Goal: Task Accomplishment & Management: Use online tool/utility

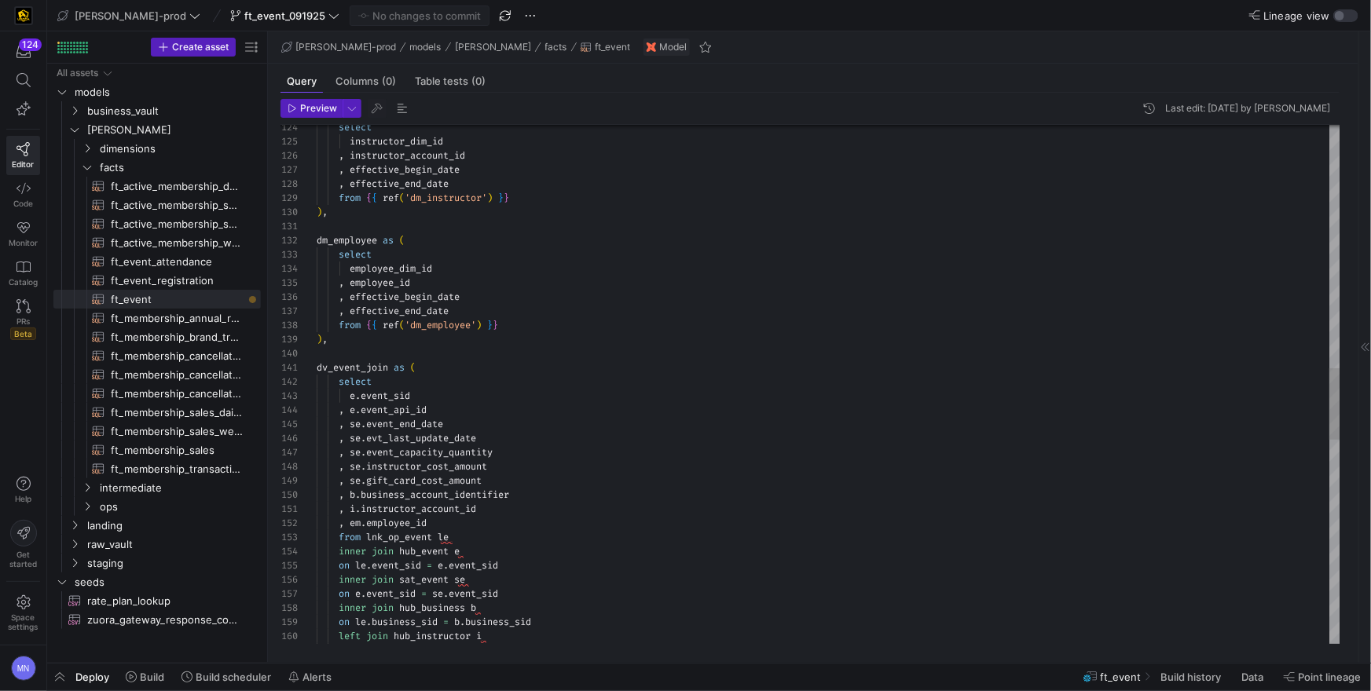
scroll to position [85, 197]
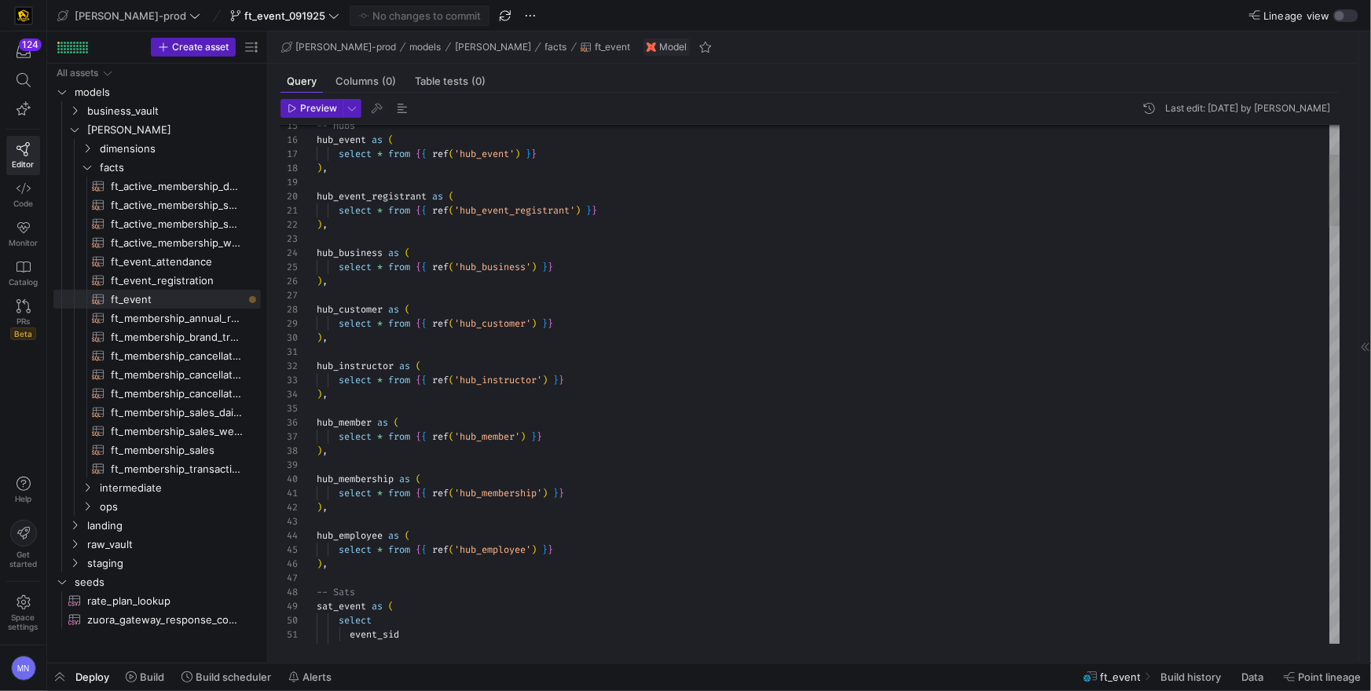
type textarea "select * from {{ ref('hub_event_registrant') }} ), hub_business as ( select * f…"
click at [567, 213] on span "'hub_event_registrant'" at bounding box center [514, 210] width 121 height 13
click at [567, 213] on div at bounding box center [685, 345] width 1371 height 691
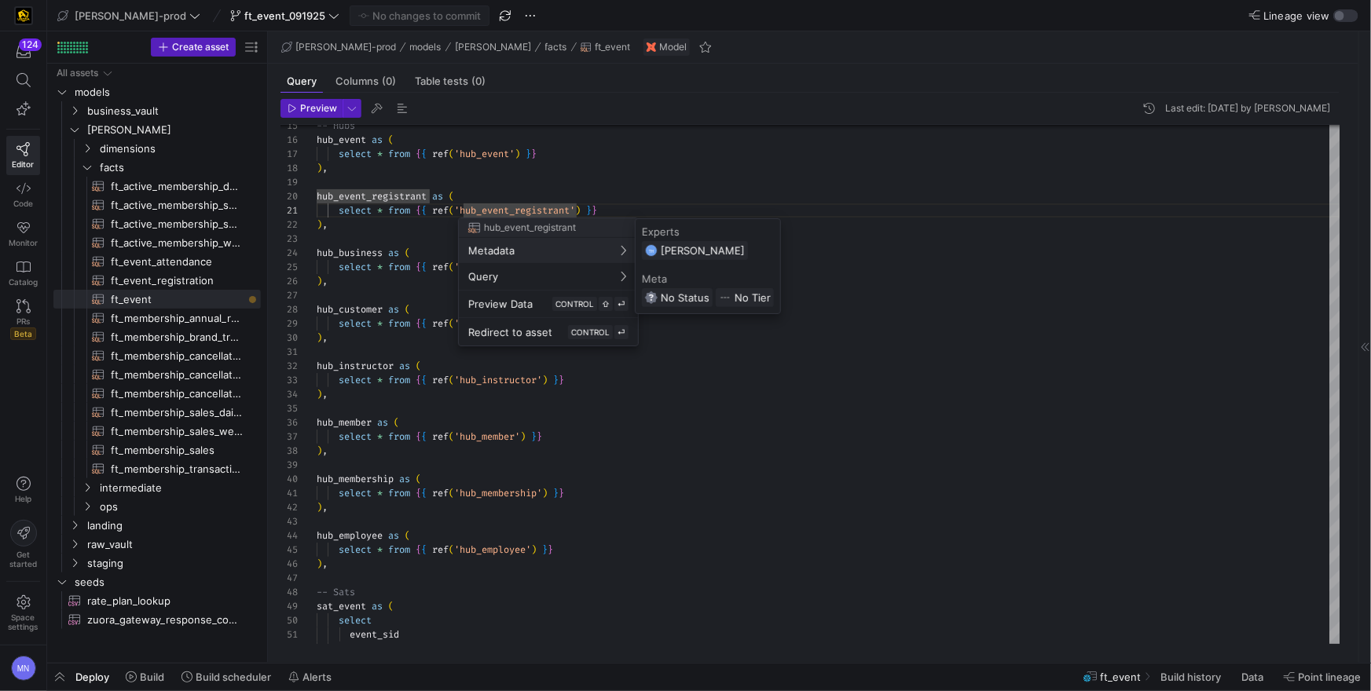
click at [993, 247] on div at bounding box center [685, 345] width 1371 height 691
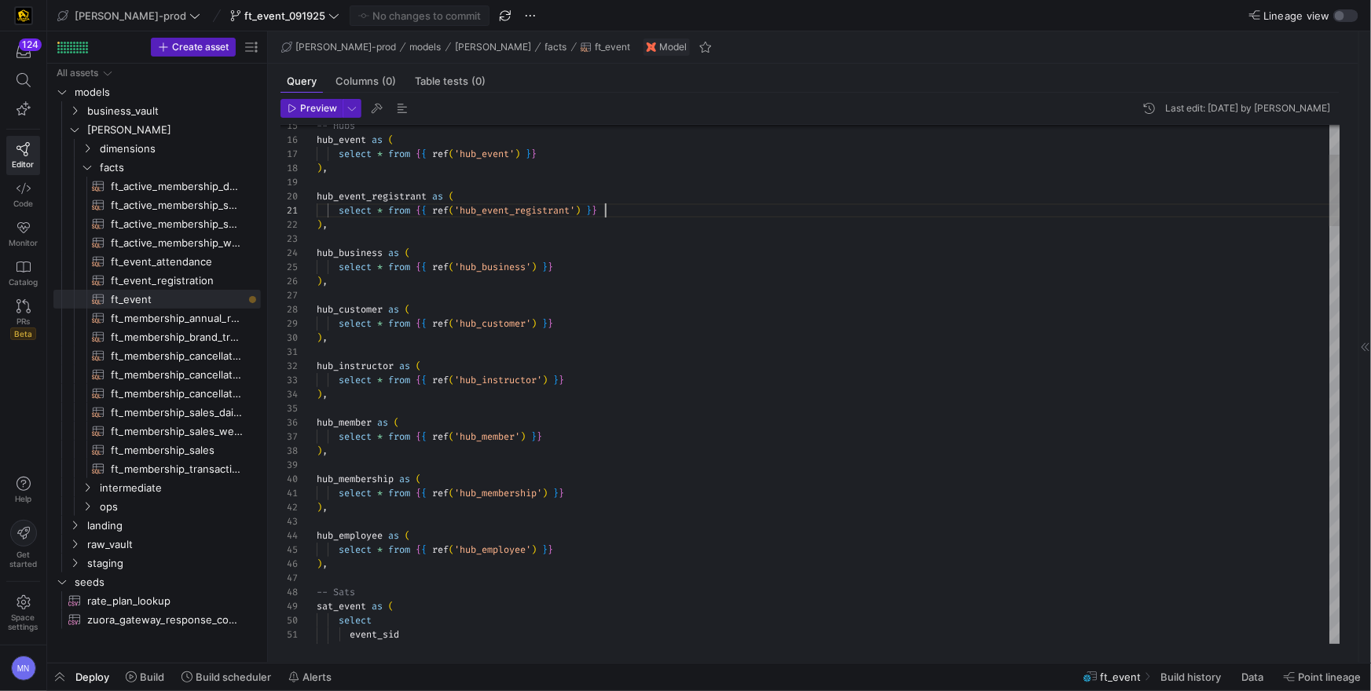
drag, startPoint x: 967, startPoint y: 215, endPoint x: 980, endPoint y: 194, distance: 25.1
click at [967, 215] on div "select * from { { ref ( 'hub_event_registrant' ) } }" at bounding box center [829, 211] width 1024 height 14
click at [381, 196] on span "hub_event_registrant" at bounding box center [372, 196] width 110 height 13
drag, startPoint x: 381, startPoint y: 196, endPoint x: 415, endPoint y: 210, distance: 36.6
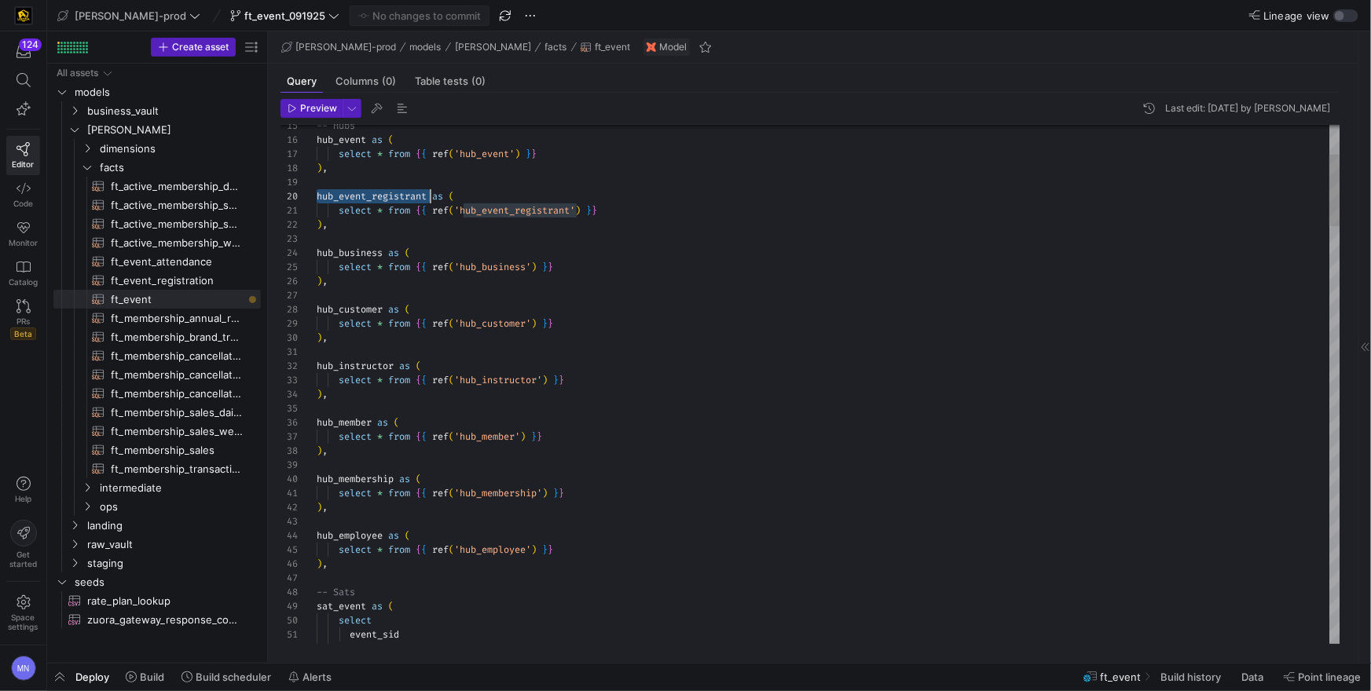
click at [381, 196] on span "hub_event_registrant" at bounding box center [372, 196] width 110 height 13
click at [410, 200] on span "hub_event_registrant" at bounding box center [372, 196] width 110 height 13
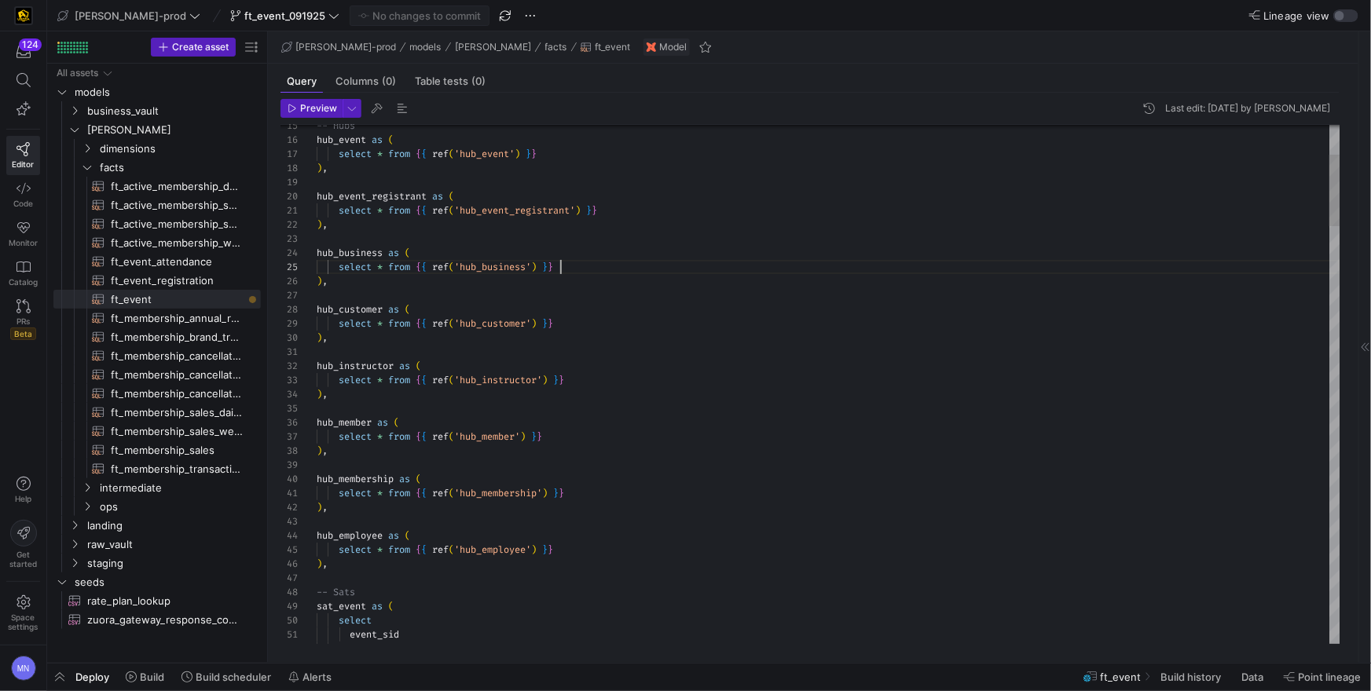
click at [1159, 260] on div "select * from { { ref ( 'hub_business' ) } }" at bounding box center [829, 267] width 1024 height 14
click at [1214, 283] on div ") ," at bounding box center [829, 281] width 1024 height 14
type textarea ", sum(case when c.customer_sid is not null then 1 else 0 end) as total_member_s…"
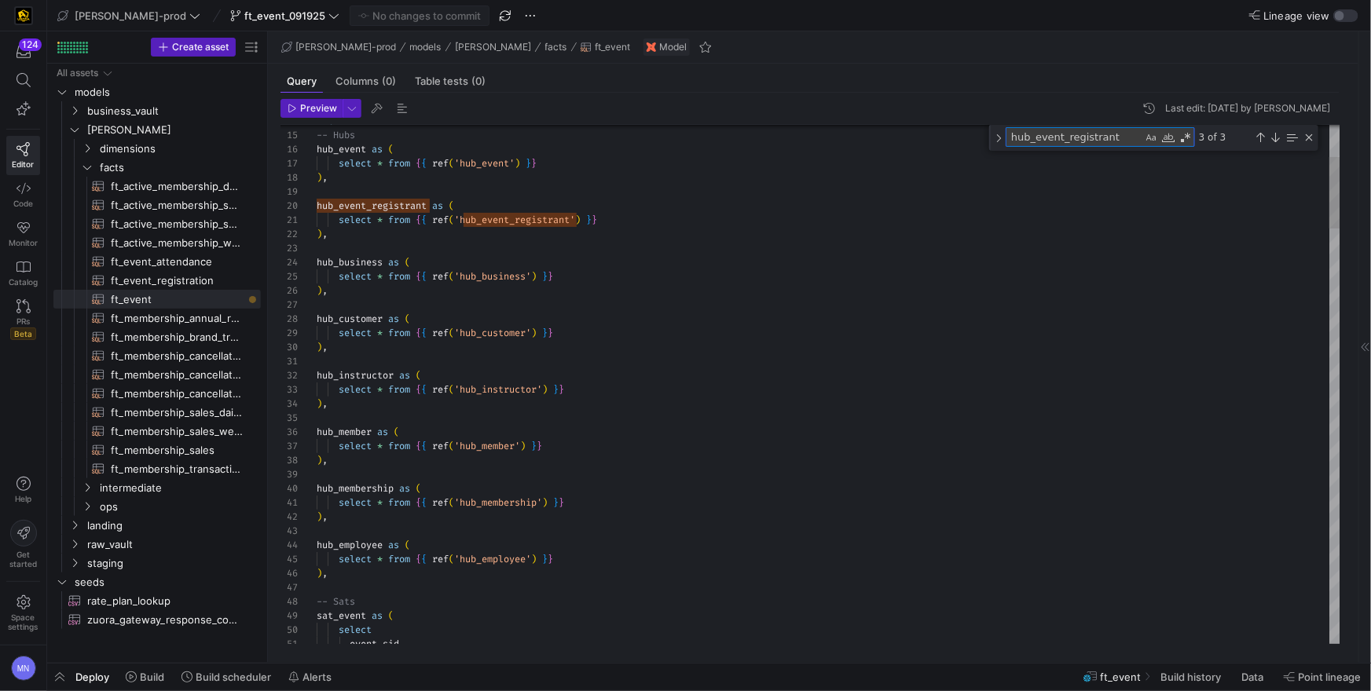
type textarea "hub_event_registrant"
type textarea "select * from {{ ref('hub_event_registrant') }} ), hub_business as ( select * f…"
drag, startPoint x: 362, startPoint y: 317, endPoint x: 405, endPoint y: 308, distance: 43.5
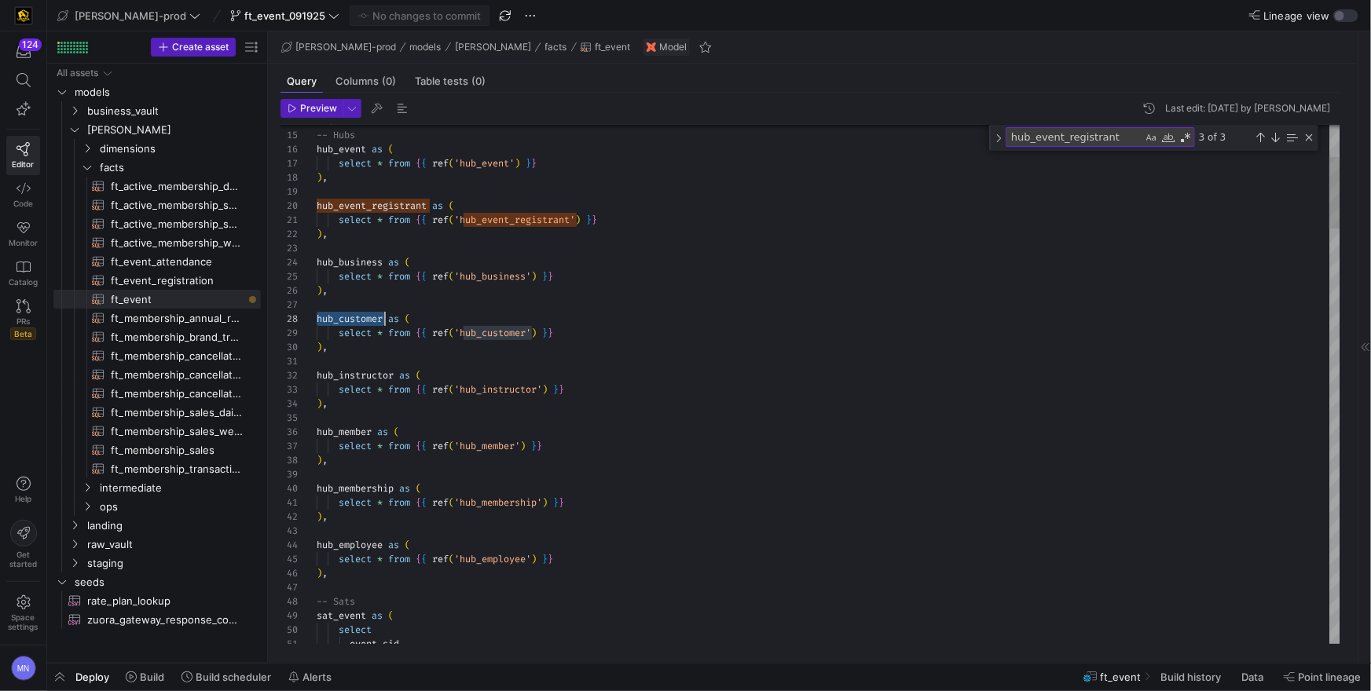
scroll to position [98, 67]
click at [1130, 140] on textarea "hub_event_registrant" at bounding box center [1075, 137] width 136 height 18
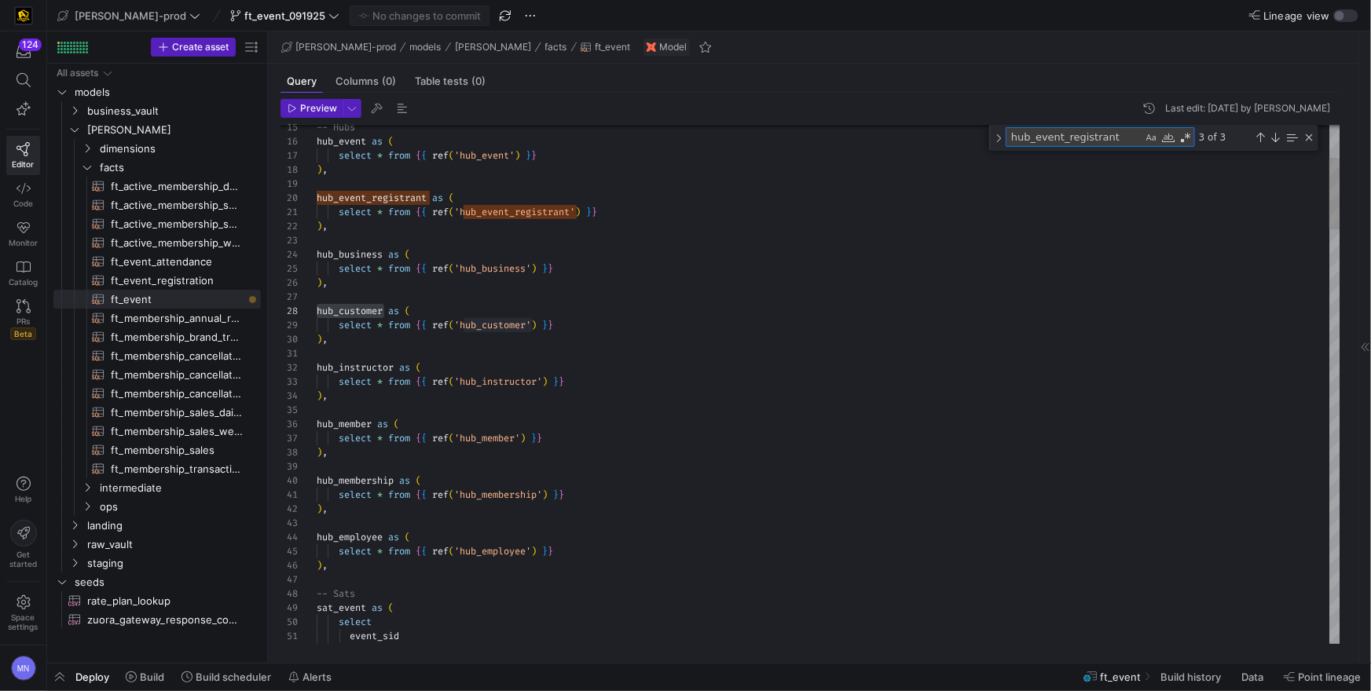
drag, startPoint x: 1130, startPoint y: 140, endPoint x: 989, endPoint y: 135, distance: 140.7
click at [989, 135] on div "hub_event_registrant hub_event_registrant 3 of 3" at bounding box center [1153, 138] width 329 height 26
paste textarea "customer"
type textarea "hub_customer"
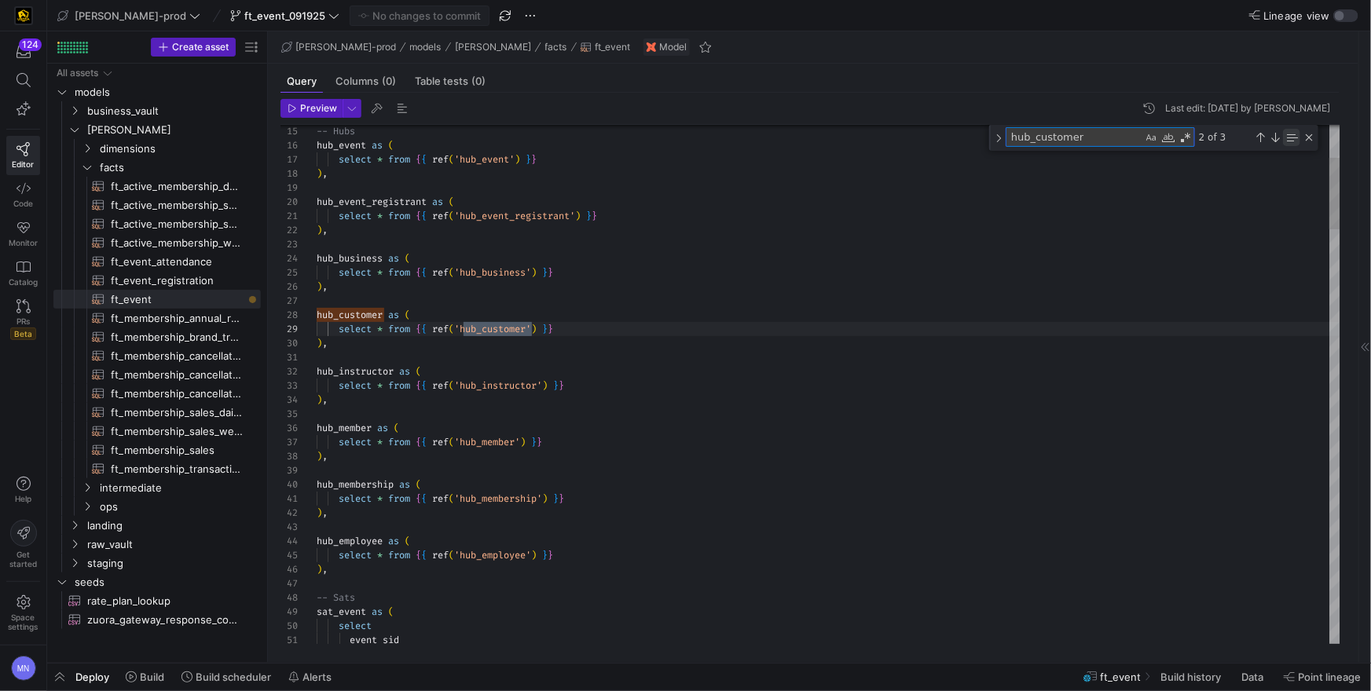
click at [1284, 141] on div "Find in Selection (⌥⌘L)" at bounding box center [1291, 137] width 17 height 17
click at [1283, 141] on div "Find in Selection (⌥⌘L)" at bounding box center [1291, 137] width 17 height 17
click at [1285, 141] on div "Find in Selection (⌥⌘L)" at bounding box center [1291, 137] width 17 height 17
drag, startPoint x: 354, startPoint y: 341, endPoint x: 398, endPoint y: 349, distance: 43.9
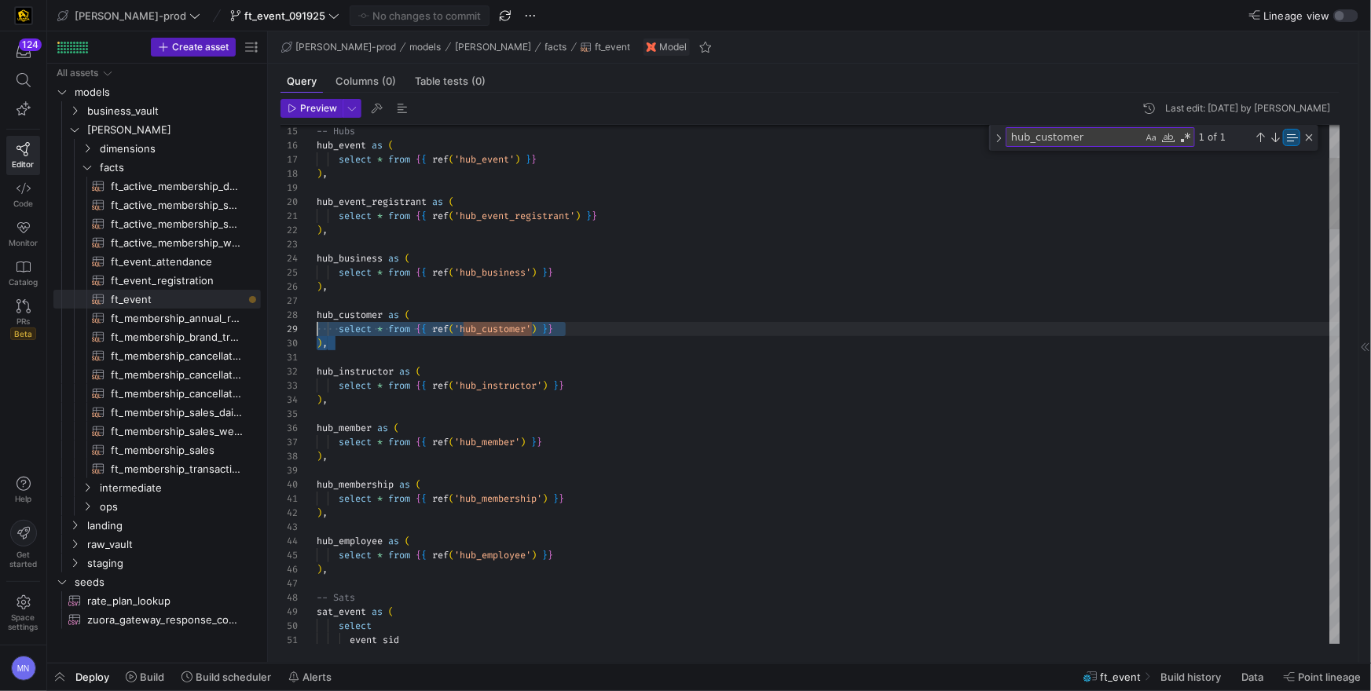
scroll to position [98, 0]
drag, startPoint x: 419, startPoint y: 348, endPoint x: 280, endPoint y: 330, distance: 140.3
click at [284, 310] on div "43 44 45 39 40 41 42 35 36 37 38 31 32 33 34 28 29 30 25 26 27 23 24 21 22 19 2…" at bounding box center [811, 384] width 1060 height 519
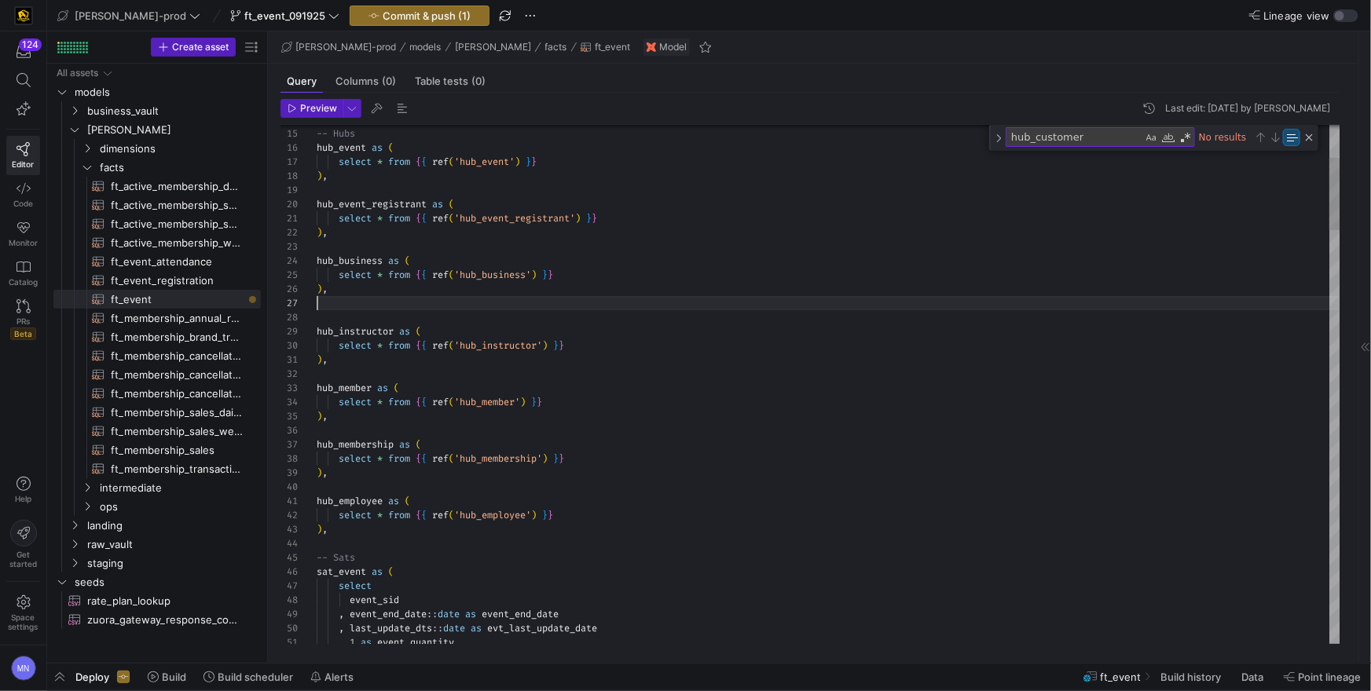
scroll to position [85, 0]
type textarea "select * from {{ ref('hub_event_registrant') }} ), hub_business as ( select * f…"
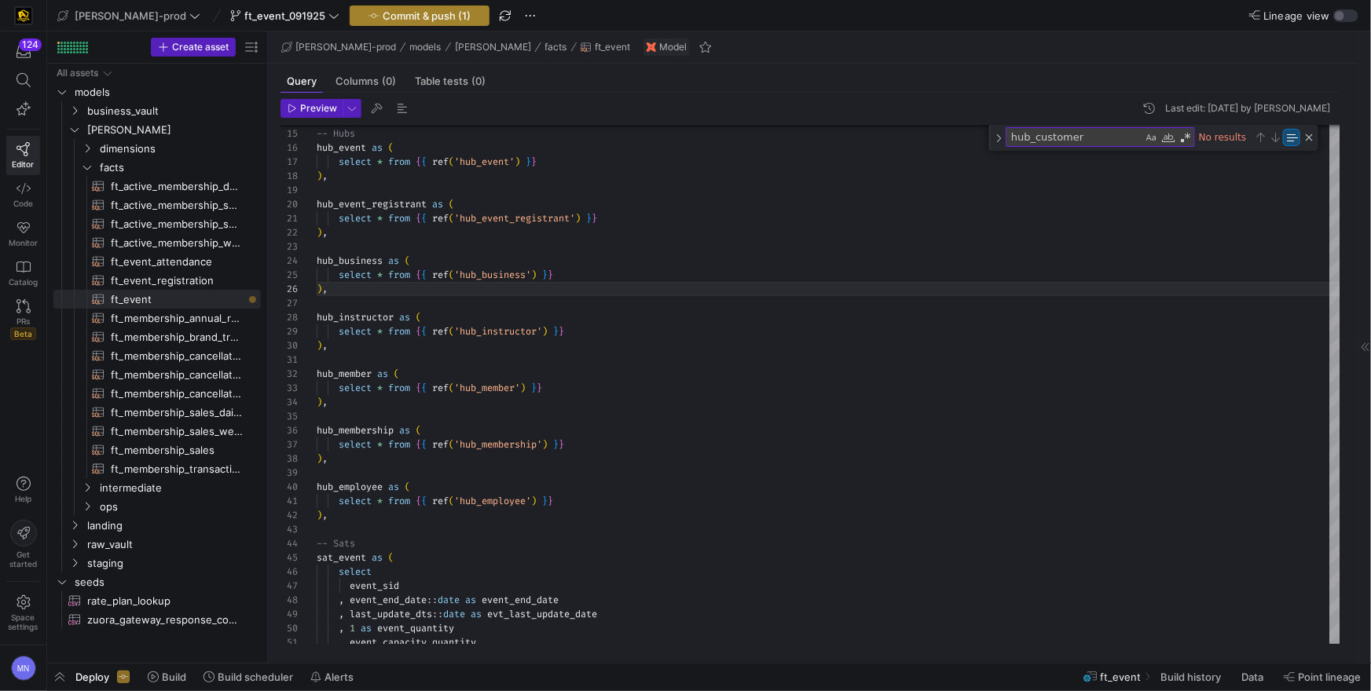
click at [383, 16] on span "Commit & push (1)" at bounding box center [427, 15] width 88 height 13
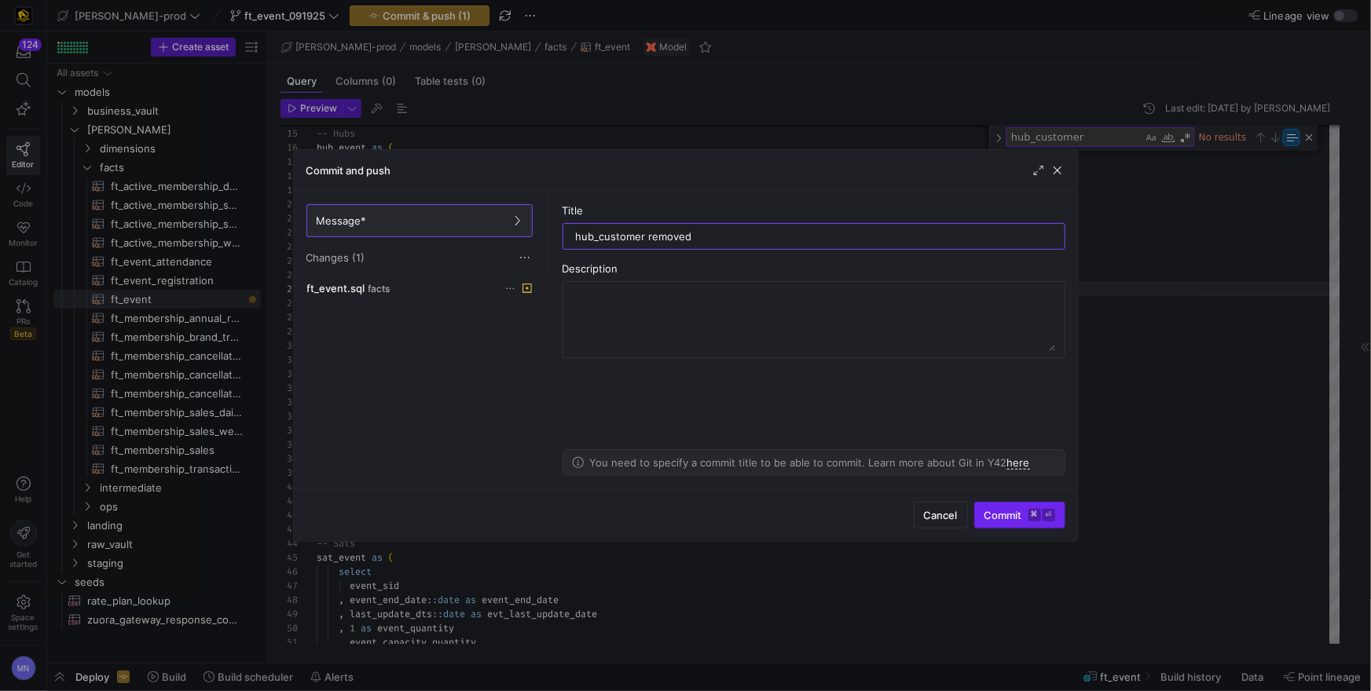
type input "hub_customer removed"
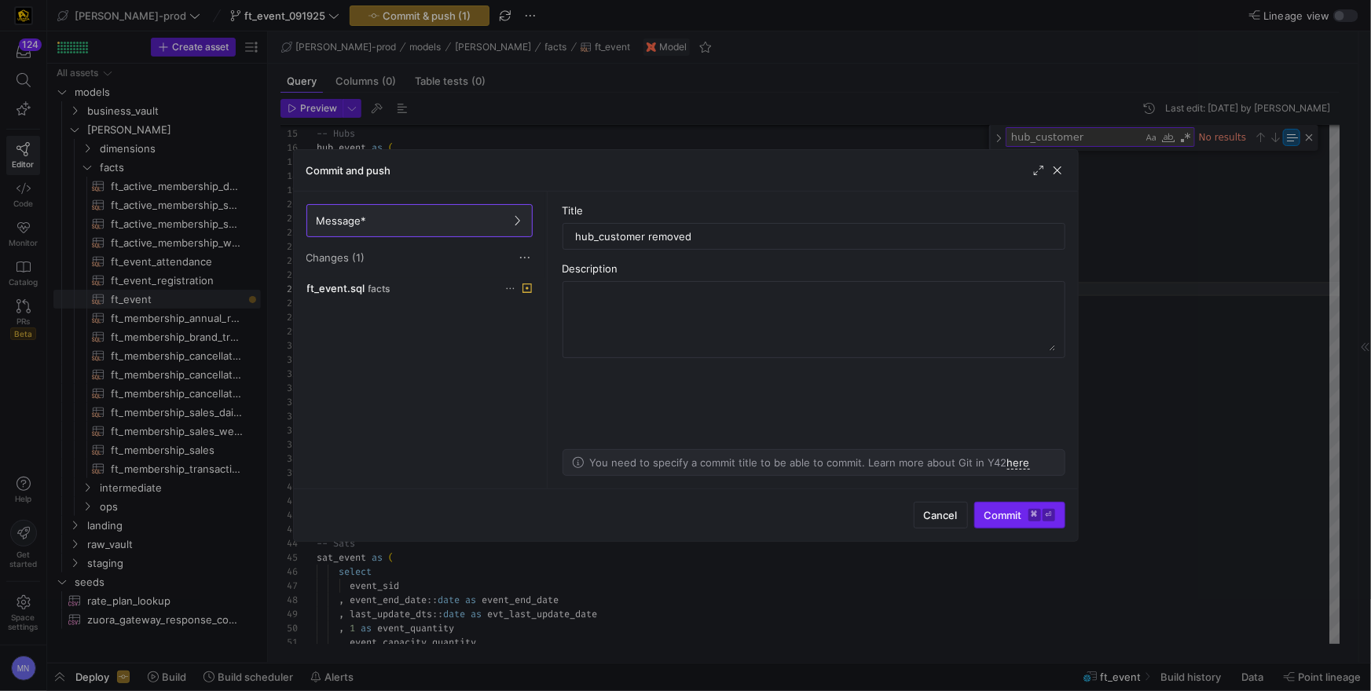
click at [1005, 519] on span "Commit ⌘ ⏎" at bounding box center [1020, 515] width 71 height 13
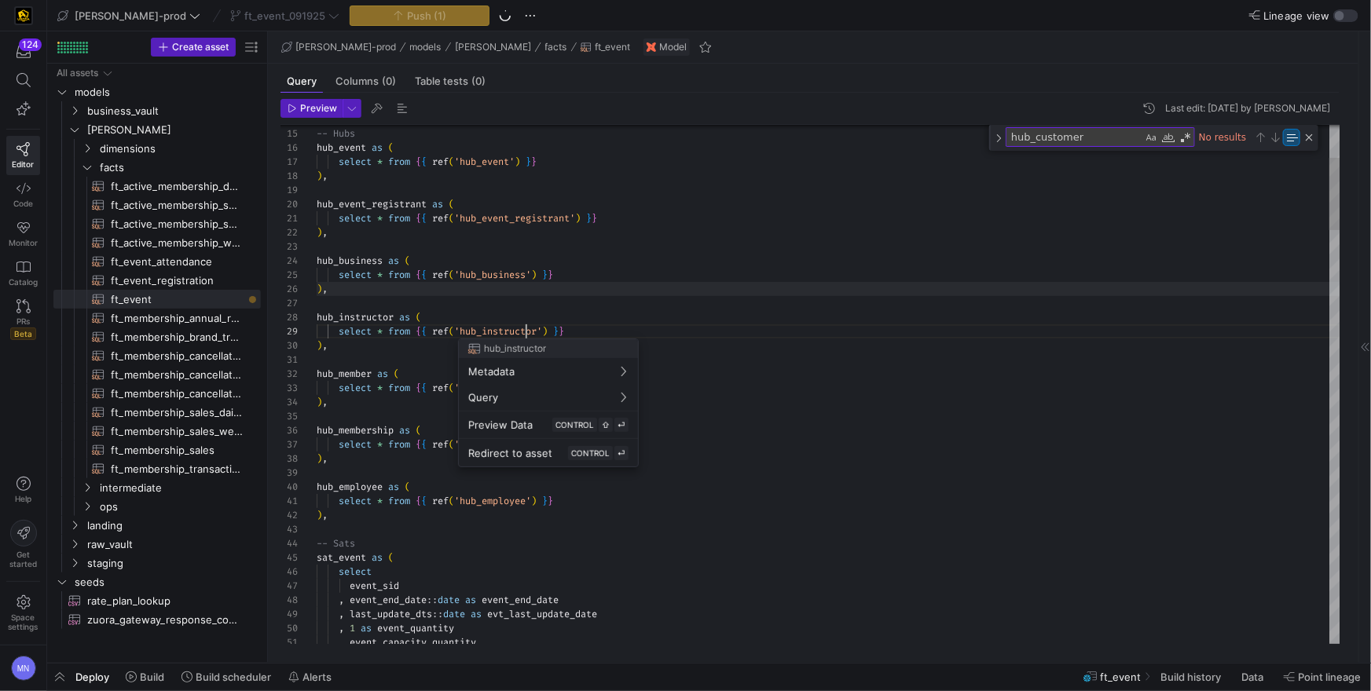
click at [525, 332] on body "124 Editor Code Monitor Catalog PRs Beta Help Get started Space settings MN [PE…" at bounding box center [685, 345] width 1371 height 691
click at [526, 332] on div at bounding box center [685, 345] width 1371 height 691
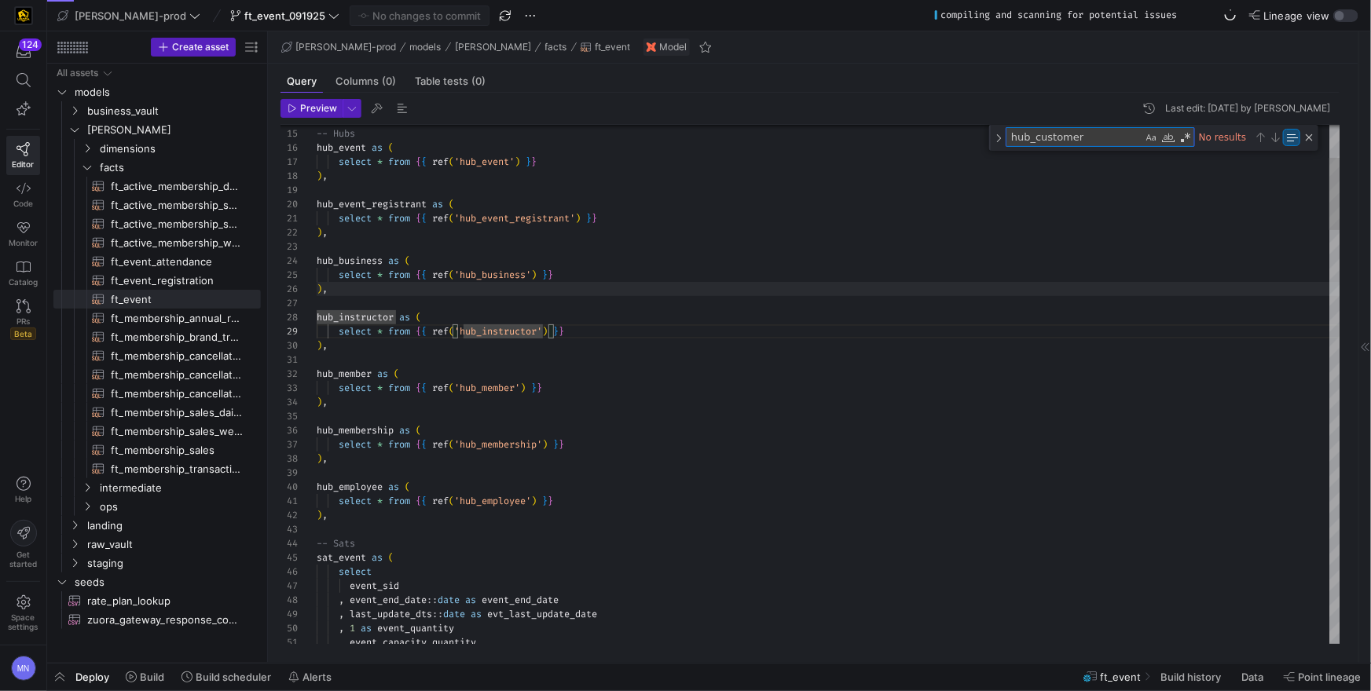
drag, startPoint x: 1124, startPoint y: 141, endPoint x: 966, endPoint y: 135, distance: 158.0
click at [966, 135] on div "39 40 41 35 36 37 38 31 32 33 34 27 28 29 30 25 26 23 24 21 22 19 20 18 17 16 1…" at bounding box center [811, 384] width 1060 height 519
click at [1274, 139] on div "Next Match (Enter)" at bounding box center [1275, 137] width 13 height 13
click at [1109, 140] on textarea "hub_customer" at bounding box center [1075, 137] width 136 height 18
type textarea "hub_instructor"
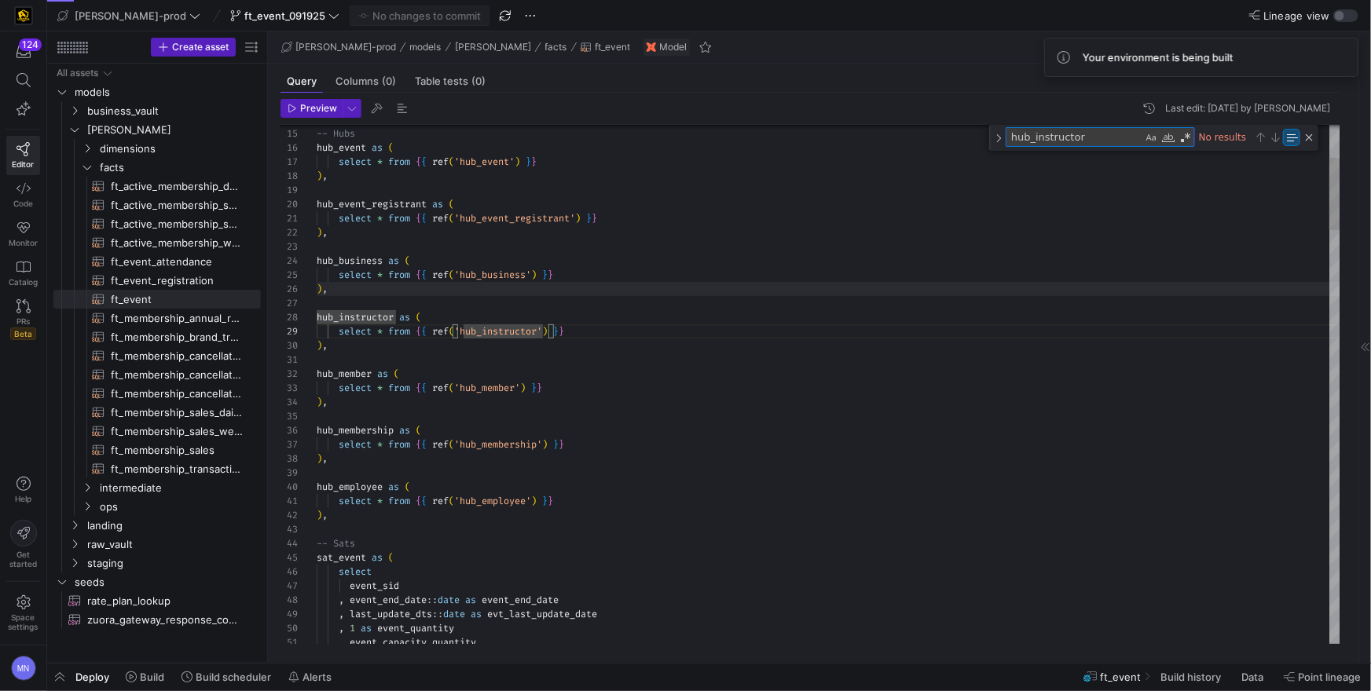
click at [1273, 138] on div "Next Match (Enter)" at bounding box center [1275, 137] width 13 height 13
click at [1274, 138] on div "Next Match (Enter)" at bounding box center [1275, 137] width 13 height 13
click at [545, 355] on div at bounding box center [829, 360] width 1024 height 14
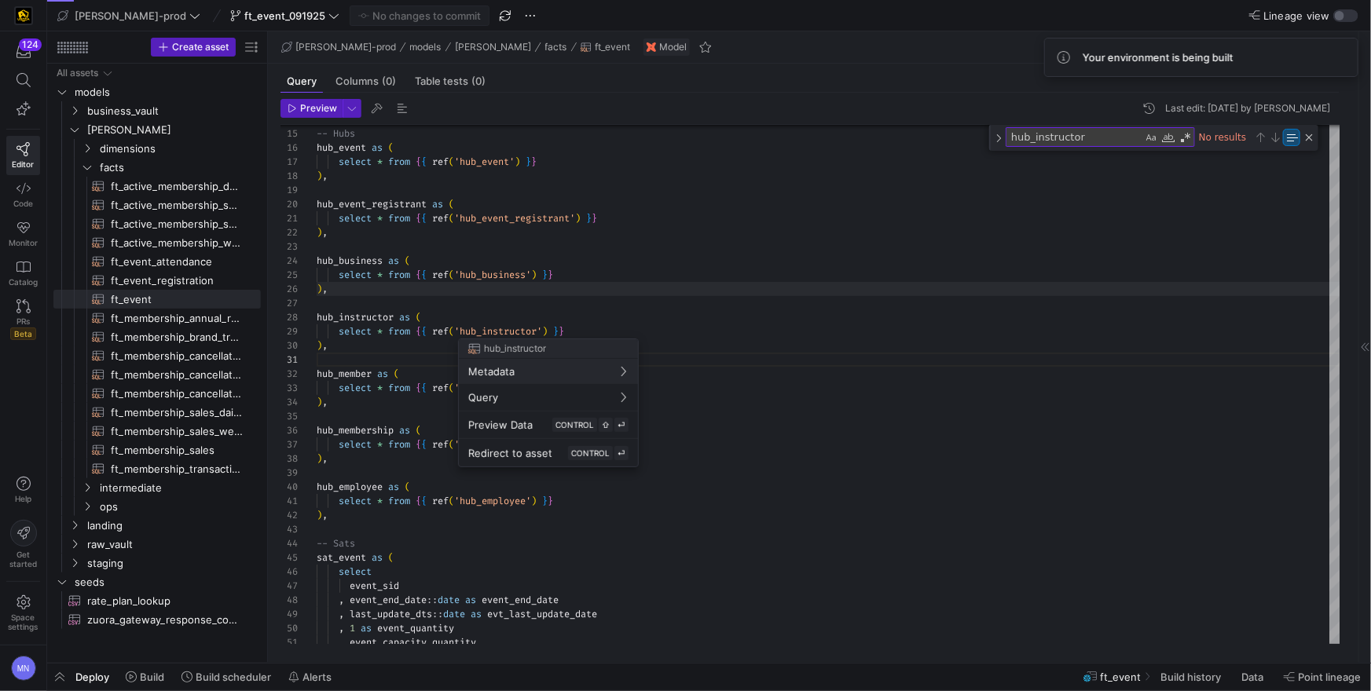
click at [512, 329] on div at bounding box center [685, 345] width 1371 height 691
click at [513, 328] on span "'hub_instructor'" at bounding box center [498, 331] width 88 height 13
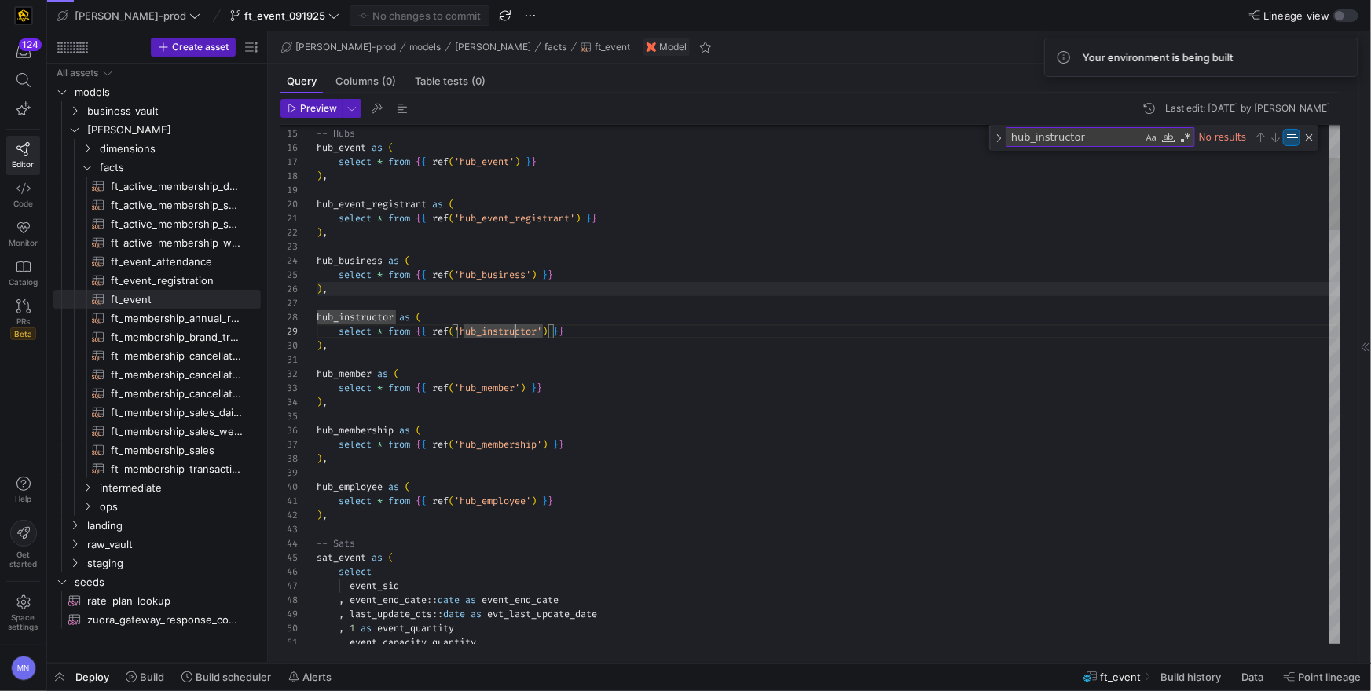
scroll to position [113, 255]
click at [657, 331] on div "select * from { { ref ( 'hub_instructor' ) } }" at bounding box center [829, 332] width 1024 height 14
click at [1272, 141] on div "Next Match (Enter)" at bounding box center [1275, 137] width 13 height 13
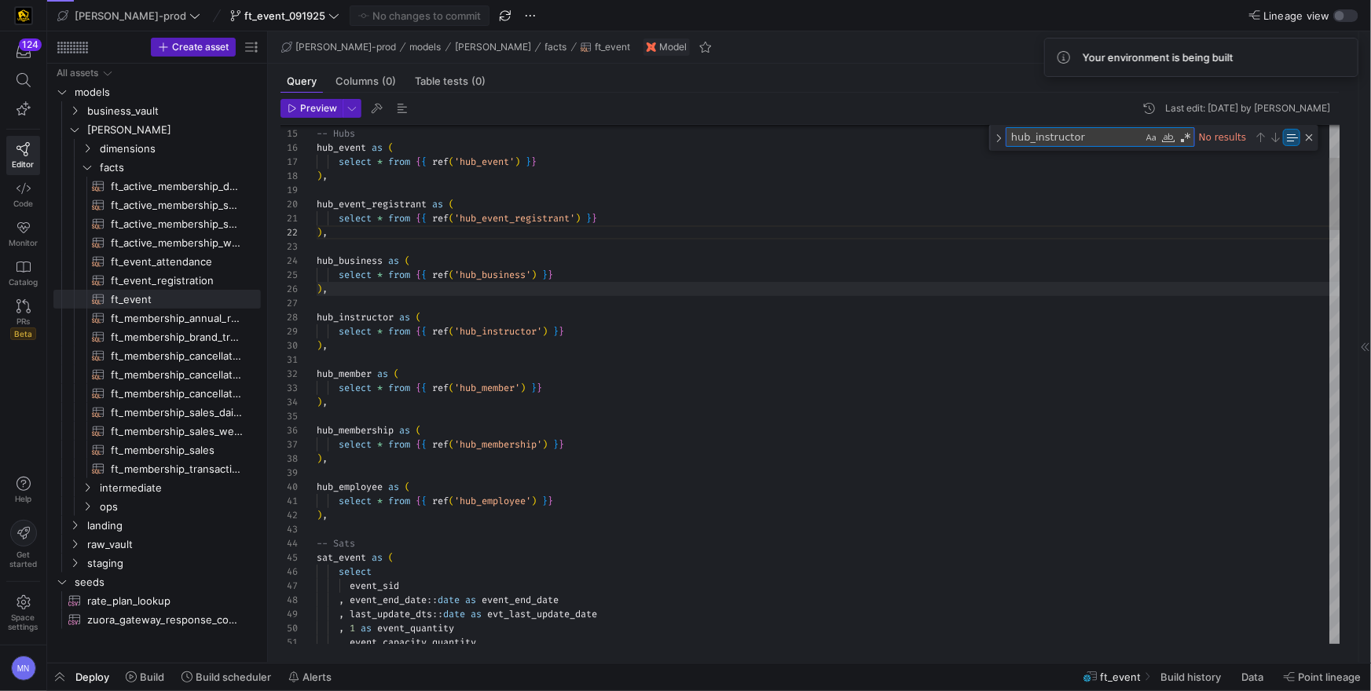
drag, startPoint x: 1107, startPoint y: 140, endPoint x: 1152, endPoint y: 144, distance: 45.0
click at [1107, 140] on textarea "hub_instructor" at bounding box center [1075, 137] width 136 height 18
click at [1271, 140] on div "Next Match (Enter)" at bounding box center [1275, 137] width 13 height 13
click at [1308, 140] on div "Close (Escape)" at bounding box center [1309, 137] width 13 height 13
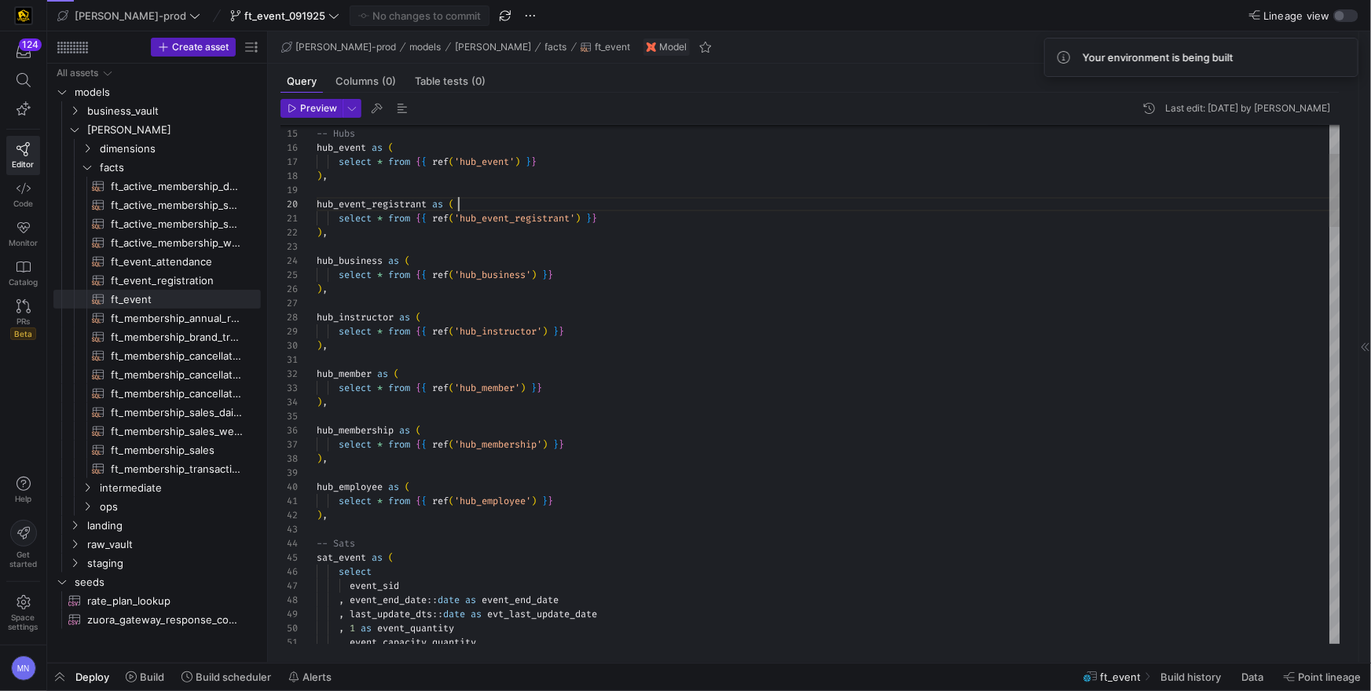
click at [1201, 207] on div "hub_event_registrant as (" at bounding box center [829, 204] width 1024 height 14
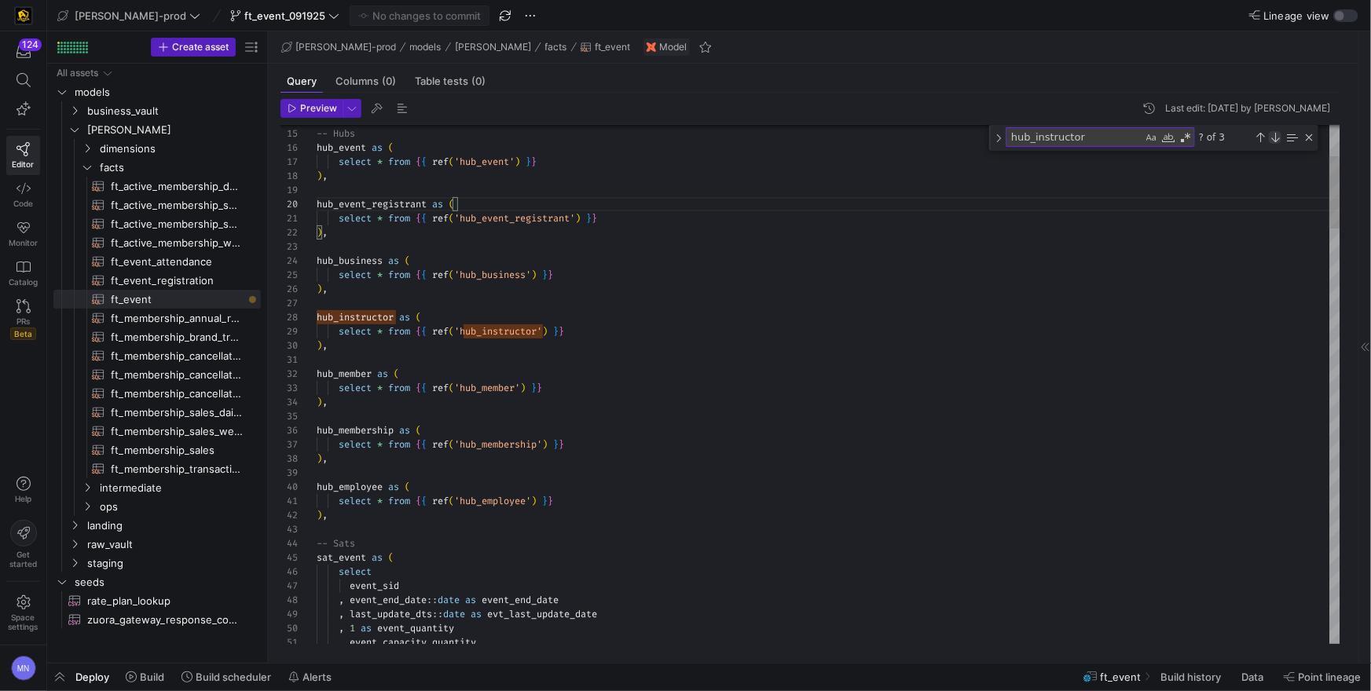
click at [1277, 136] on div "Next Match (Enter)" at bounding box center [1275, 137] width 13 height 13
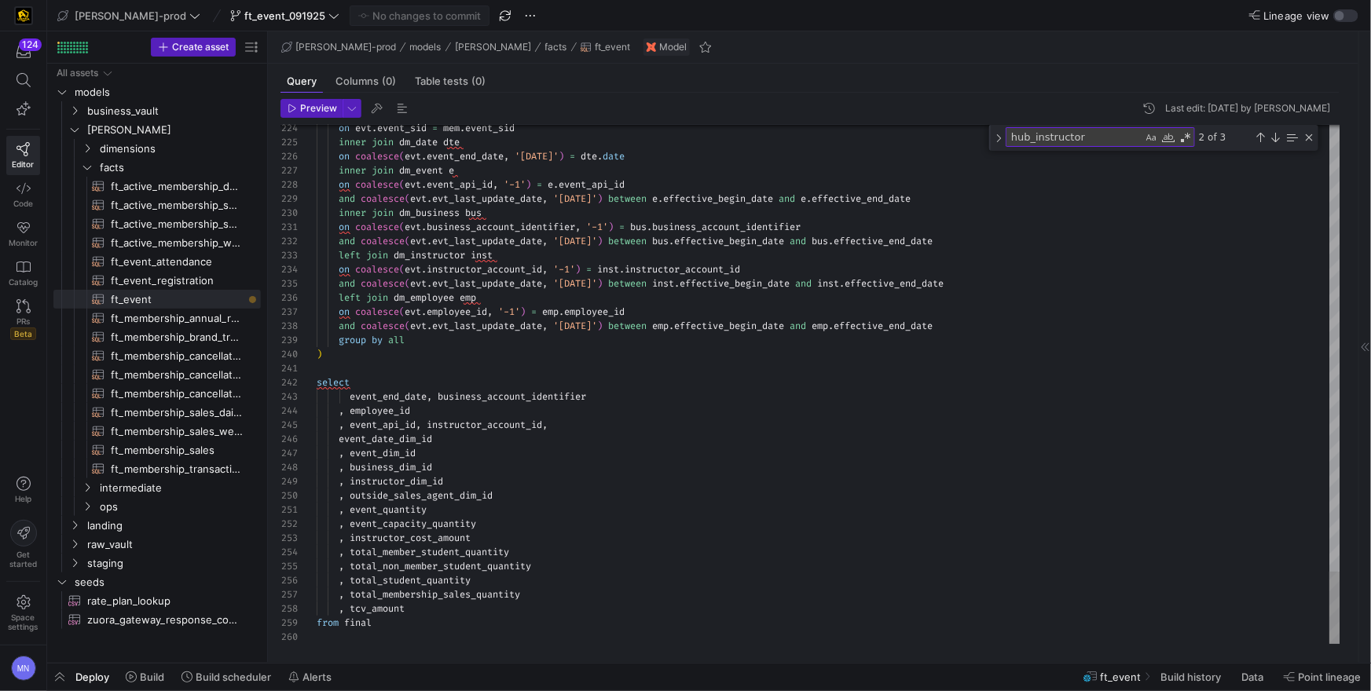
scroll to position [42, 95]
click at [455, 412] on div ", employee_id" at bounding box center [829, 411] width 1024 height 14
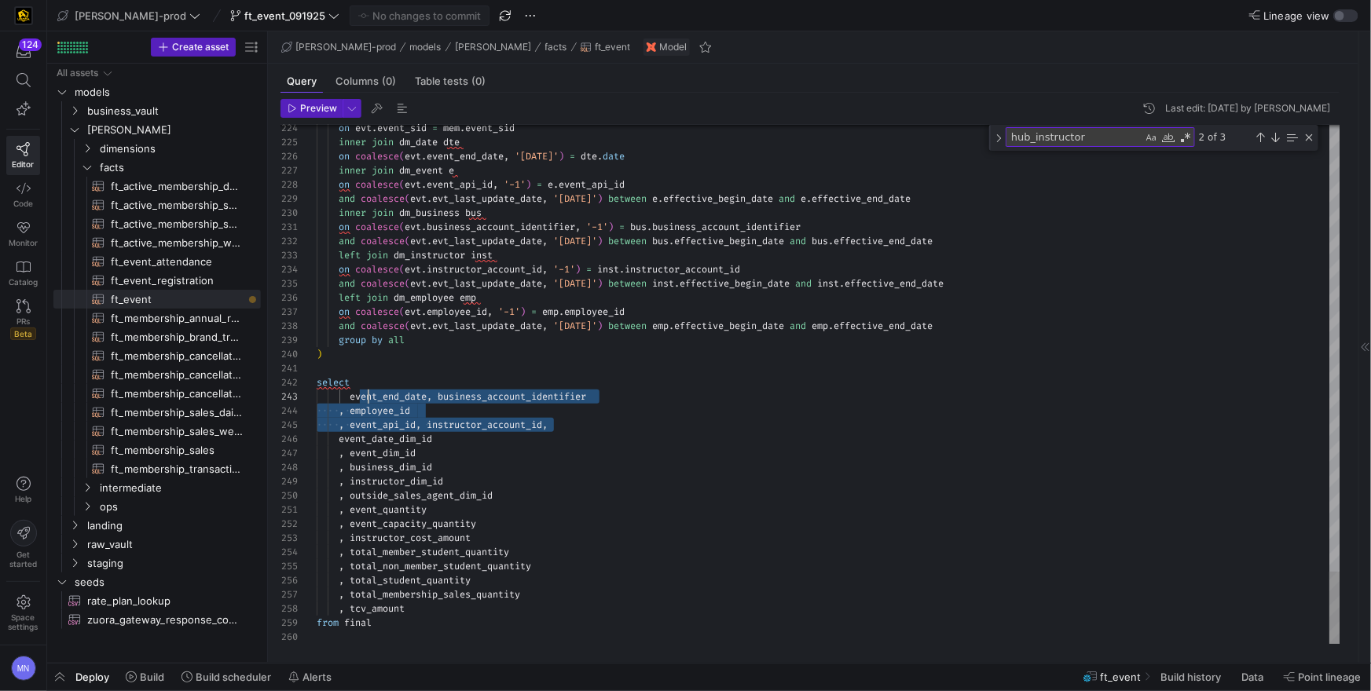
scroll to position [28, 0]
drag, startPoint x: 570, startPoint y: 424, endPoint x: 288, endPoint y: 398, distance: 284.1
click at [287, 395] on div "224 225 226 227 228 229 230 231 232 233 234 235 236 237 238 239 240 241 242 243…" at bounding box center [811, 384] width 1060 height 519
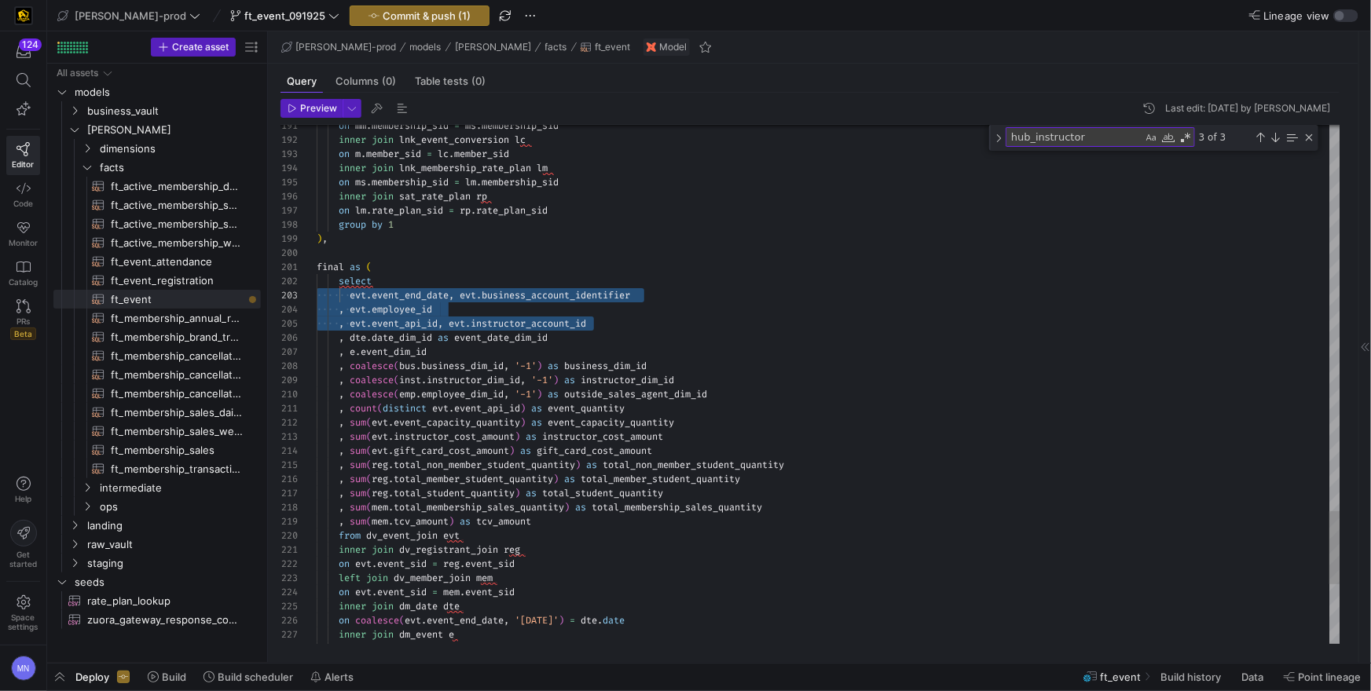
drag, startPoint x: 556, startPoint y: 316, endPoint x: 273, endPoint y: 299, distance: 283.4
click at [252, 294] on as-split "Create asset Drag here to set row groups Drag here to set column labels Group 1…" at bounding box center [709, 347] width 1324 height 632
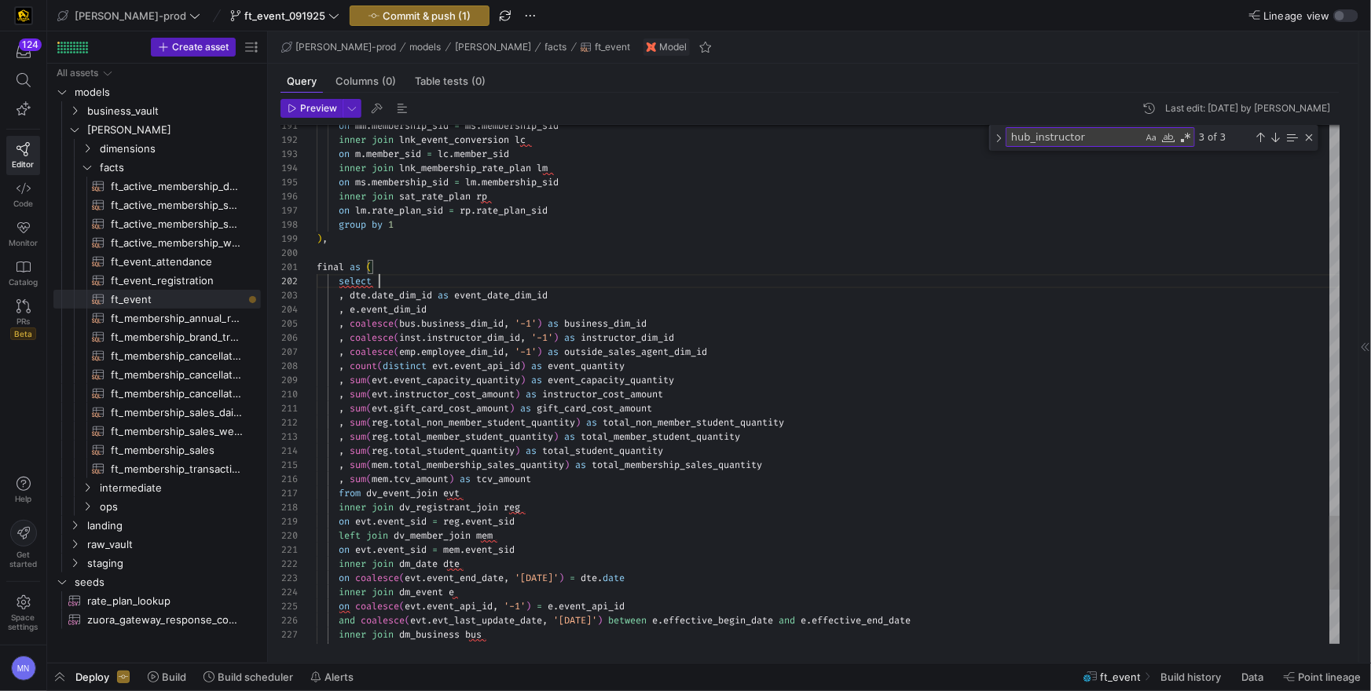
scroll to position [14, 56]
click at [526, 289] on span "event_date_dim_id" at bounding box center [501, 295] width 94 height 13
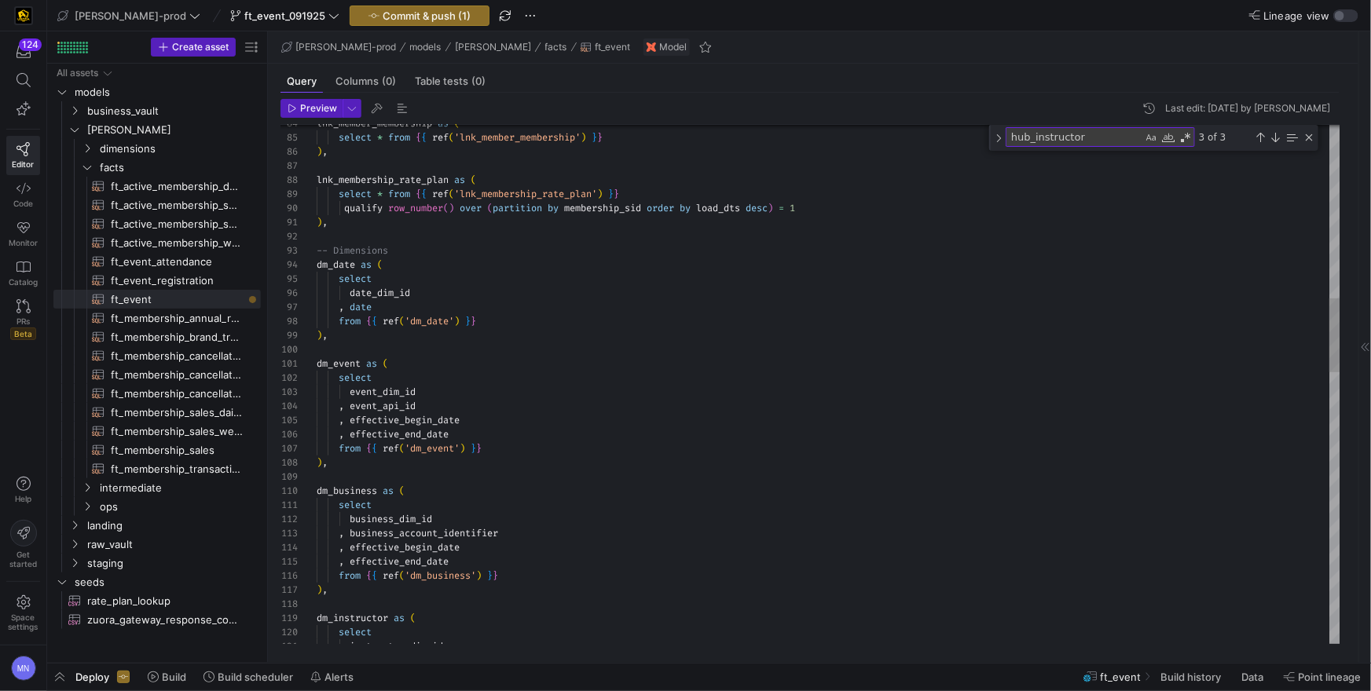
drag, startPoint x: 438, startPoint y: 421, endPoint x: 469, endPoint y: 420, distance: 31.5
click at [438, 421] on span "effective_begin_date" at bounding box center [405, 420] width 110 height 13
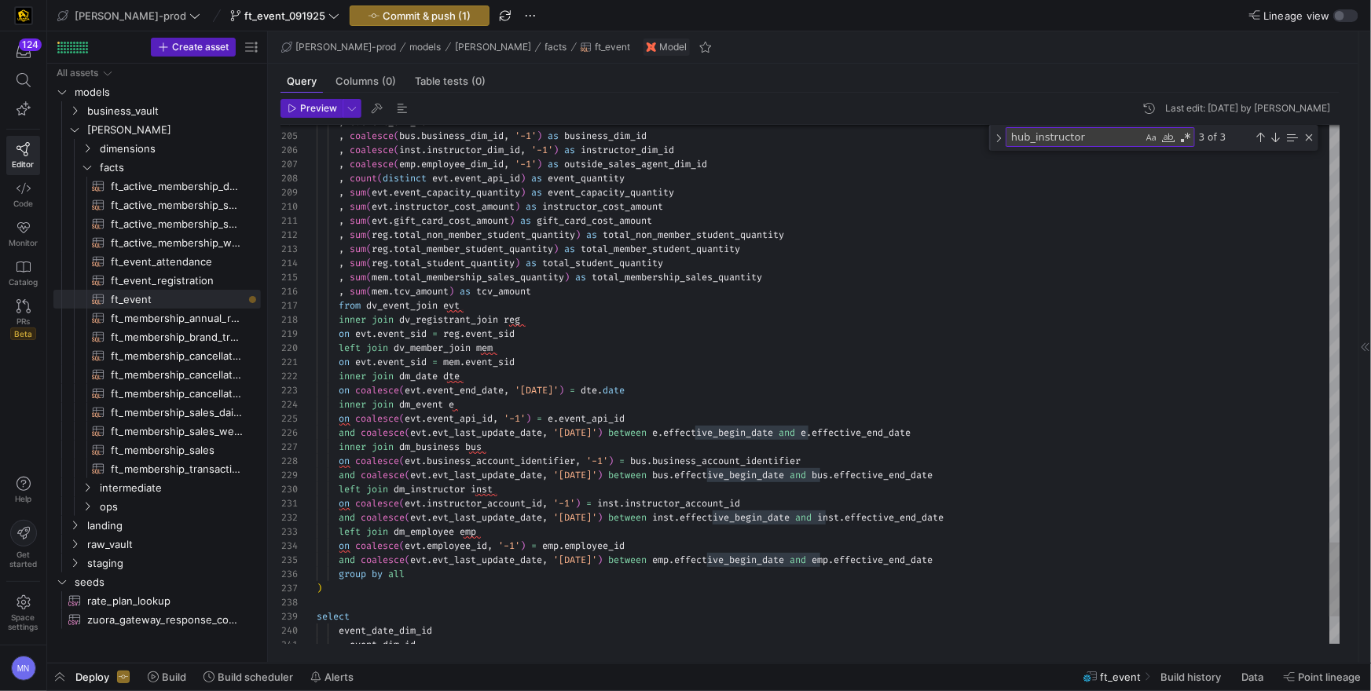
click at [435, 376] on span "dm_date" at bounding box center [418, 376] width 39 height 13
type textarea "on evt.event_sid = mem.event_sid inner join dm_date dte on coalesce(evt.event_e…"
click at [427, 405] on span "dm_event" at bounding box center [421, 404] width 44 height 13
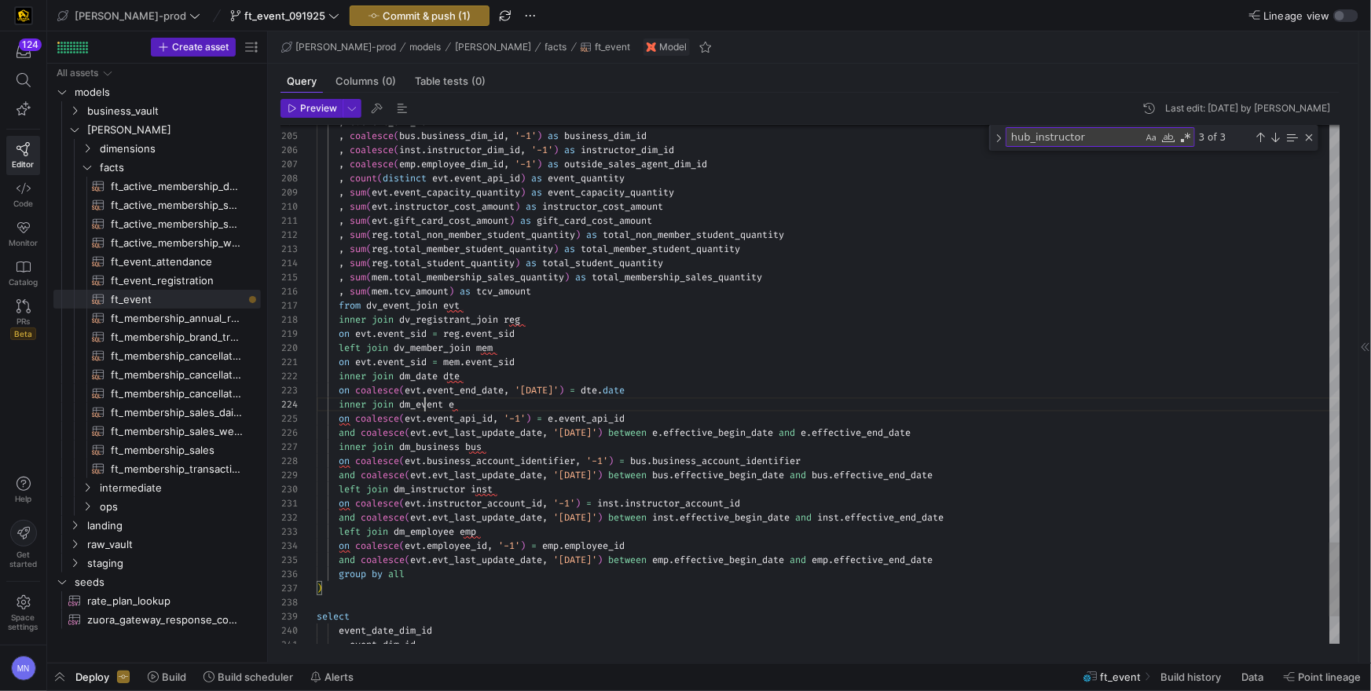
scroll to position [42, 130]
click at [503, 435] on span "evt_last_update_date" at bounding box center [487, 433] width 110 height 13
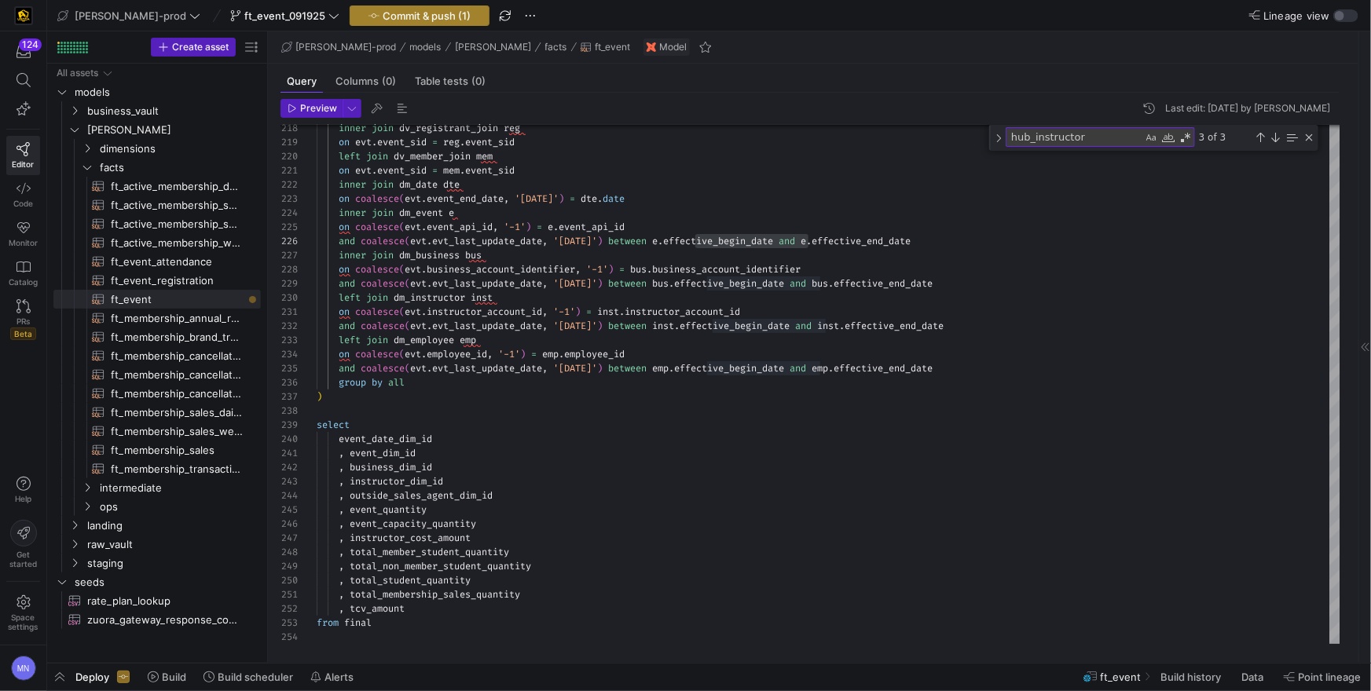
click at [383, 16] on span "Commit & push (1)" at bounding box center [427, 15] width 88 height 13
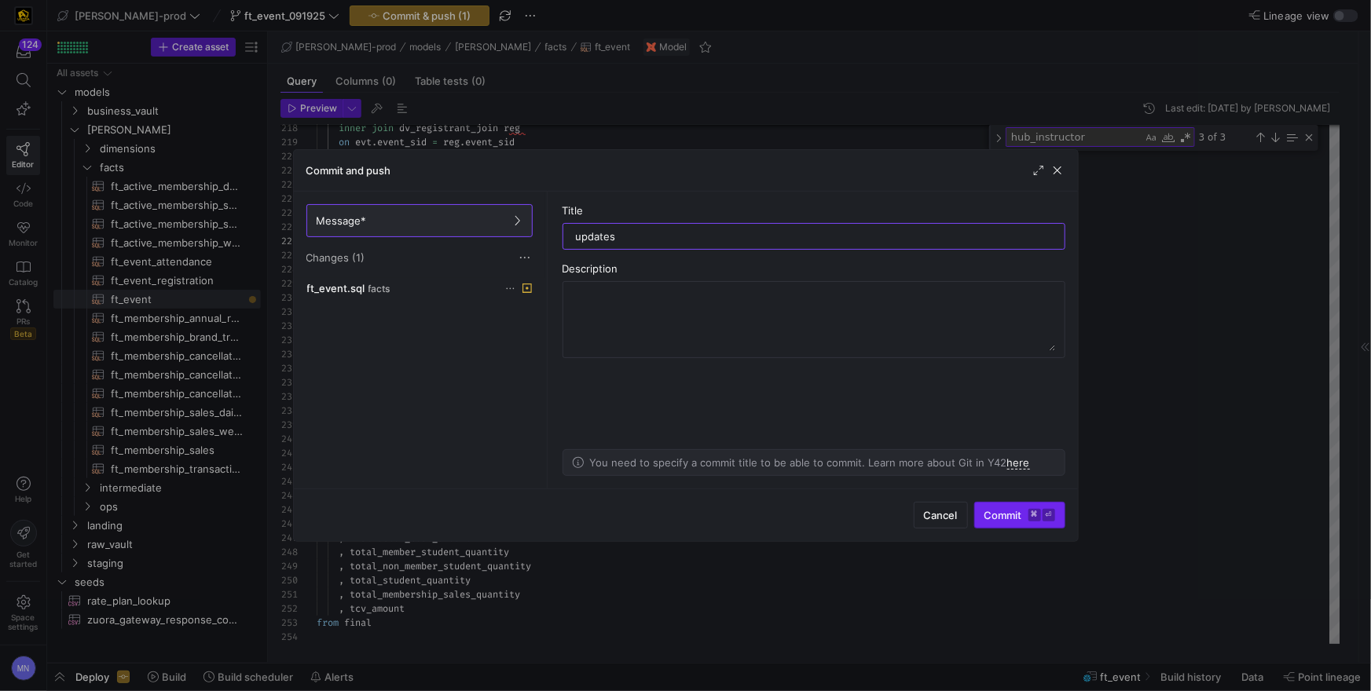
type input "updates"
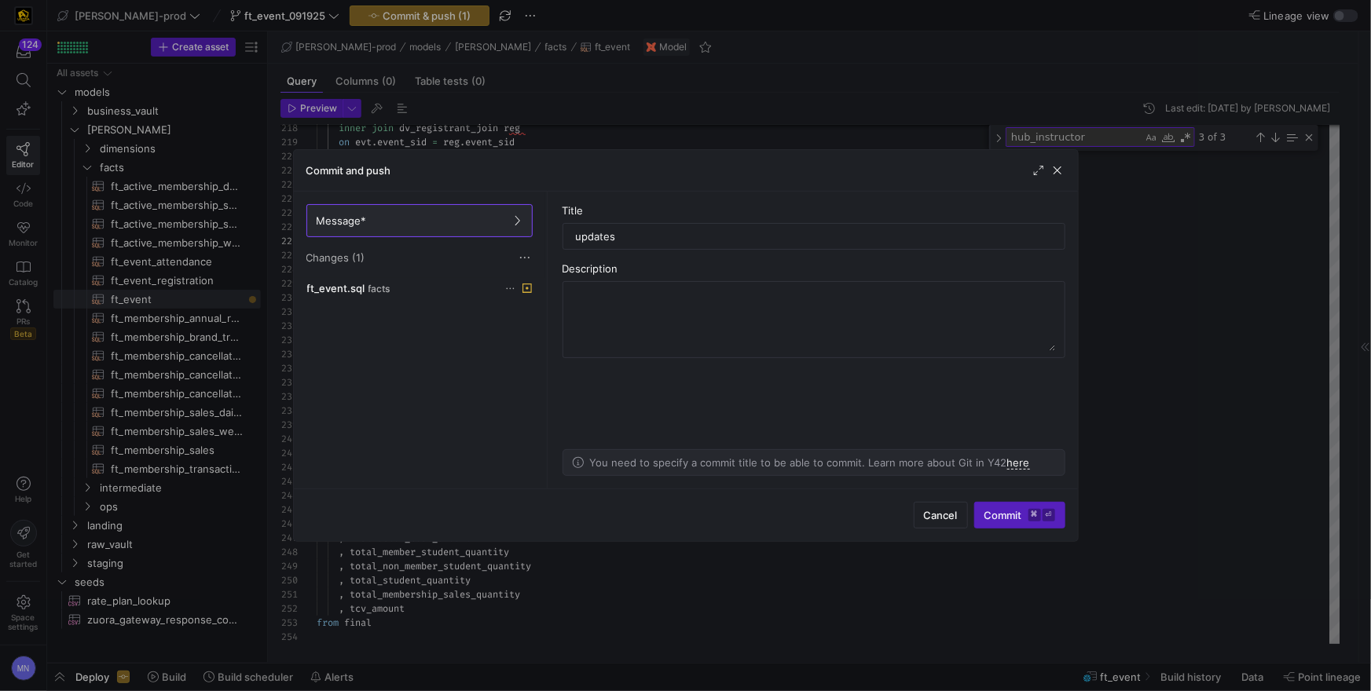
click at [994, 517] on span "Commit ⌘ ⏎" at bounding box center [1020, 515] width 71 height 13
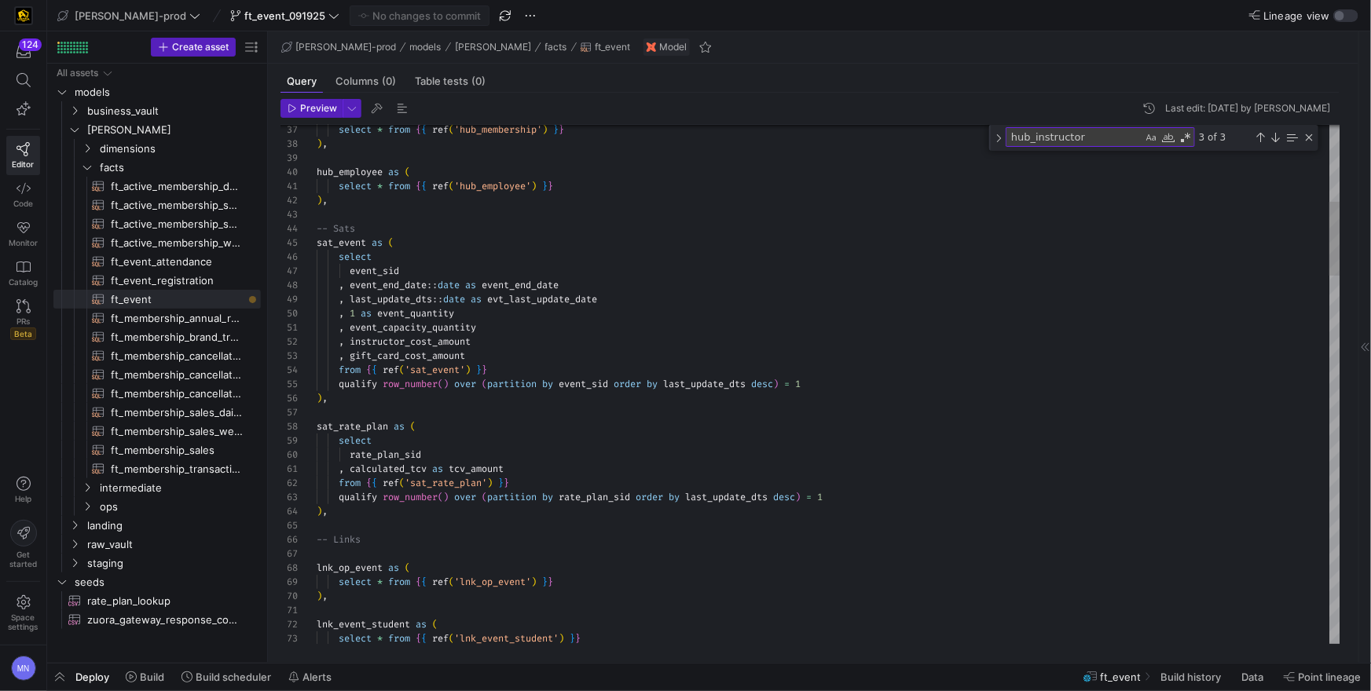
click at [602, 495] on span "rate_plan_sid" at bounding box center [595, 497] width 72 height 13
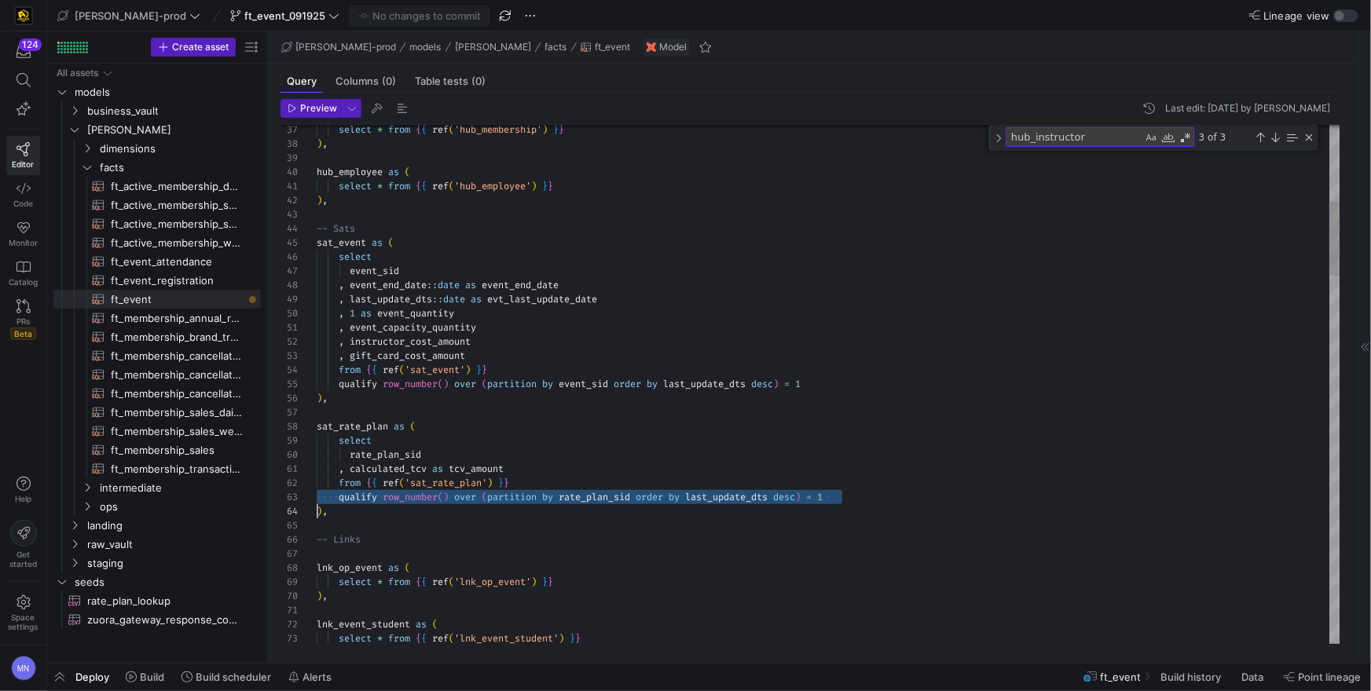
scroll to position [28, 0]
click at [743, 494] on span "last_update_dts" at bounding box center [726, 497] width 83 height 13
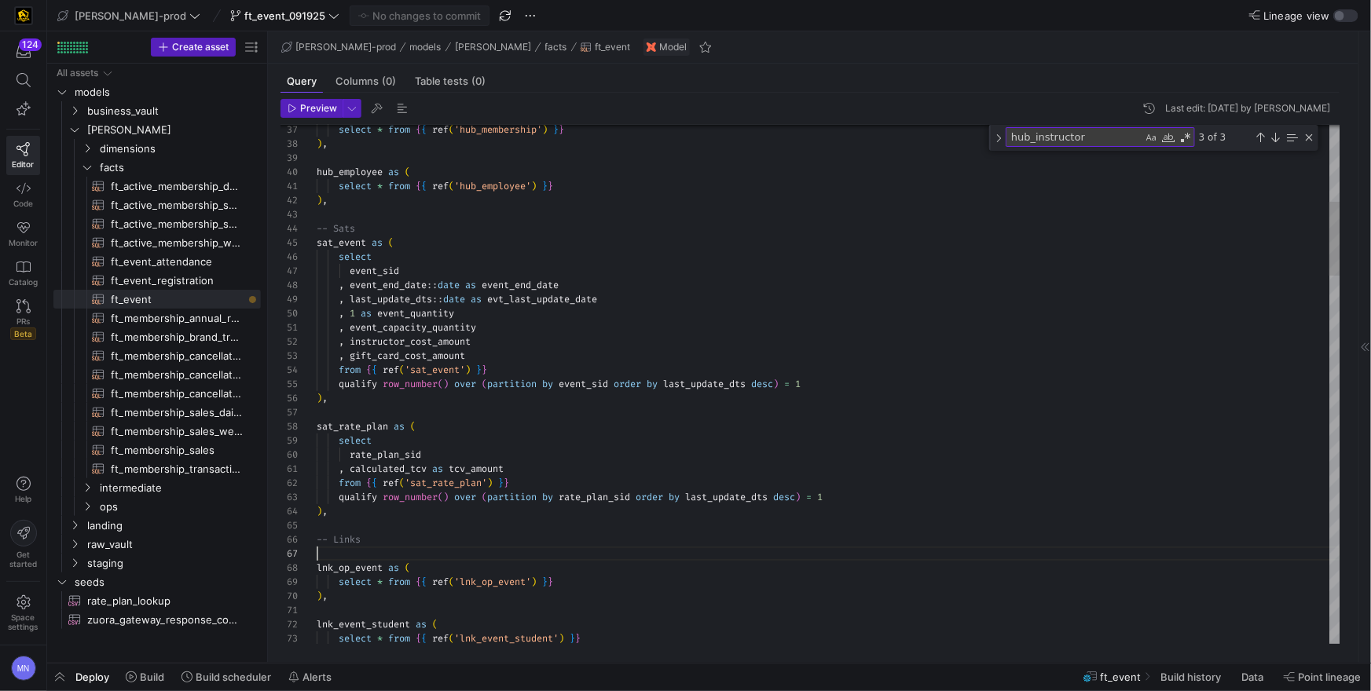
scroll to position [85, 0]
click at [784, 559] on div at bounding box center [829, 554] width 1024 height 14
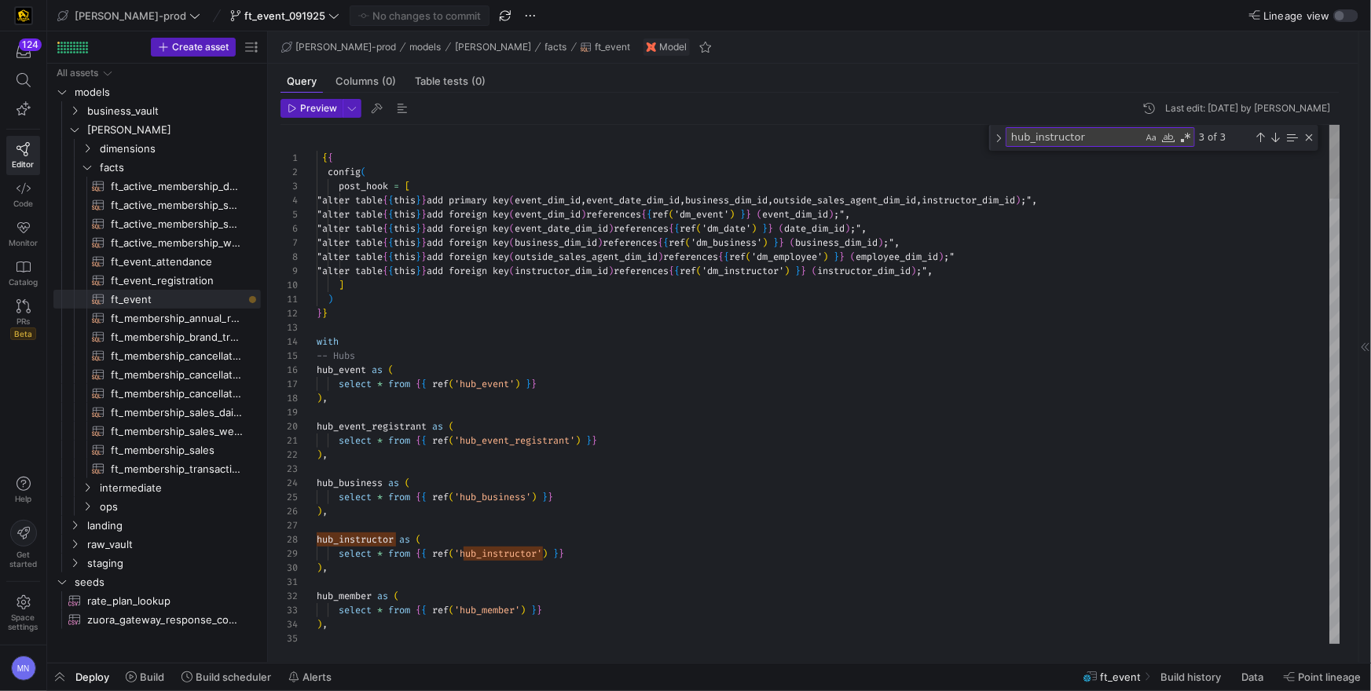
scroll to position [85, 226]
click at [695, 380] on div "select * from { { ref ( 'hub_event' ) } }" at bounding box center [829, 384] width 1024 height 14
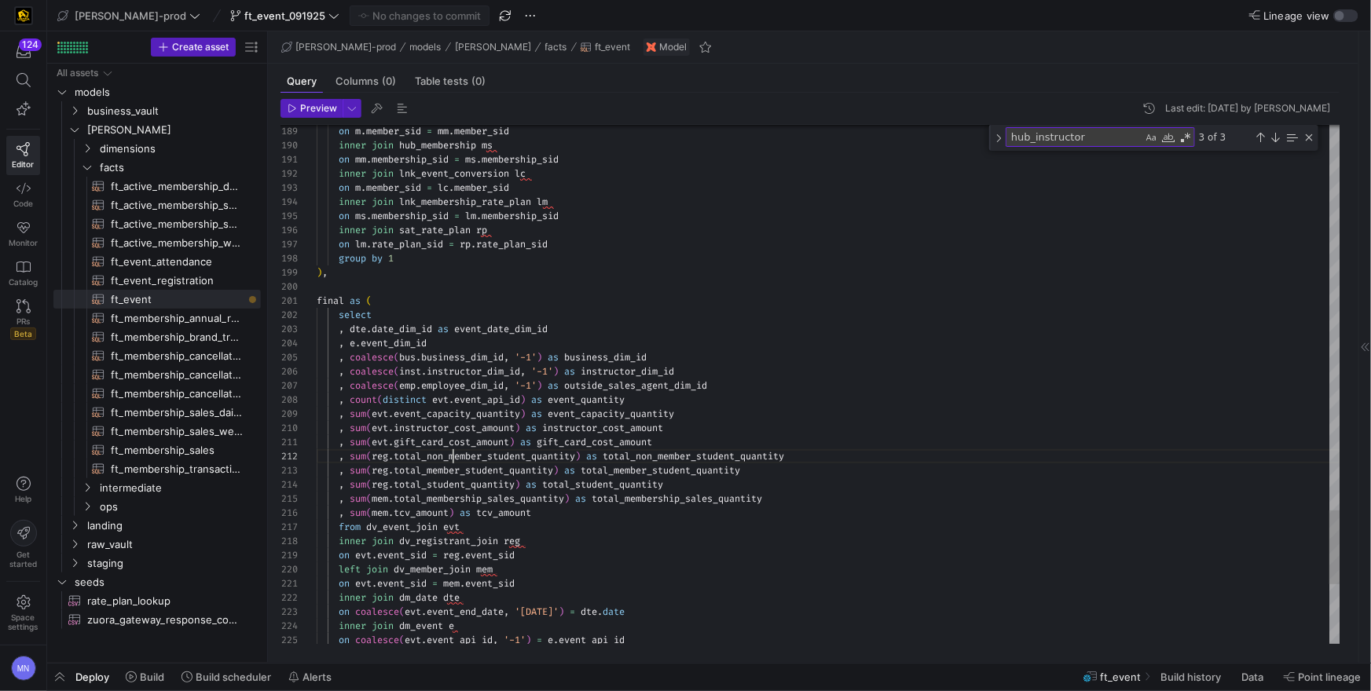
click at [450, 453] on span "total_non_member_student_quantity" at bounding box center [485, 456] width 182 height 13
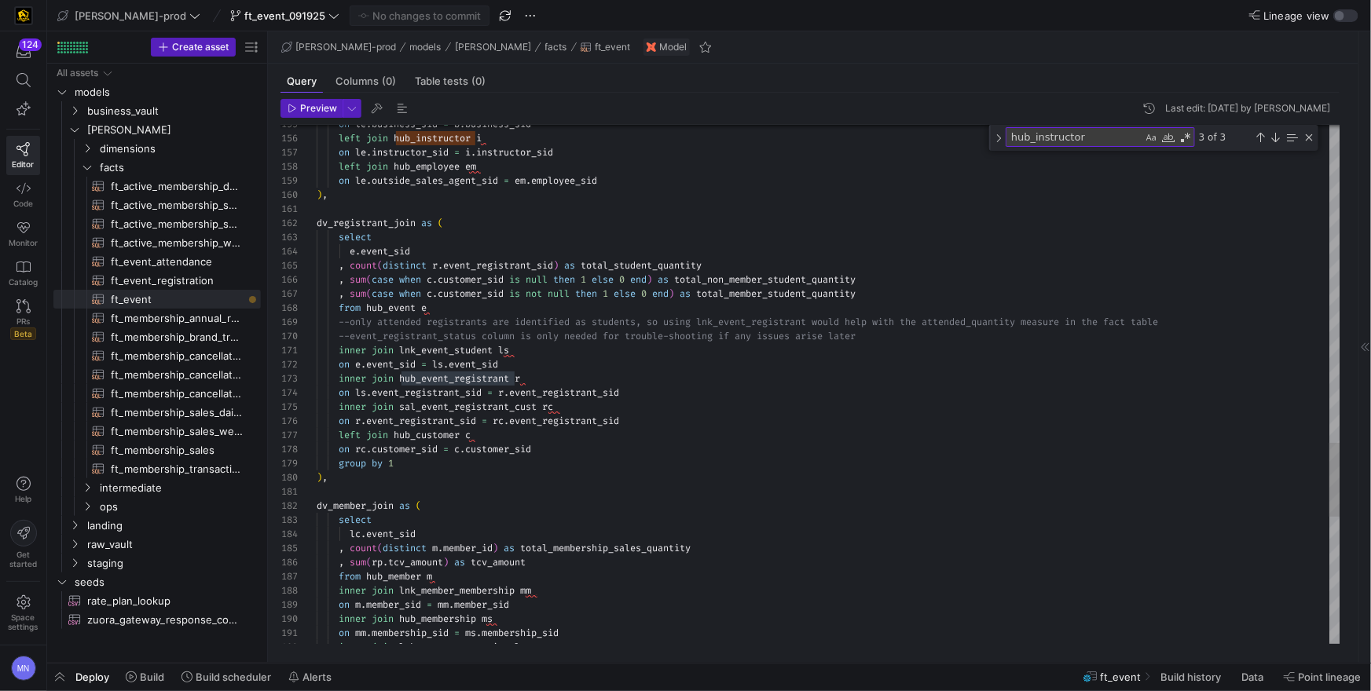
click at [456, 350] on span "lnk_event_student" at bounding box center [446, 350] width 94 height 13
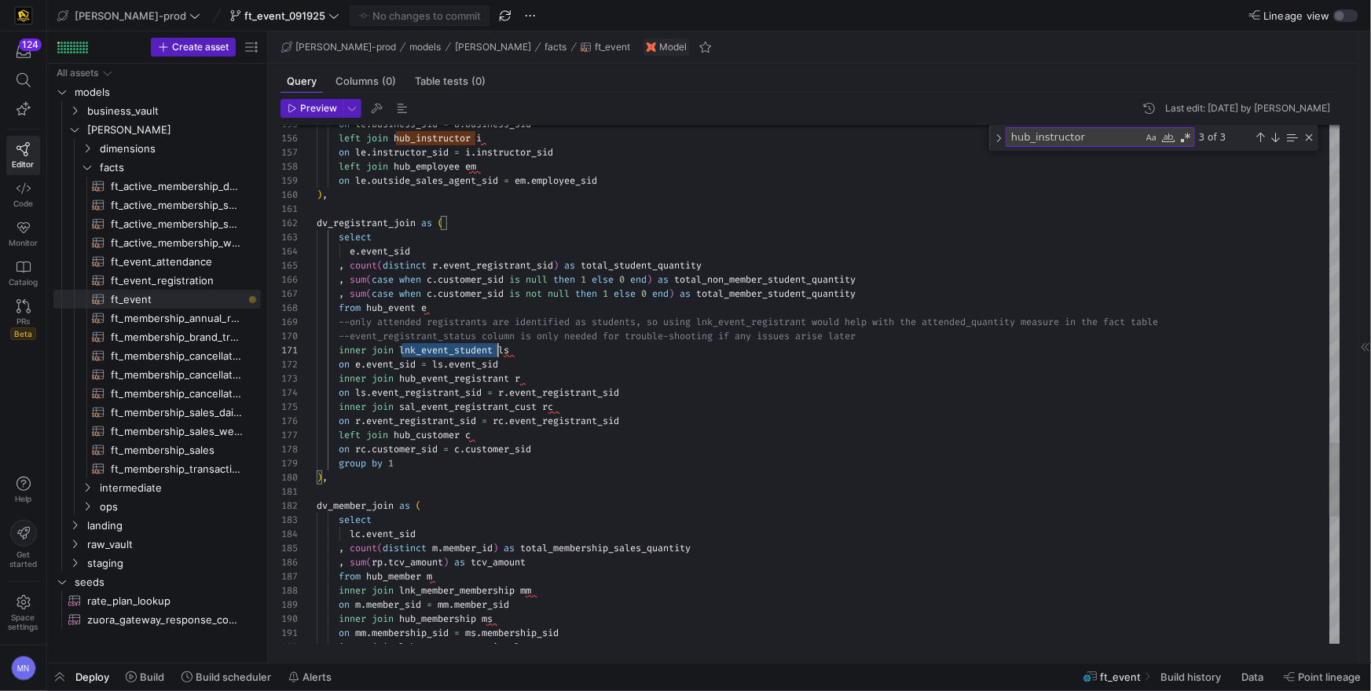
scroll to position [0, 181]
drag, startPoint x: 468, startPoint y: 376, endPoint x: 519, endPoint y: 380, distance: 50.4
click at [468, 376] on span "hub_event_registrant" at bounding box center [454, 378] width 110 height 13
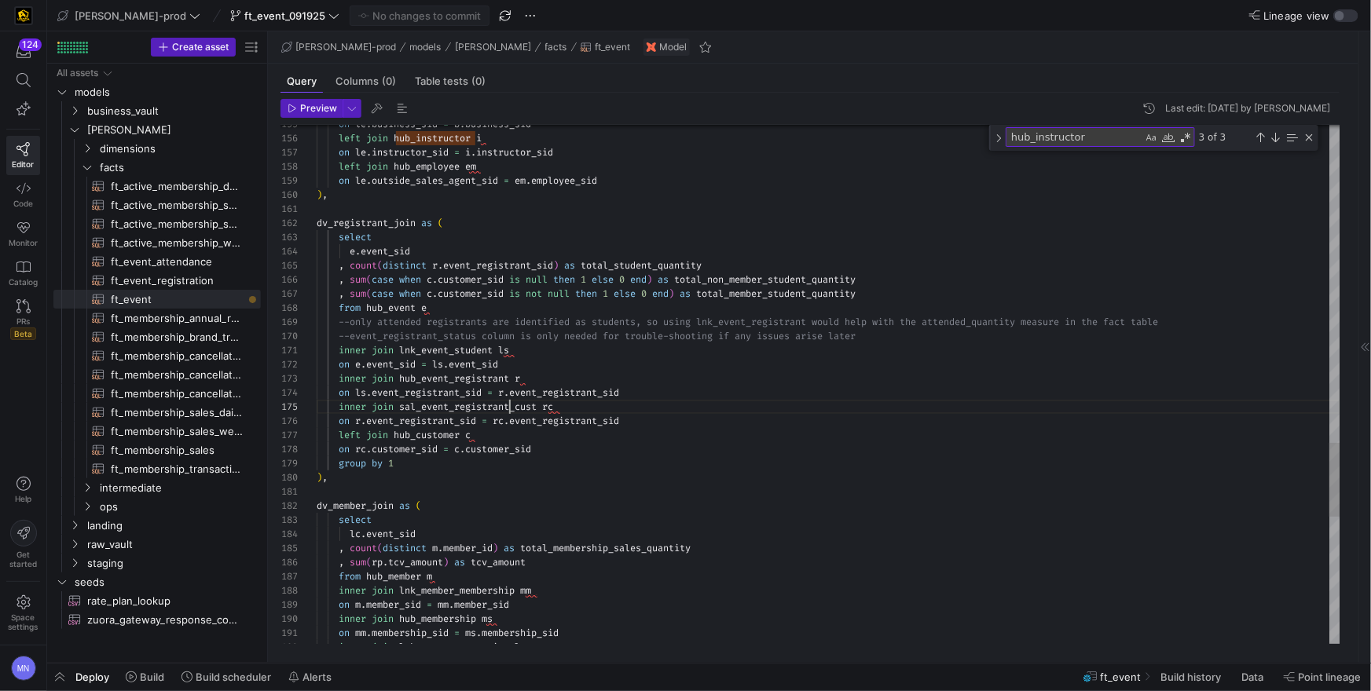
drag, startPoint x: 538, startPoint y: 450, endPoint x: 363, endPoint y: 455, distance: 175.3
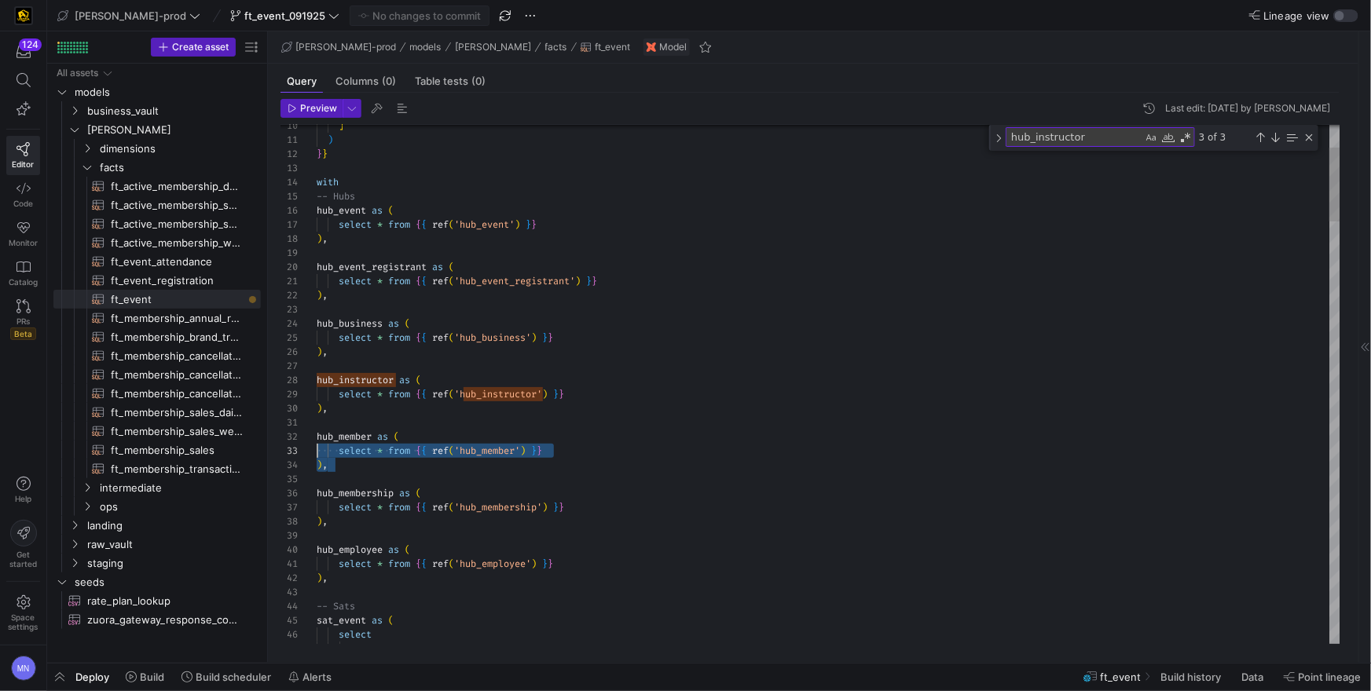
scroll to position [14, 0]
drag, startPoint x: 341, startPoint y: 460, endPoint x: 307, endPoint y: 440, distance: 39.5
drag, startPoint x: 1113, startPoint y: 136, endPoint x: 1126, endPoint y: 138, distance: 12.8
click at [1117, 137] on textarea "hub_instructor" at bounding box center [1075, 137] width 136 height 18
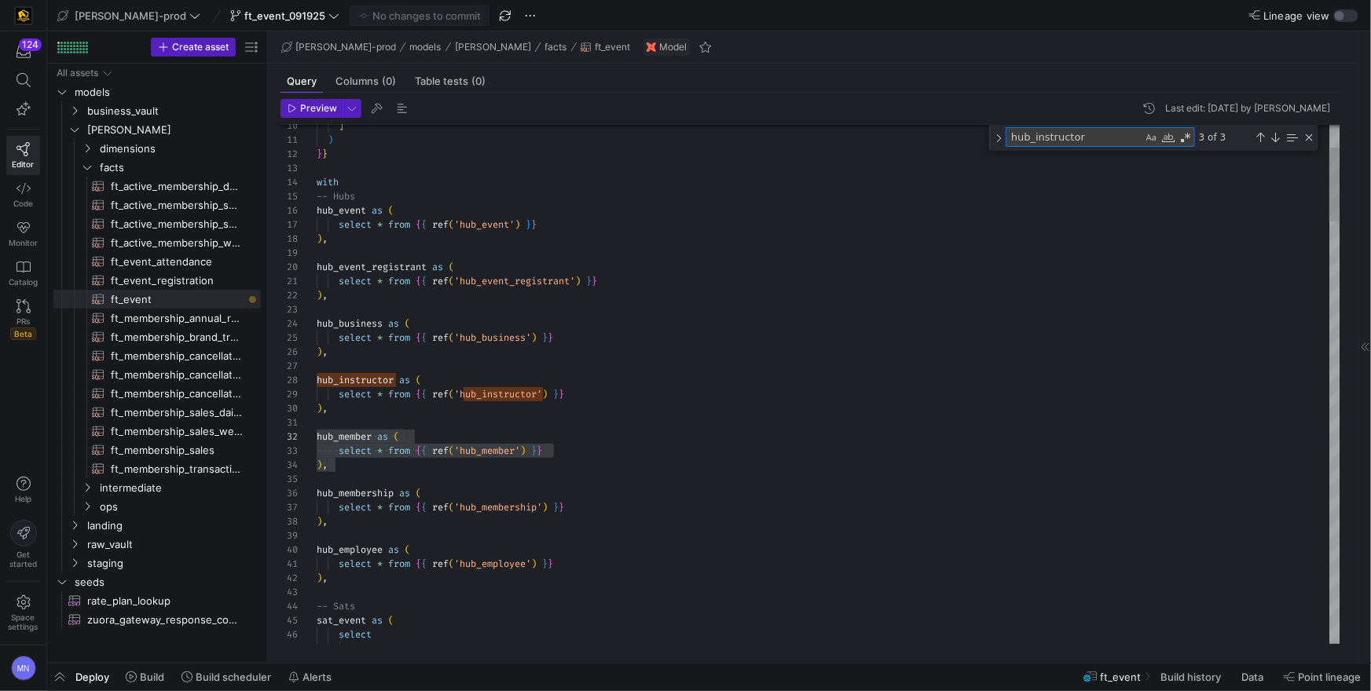
type textarea "on le.event_sid = e.event_sid inner join sat_event se on e.event_sid = se.event…"
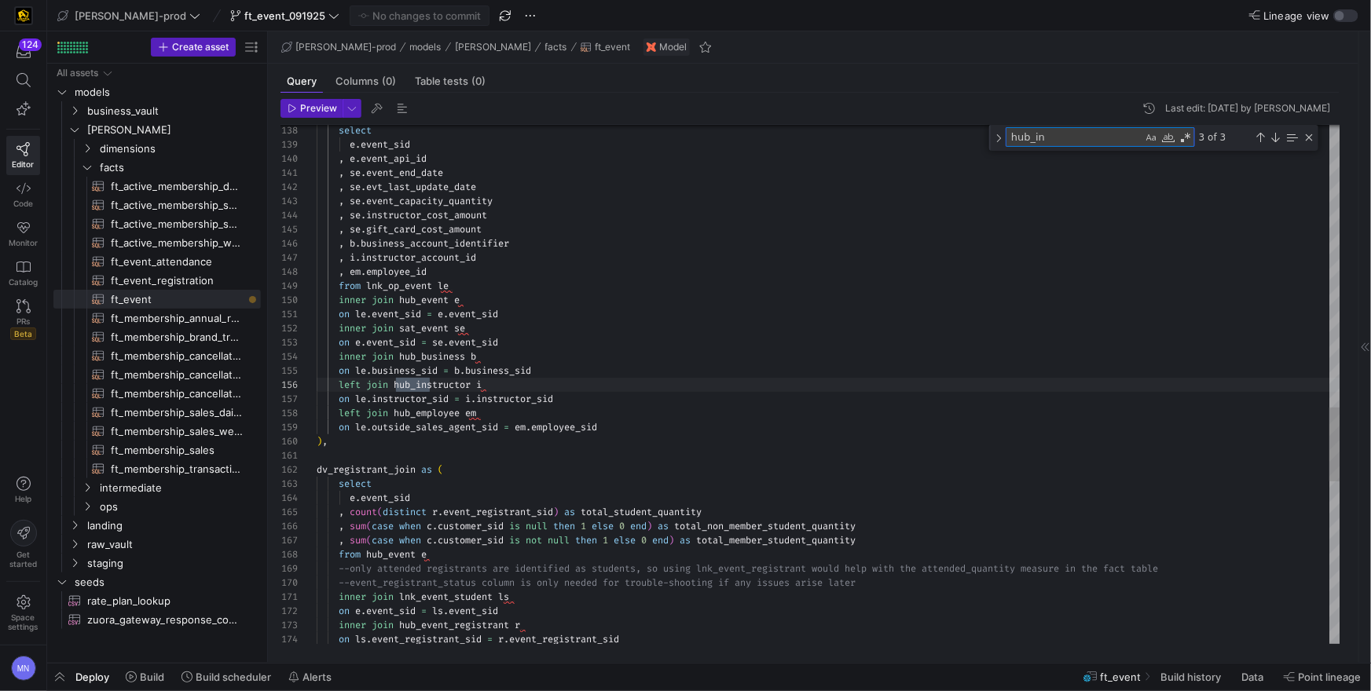
type textarea "hub_i"
type textarea "hub_member as ( select * from {{ ref('hub_member') }} ), hub_membership as ( se…"
type textarea "hub_"
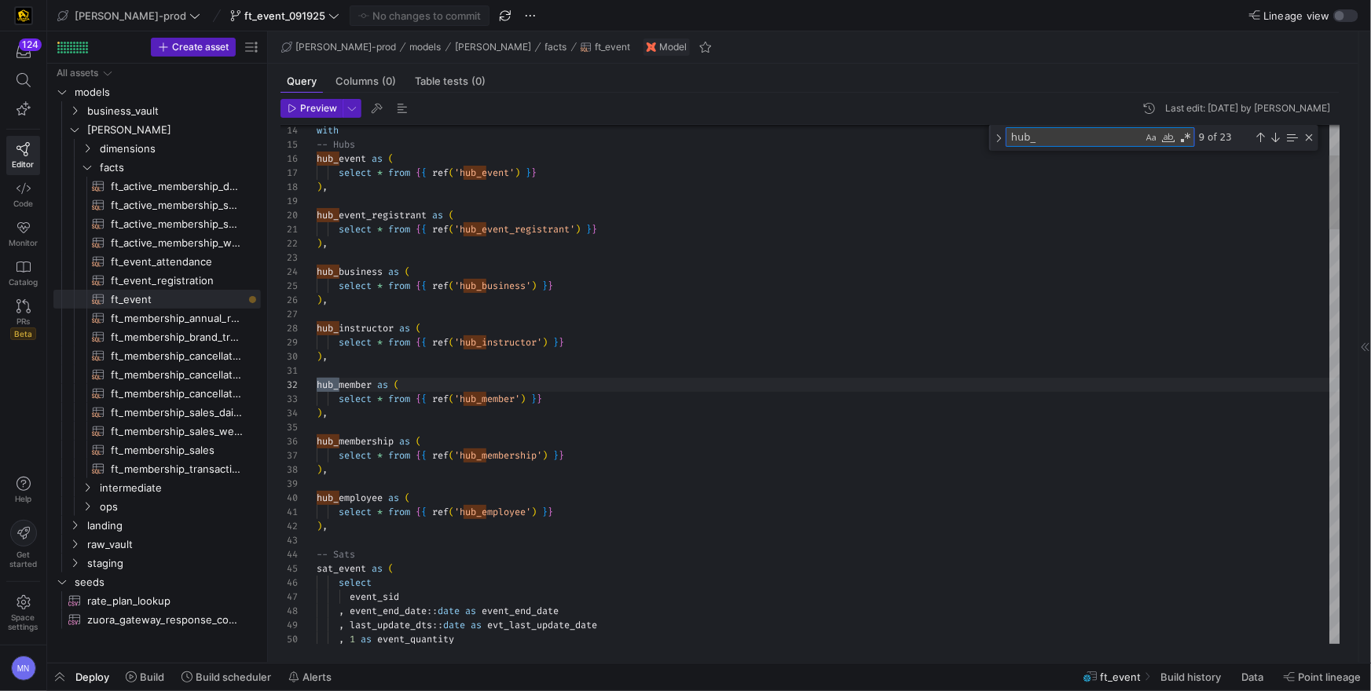
scroll to position [141, 23]
type textarea "inner join lnk_event_student ls on e.event_sid = ls.event_sid inner join hub_ev…"
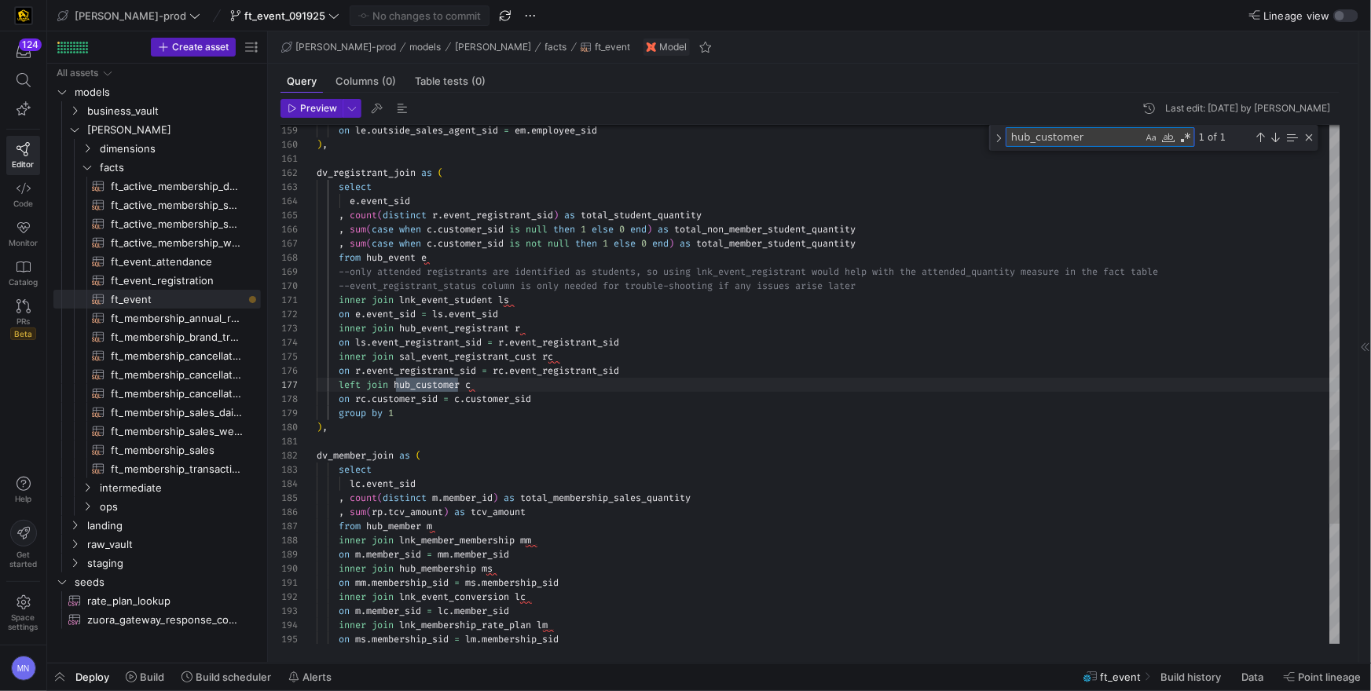
scroll to position [141, 146]
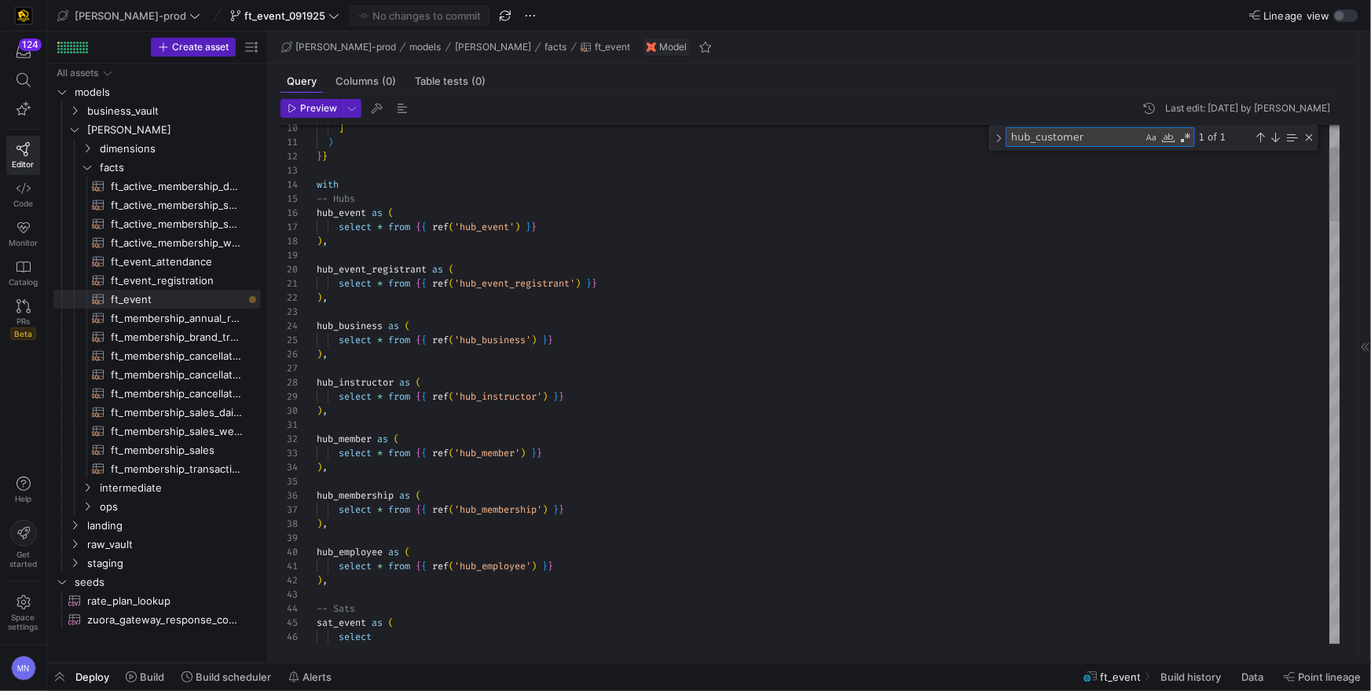
type textarea "hub_customer"
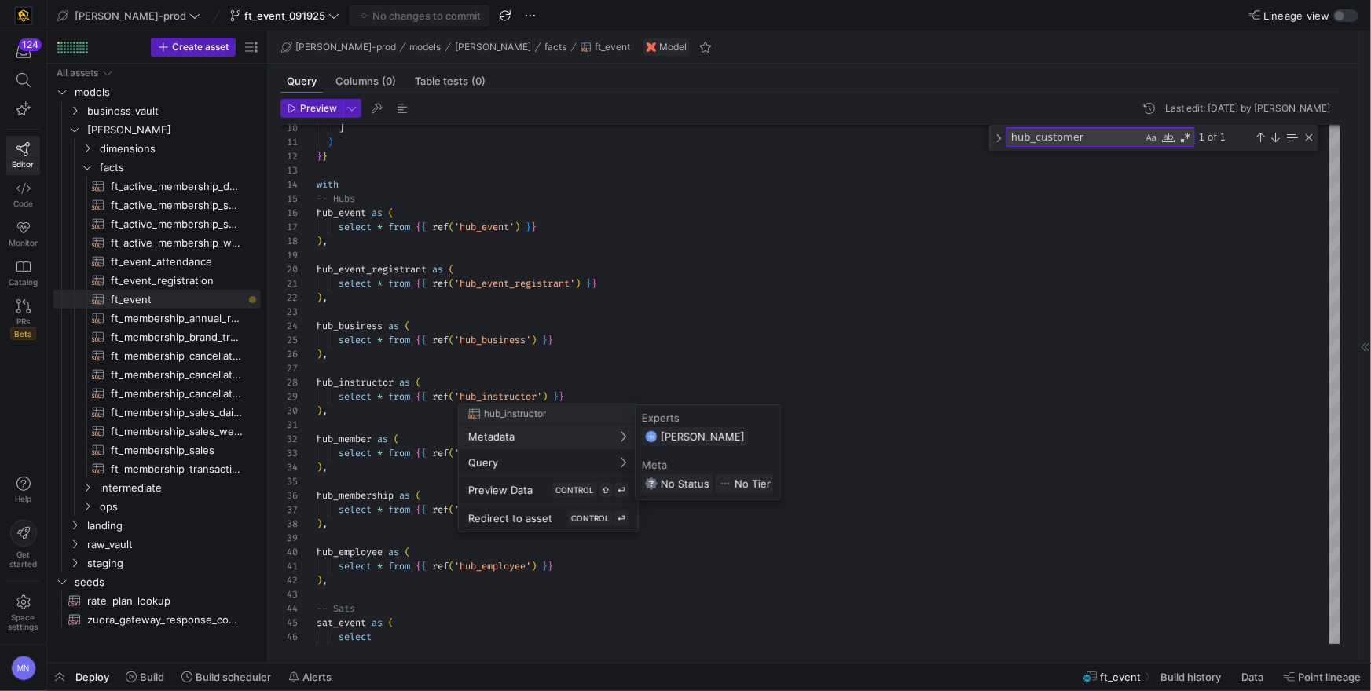
click at [368, 417] on div at bounding box center [685, 345] width 1371 height 691
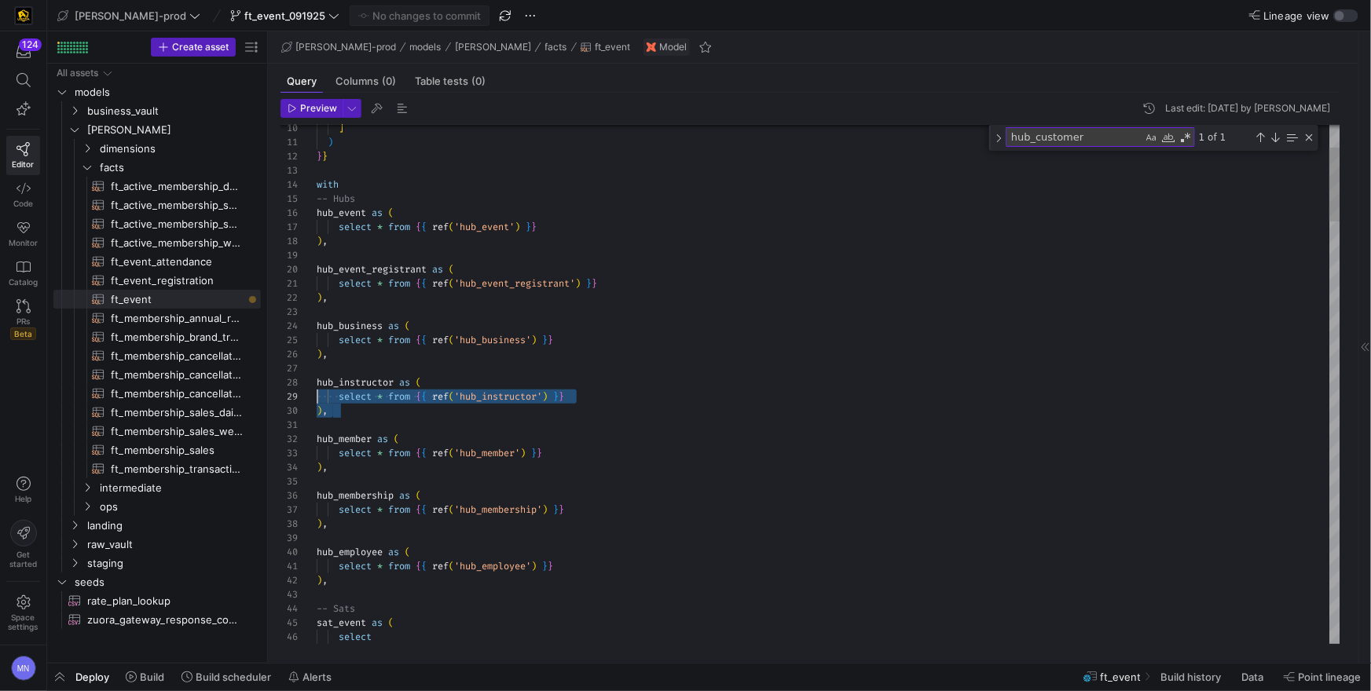
scroll to position [98, 0]
drag, startPoint x: 347, startPoint y: 416, endPoint x: 307, endPoint y: 385, distance: 50.3
click at [307, 385] on div "35 29 30 31 32 33 34 25 26 27 28 21 22 23 24 18 19 20 15 16 17 12 13 14 10 11 3…" at bounding box center [811, 384] width 1060 height 519
drag, startPoint x: 334, startPoint y: 366, endPoint x: 360, endPoint y: 372, distance: 26.5
click at [342, 368] on div at bounding box center [829, 368] width 1024 height 14
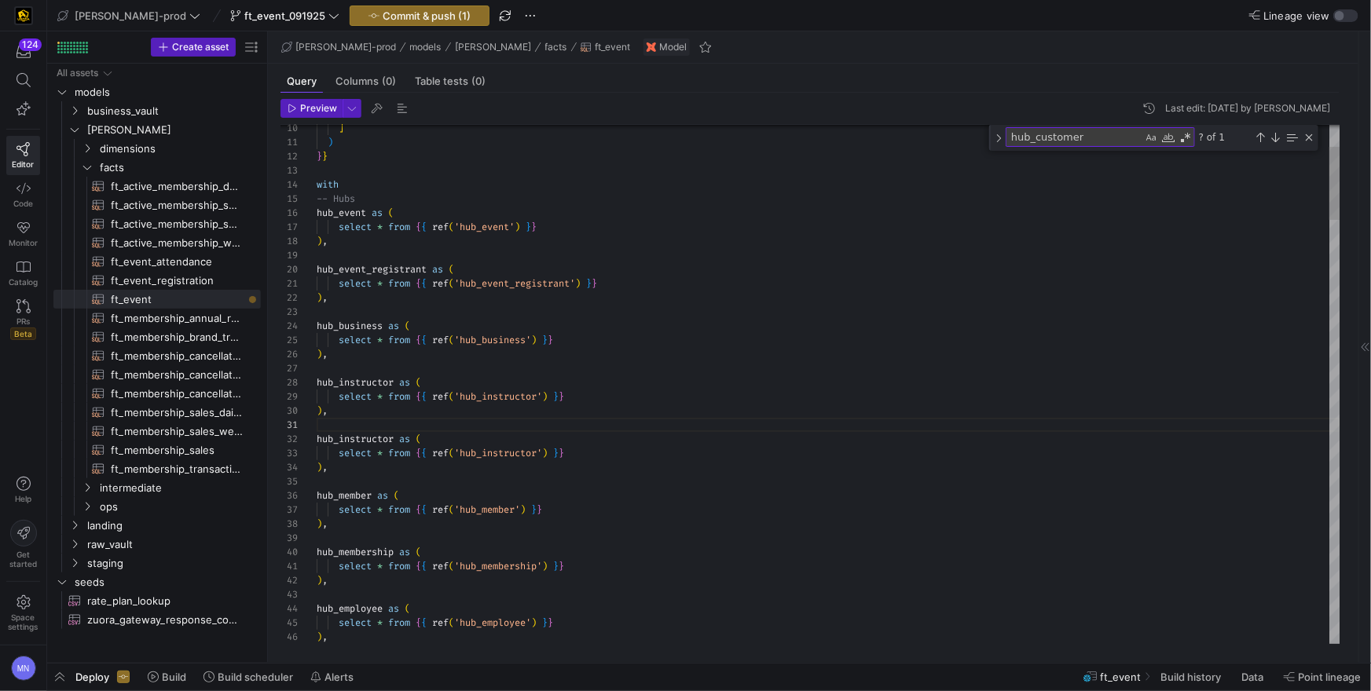
scroll to position [98, 79]
drag, startPoint x: 396, startPoint y: 380, endPoint x: 460, endPoint y: 376, distance: 63.8
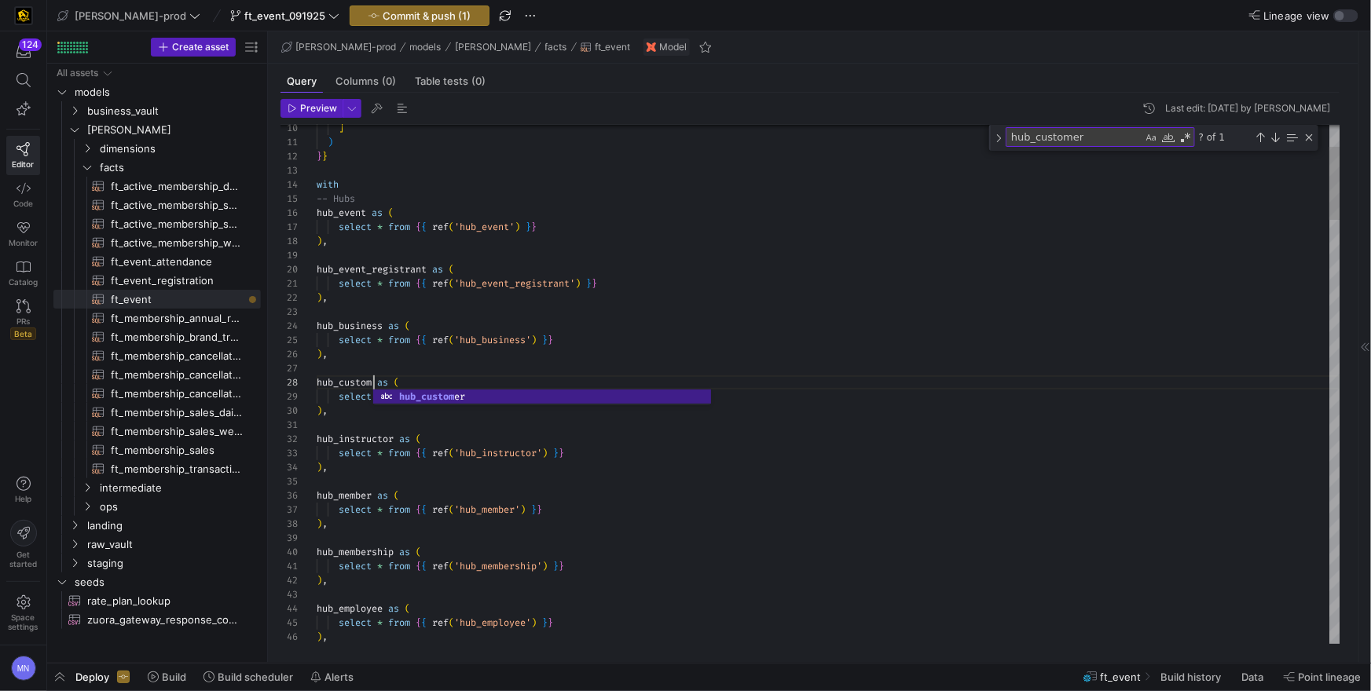
scroll to position [98, 67]
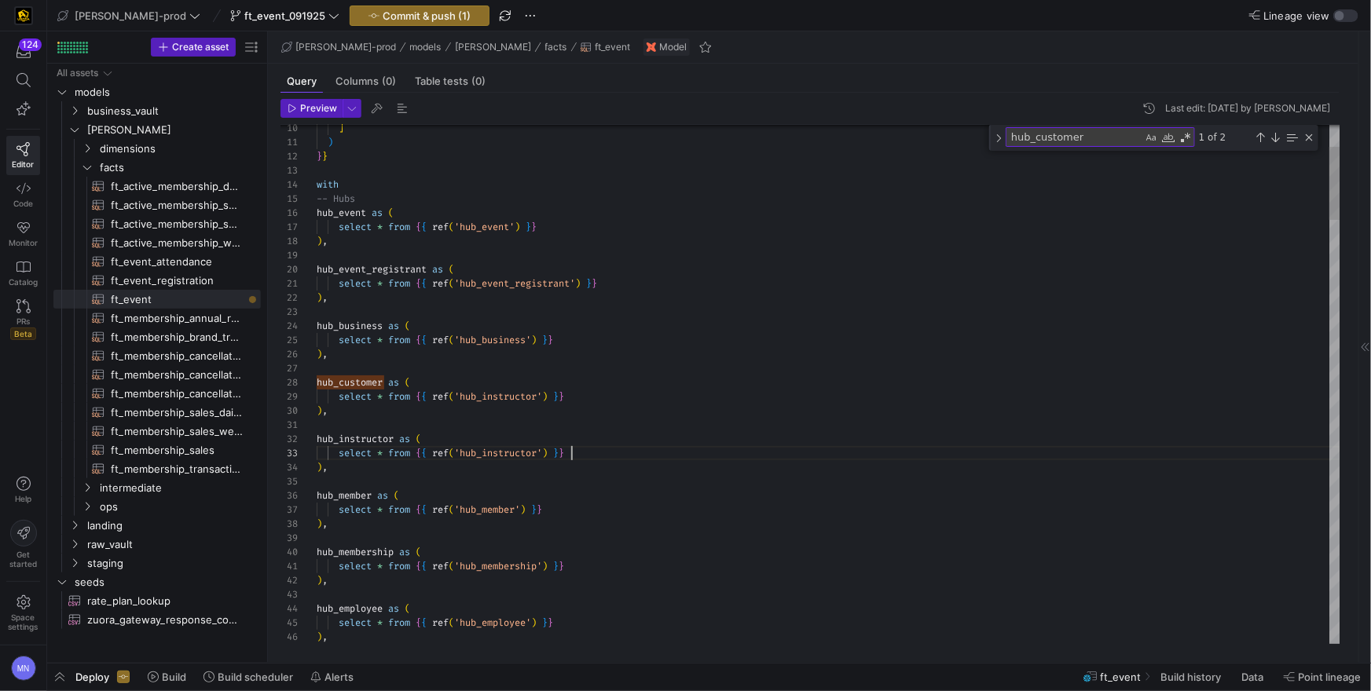
drag, startPoint x: 755, startPoint y: 456, endPoint x: 736, endPoint y: 442, distance: 23.1
click at [754, 456] on div "select * from { { ref ( 'hub_instructor' ) } }" at bounding box center [829, 453] width 1024 height 14
drag, startPoint x: 545, startPoint y: 393, endPoint x: 623, endPoint y: 372, distance: 80.4
click at [546, 393] on body "124 Editor Code Monitor Catalog PRs Beta Help Get started Space settings MN [PE…" at bounding box center [685, 345] width 1371 height 691
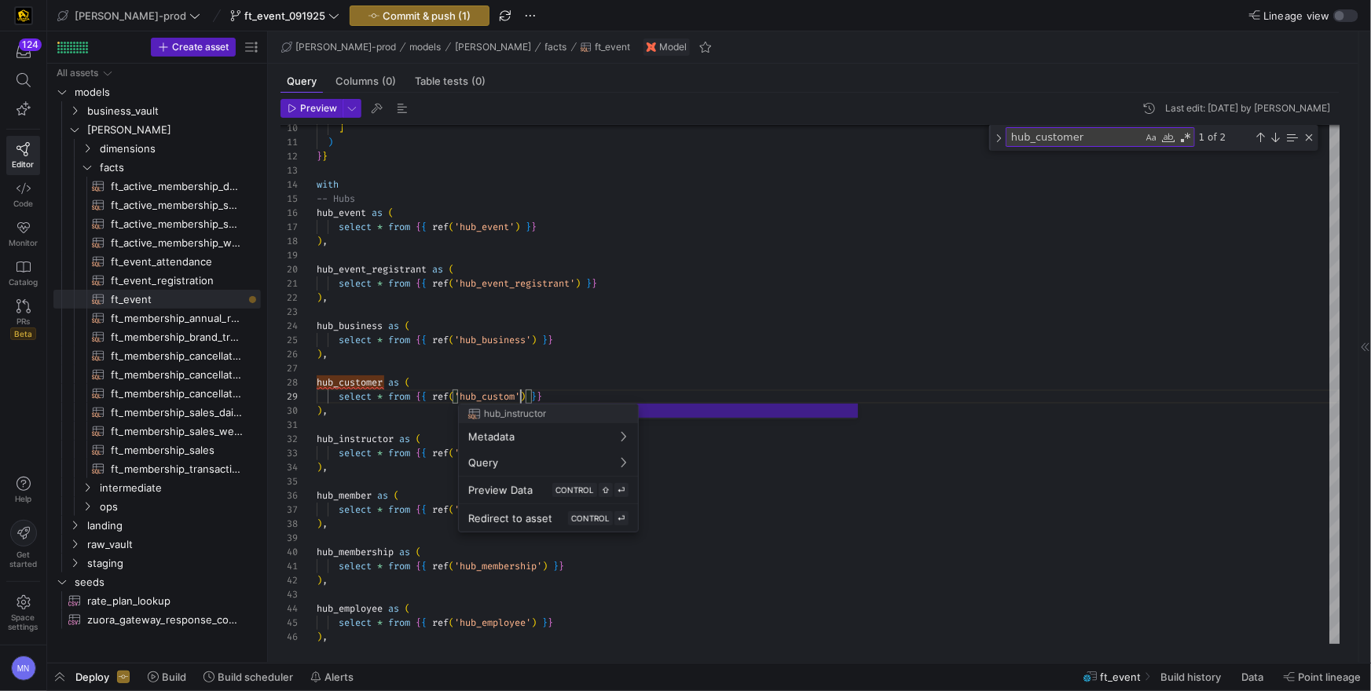
scroll to position [113, 215]
type textarea "select * from {{ ref('hub_event_registrant') }} ), hub_business as ( select * f…"
click at [884, 306] on div at bounding box center [685, 345] width 1371 height 691
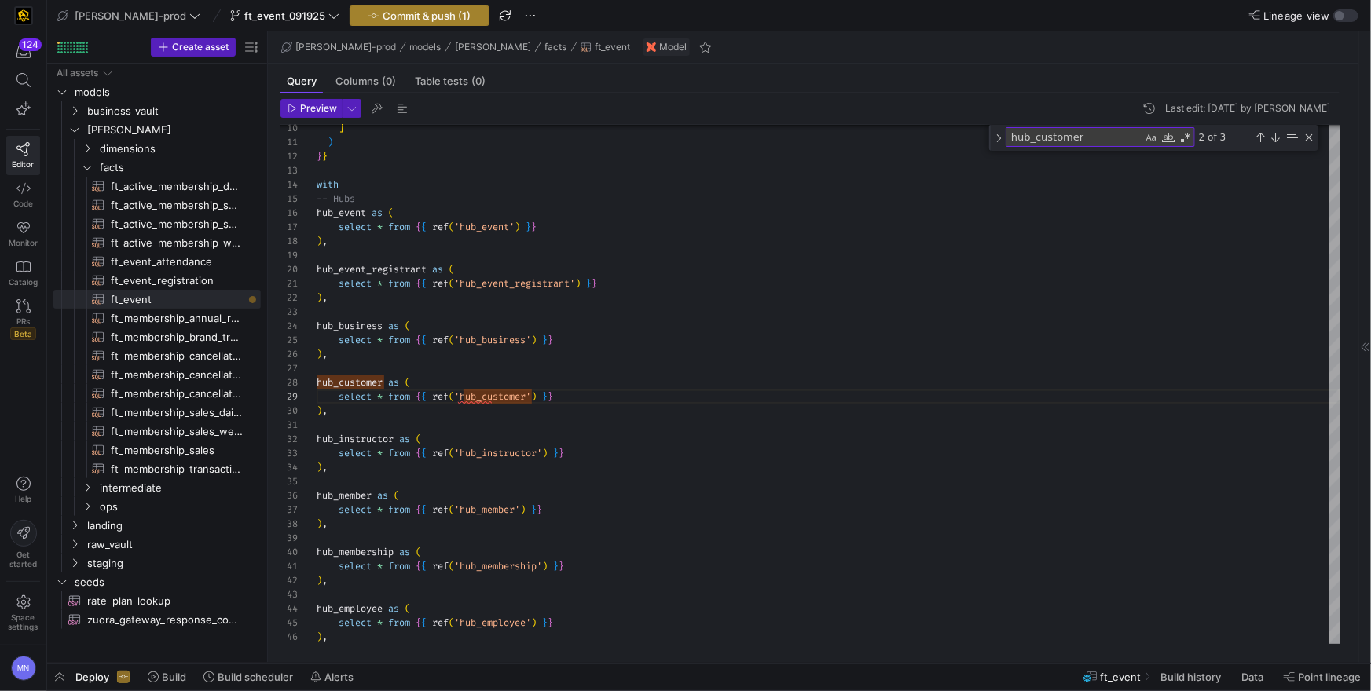
click at [383, 15] on span "Commit & push (1)" at bounding box center [427, 15] width 88 height 13
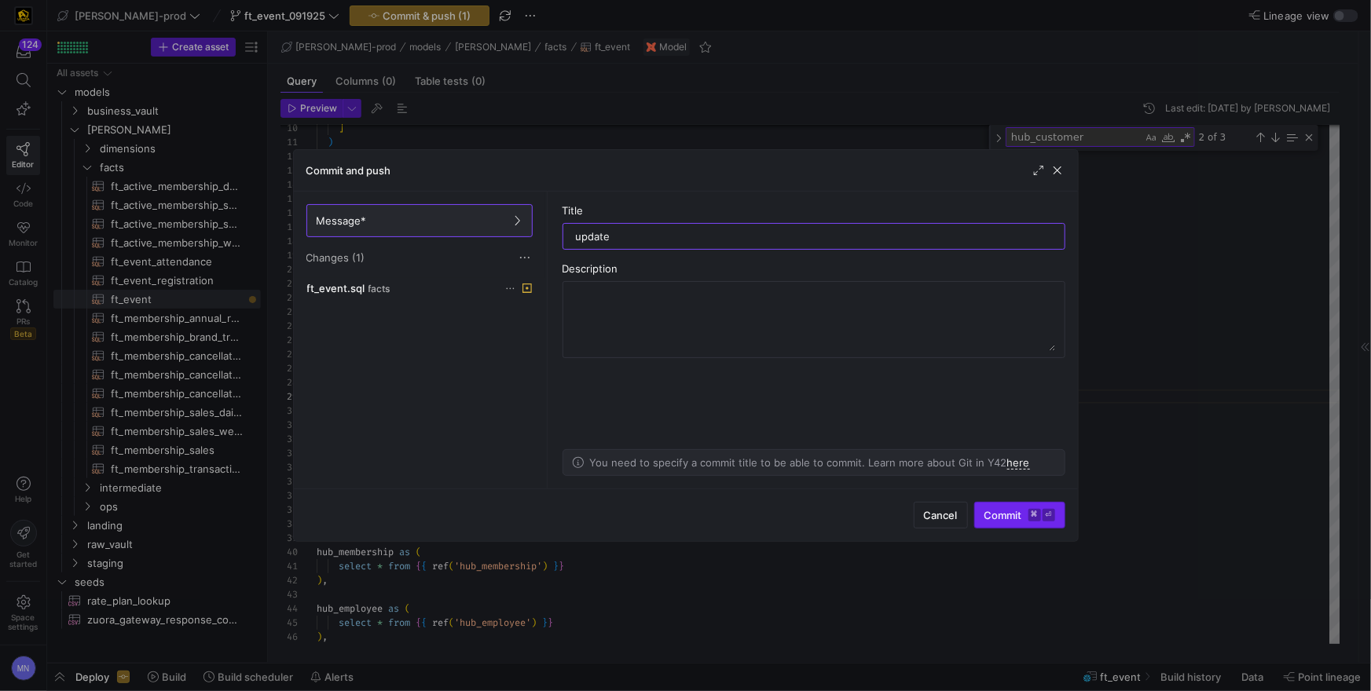
type input "update"
click at [986, 511] on span "Commit ⌘ ⏎" at bounding box center [1020, 515] width 71 height 13
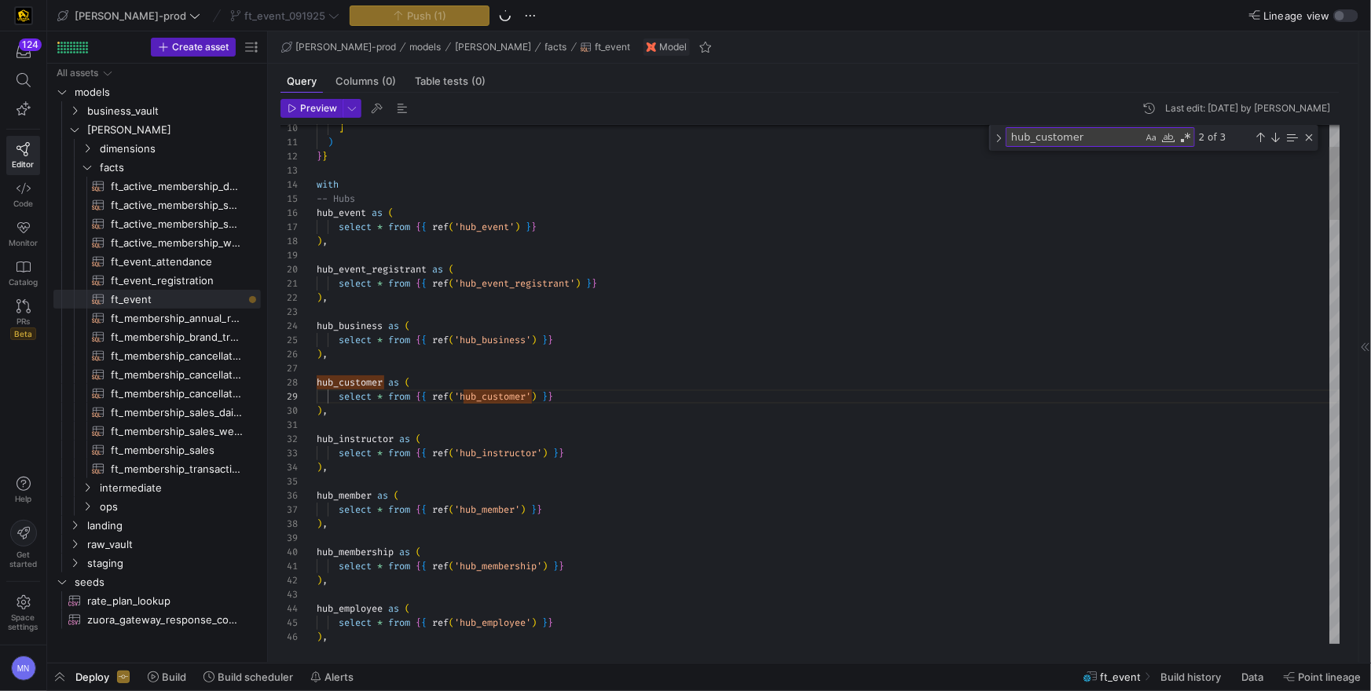
click at [818, 443] on div "hub_instructor as (" at bounding box center [829, 439] width 1024 height 14
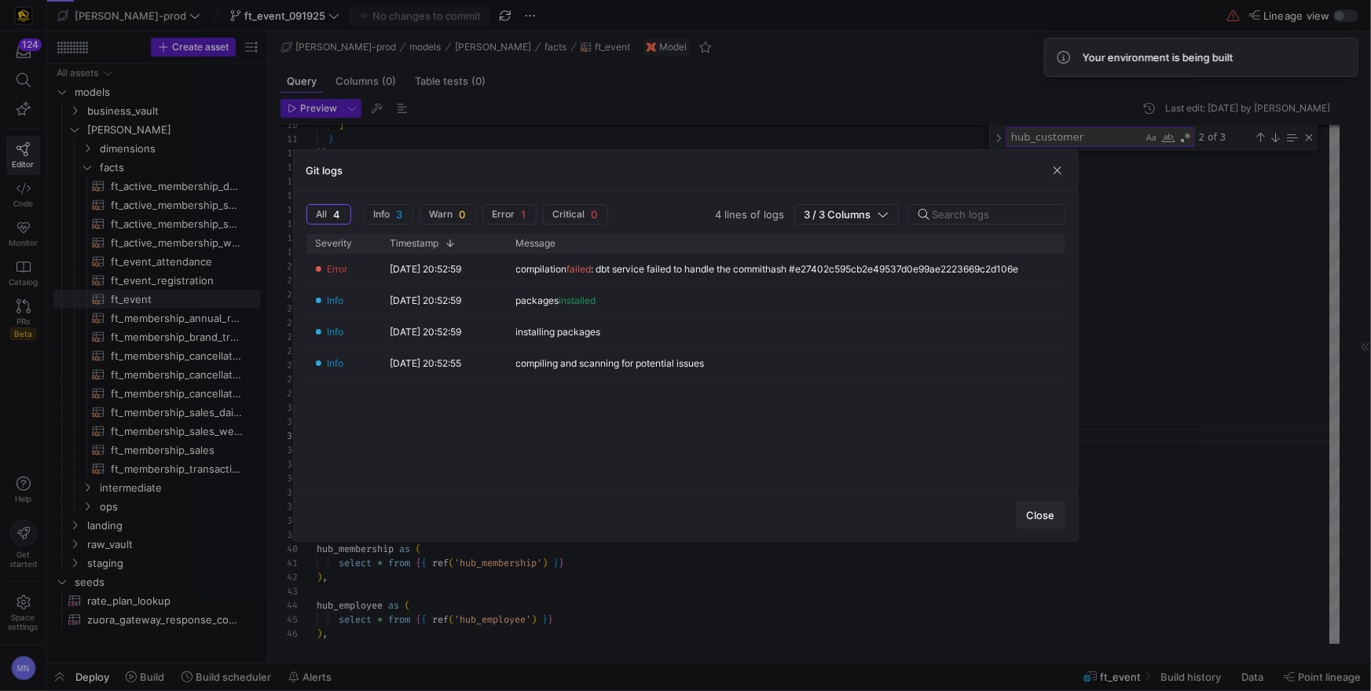
click at [1040, 522] on span "button" at bounding box center [1041, 515] width 47 height 25
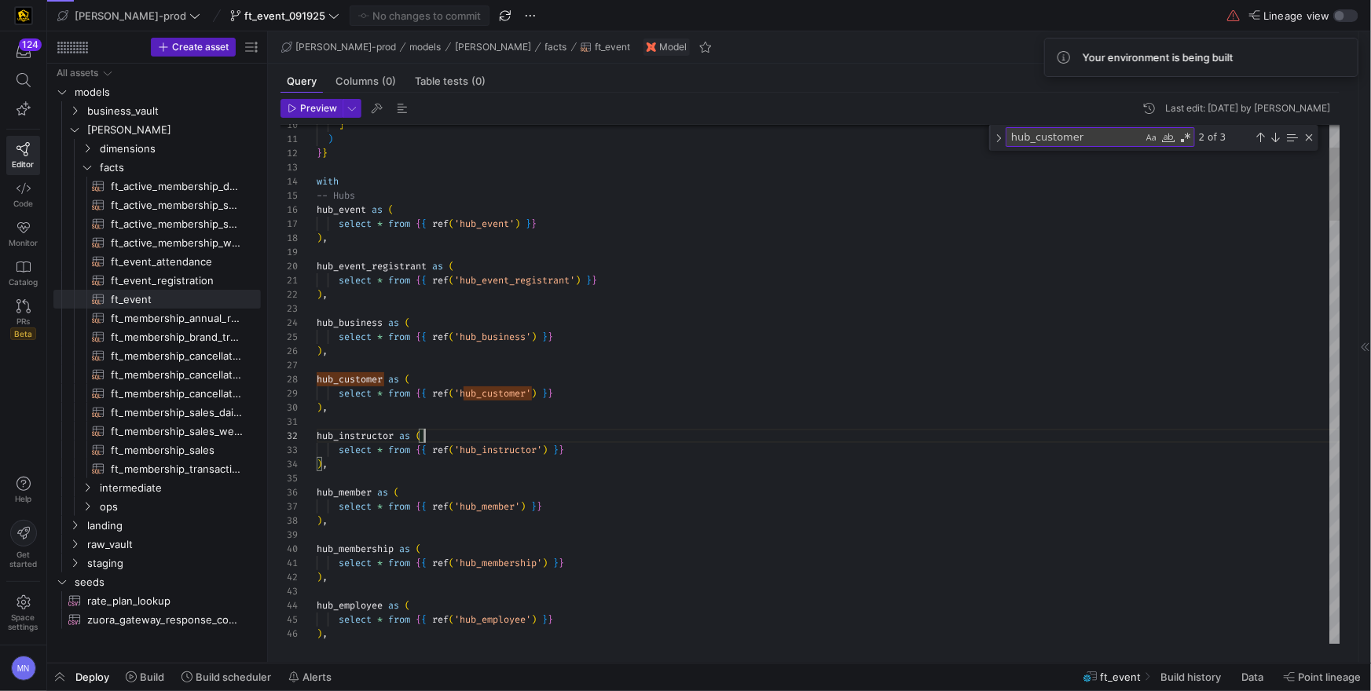
click at [972, 481] on div at bounding box center [829, 478] width 1024 height 14
drag, startPoint x: 1308, startPoint y: 139, endPoint x: 1145, endPoint y: 165, distance: 164.7
click at [1308, 139] on div "Close (Escape)" at bounding box center [1309, 137] width 13 height 13
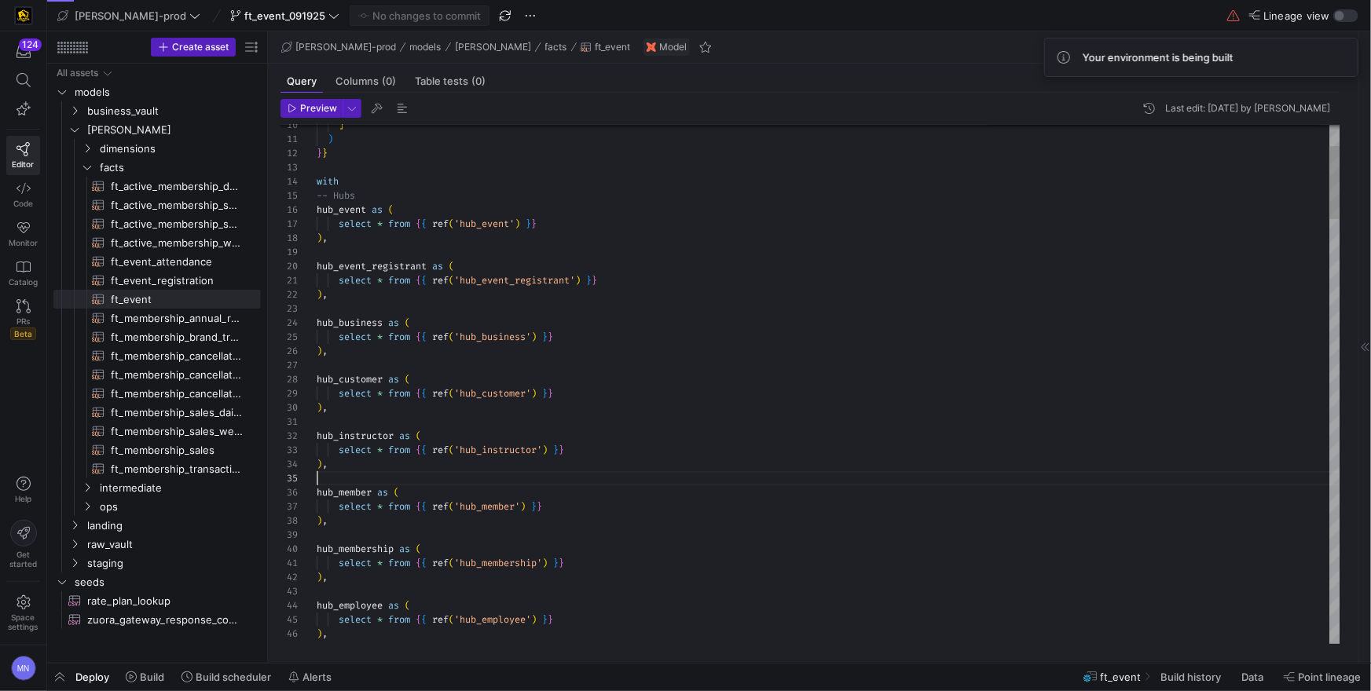
type textarea "select * from {{ ref('hub_event_registrant') }} ), hub_business as ( select * f…"
click at [717, 330] on div "select * from { { ref ( 'hub_business' ) } }" at bounding box center [829, 337] width 1024 height 14
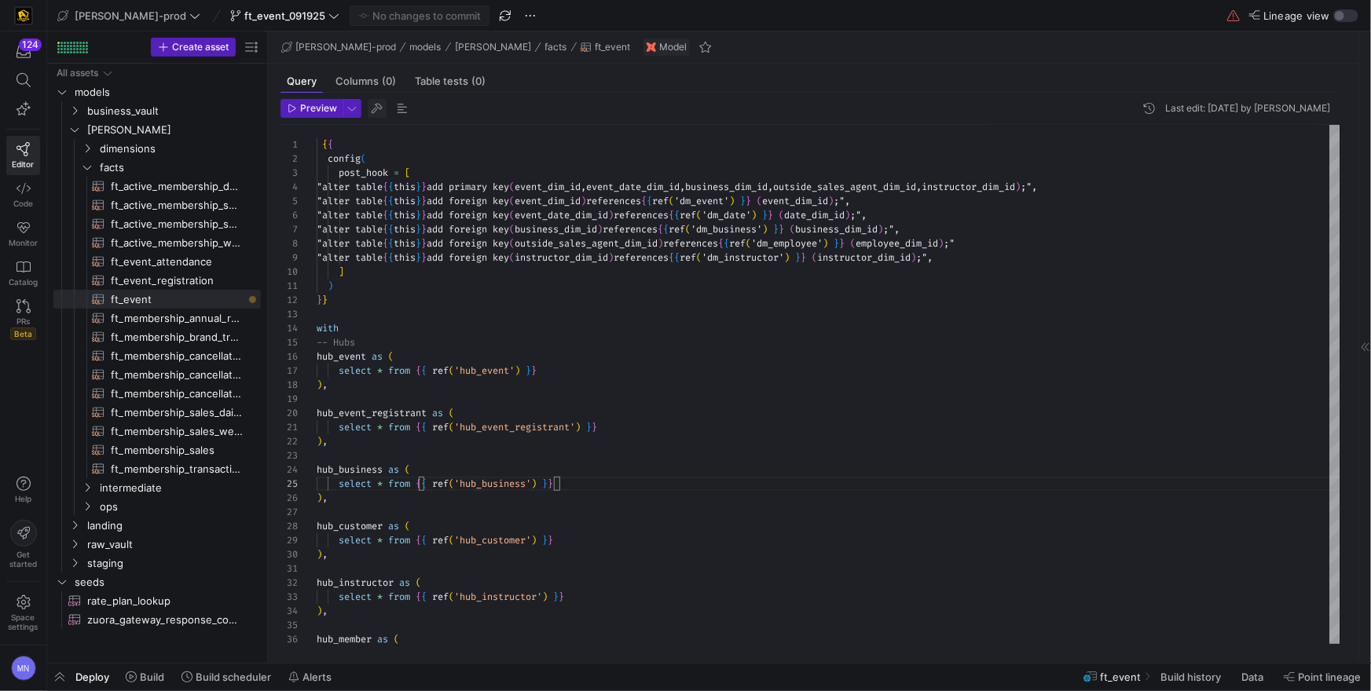
click at [377, 107] on span "button" at bounding box center [377, 108] width 19 height 19
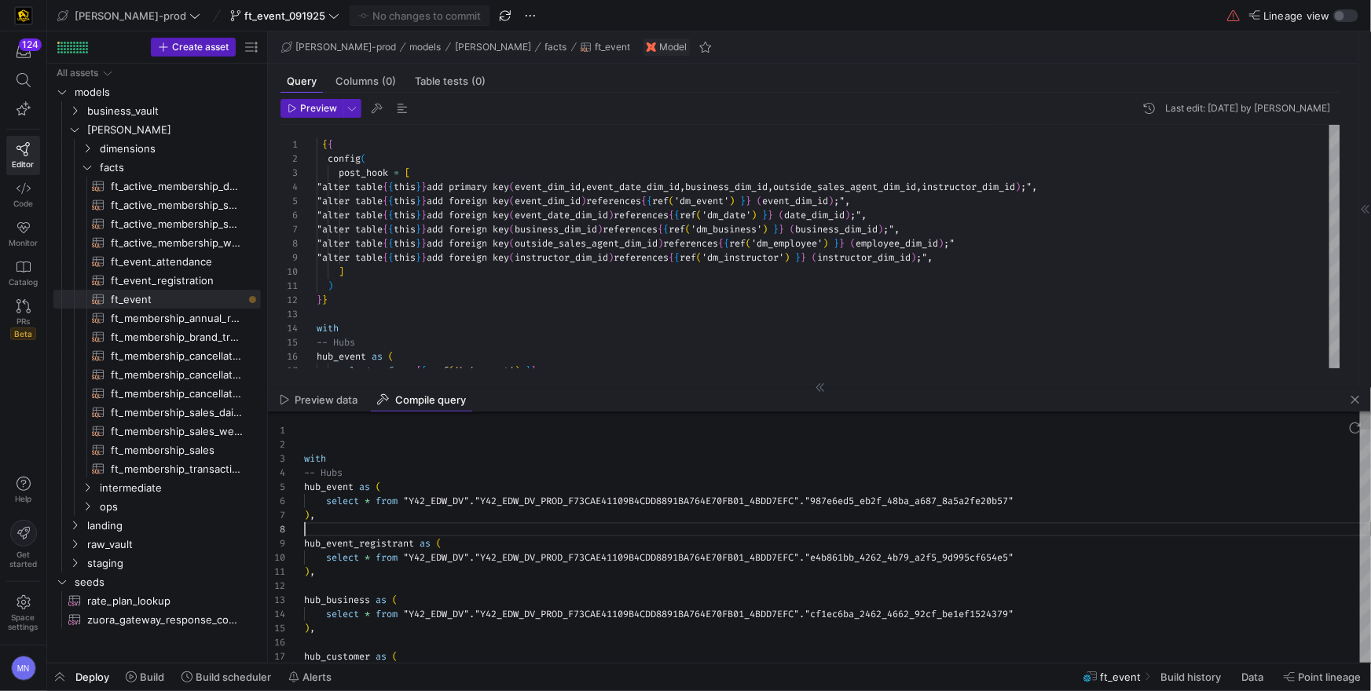
type textarea "with -- Hubs hub_event as ( select * from "Y42_EDW_DV"."Y42_EDW_DV_PROD_F73CAE4…"
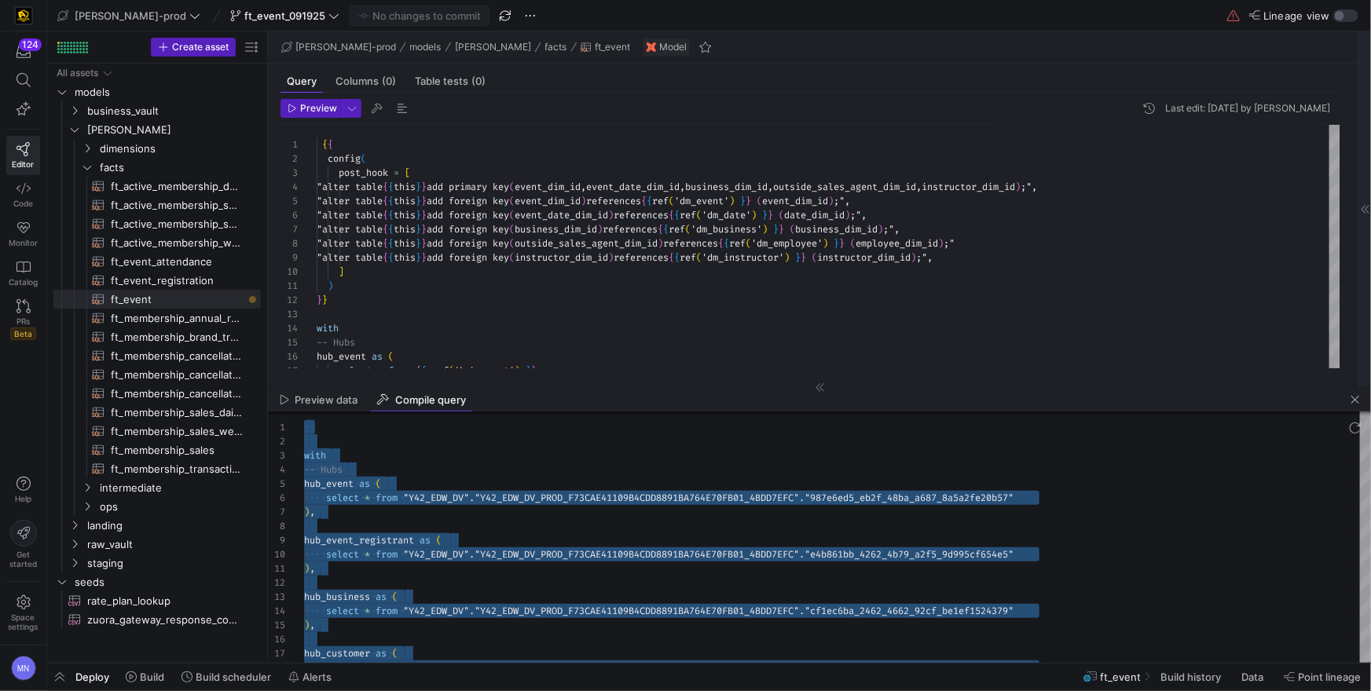
click at [1359, 401] on span "button" at bounding box center [1355, 400] width 19 height 19
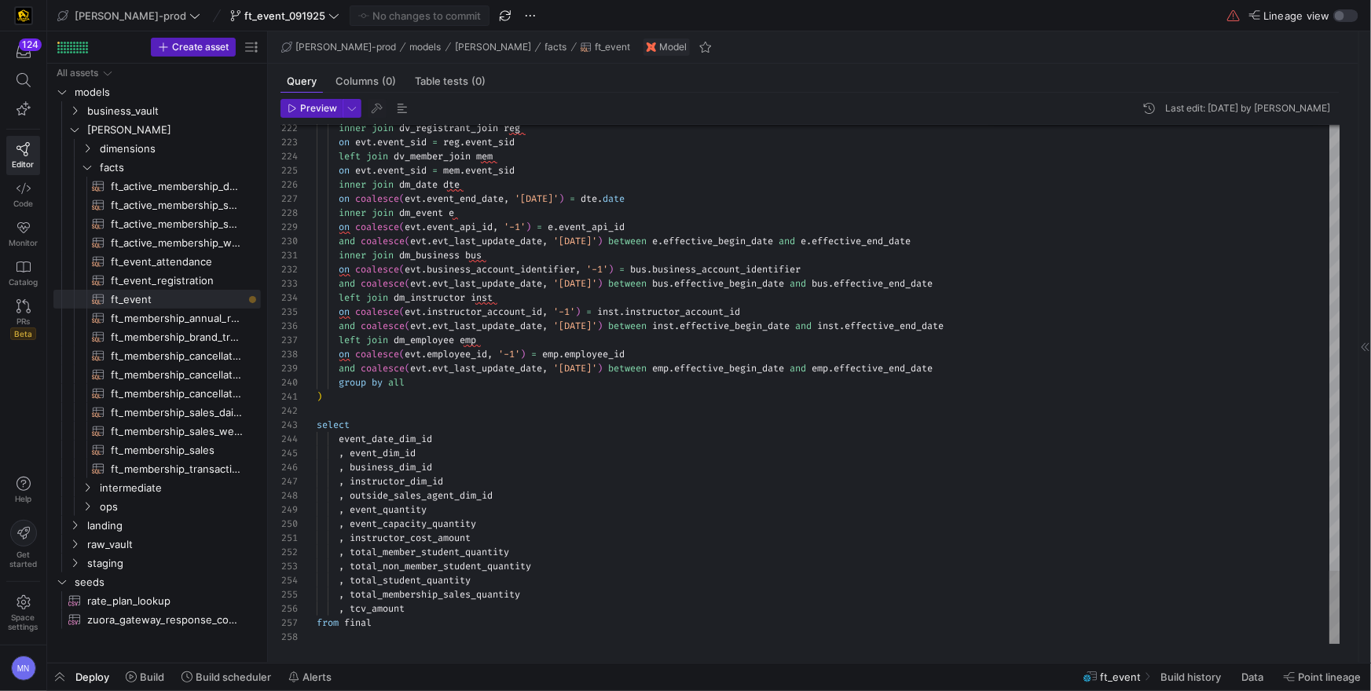
scroll to position [98, 90]
click at [758, 376] on div "group by all" at bounding box center [829, 383] width 1024 height 14
click at [558, 408] on div at bounding box center [829, 411] width 1024 height 14
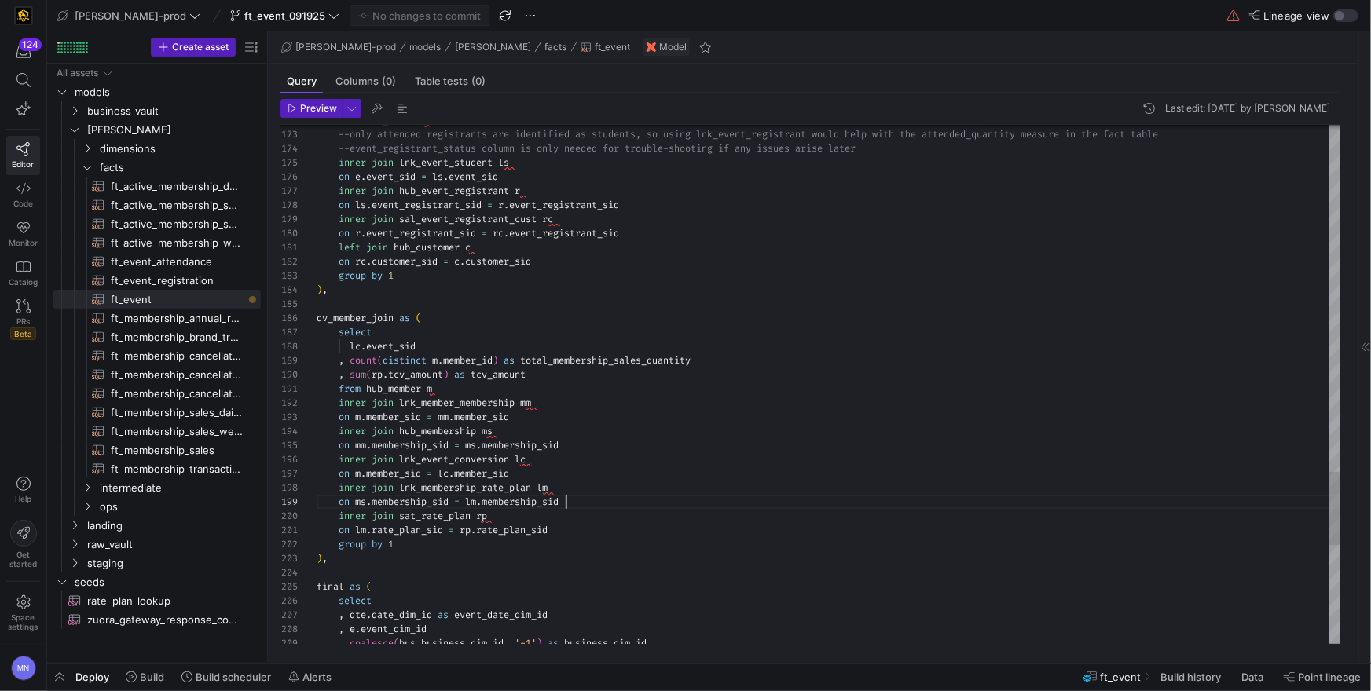
scroll to position [113, 248]
click at [655, 497] on div "on ms . membership_sid = lm . membership_sid" at bounding box center [829, 502] width 1024 height 14
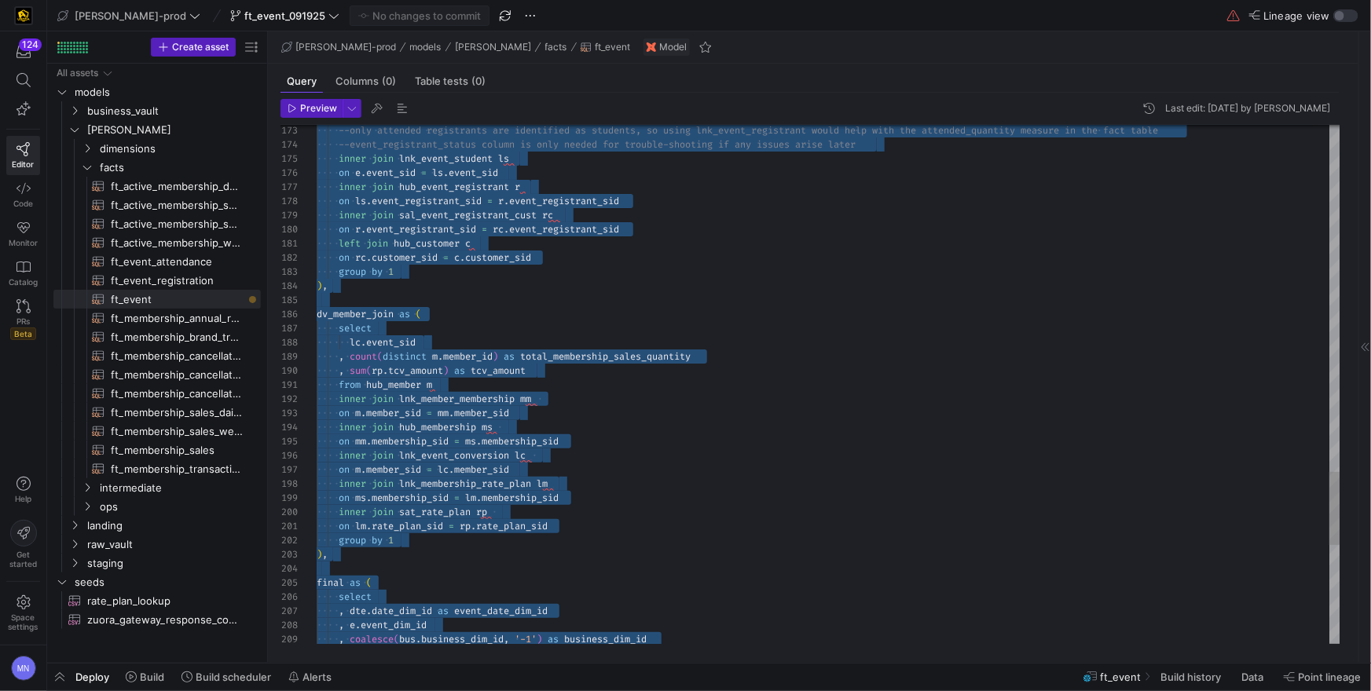
click at [630, 431] on div "inner join hub_membership ms" at bounding box center [829, 427] width 1024 height 14
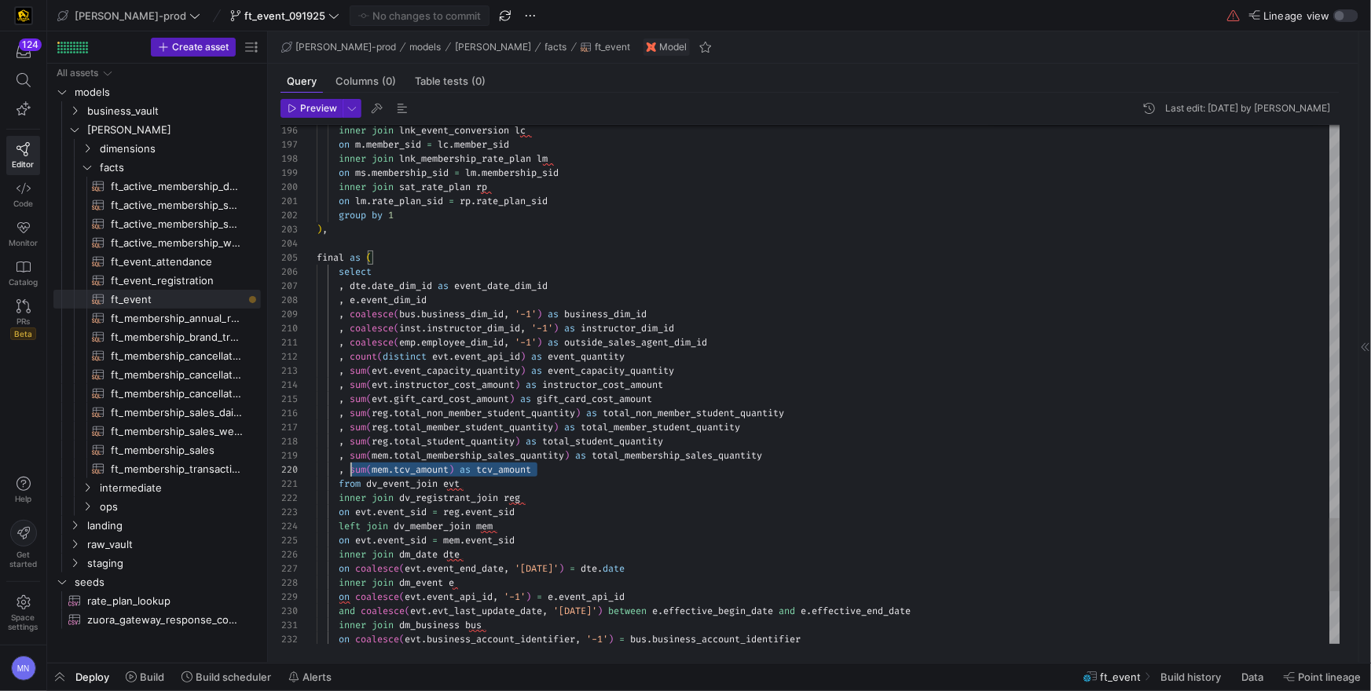
scroll to position [98, 0]
drag, startPoint x: 549, startPoint y: 468, endPoint x: 308, endPoint y: 496, distance: 242.8
click at [288, 469] on div "196 197 198 199 200 201 202 203 204 205 206 207 208 209 210 211 212 213 214 215…" at bounding box center [811, 384] width 1060 height 519
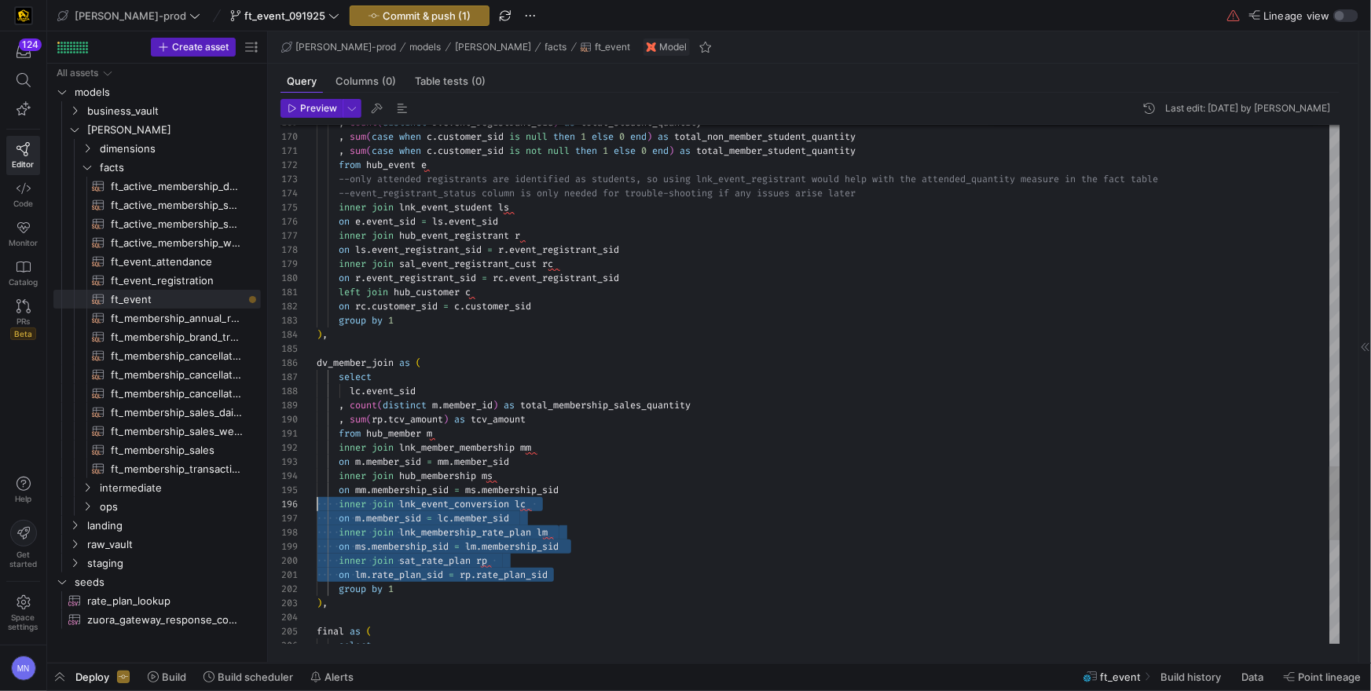
scroll to position [56, 0]
drag, startPoint x: 567, startPoint y: 575, endPoint x: 281, endPoint y: 494, distance: 296.5
click at [418, 598] on div "group by 1" at bounding box center [829, 592] width 1024 height 14
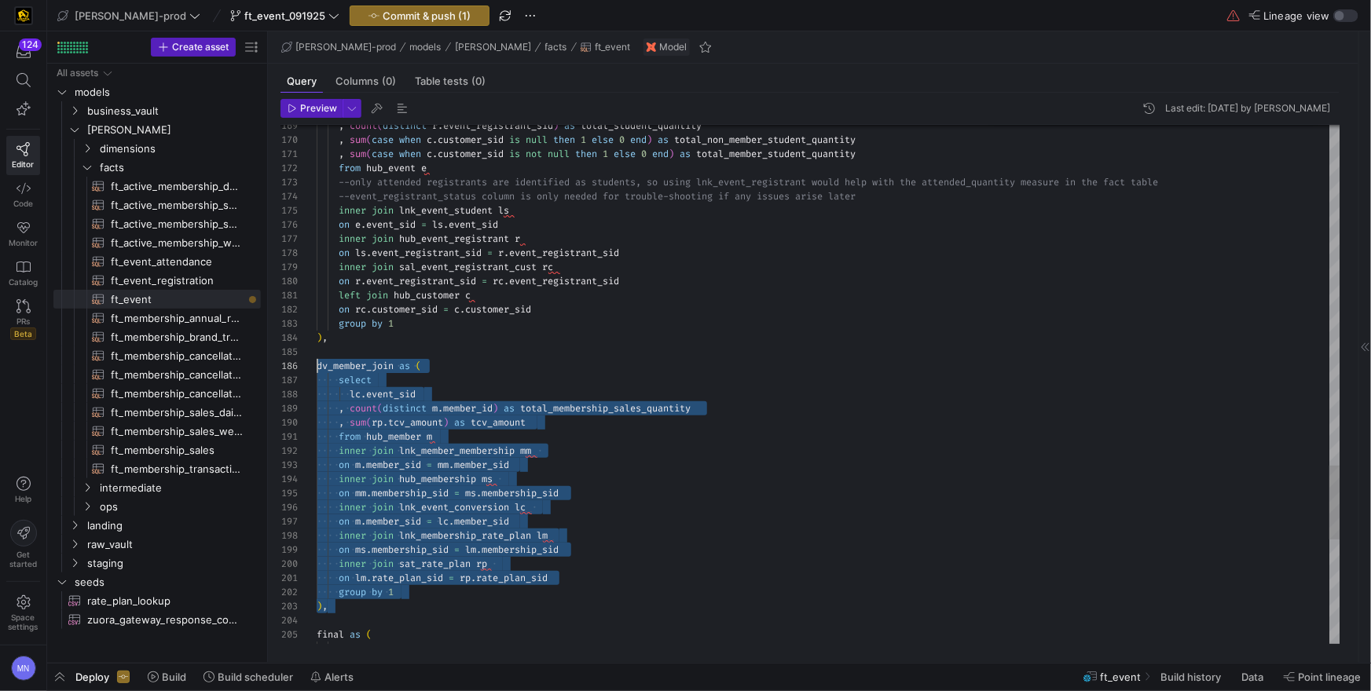
scroll to position [71, 0]
drag, startPoint x: 397, startPoint y: 606, endPoint x: 306, endPoint y: 365, distance: 257.1
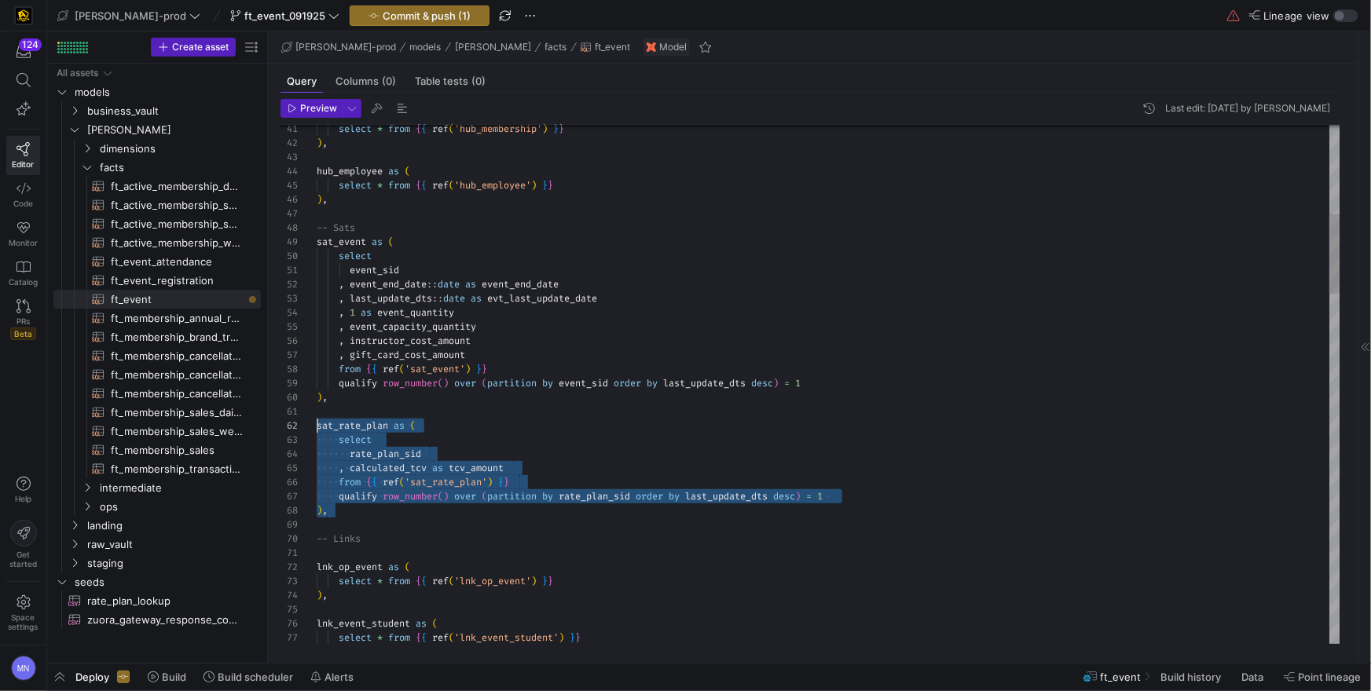
scroll to position [14, 0]
drag, startPoint x: 358, startPoint y: 508, endPoint x: 288, endPoint y: 428, distance: 106.4
click at [288, 428] on div "77 76 75 74 73 72 71 70 69 68 67 66 65 64 63 62 61 60 59 58 57 56 55 54 53 52 5…" at bounding box center [811, 384] width 1060 height 519
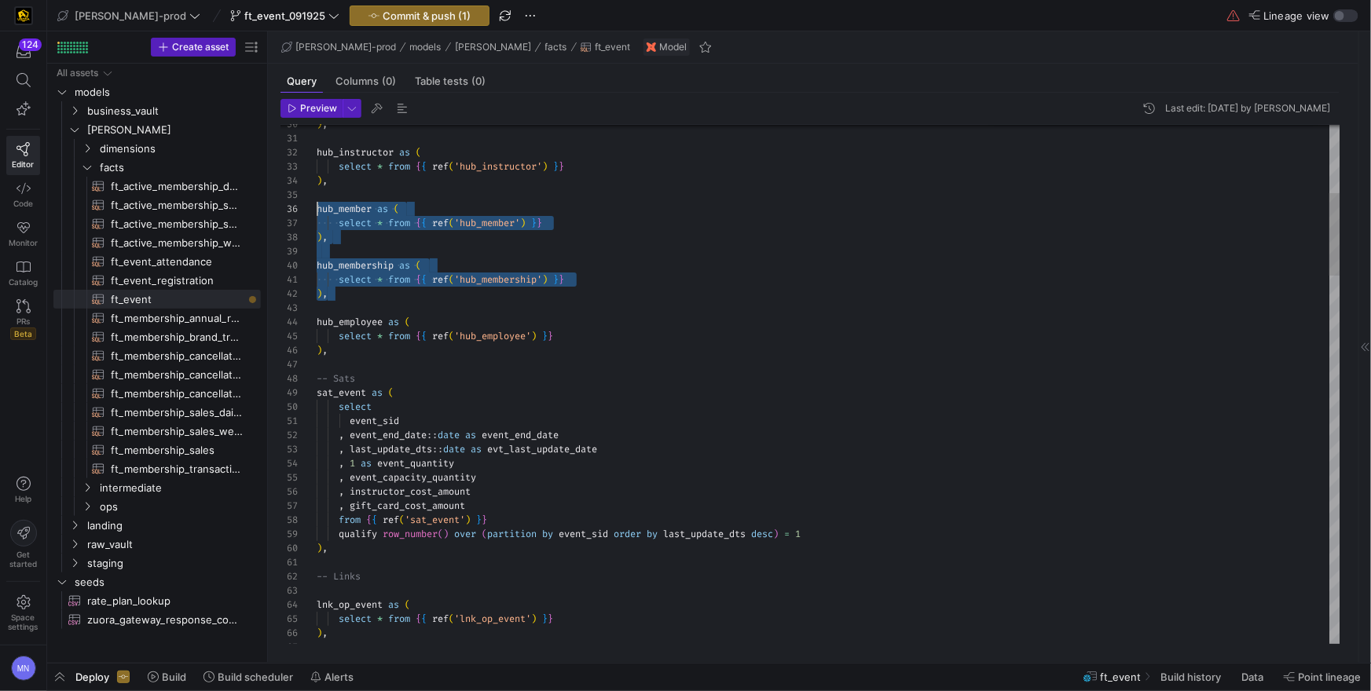
scroll to position [71, 0]
drag, startPoint x: 341, startPoint y: 292, endPoint x: 292, endPoint y: 211, distance: 95.1
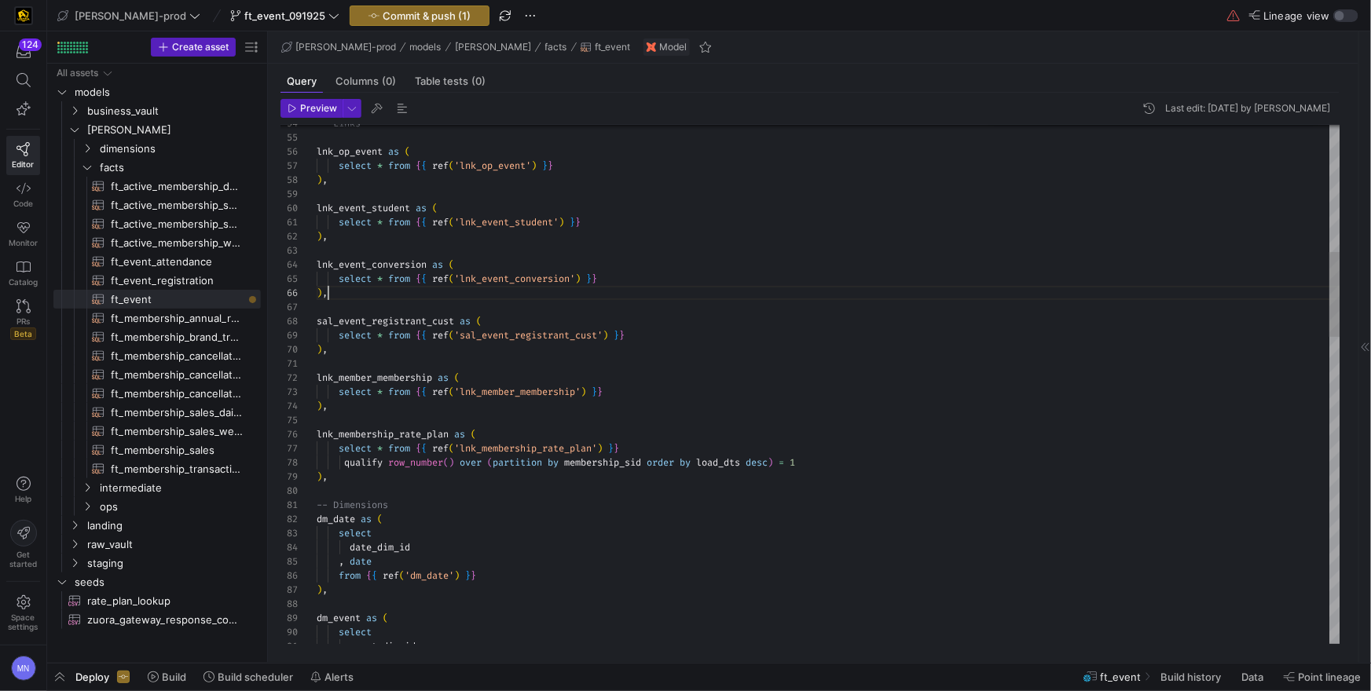
scroll to position [42, 0]
drag, startPoint x: 360, startPoint y: 296, endPoint x: 325, endPoint y: 273, distance: 42.1
click at [289, 258] on div "54 55 56 57 58 59 60 61 62 63 64 65 66 67 68 69 70 71 72 73 74 75 76 77 78 79 8…" at bounding box center [811, 384] width 1060 height 519
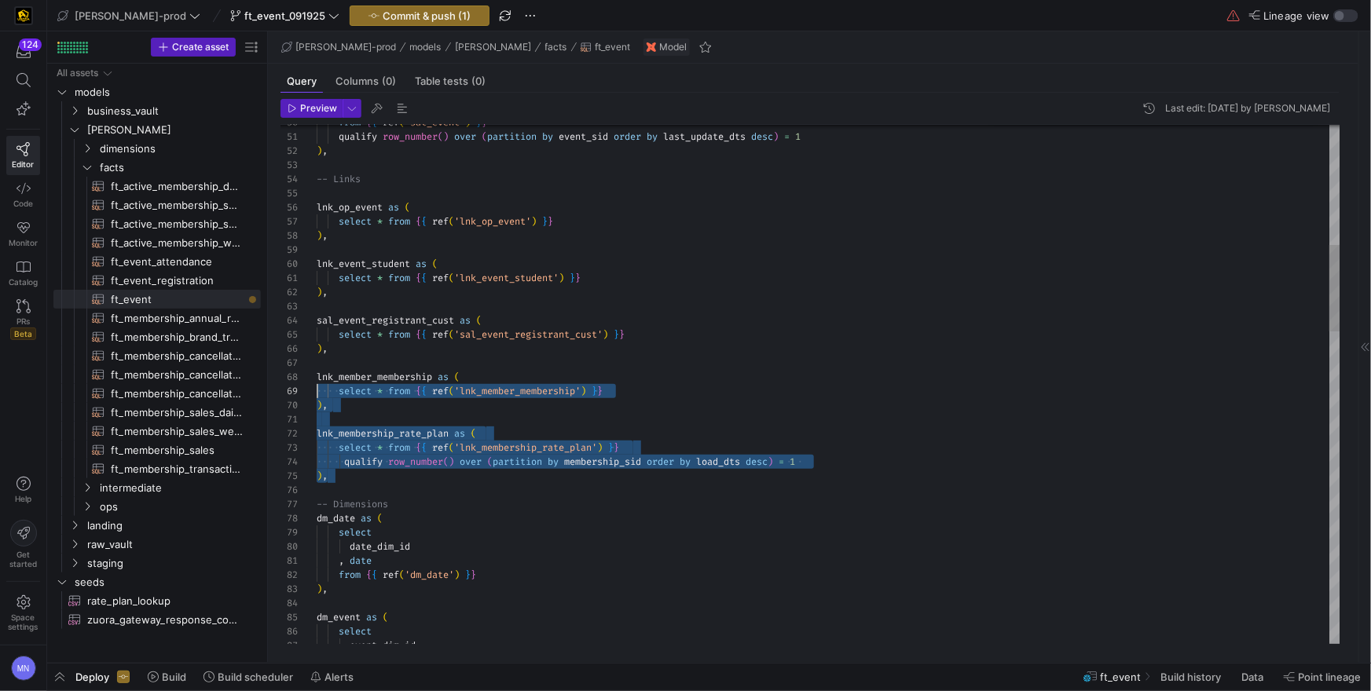
scroll to position [98, 0]
drag, startPoint x: 337, startPoint y: 473, endPoint x: 292, endPoint y: 375, distance: 108.0
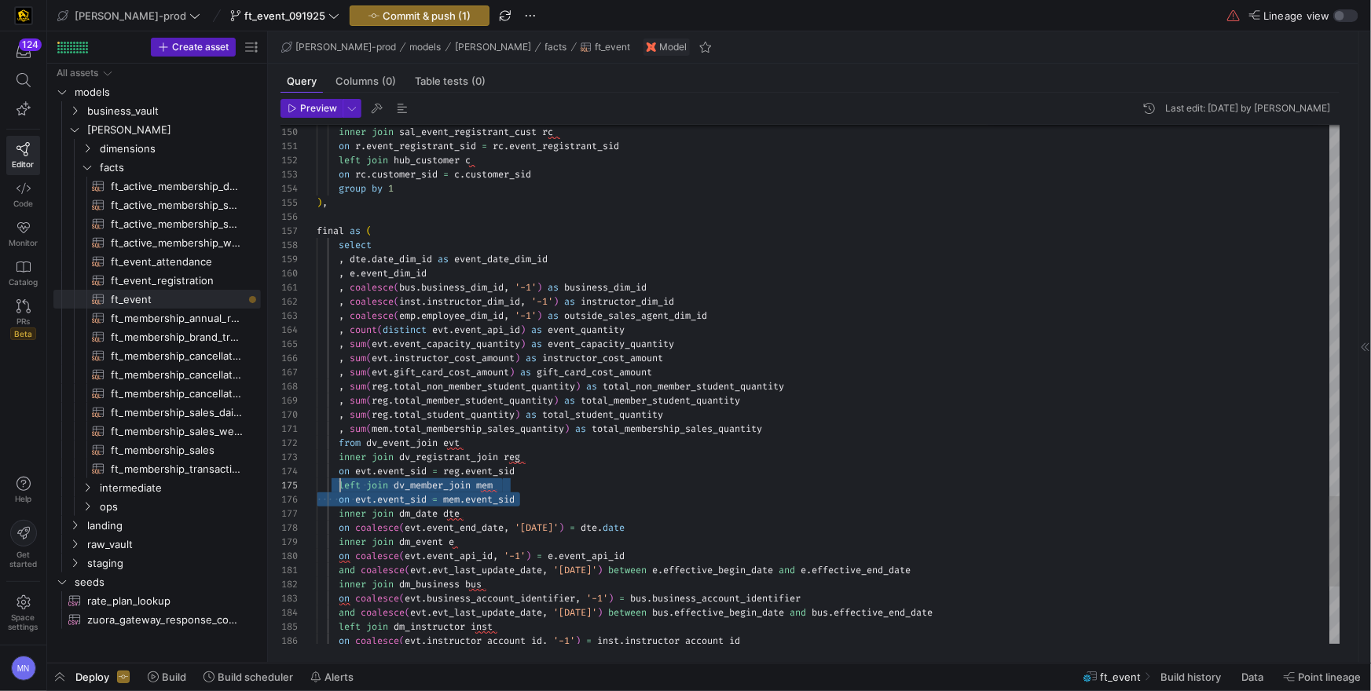
scroll to position [56, 0]
drag, startPoint x: 536, startPoint y: 501, endPoint x: 265, endPoint y: 488, distance: 271.4
click at [265, 488] on as-split "Create asset Drag here to set row groups Drag here to set column labels Group 1…" at bounding box center [709, 347] width 1324 height 632
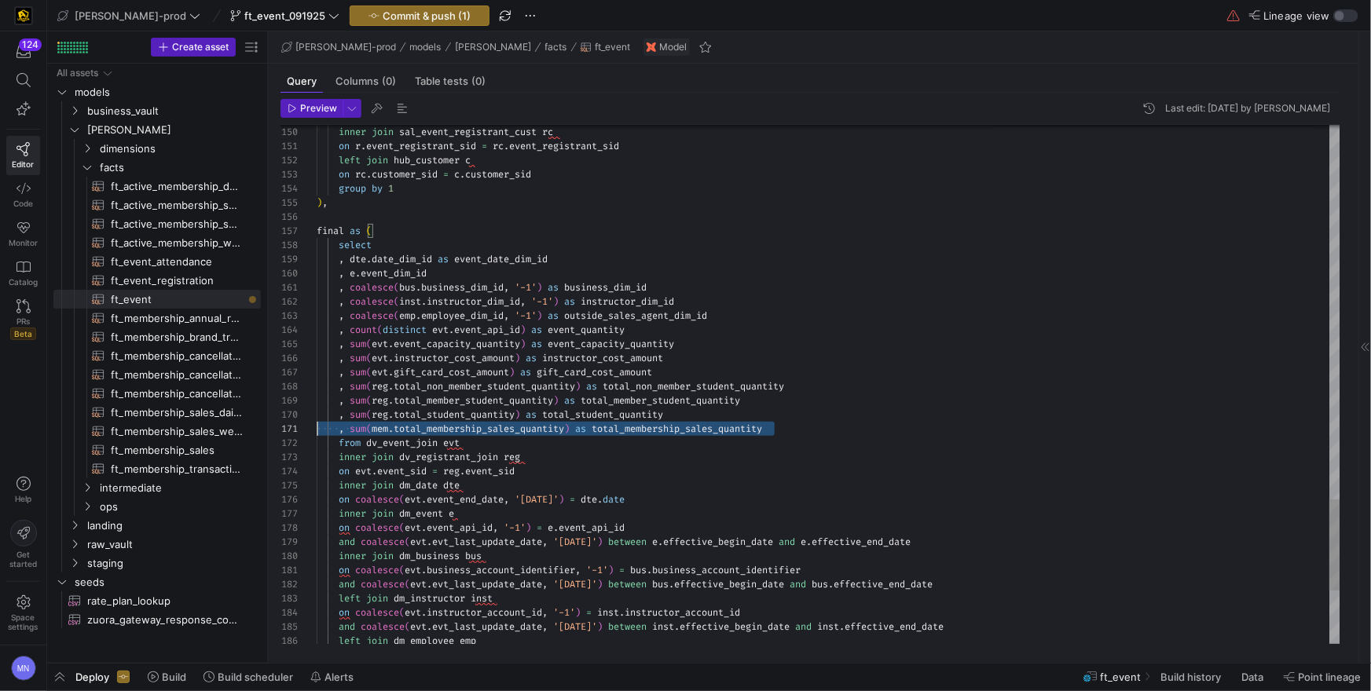
scroll to position [0, 0]
drag, startPoint x: 816, startPoint y: 426, endPoint x: 295, endPoint y: 442, distance: 521.2
click at [298, 431] on div "150 151 152 153 154 155 156 157 158 159 160 161 162 163 164 165 166 167 168 169…" at bounding box center [811, 384] width 1060 height 519
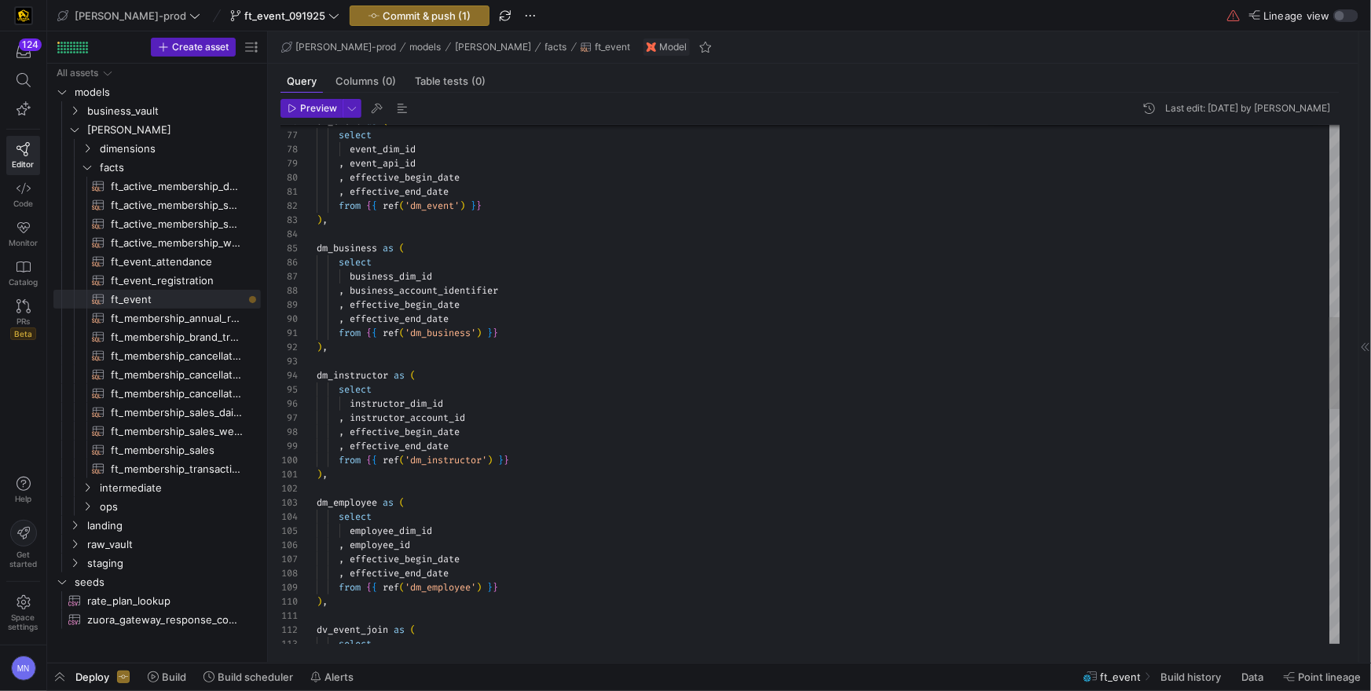
click at [772, 375] on div "instructor_dim_id dm_instructor as ( select , effective_end_date from { { ref (…" at bounding box center [829, 504] width 1024 height 2926
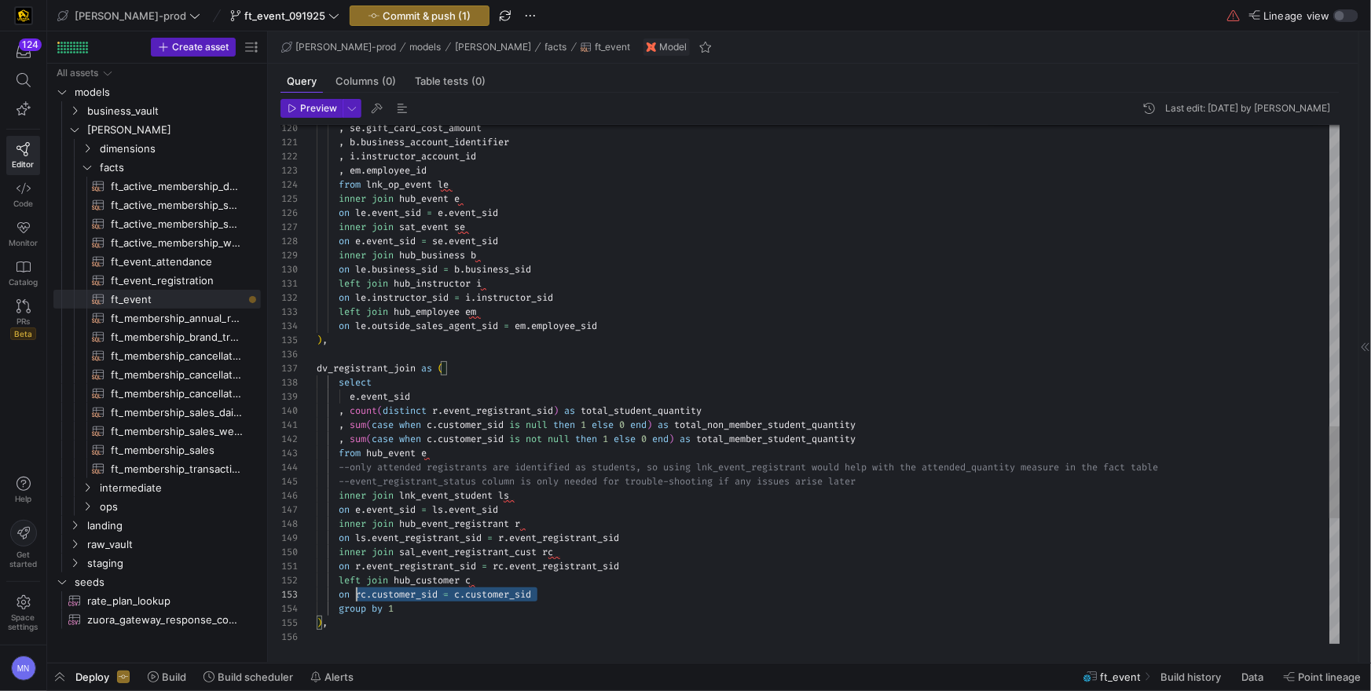
scroll to position [14, 0]
drag, startPoint x: 556, startPoint y: 599, endPoint x: 284, endPoint y: 591, distance: 271.2
click at [281, 585] on div "120 121 122 123 124 125 126 127 128 129 130 131 132 133 134 135 136 137 138 139…" at bounding box center [811, 384] width 1060 height 519
click at [477, 423] on span "customer_sid" at bounding box center [471, 425] width 66 height 13
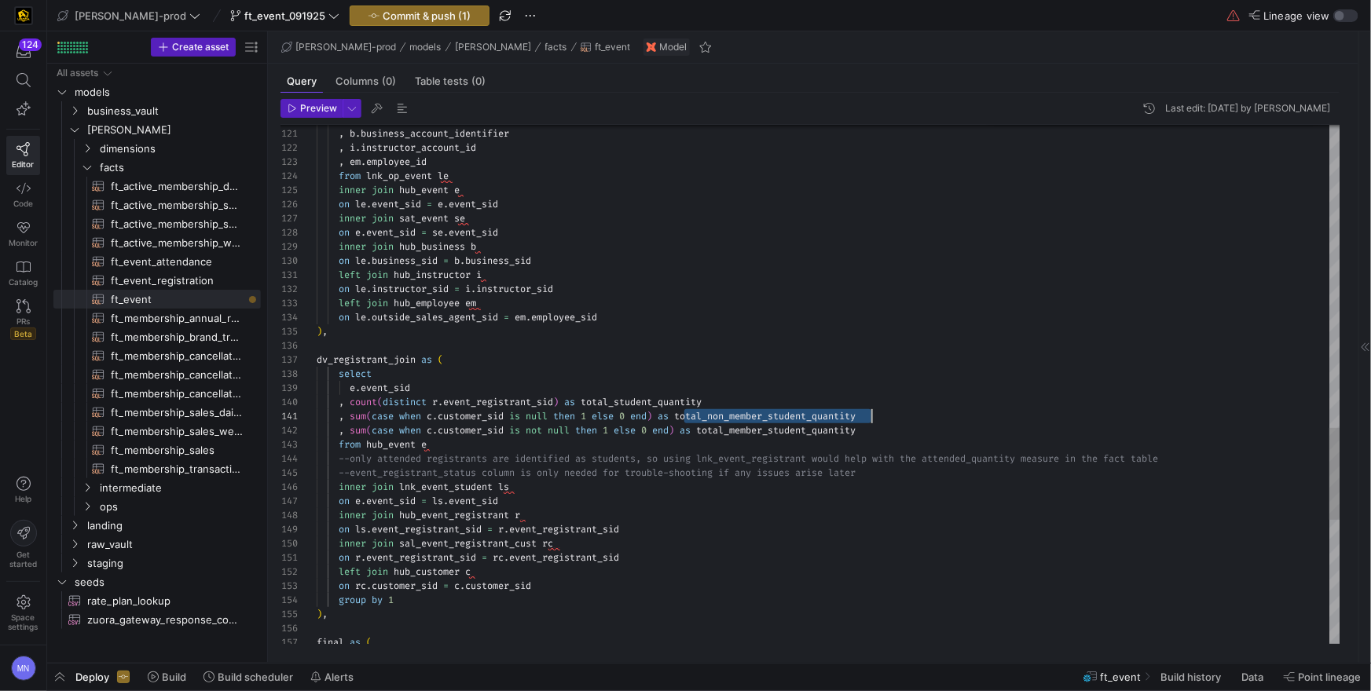
click at [479, 429] on span "customer_sid" at bounding box center [471, 430] width 66 height 13
click at [773, 431] on span "total_member_student_quantity" at bounding box center [776, 430] width 160 height 13
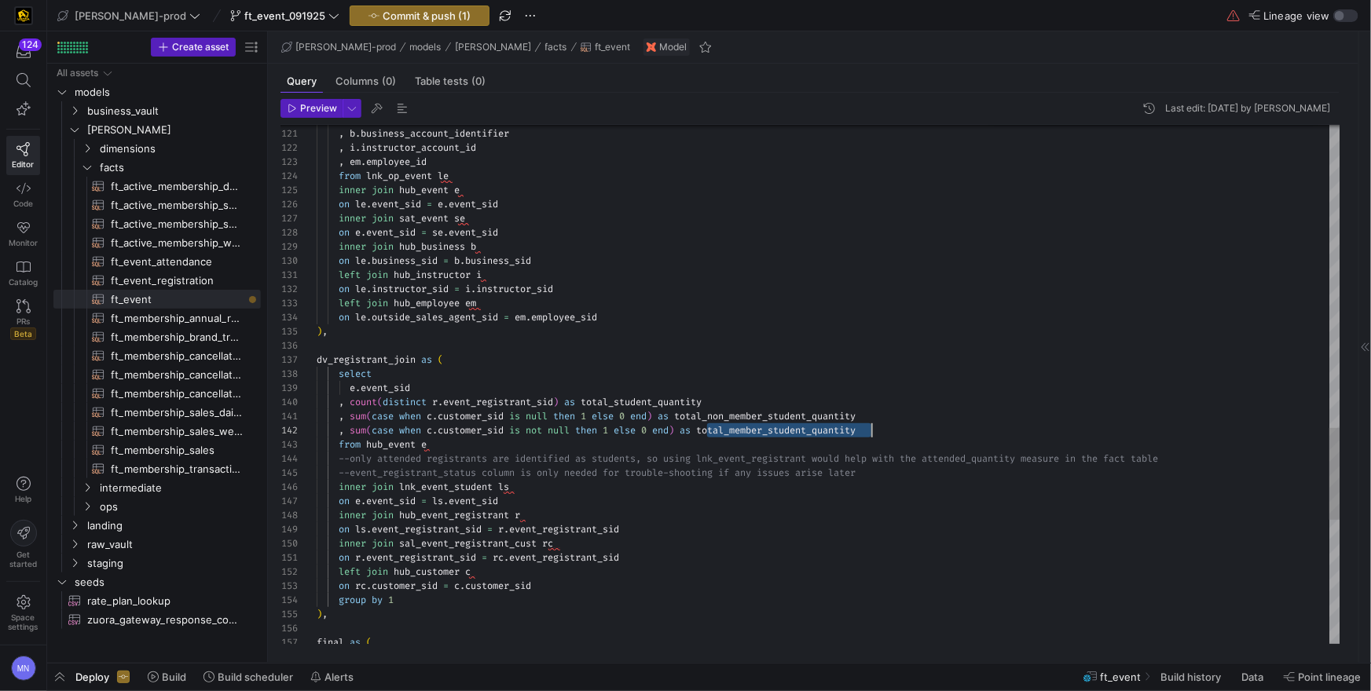
scroll to position [14, 554]
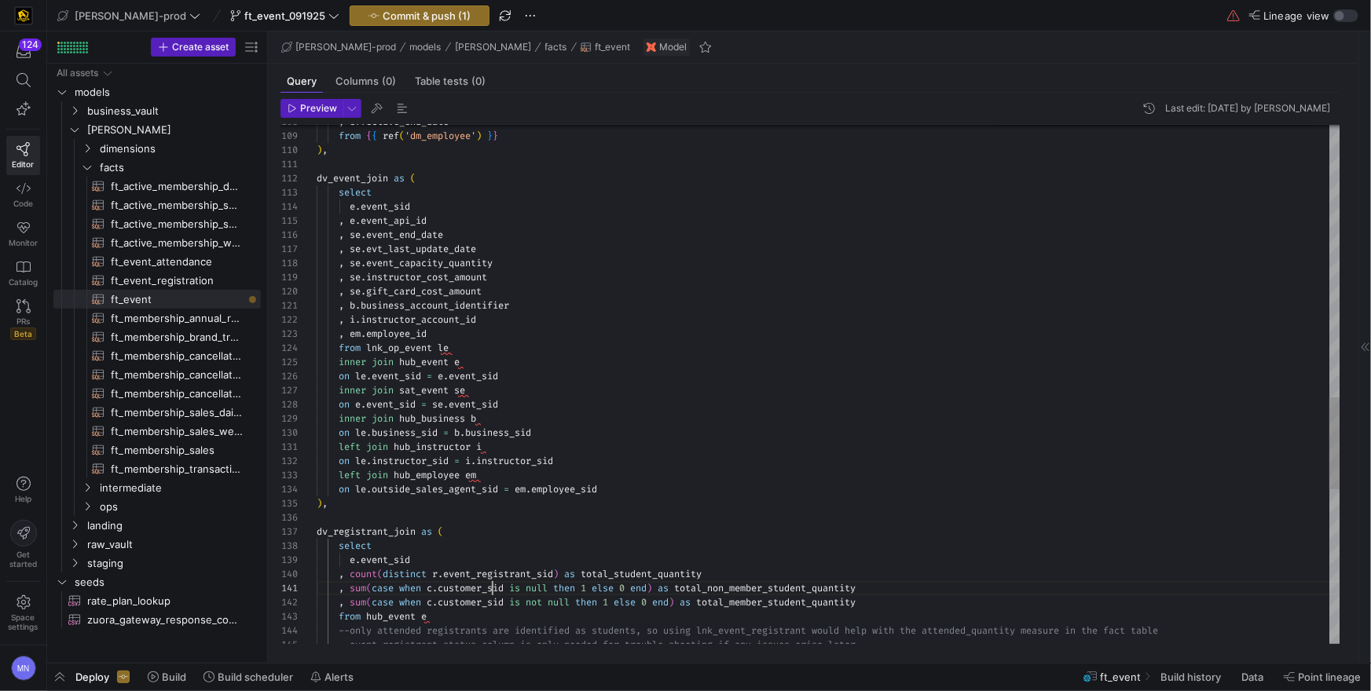
click at [492, 592] on div ", se . gift_card_cost_amount , b . business_account_identifier , i . instructor…" at bounding box center [829, 52] width 1024 height 2926
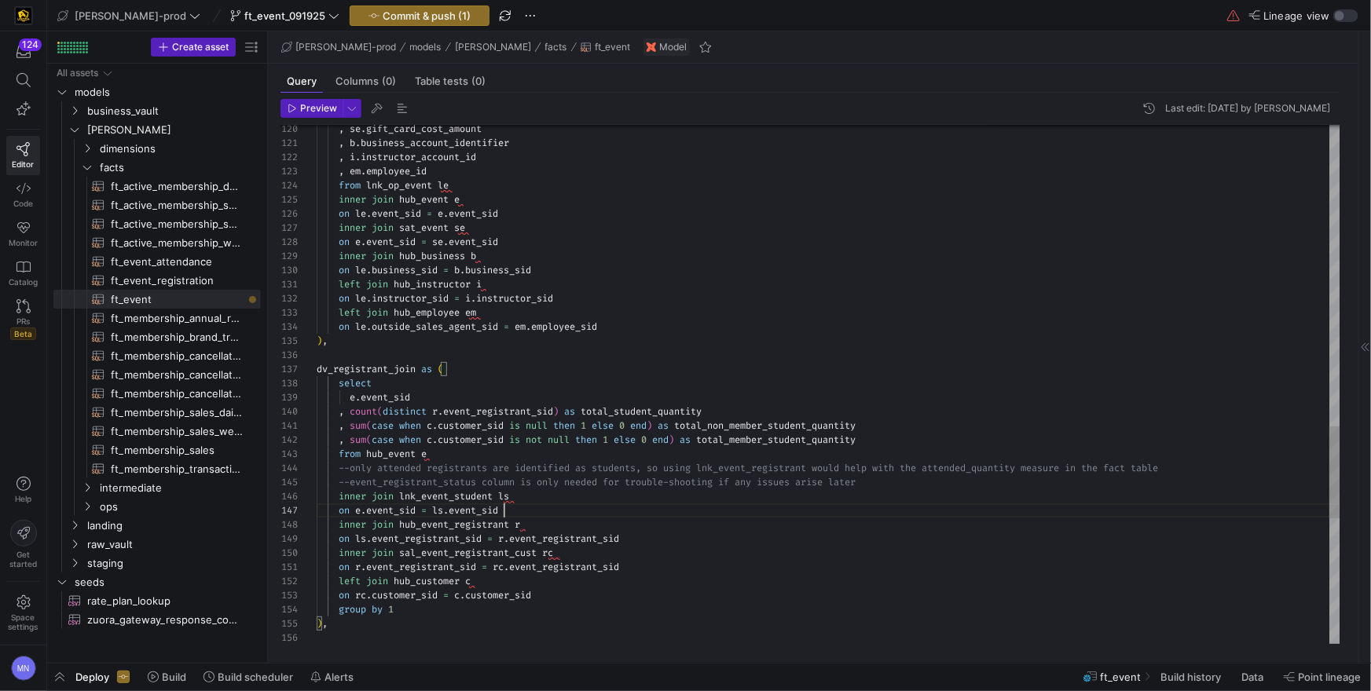
scroll to position [85, 187]
click at [604, 512] on div "on e . event_sid = ls . event_sid" at bounding box center [829, 511] width 1024 height 14
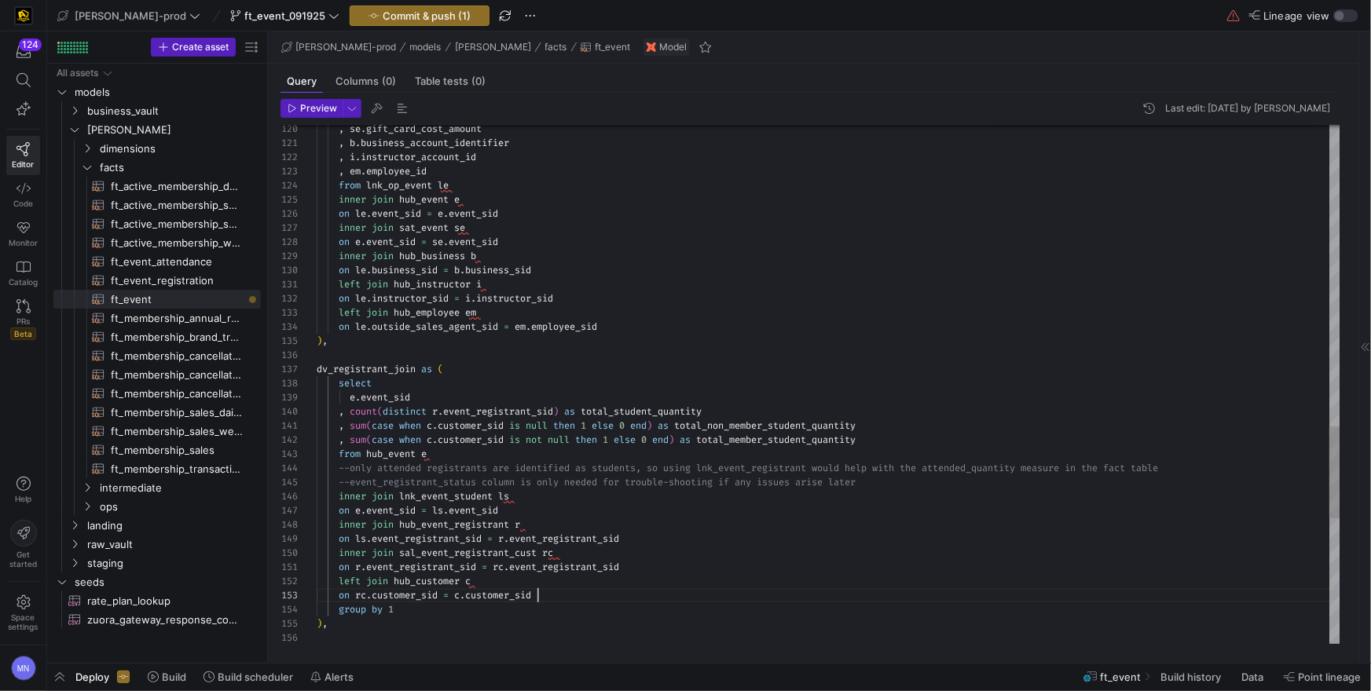
drag, startPoint x: 600, startPoint y: 596, endPoint x: 472, endPoint y: 589, distance: 128.3
click at [296, 585] on div "120 121 122 123 124 125 126 127 128 129 130 131 132 133 134 135 136 137 138 139…" at bounding box center [811, 384] width 1060 height 519
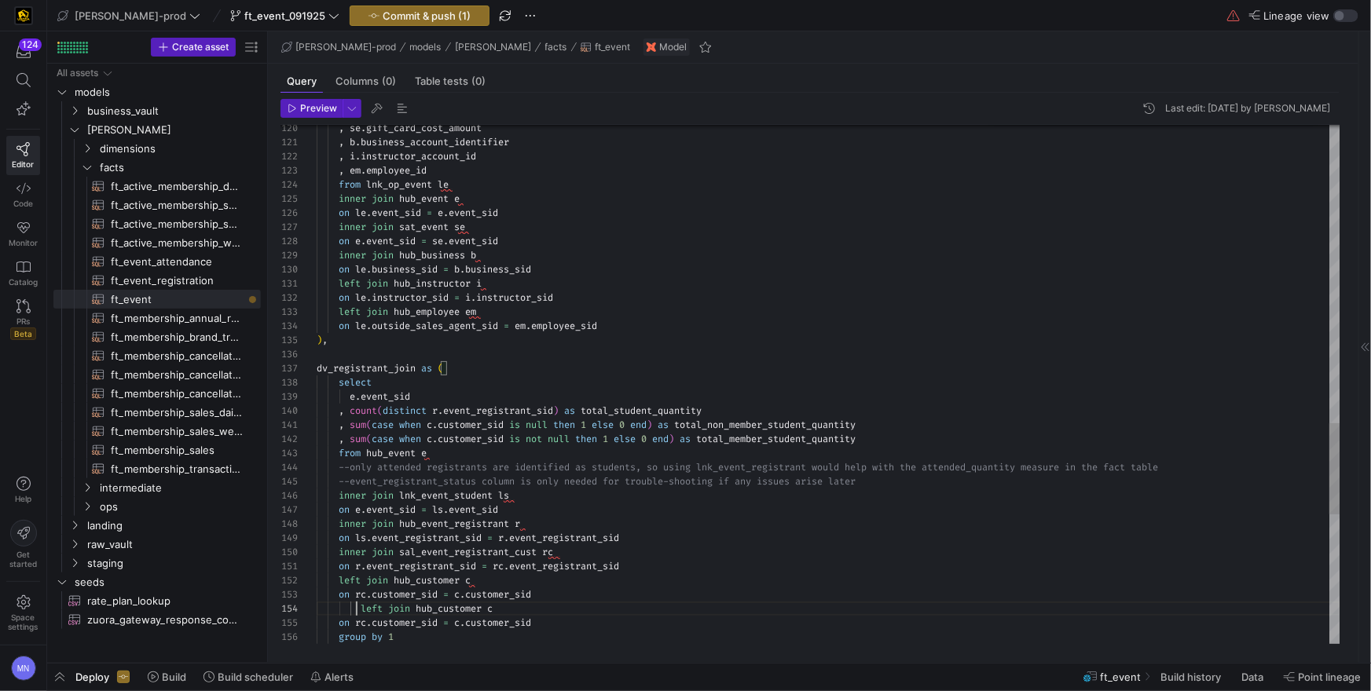
scroll to position [42, 39]
drag, startPoint x: 463, startPoint y: 610, endPoint x: 480, endPoint y: 644, distance: 38.0
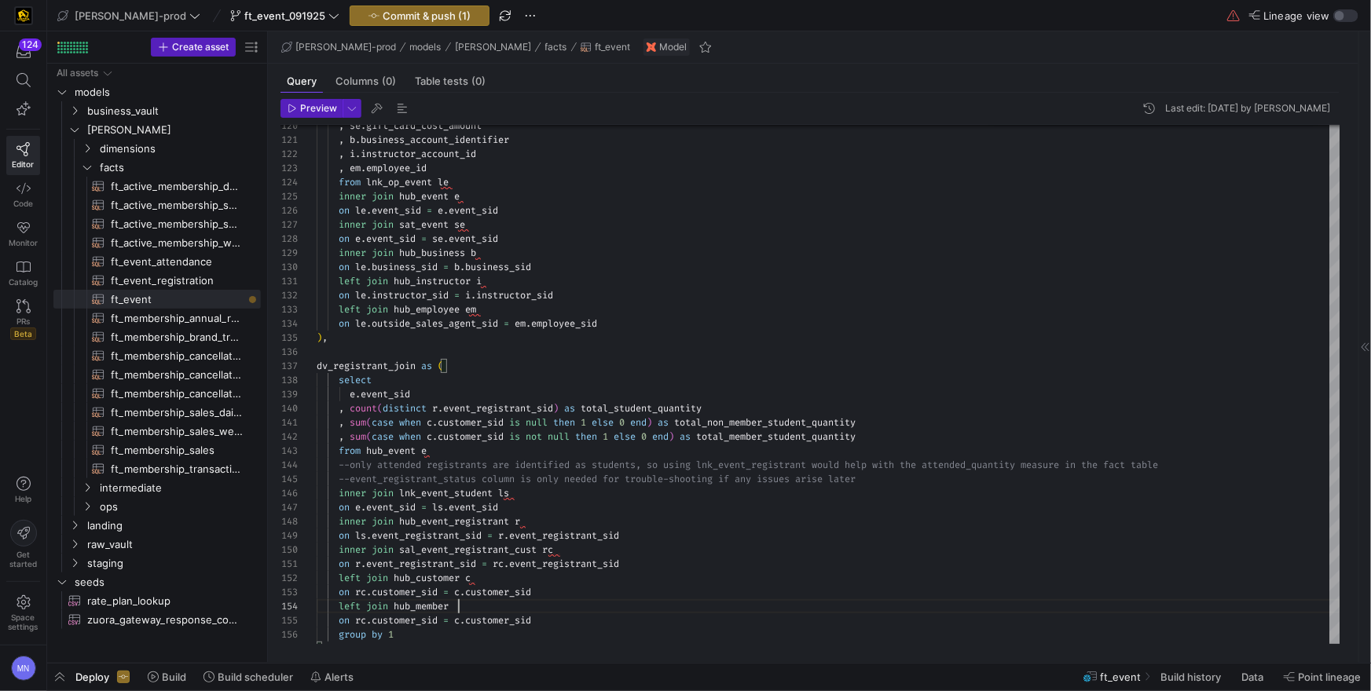
scroll to position [42, 146]
drag, startPoint x: 622, startPoint y: 464, endPoint x: 625, endPoint y: 474, distance: 10.5
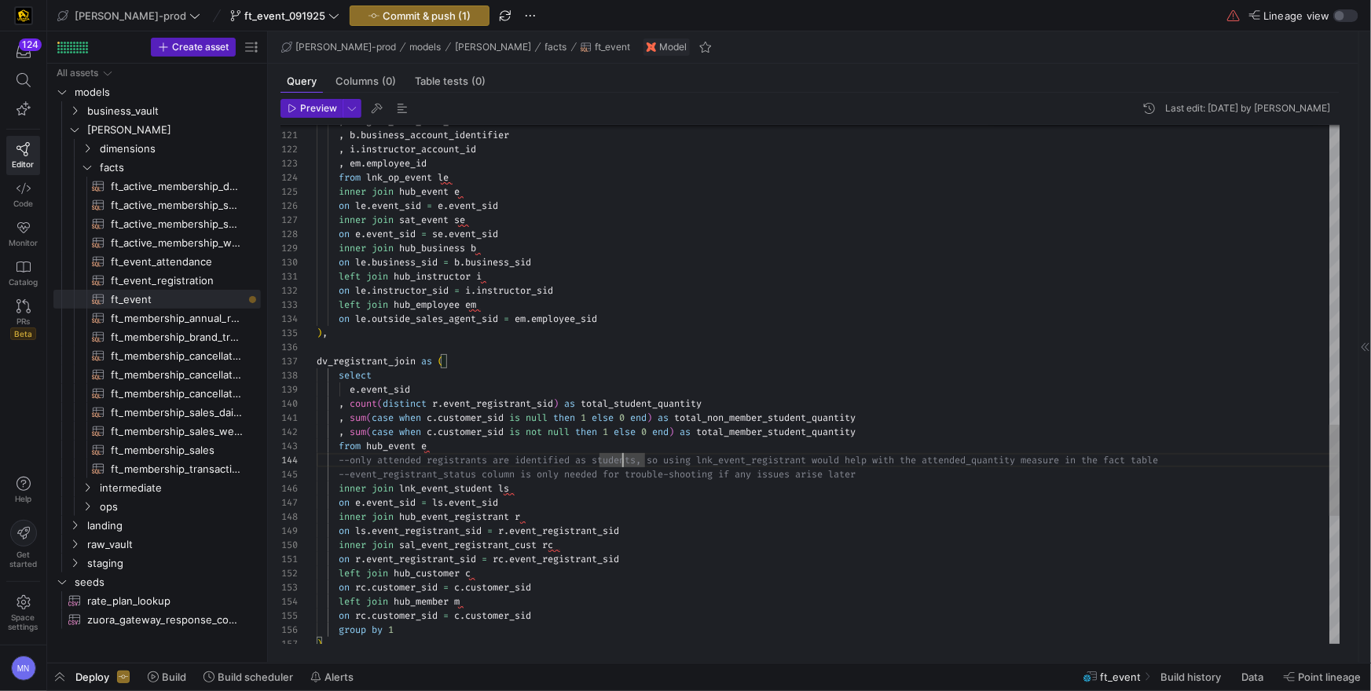
scroll to position [56, 51]
click at [359, 615] on span "rc" at bounding box center [360, 615] width 11 height 13
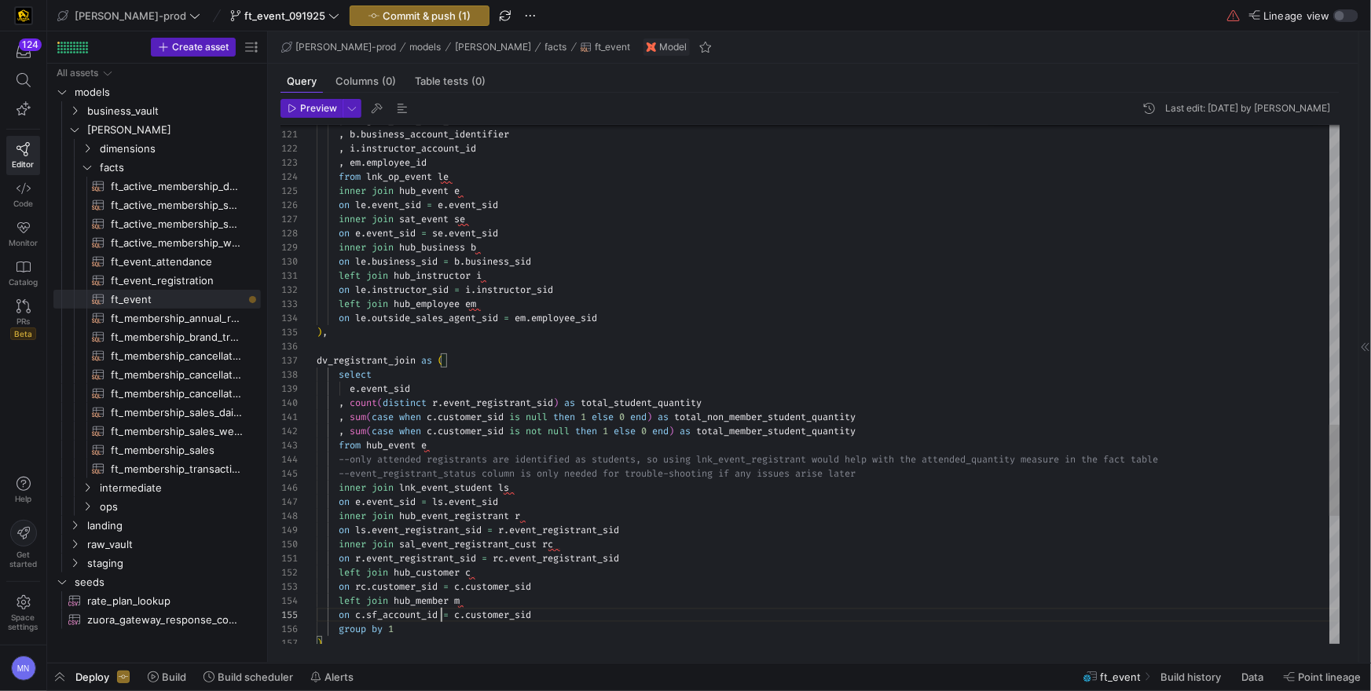
click at [412, 622] on div "on c . sf_account_id = m . member_id" at bounding box center [829, 615] width 1024 height 14
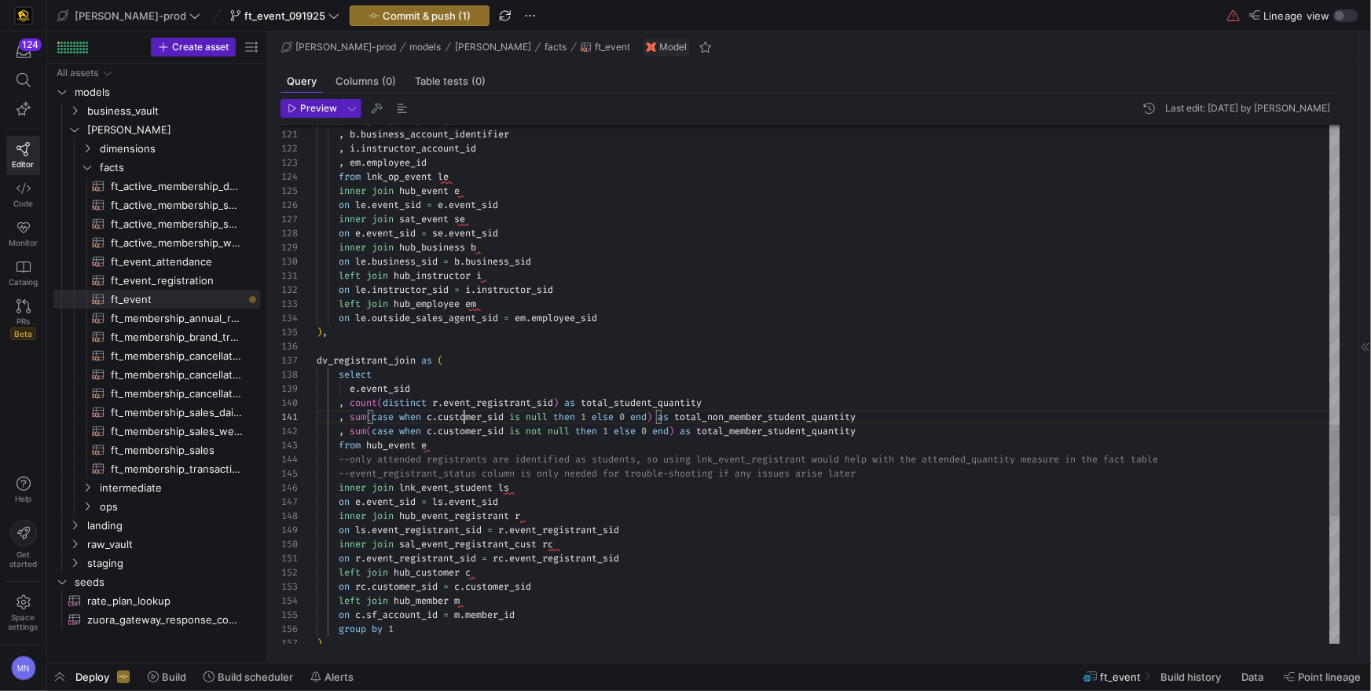
scroll to position [0, 193]
click at [477, 427] on span "customer_sid" at bounding box center [471, 431] width 66 height 13
drag, startPoint x: 477, startPoint y: 427, endPoint x: 500, endPoint y: 449, distance: 31.7
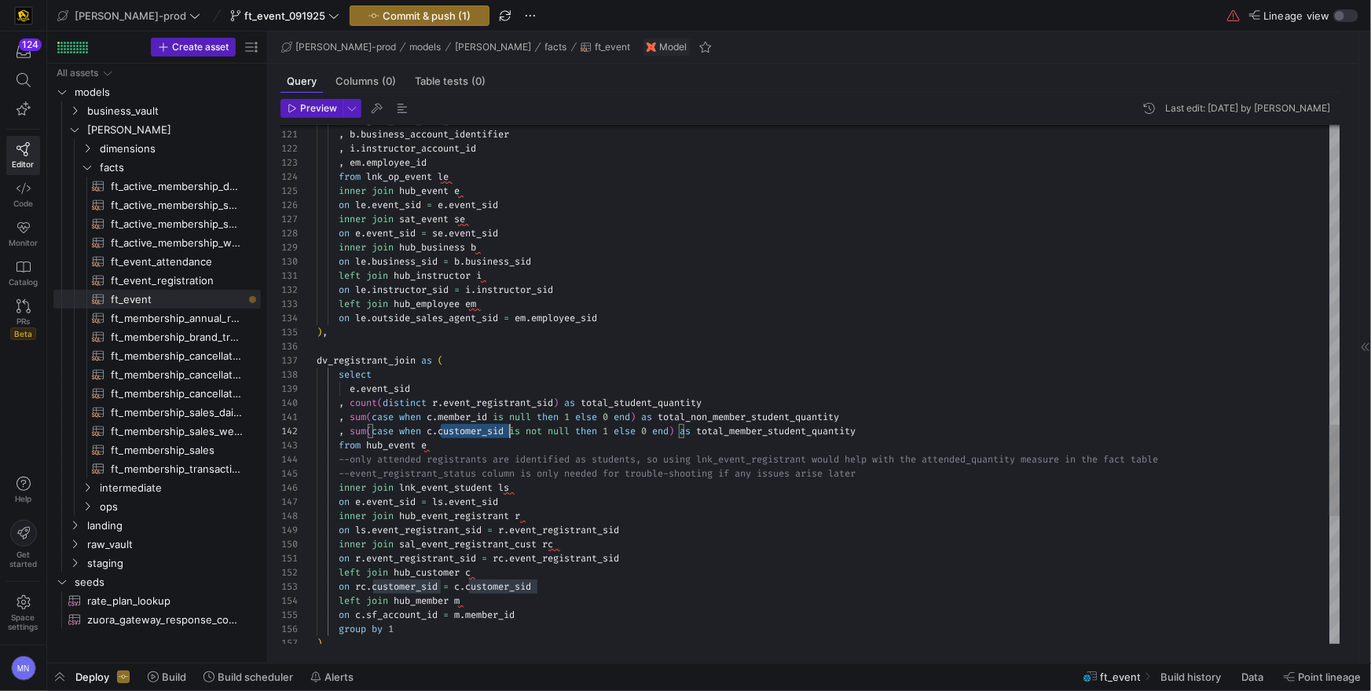
click at [477, 428] on span "customer_sid" at bounding box center [471, 431] width 66 height 13
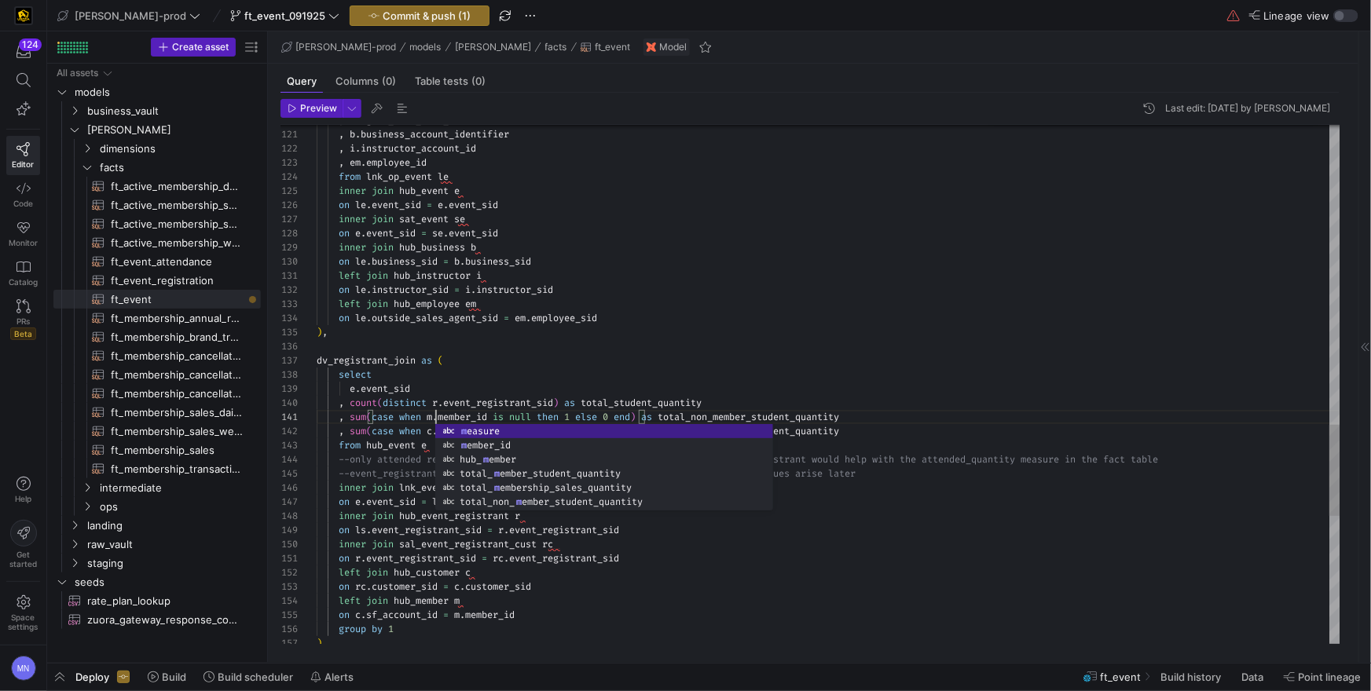
scroll to position [0, 118]
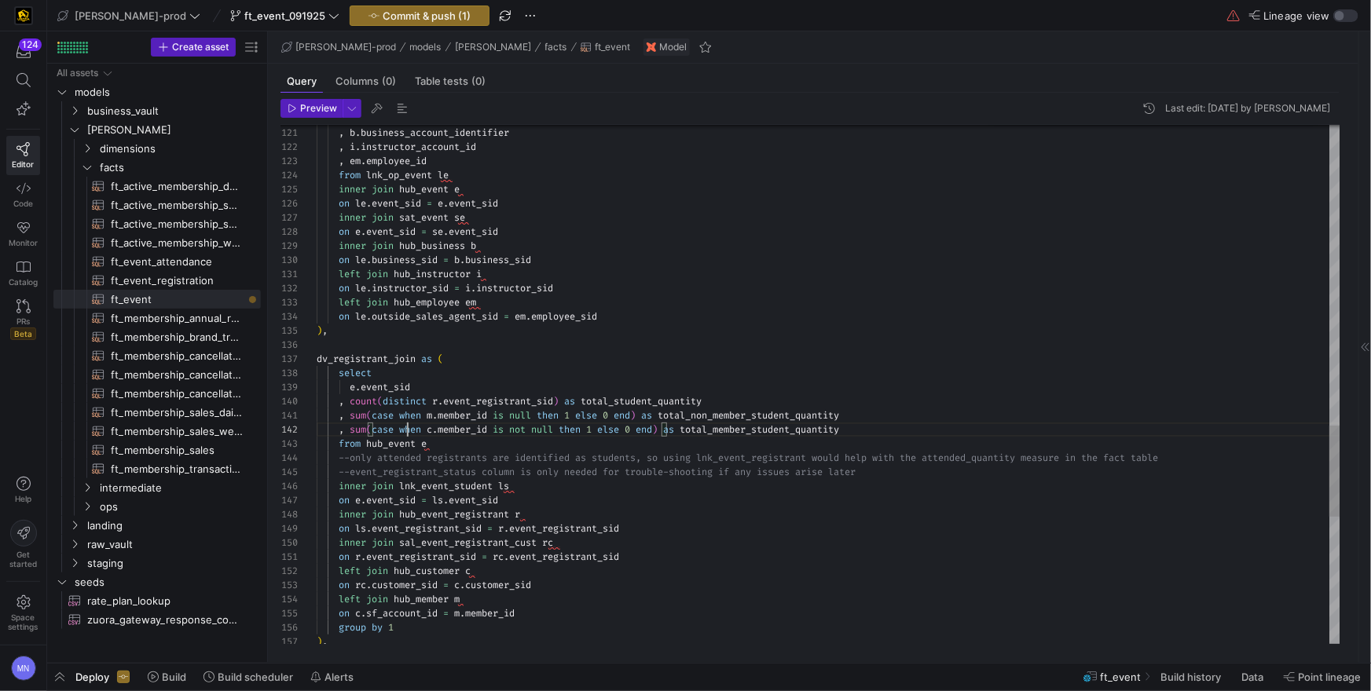
scroll to position [14, 90]
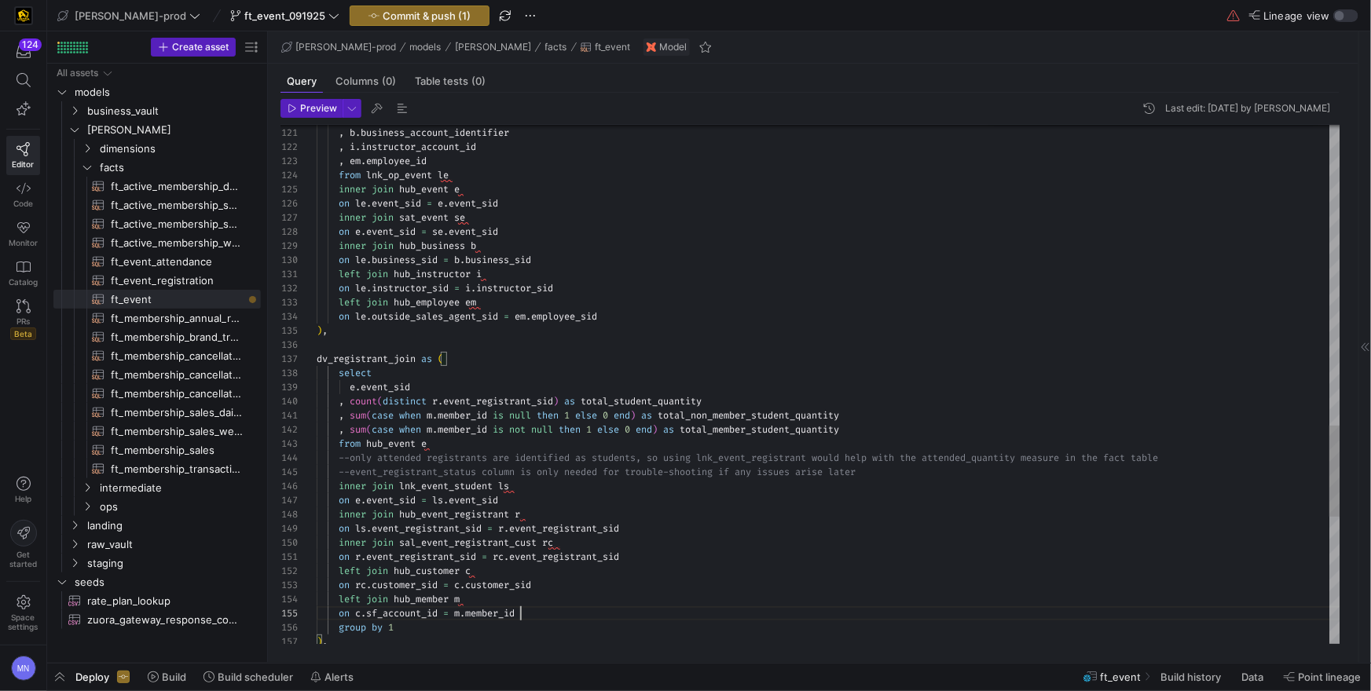
drag, startPoint x: 564, startPoint y: 615, endPoint x: 322, endPoint y: 605, distance: 242.2
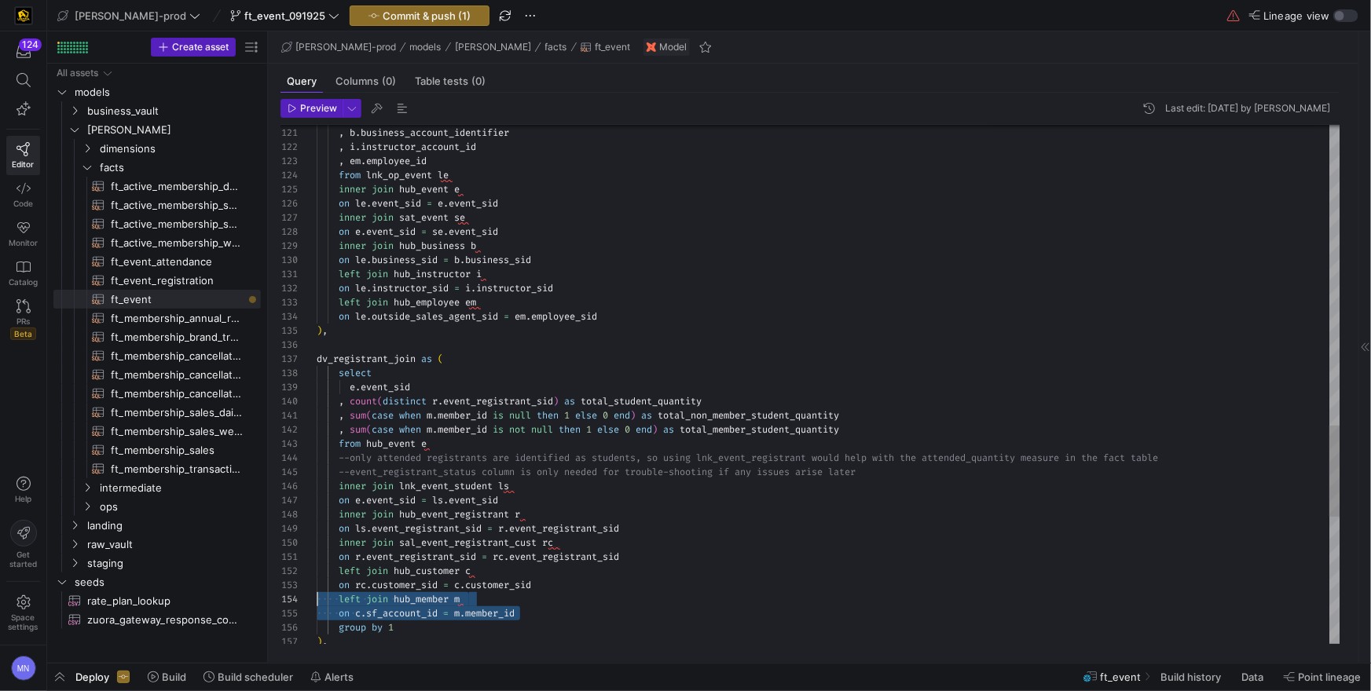
click at [544, 613] on div "on c . sf_account_id = m . member_id" at bounding box center [829, 613] width 1024 height 14
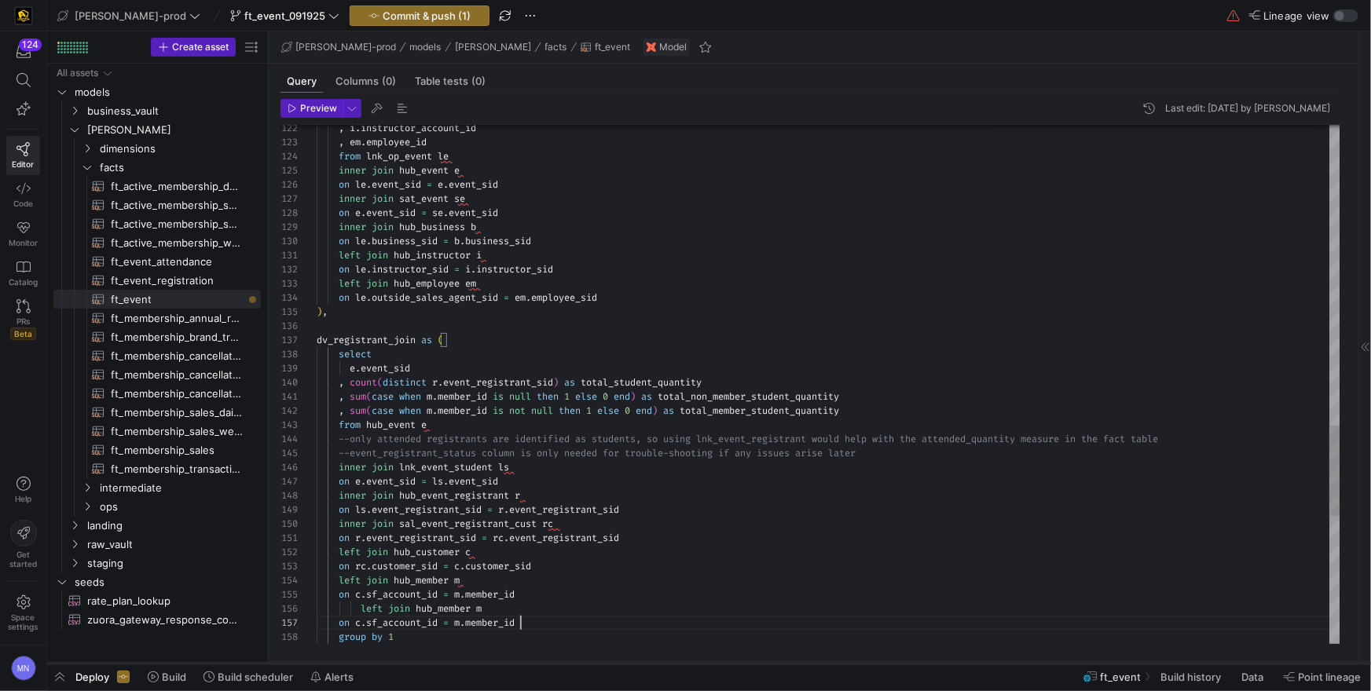
drag, startPoint x: 353, startPoint y: 609, endPoint x: 365, endPoint y: 666, distance: 58.0
click at [353, 609] on span at bounding box center [339, 609] width 44 height 13
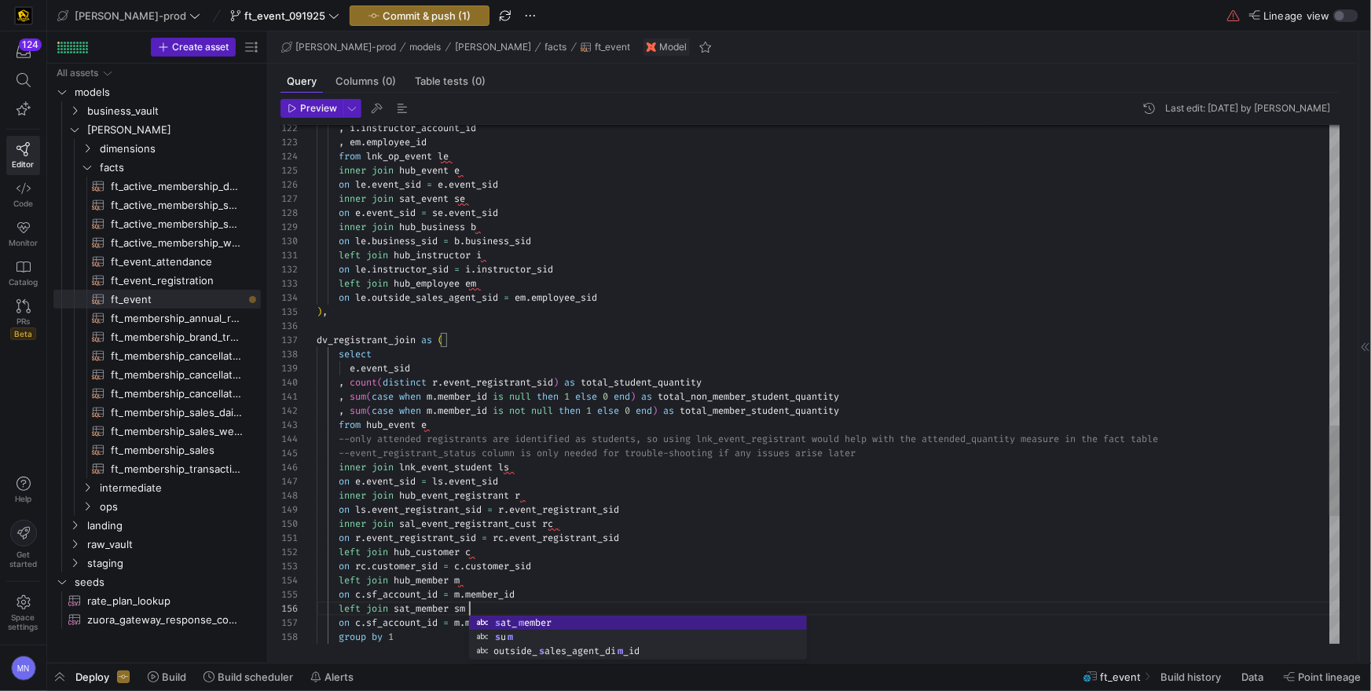
scroll to position [71, 152]
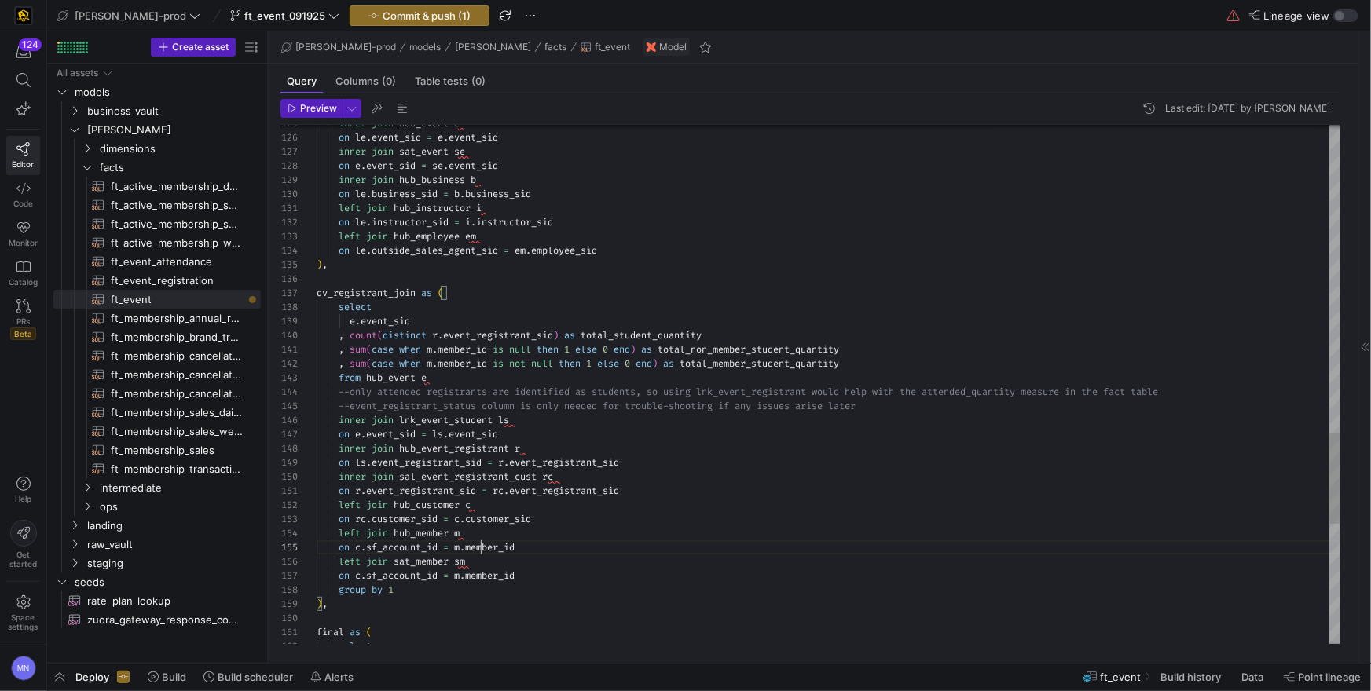
scroll to position [56, 204]
click at [483, 545] on span "member_id" at bounding box center [490, 547] width 50 height 13
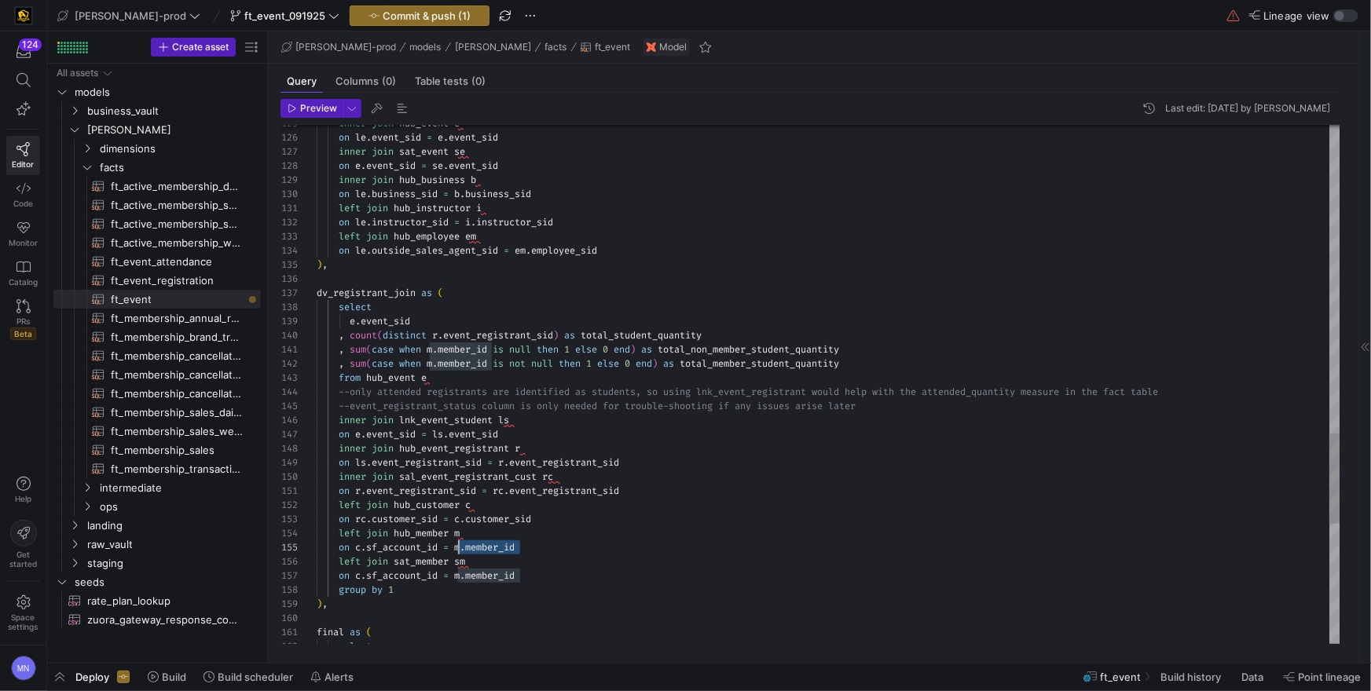
drag, startPoint x: 541, startPoint y: 545, endPoint x: 456, endPoint y: 546, distance: 84.9
click at [456, 546] on div "on c . sf_account_id = m . member_id" at bounding box center [829, 548] width 1024 height 14
drag, startPoint x: 444, startPoint y: 577, endPoint x: 356, endPoint y: 576, distance: 88.0
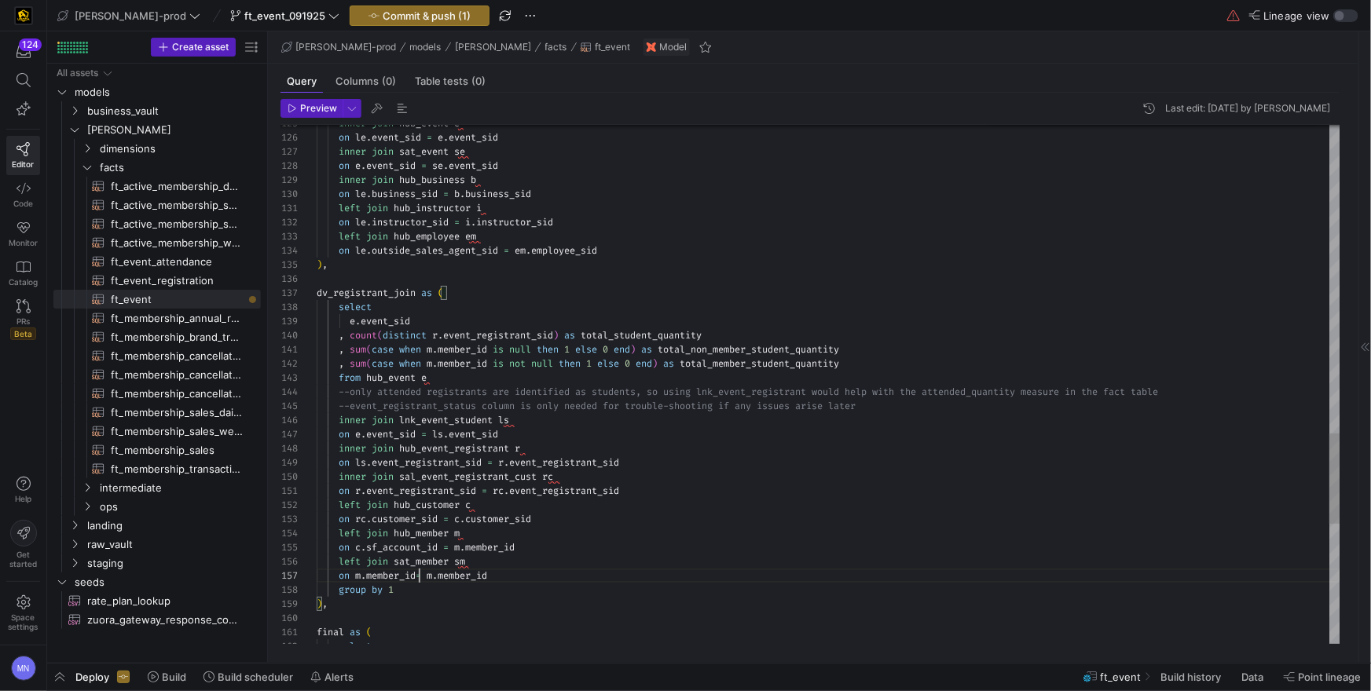
scroll to position [85, 102]
click at [438, 578] on span "." at bounding box center [435, 576] width 6 height 13
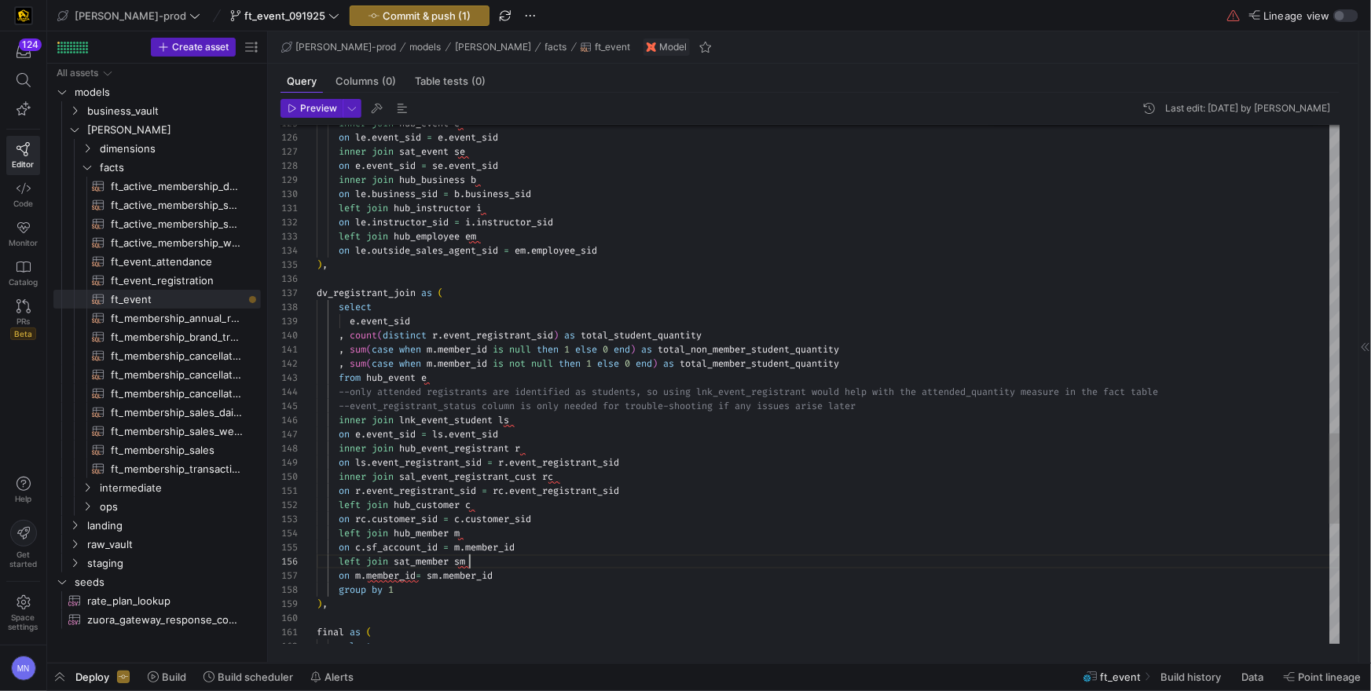
scroll to position [71, 152]
click at [614, 566] on div "left join sat_member sm" at bounding box center [829, 562] width 1024 height 14
click at [603, 569] on div "left join sat_member sm" at bounding box center [829, 563] width 1024 height 14
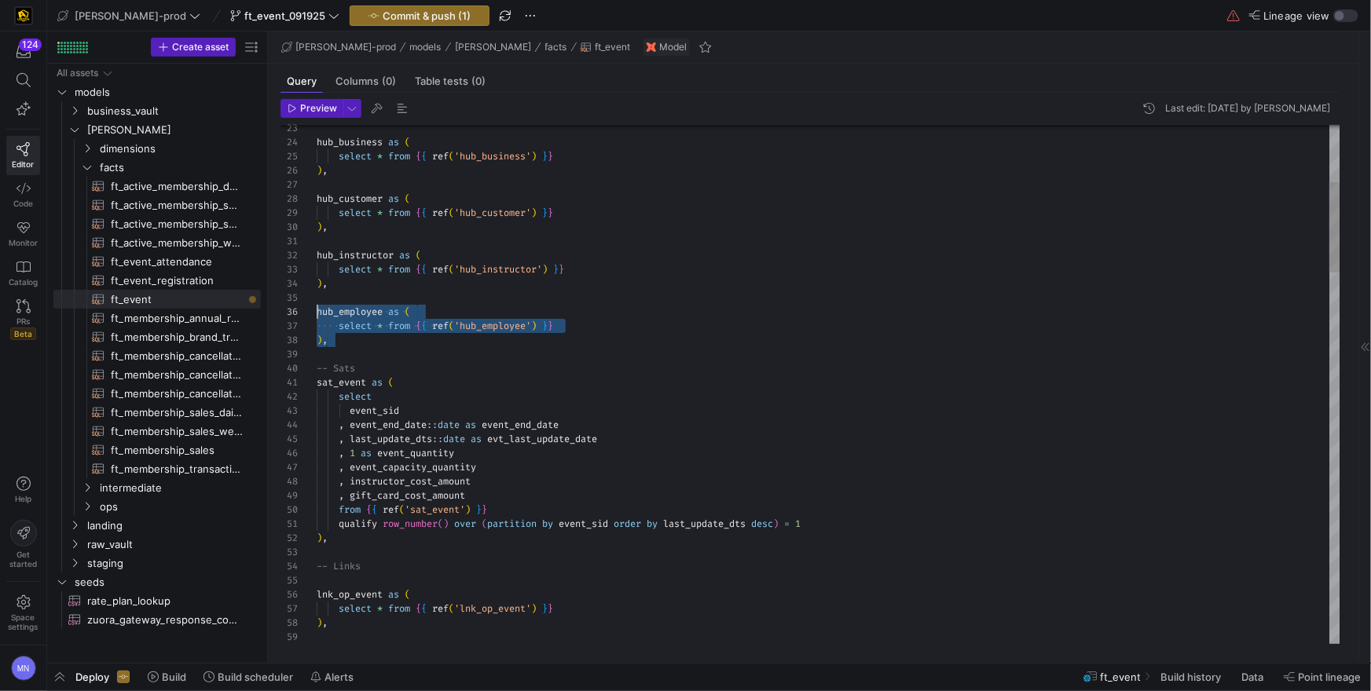
scroll to position [71, 0]
drag, startPoint x: 383, startPoint y: 342, endPoint x: 277, endPoint y: 316, distance: 108.4
click at [278, 315] on div "Preview Last edit: [DATE] by [PERSON_NAME] 59 58 56 57 55 53 54 52 51 50 49 48 …" at bounding box center [810, 372] width 1084 height 558
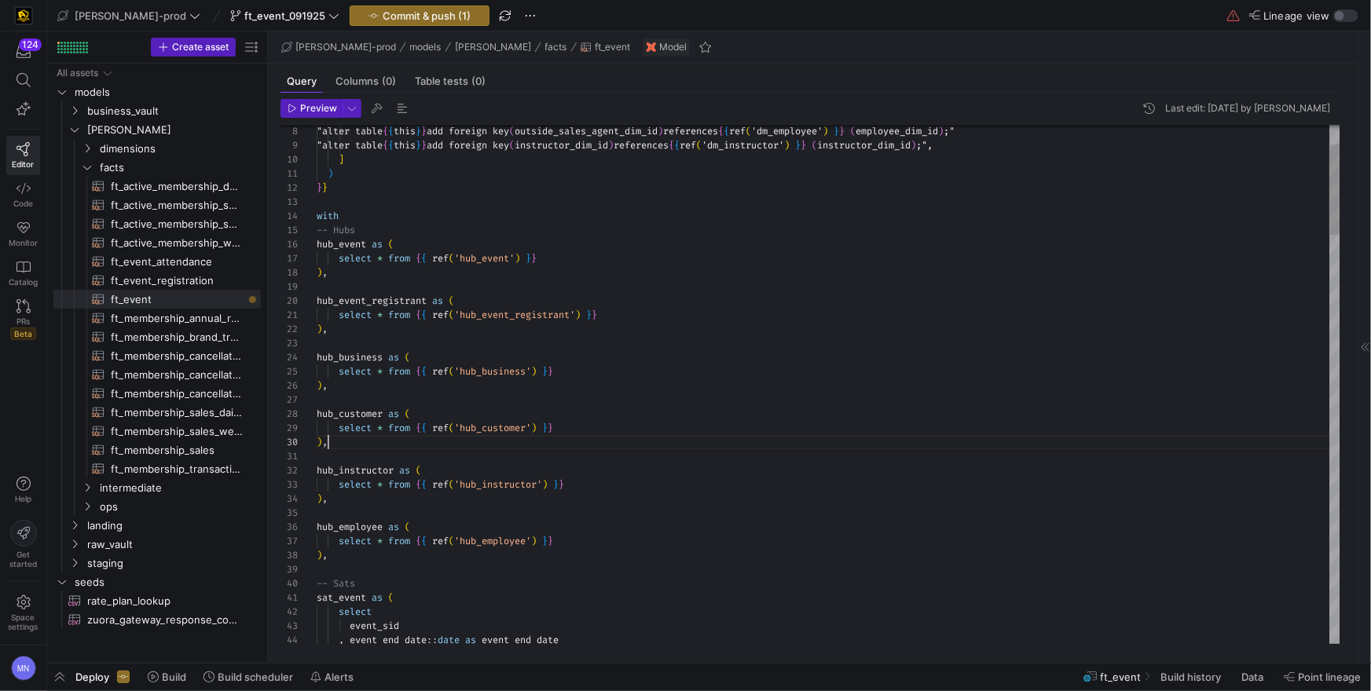
drag, startPoint x: 360, startPoint y: 444, endPoint x: 471, endPoint y: 468, distance: 114.2
click at [361, 445] on div ") ," at bounding box center [829, 442] width 1024 height 14
drag, startPoint x: 389, startPoint y: 469, endPoint x: 396, endPoint y: 559, distance: 89.9
click at [388, 469] on span at bounding box center [386, 470] width 6 height 13
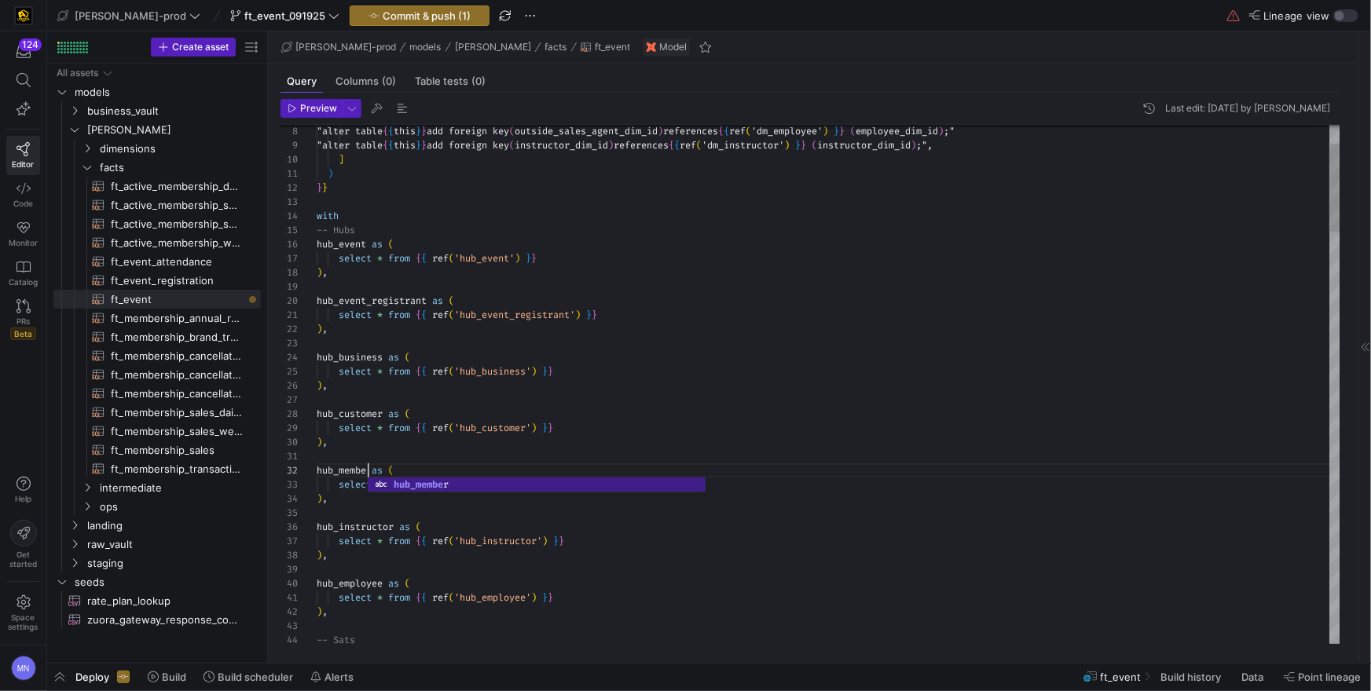
scroll to position [14, 56]
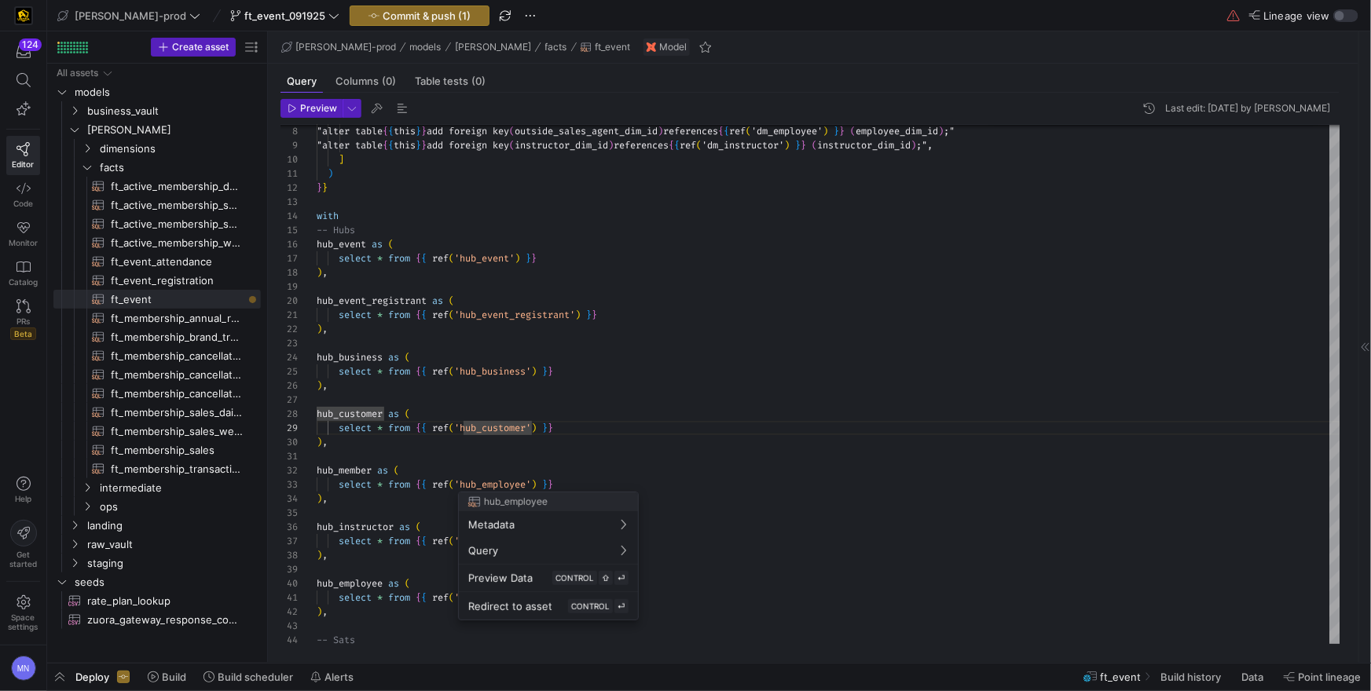
click at [585, 479] on div at bounding box center [685, 345] width 1371 height 691
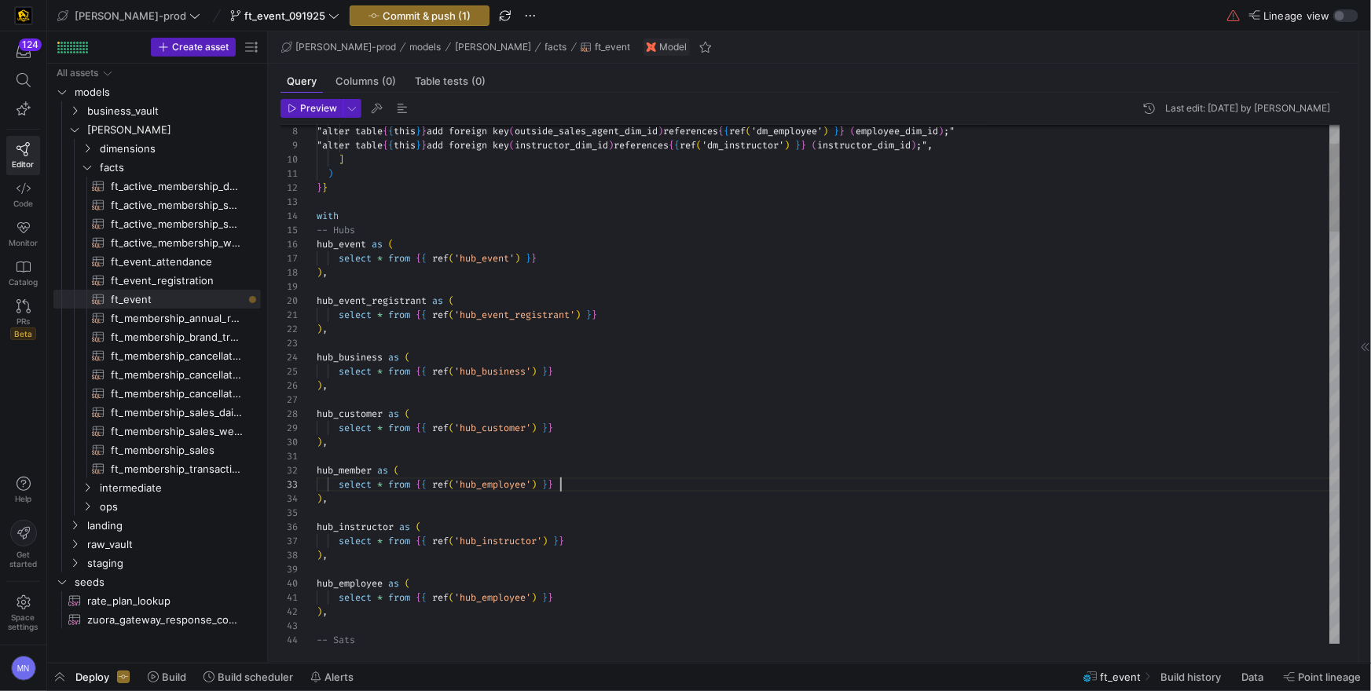
click at [577, 484] on div "select * from { { ref ( 'hub_employee' ) } }" at bounding box center [829, 485] width 1024 height 14
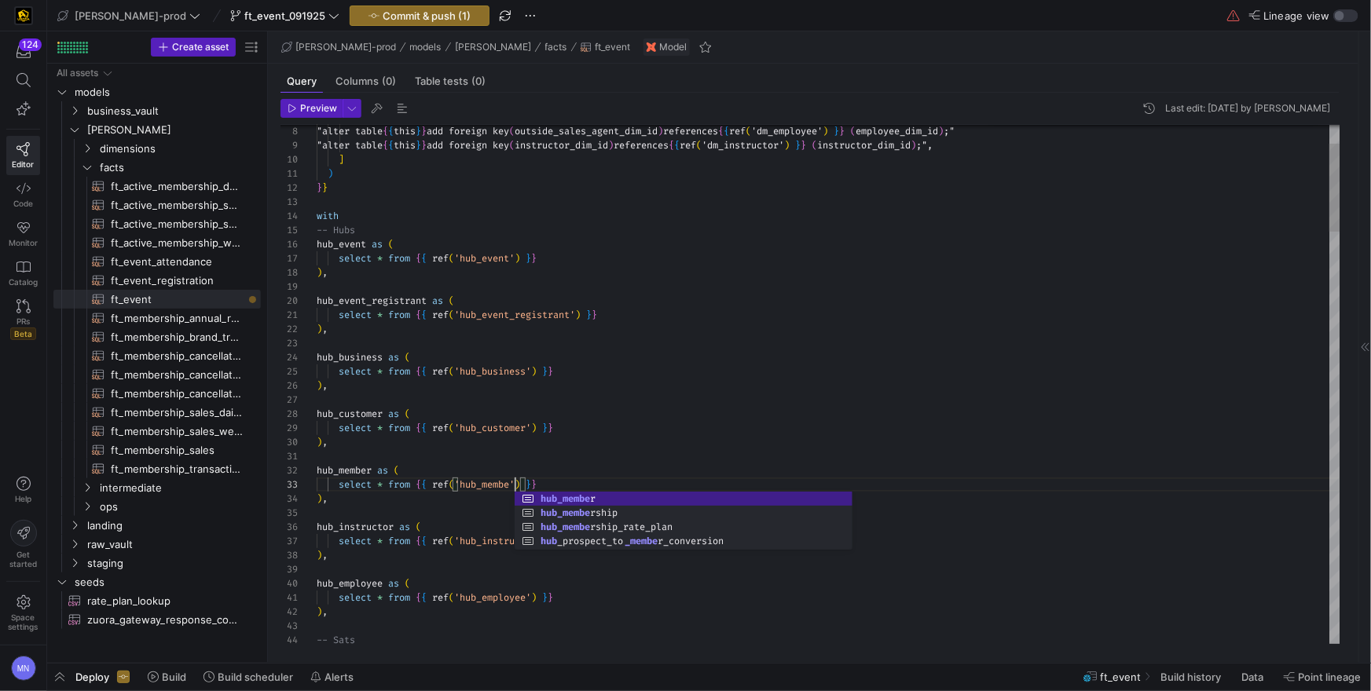
scroll to position [28, 204]
click at [638, 434] on div "select * from { { ref ( 'hub_customer' ) } }" at bounding box center [829, 428] width 1024 height 14
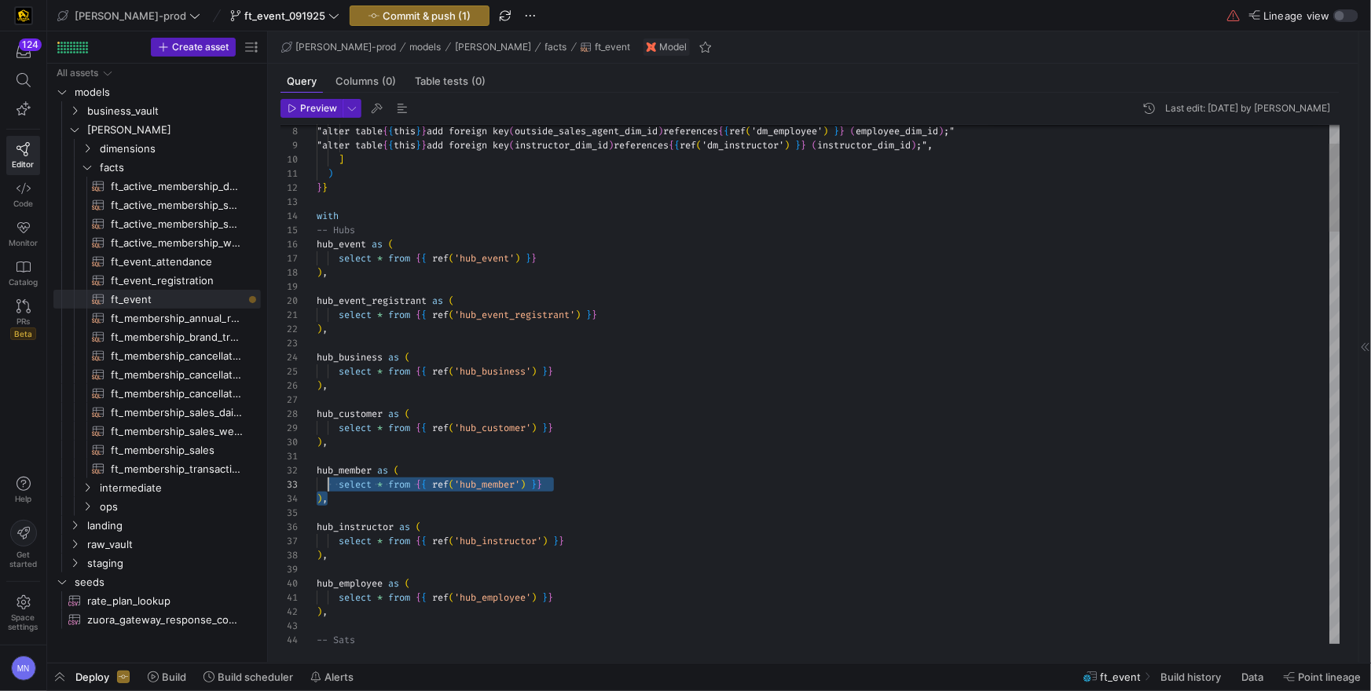
scroll to position [14, 0]
drag, startPoint x: 366, startPoint y: 504, endPoint x: 296, endPoint y: 469, distance: 78.4
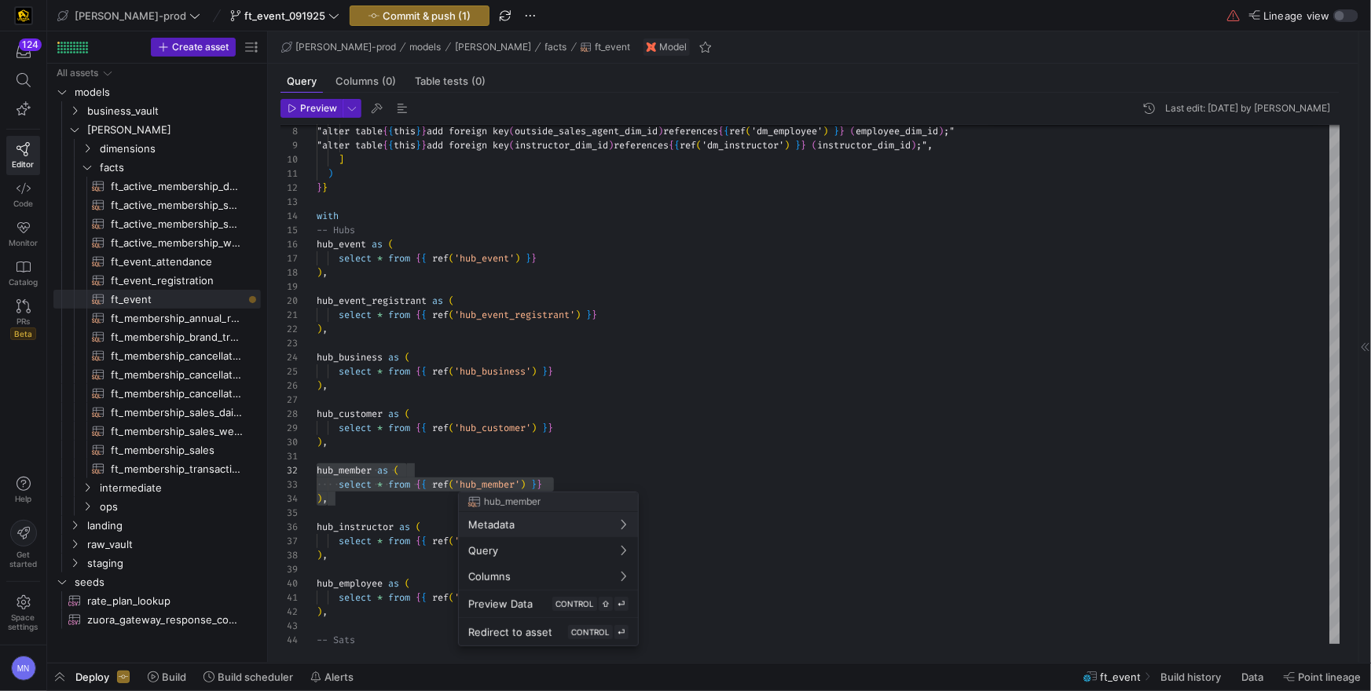
click at [471, 423] on div at bounding box center [685, 345] width 1371 height 691
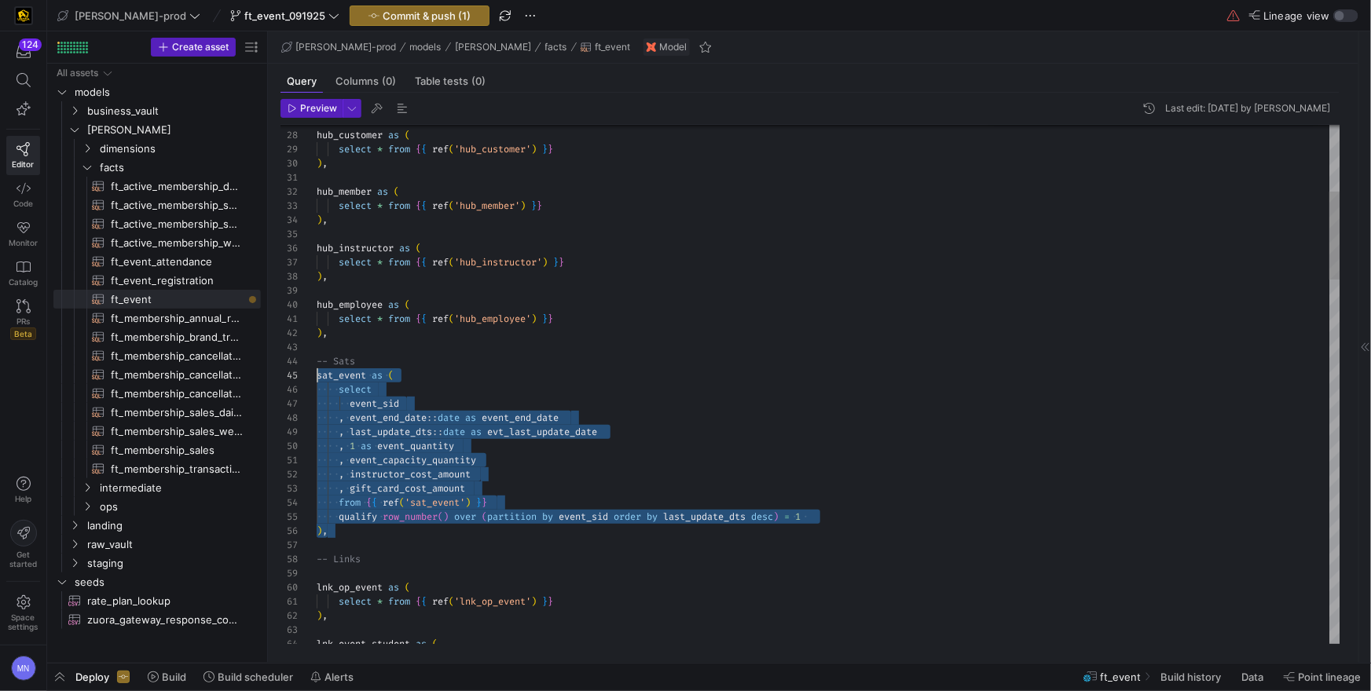
scroll to position [56, 0]
drag, startPoint x: 365, startPoint y: 519, endPoint x: 307, endPoint y: 381, distance: 149.3
click at [306, 378] on div "57 58 59 60 61 62 63 64 56 53 54 55 50 51 52 48 49 47 46 44 45 42 43 40 41 38 3…" at bounding box center [811, 384] width 1060 height 519
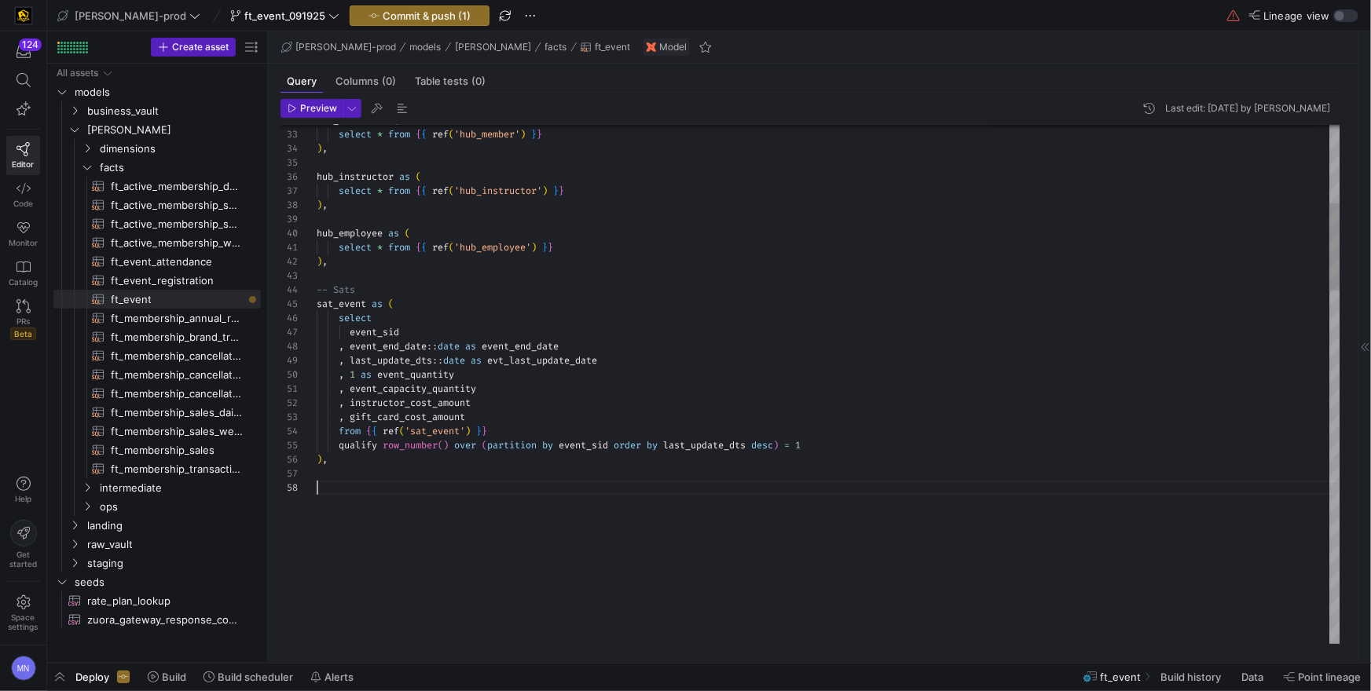
scroll to position [113, 11]
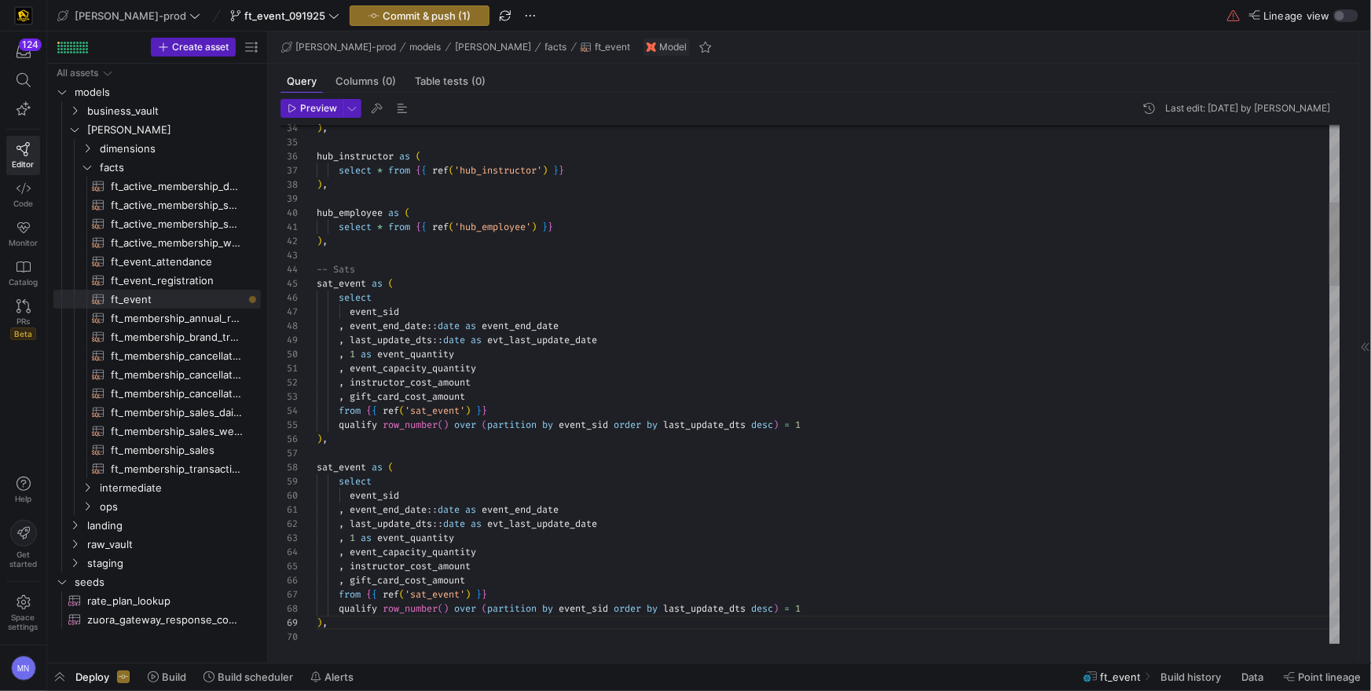
click at [371, 464] on span at bounding box center [369, 467] width 6 height 13
click at [512, 592] on div "from { { ref ( 'sat_event' ) } }" at bounding box center [829, 595] width 1024 height 14
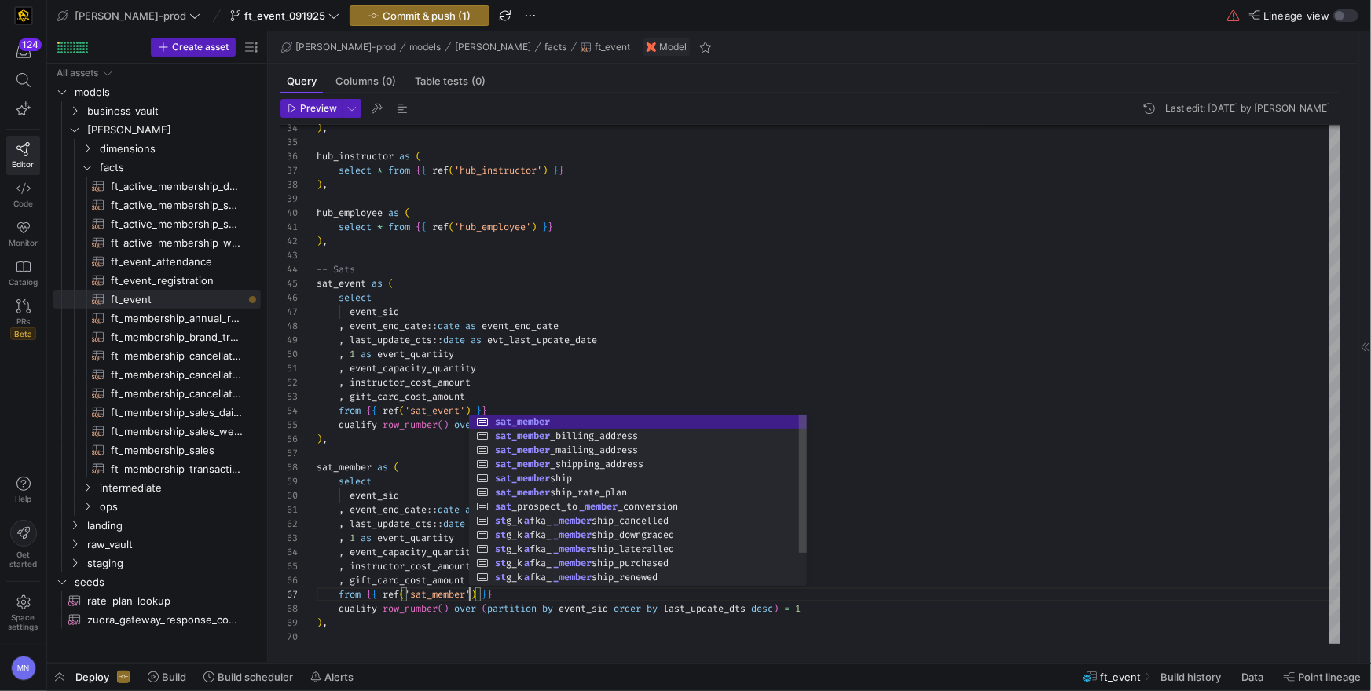
scroll to position [85, 152]
click at [601, 612] on span "event_sid" at bounding box center [584, 609] width 50 height 13
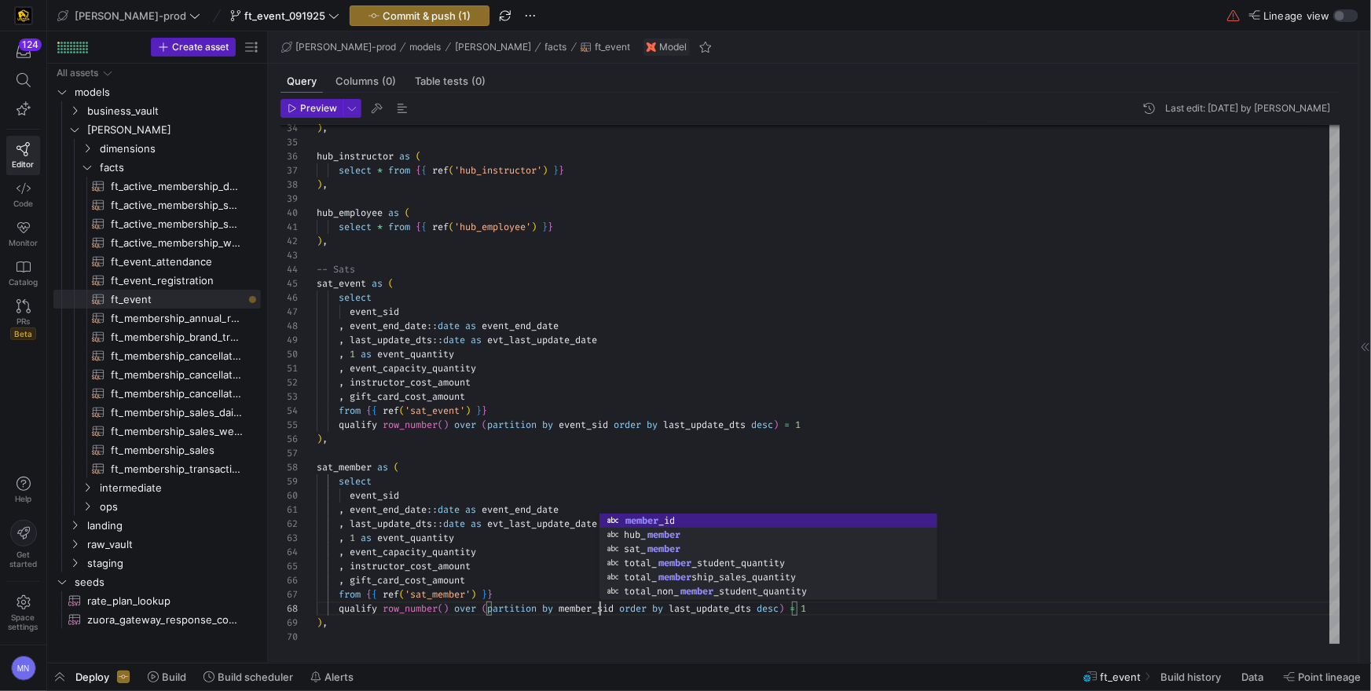
scroll to position [98, 283]
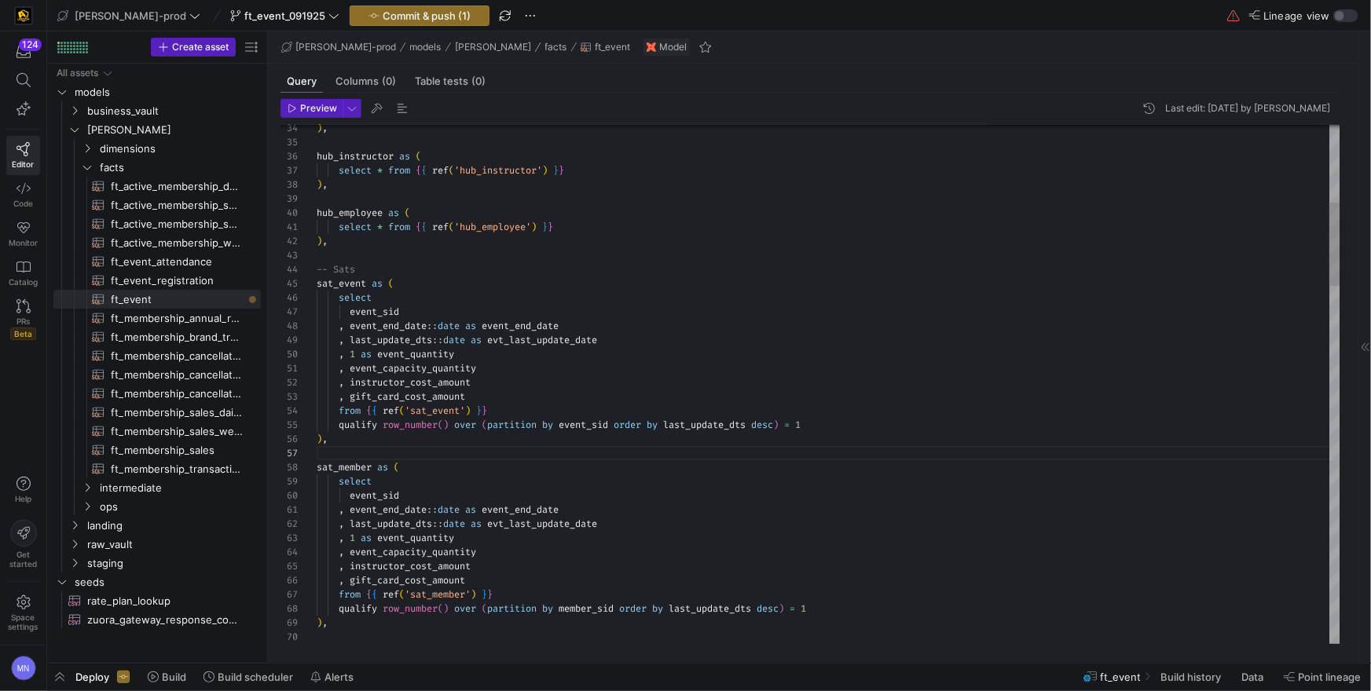
click at [695, 607] on span "last_update_dts" at bounding box center [710, 609] width 83 height 13
click at [564, 597] on div "from { { ref ( 'sat_member' ) } }" at bounding box center [829, 596] width 1024 height 14
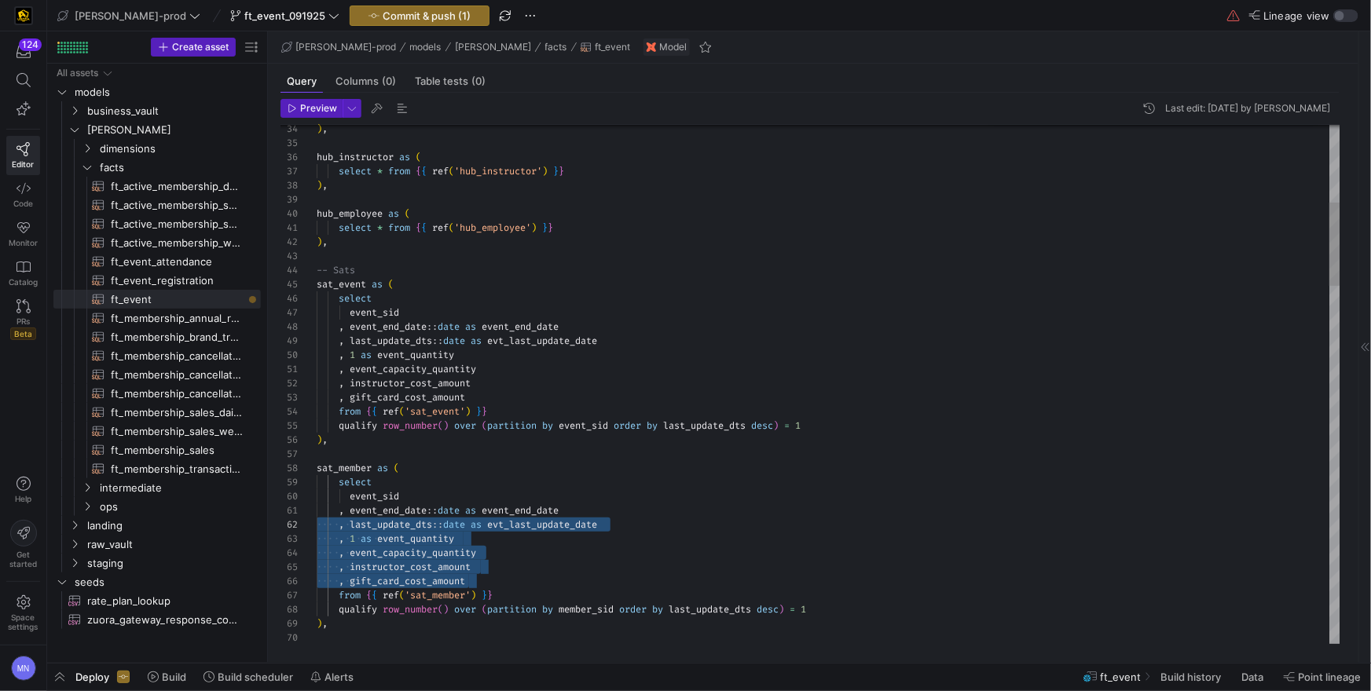
drag, startPoint x: 493, startPoint y: 581, endPoint x: 271, endPoint y: 530, distance: 228.2
drag, startPoint x: 493, startPoint y: 579, endPoint x: 286, endPoint y: 543, distance: 209.8
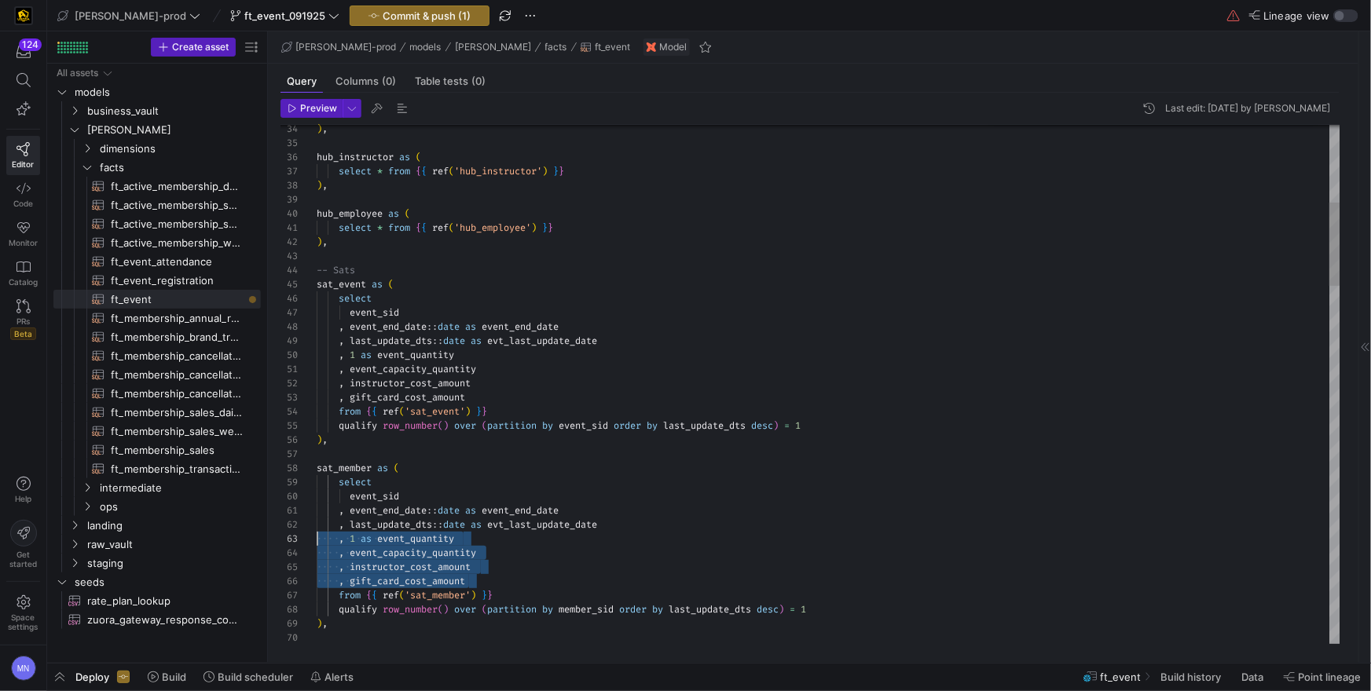
click at [286, 542] on div "56 53 54 55 50 51 52 48 49 47 46 44 45 42 43 40 41 38 39 37 36 34 35 57 58 59 6…" at bounding box center [811, 384] width 1060 height 519
type textarea ", event_end_date::date as event_end_date , last_update_dts::date as evt_last_up…"
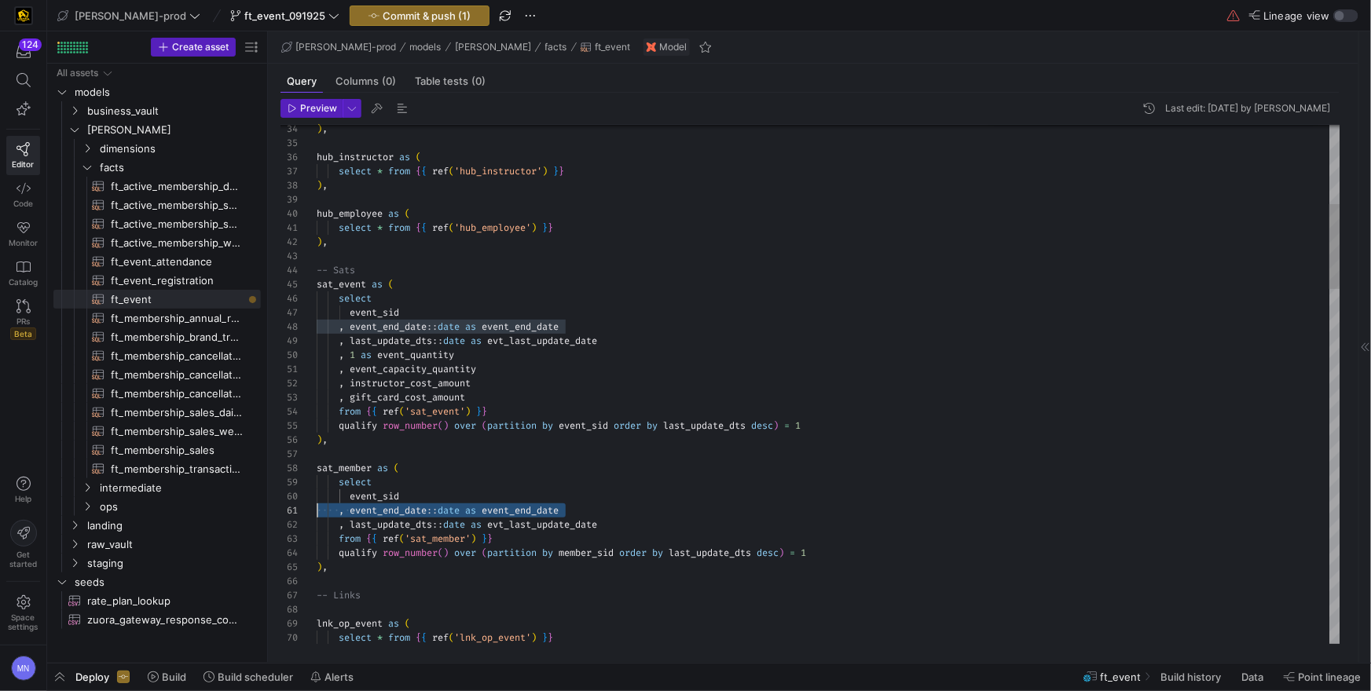
drag, startPoint x: 659, startPoint y: 507, endPoint x: 255, endPoint y: 505, distance: 404.7
click at [255, 505] on as-split "Create asset Drag here to set row groups Drag here to set column labels Group 1…" at bounding box center [709, 347] width 1324 height 632
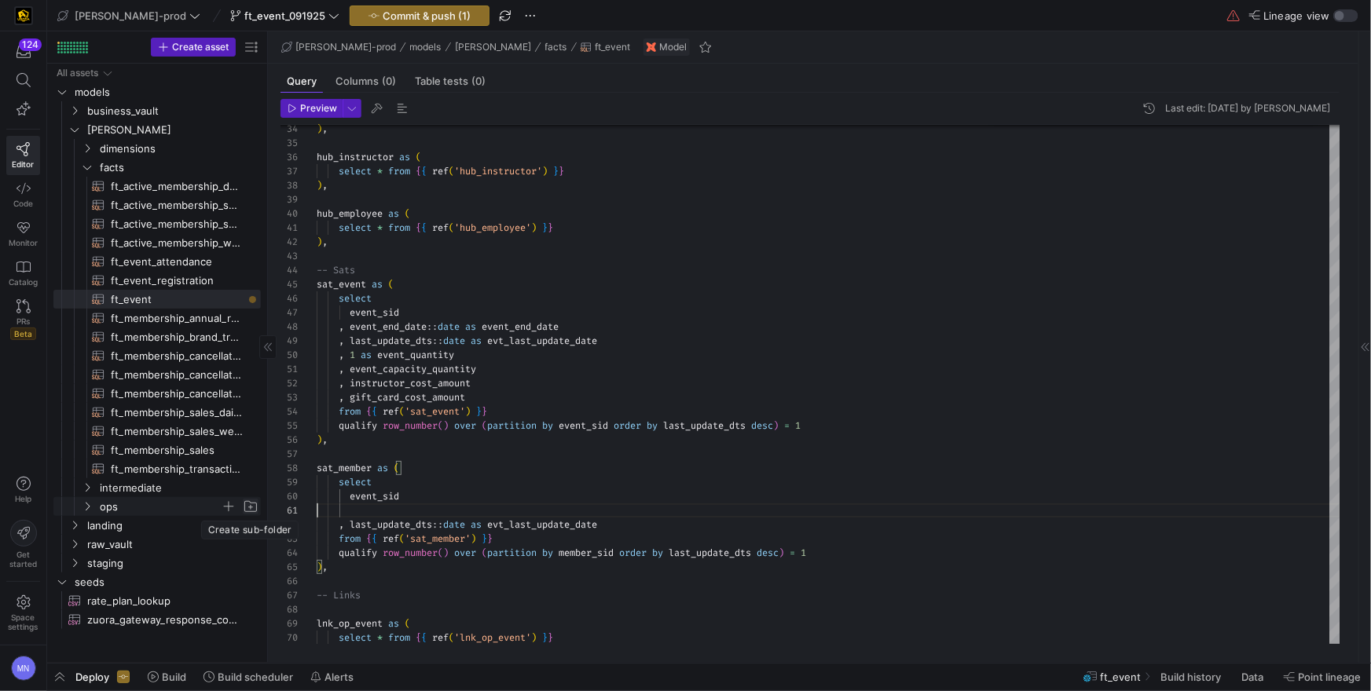
scroll to position [127, 85]
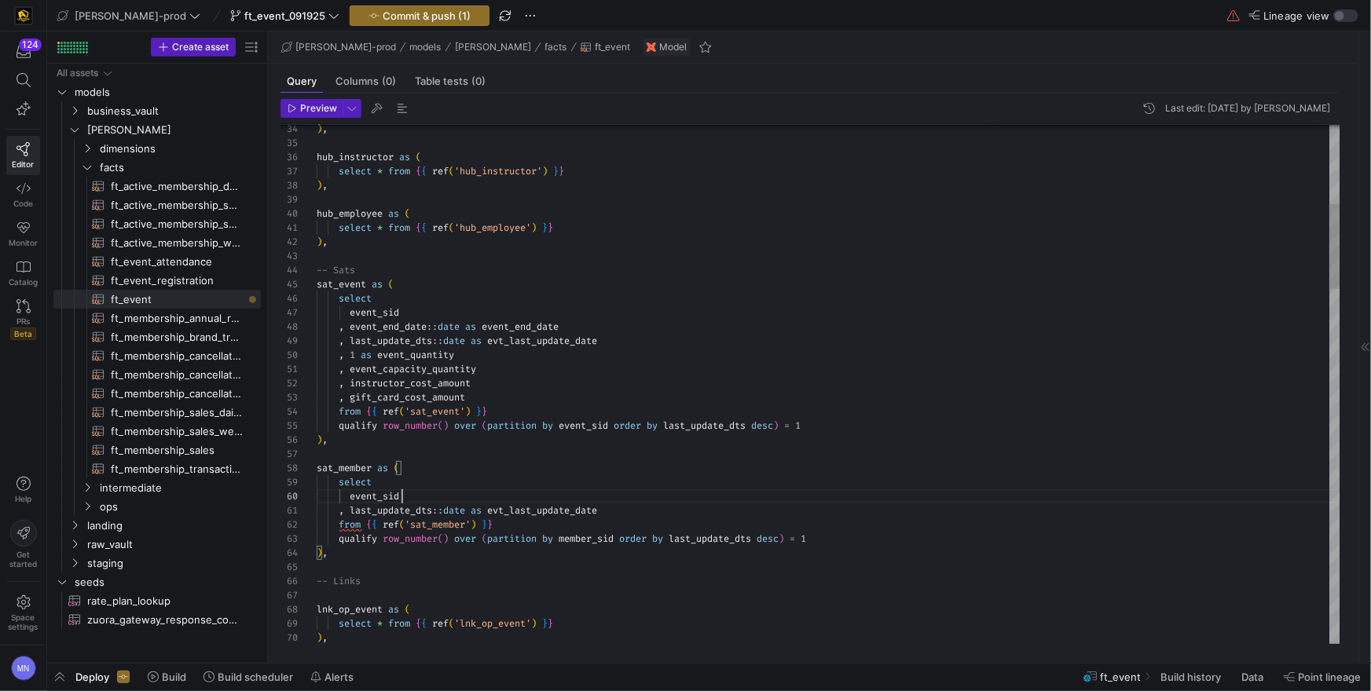
drag, startPoint x: 378, startPoint y: 497, endPoint x: 416, endPoint y: 498, distance: 38.5
click at [378, 497] on span "event_sid" at bounding box center [375, 496] width 50 height 13
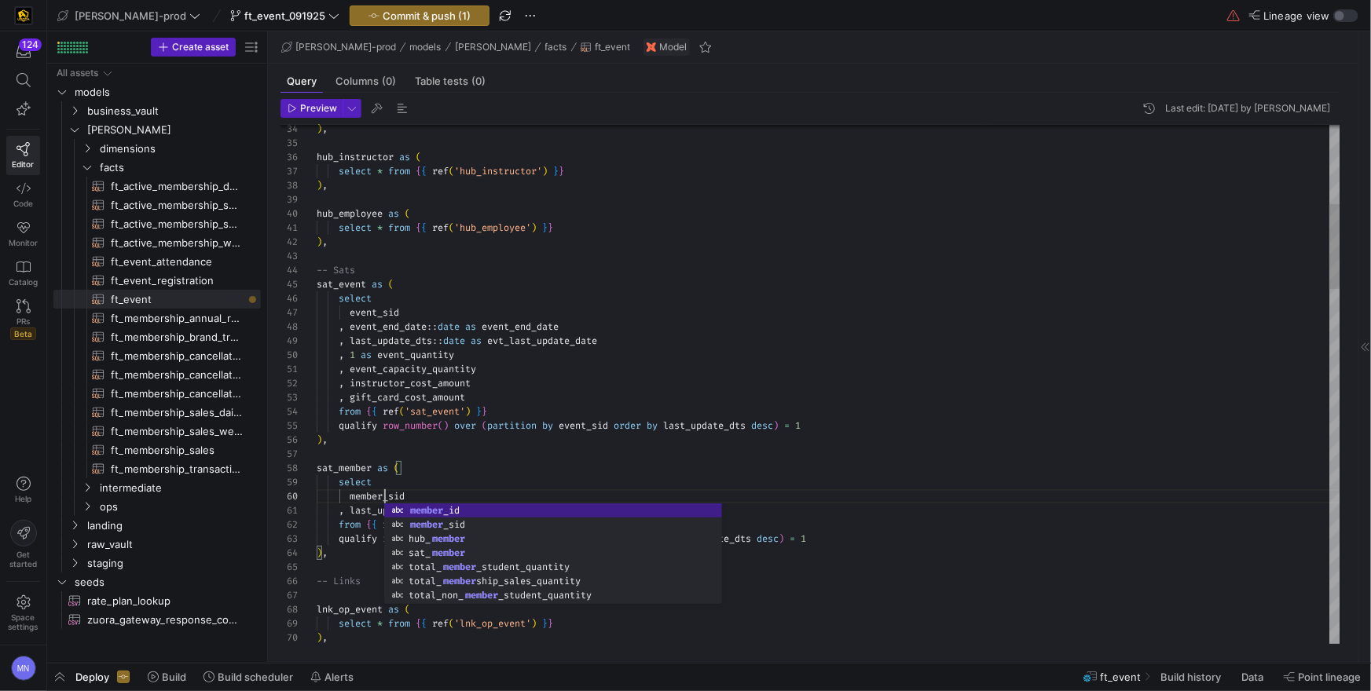
scroll to position [113, 56]
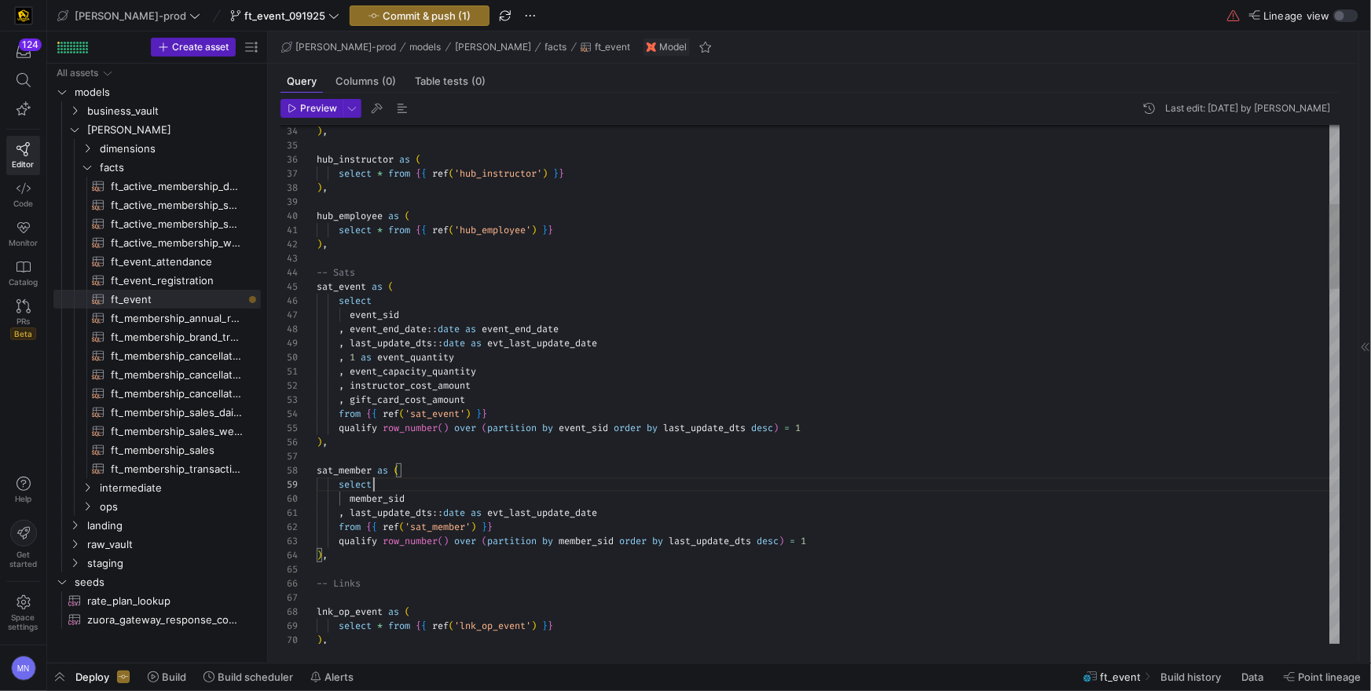
click at [595, 480] on div "select" at bounding box center [829, 485] width 1024 height 14
type textarea ", event_capacity_quantity , instructor_cost_amount , gift_card_cost_amount from…"
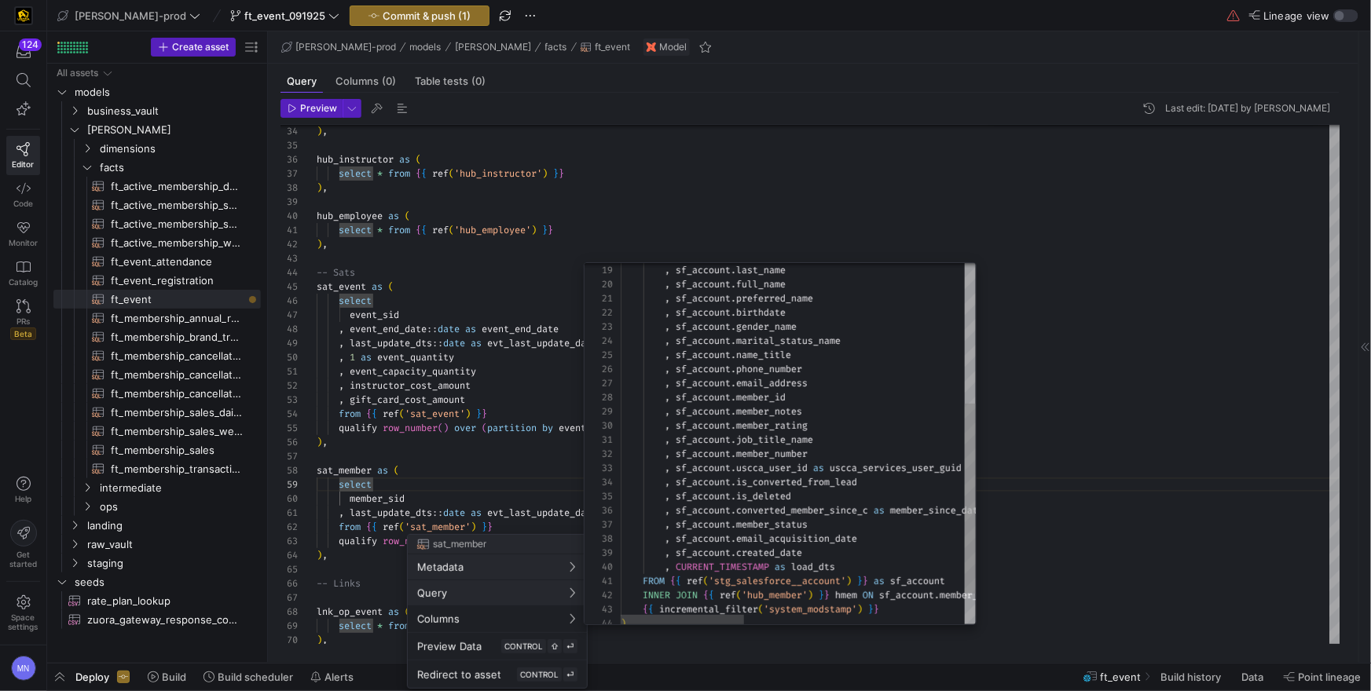
type textarea ", sf_account.job_title_name , sf_account.member_number , sf_account.uscca_user_…"
click at [796, 523] on div ", sf_account . gender_name , sf_account . marital_status_name , sf_account . na…" at bounding box center [1115, 339] width 989 height 687
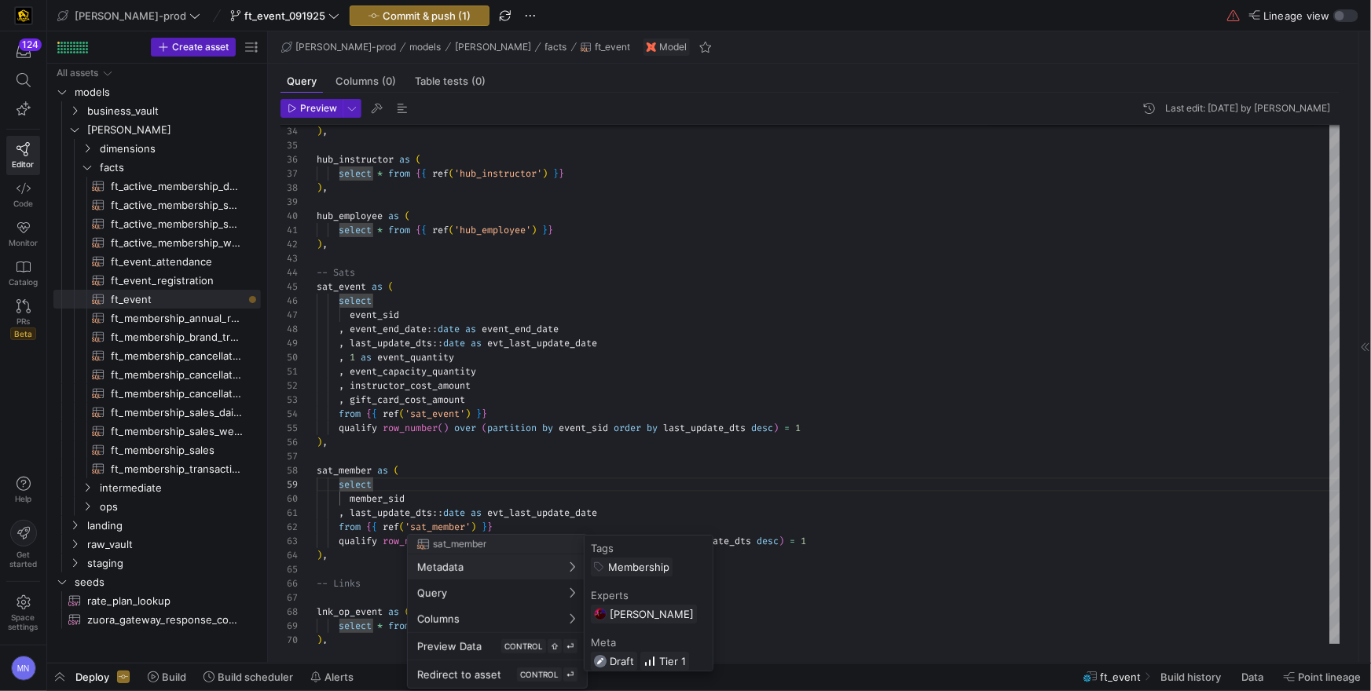
drag, startPoint x: 449, startPoint y: 502, endPoint x: 513, endPoint y: 495, distance: 64.0
click at [451, 501] on div at bounding box center [685, 345] width 1371 height 691
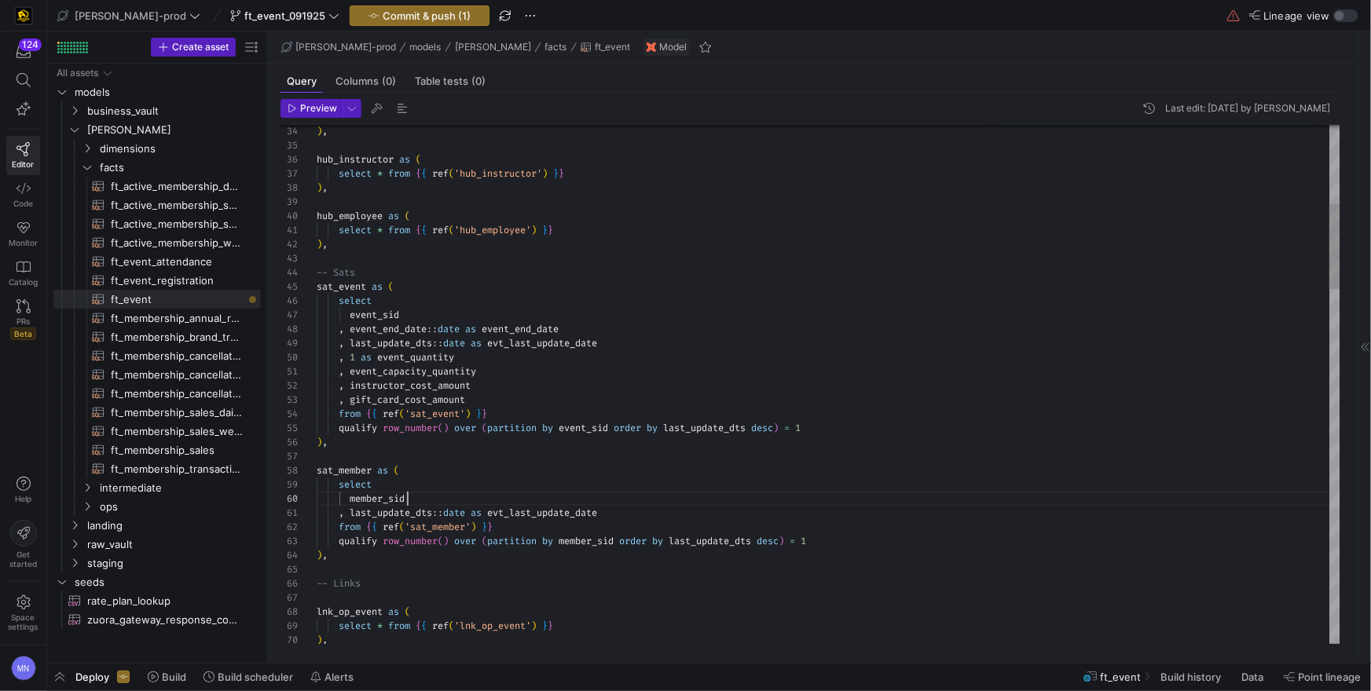
scroll to position [127, 90]
drag, startPoint x: 655, startPoint y: 501, endPoint x: 667, endPoint y: 507, distance: 13.4
click at [655, 501] on div "member_sid" at bounding box center [829, 499] width 1024 height 14
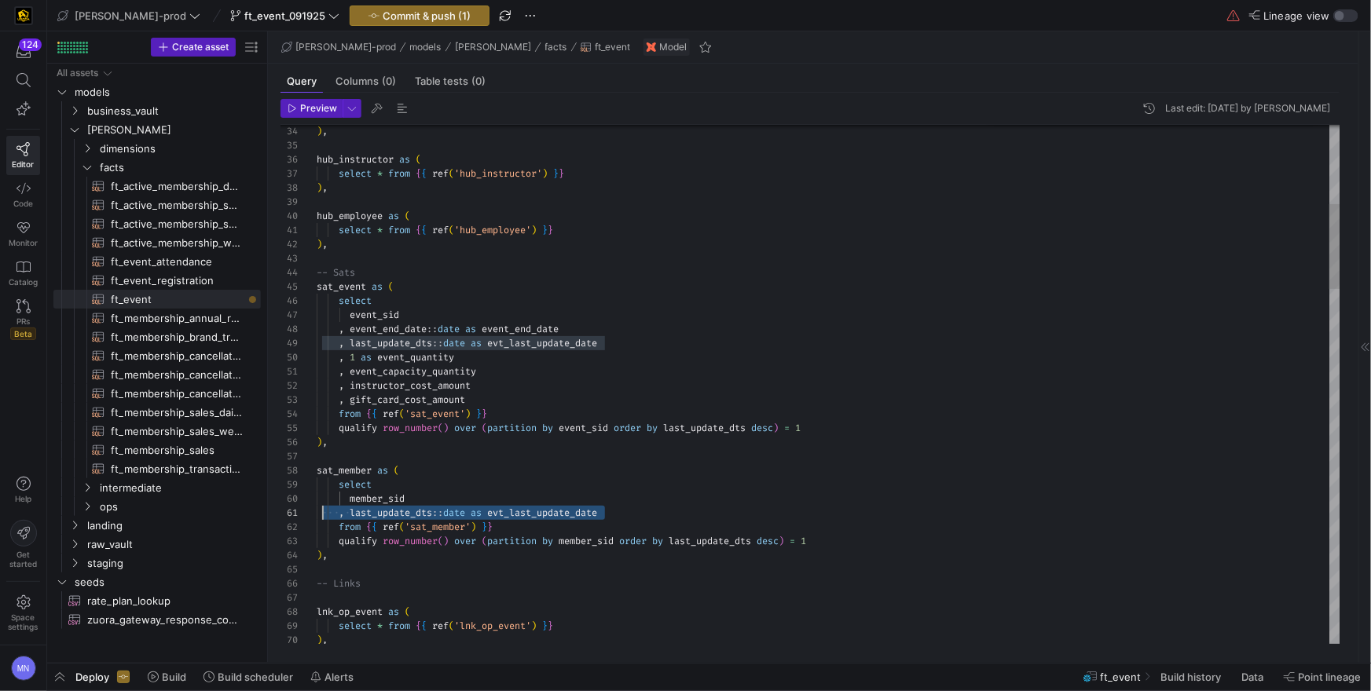
scroll to position [0, 0]
drag, startPoint x: 666, startPoint y: 512, endPoint x: 276, endPoint y: 514, distance: 389.8
click at [276, 514] on div "Preview Last edit: Thursday 02 October 2025 by Mohammad Nurbhasha 56 53 54 55 5…" at bounding box center [810, 372] width 1084 height 558
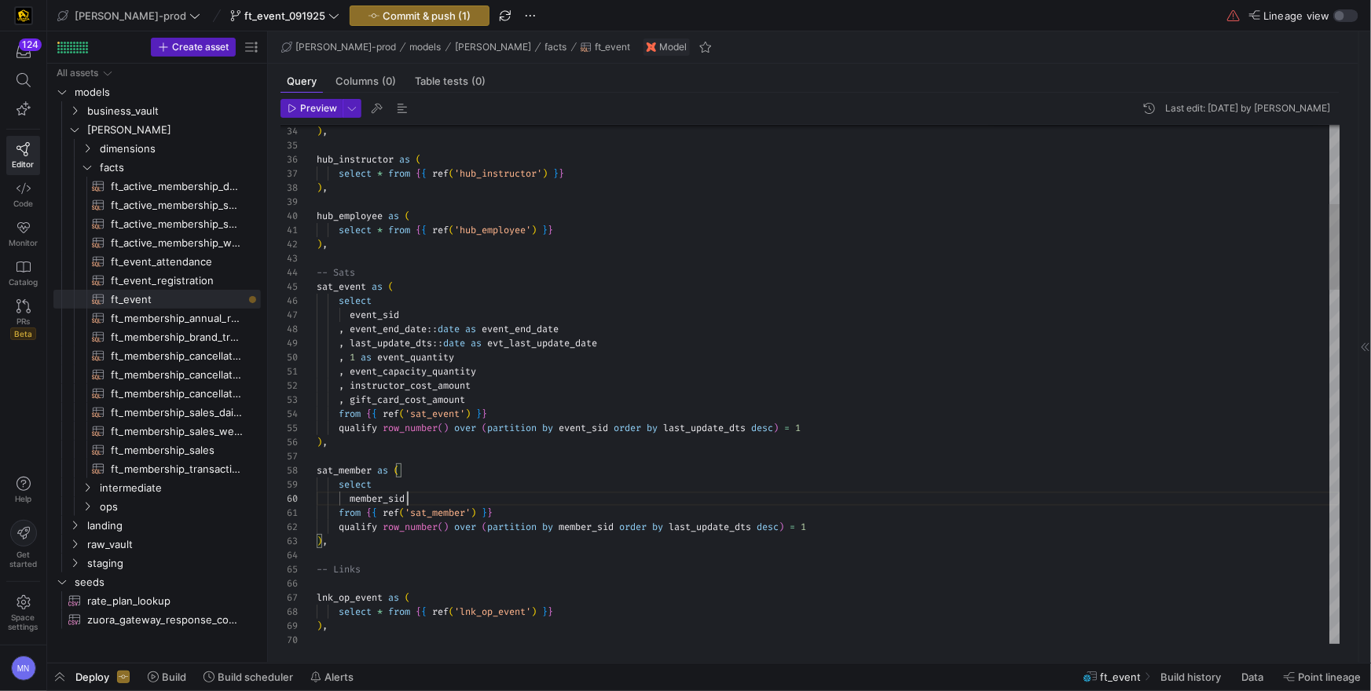
scroll to position [127, 90]
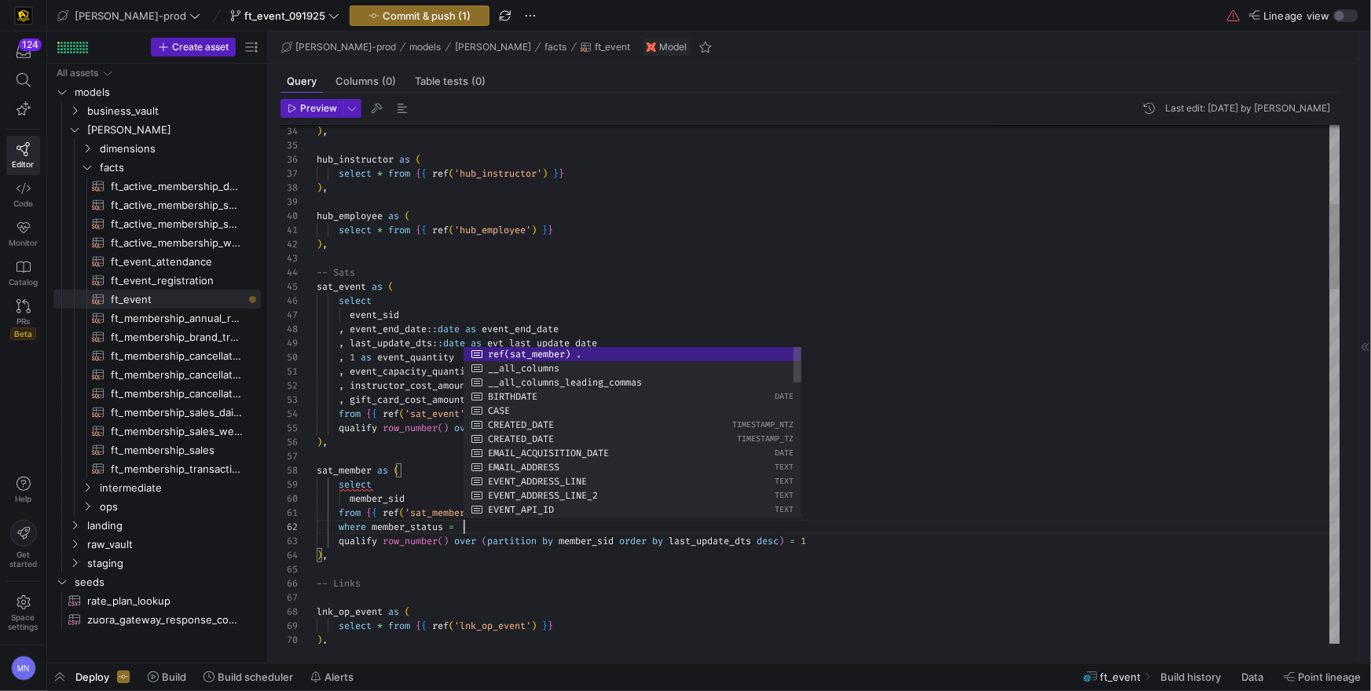
scroll to position [14, 146]
click at [1026, 452] on div at bounding box center [829, 456] width 1024 height 14
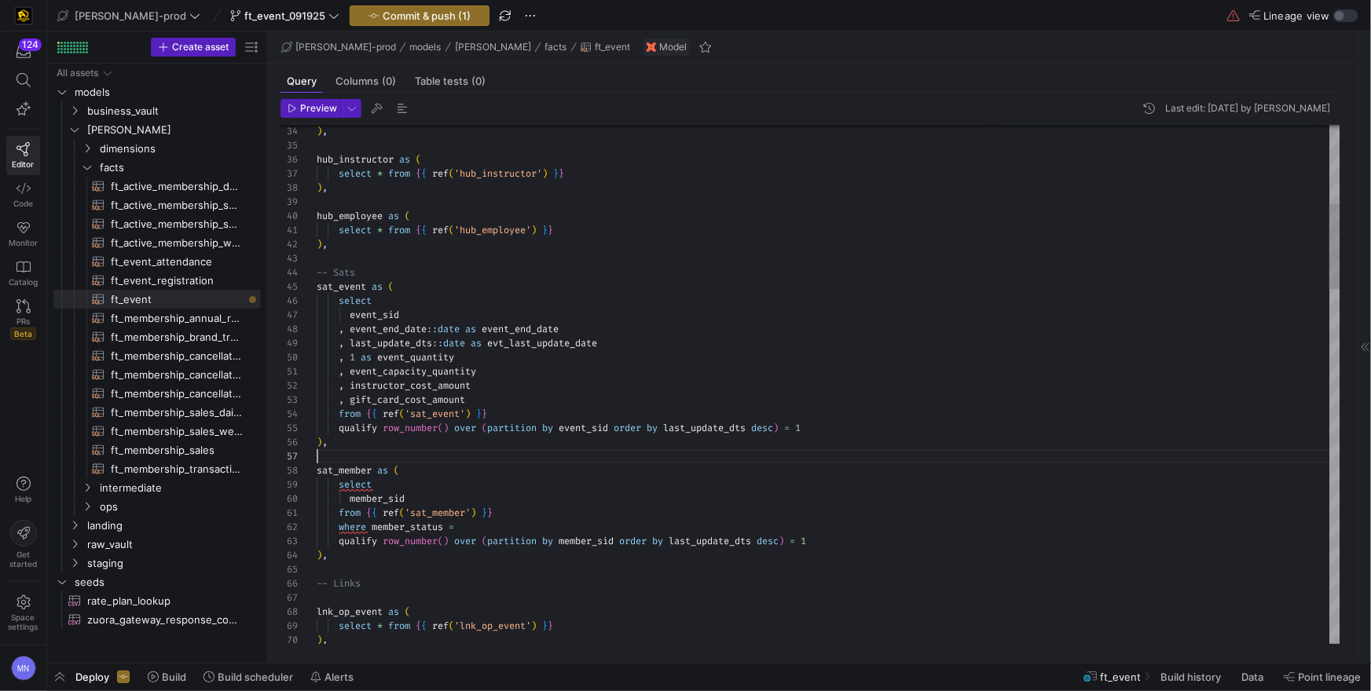
scroll to position [85, 0]
drag, startPoint x: 554, startPoint y: 523, endPoint x: 625, endPoint y: 513, distance: 72.1
click at [554, 523] on div "where member_status =" at bounding box center [829, 527] width 1024 height 14
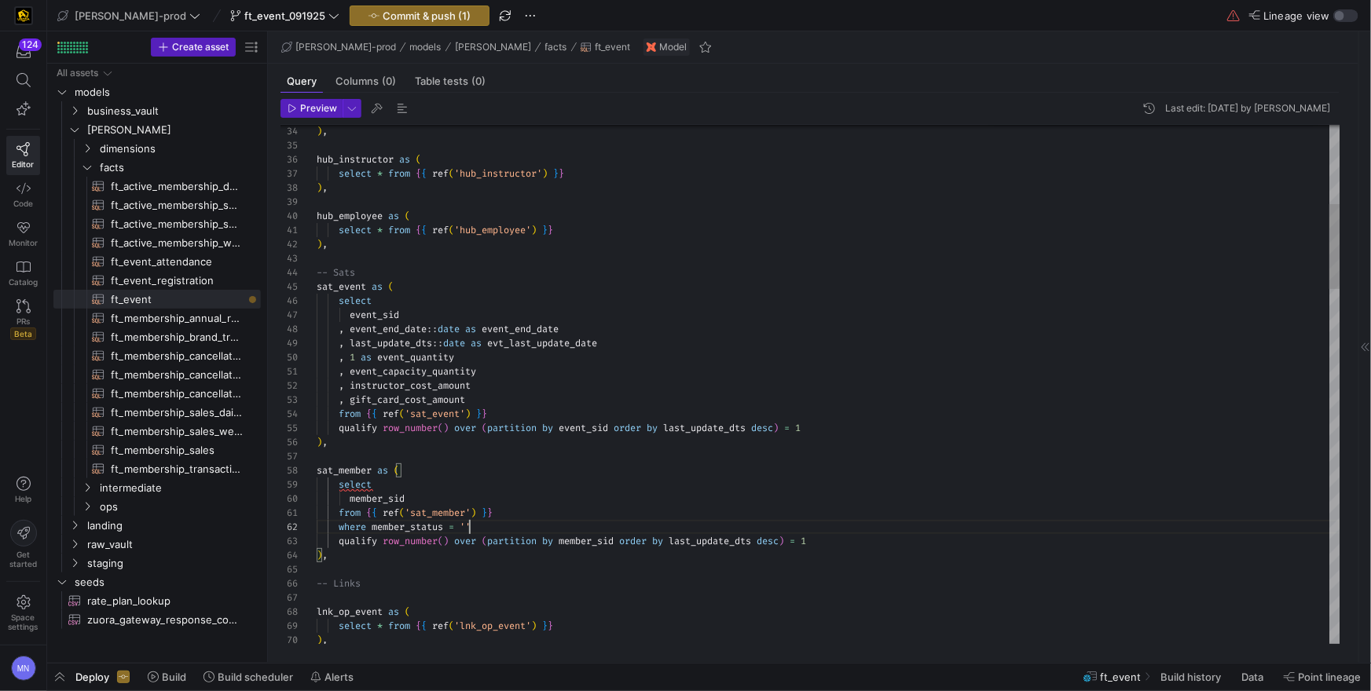
scroll to position [14, 158]
drag, startPoint x: 470, startPoint y: 490, endPoint x: 478, endPoint y: 490, distance: 7.9
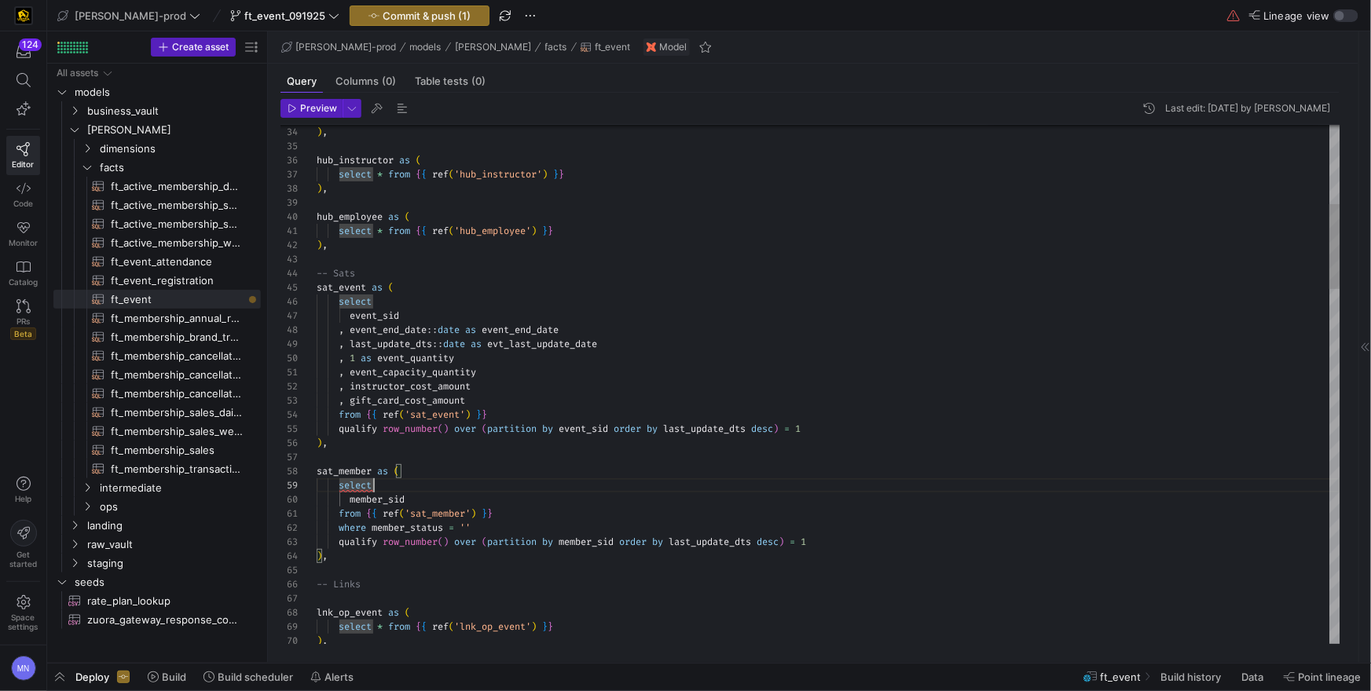
scroll to position [127, 90]
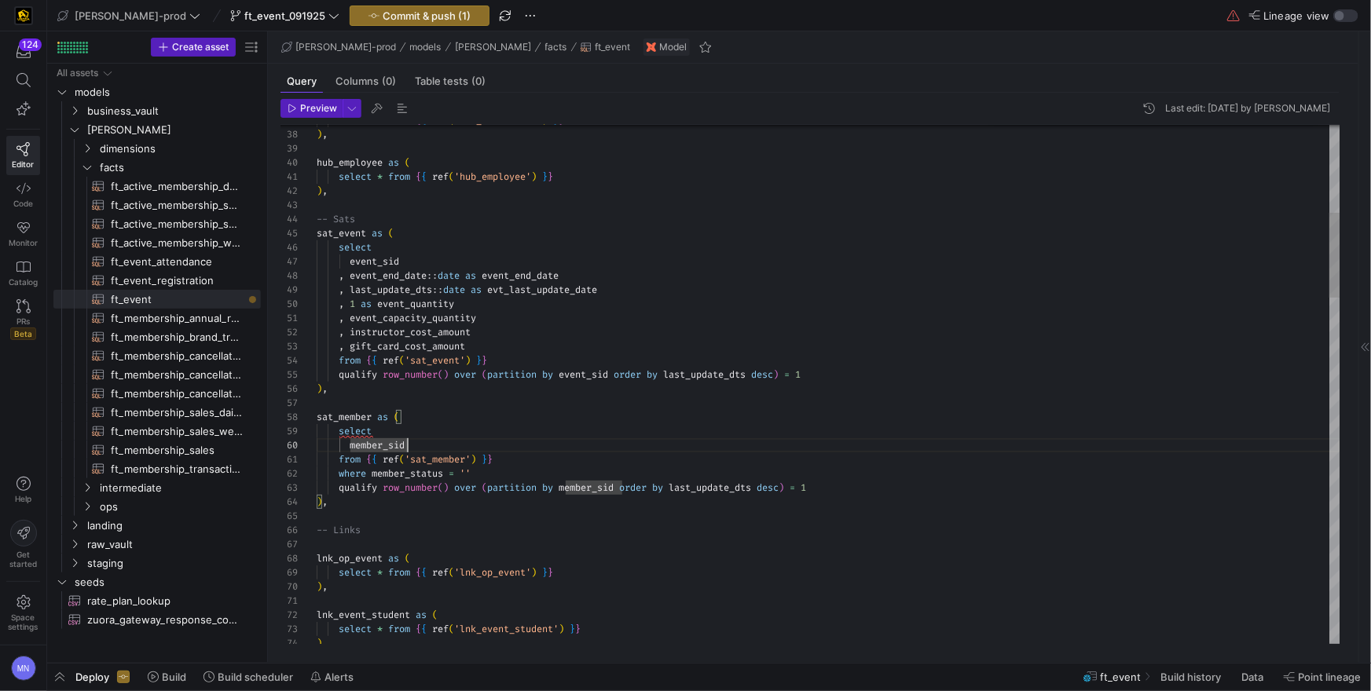
drag, startPoint x: 471, startPoint y: 472, endPoint x: 652, endPoint y: 479, distance: 181.6
click at [471, 471] on span "''" at bounding box center [465, 474] width 11 height 13
click at [348, 486] on span "qualify" at bounding box center [358, 488] width 39 height 13
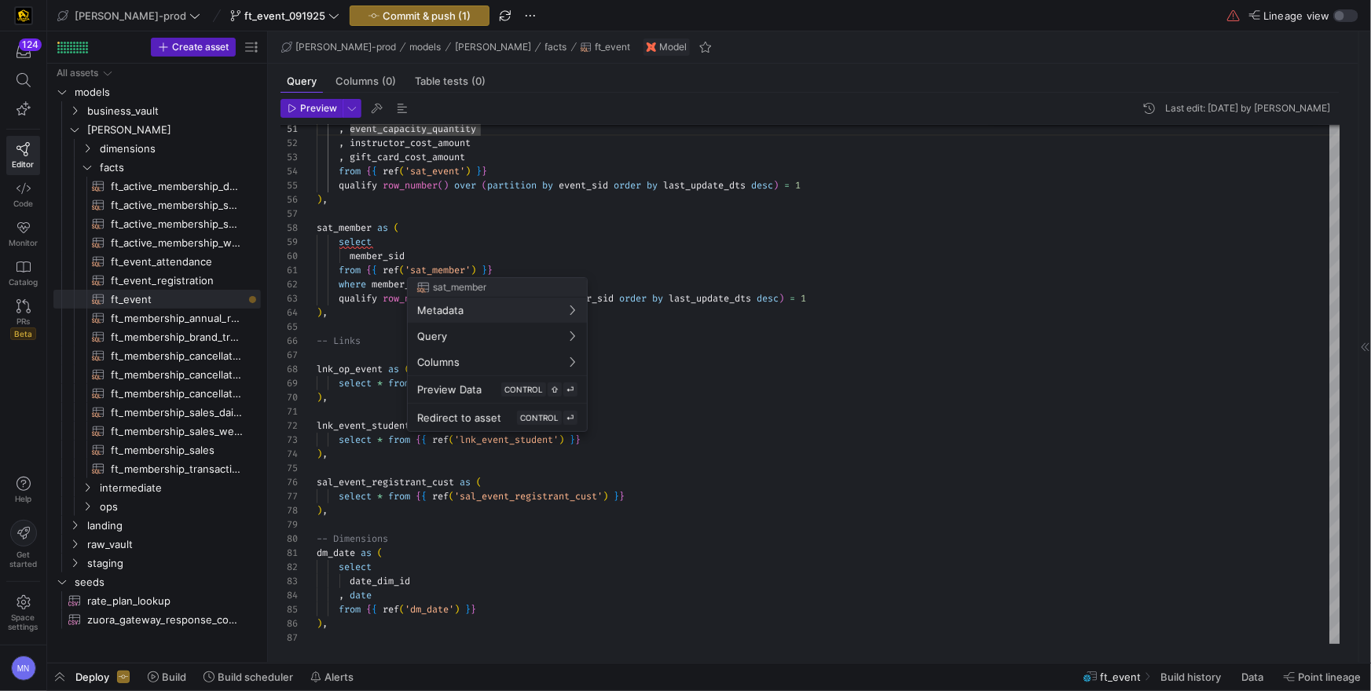
click at [406, 244] on div at bounding box center [685, 345] width 1371 height 691
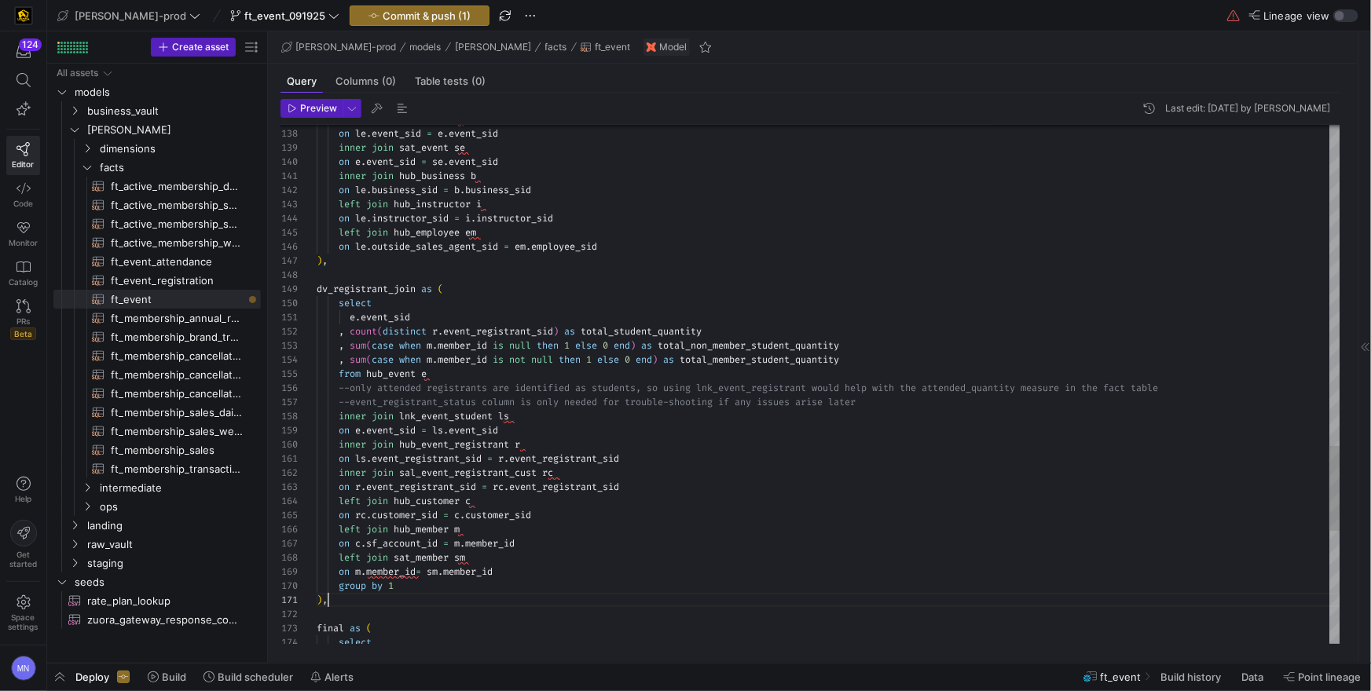
scroll to position [0, 11]
click at [483, 593] on div ") ," at bounding box center [829, 600] width 1024 height 14
drag, startPoint x: 421, startPoint y: 569, endPoint x: 648, endPoint y: 566, distance: 227.1
click at [430, 569] on span "on m . member_id = sm . member_id" at bounding box center [405, 569] width 176 height 13
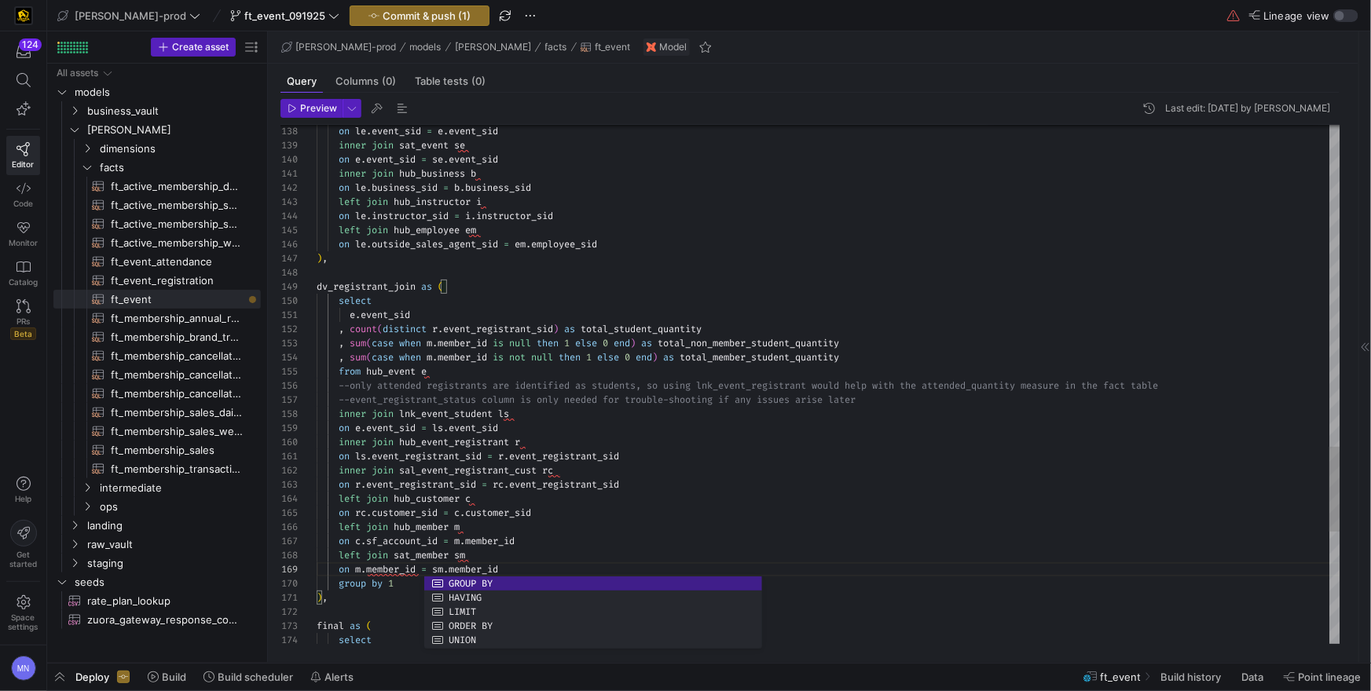
click at [684, 514] on div "on rc . customer_sid = c . customer_sid" at bounding box center [829, 513] width 1024 height 14
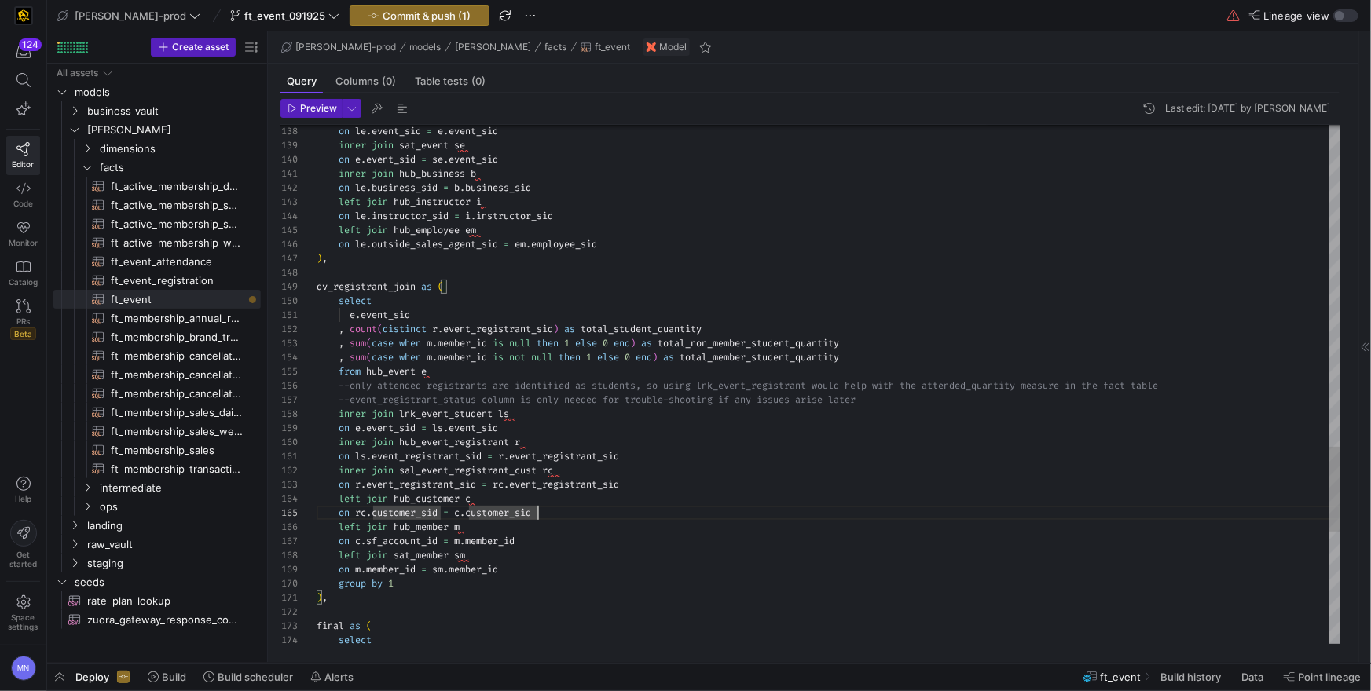
drag, startPoint x: 429, startPoint y: 343, endPoint x: 477, endPoint y: 376, distance: 57.8
drag, startPoint x: 428, startPoint y: 360, endPoint x: 511, endPoint y: 394, distance: 89.5
click at [427, 360] on span at bounding box center [424, 355] width 6 height 13
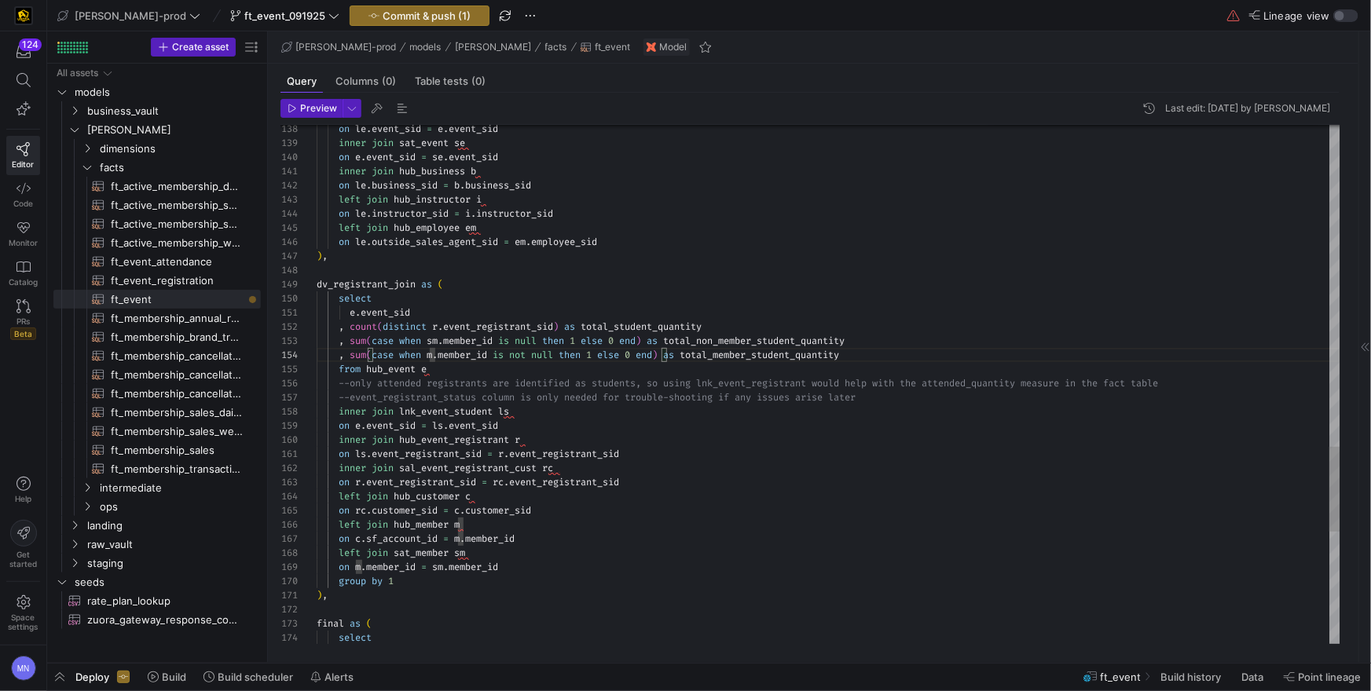
scroll to position [42, 118]
type textarea "e.event_sid , count(distinct r.event_registrant_sid) as total_student_quantity …"
click at [383, 17] on span "Commit & push (1)" at bounding box center [427, 15] width 88 height 13
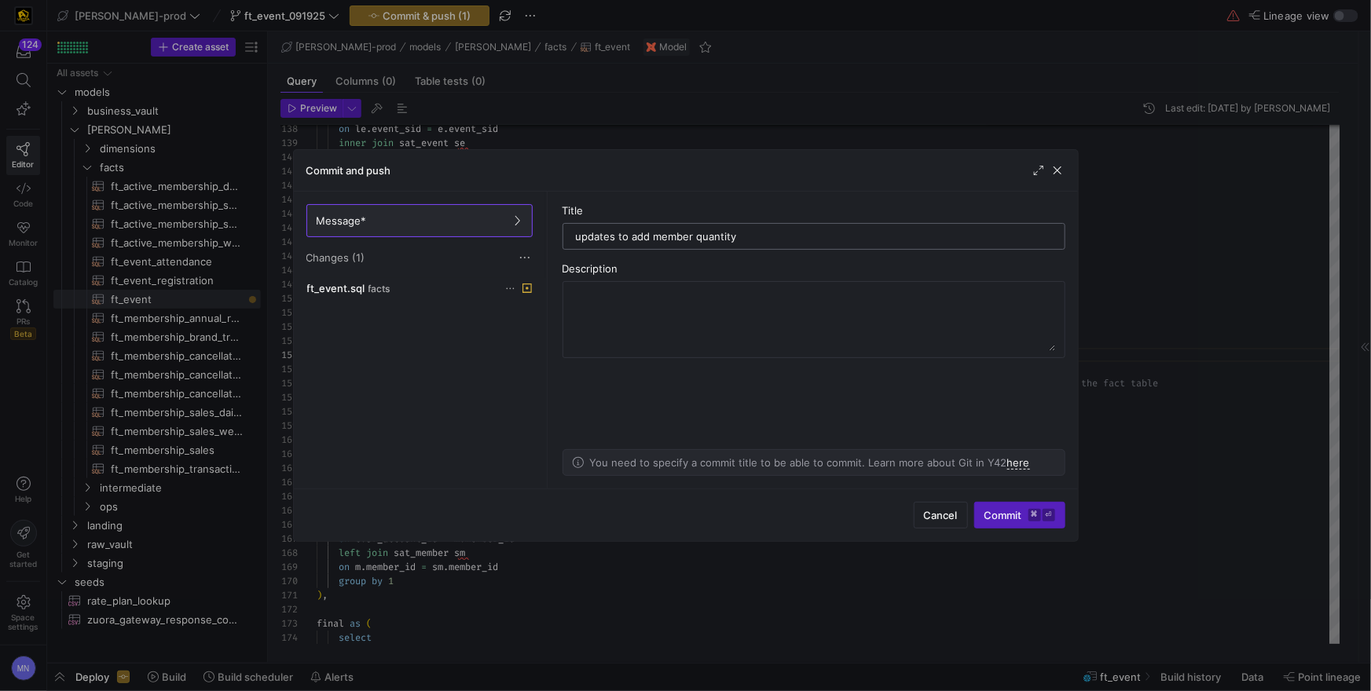
drag, startPoint x: 649, startPoint y: 237, endPoint x: 630, endPoint y: 237, distance: 18.9
click at [630, 237] on input "updates to add member quantity" at bounding box center [814, 236] width 476 height 13
type input "updates to member quantity"
click at [1003, 519] on span "Commit ⌘ ⏎" at bounding box center [1020, 515] width 71 height 13
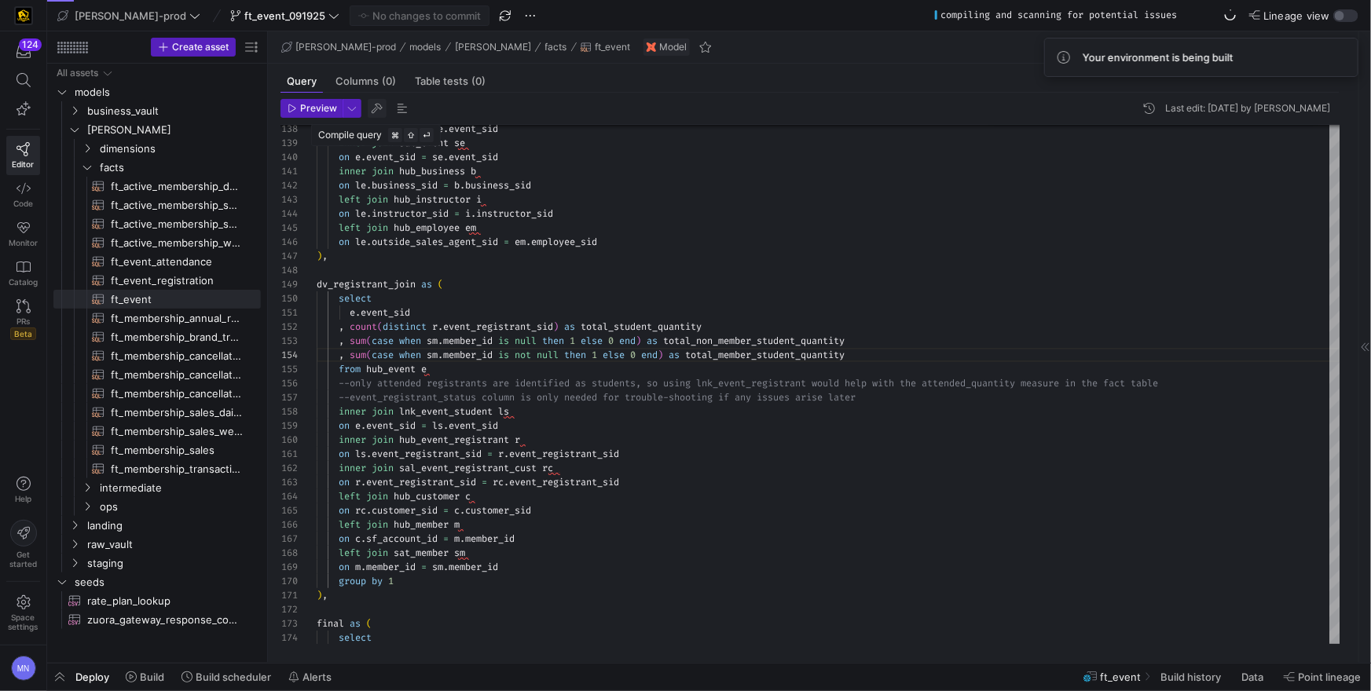
click at [379, 110] on span "button" at bounding box center [377, 108] width 19 height 19
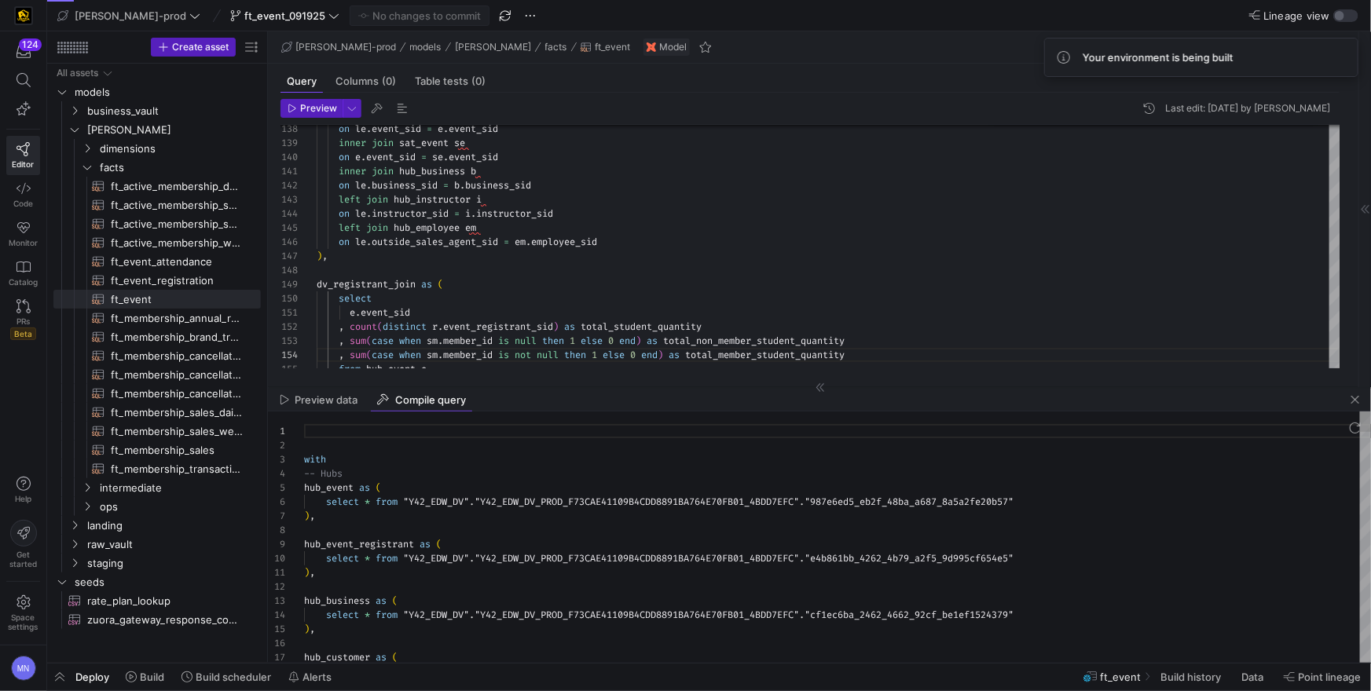
scroll to position [141, 0]
click at [633, 512] on div ") ," at bounding box center [837, 516] width 1067 height 14
type textarea "with -- Hubs hub_event as ( select * from "Y42_EDW_DV"."Y42_EDW_DV_PROD_F73CAE4…"
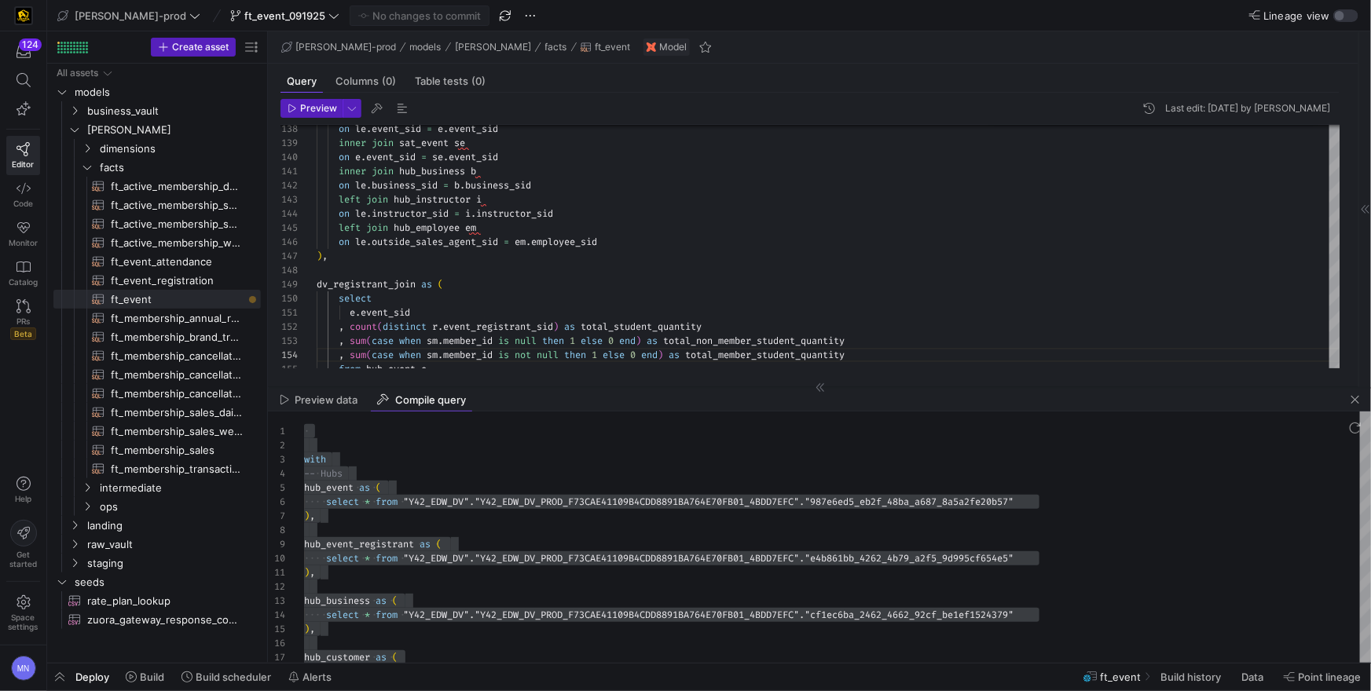
drag, startPoint x: 1354, startPoint y: 402, endPoint x: 1339, endPoint y: 385, distance: 22.3
click at [1354, 401] on span "button" at bounding box center [1355, 400] width 19 height 19
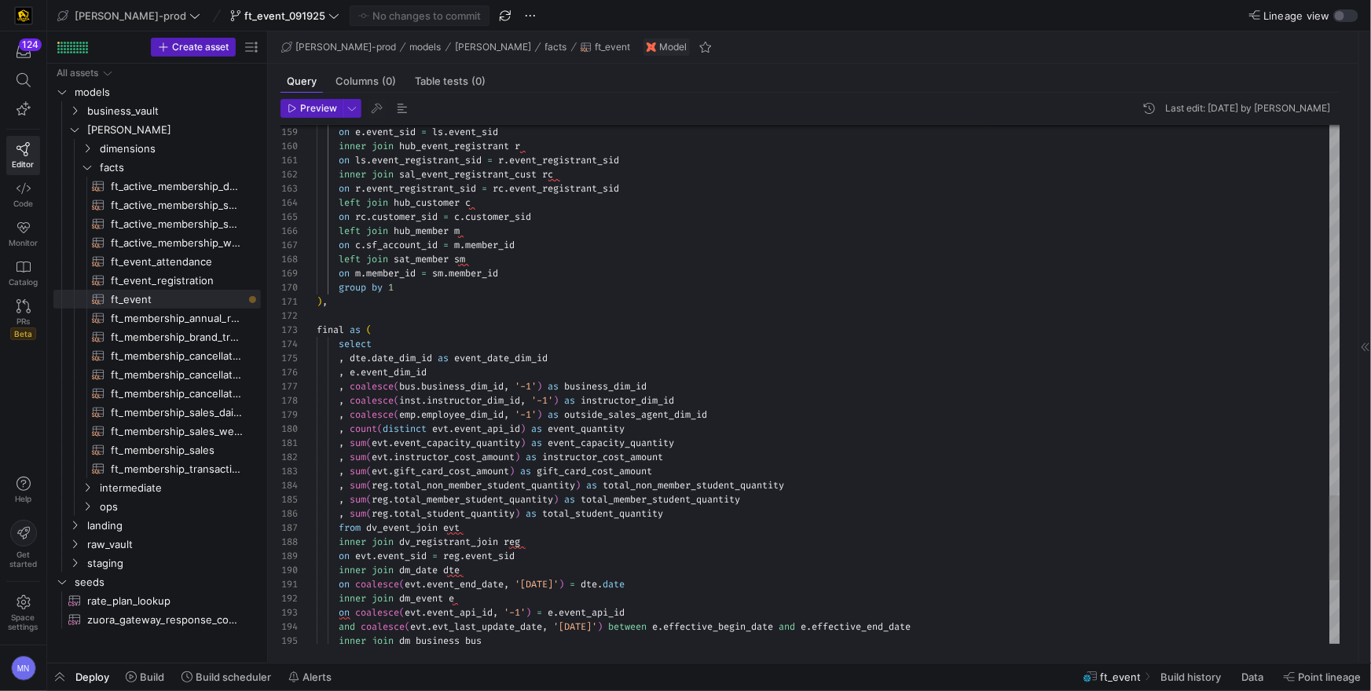
drag, startPoint x: 347, startPoint y: 358, endPoint x: 410, endPoint y: 401, distance: 75.8
click at [349, 359] on span at bounding box center [347, 358] width 6 height 13
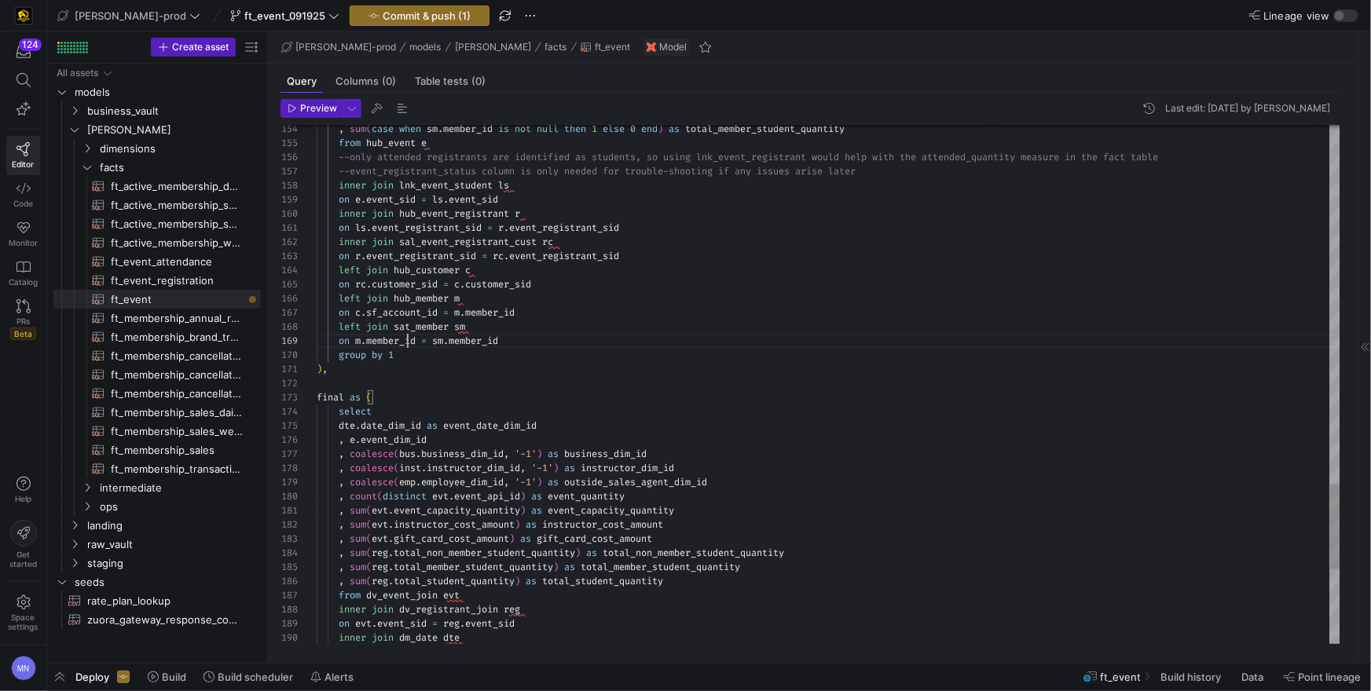
scroll to position [113, 90]
drag, startPoint x: 405, startPoint y: 343, endPoint x: 555, endPoint y: 409, distance: 163.2
click at [405, 343] on span "member_id" at bounding box center [391, 341] width 50 height 13
click at [496, 341] on span "member_id" at bounding box center [479, 341] width 50 height 13
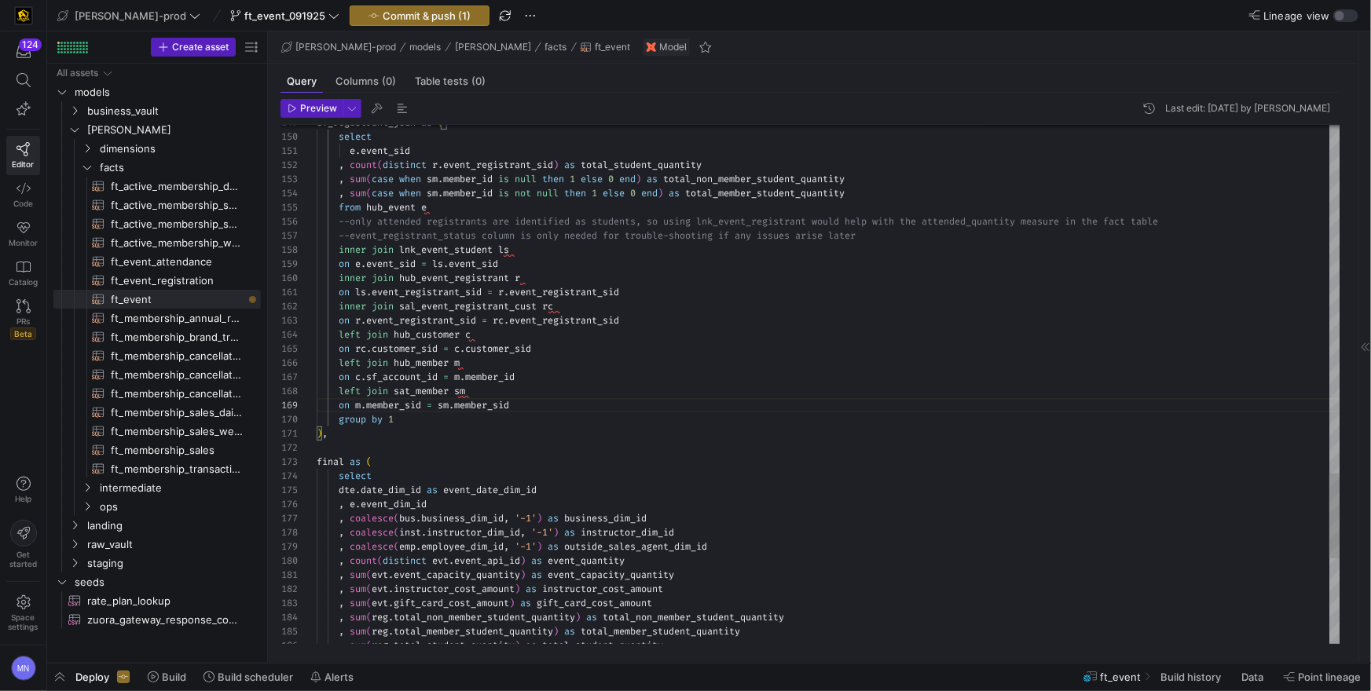
scroll to position [28, 169]
drag, startPoint x: 487, startPoint y: 193, endPoint x: 554, endPoint y: 225, distance: 74.2
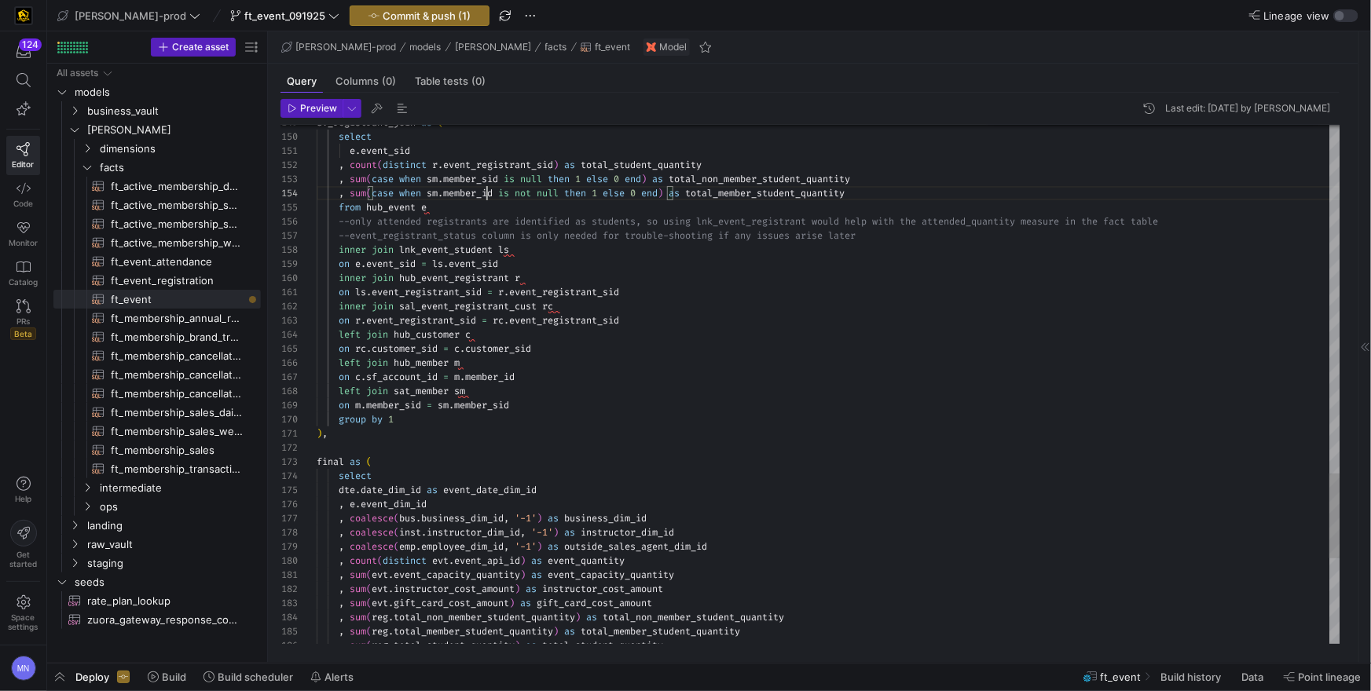
scroll to position [42, 175]
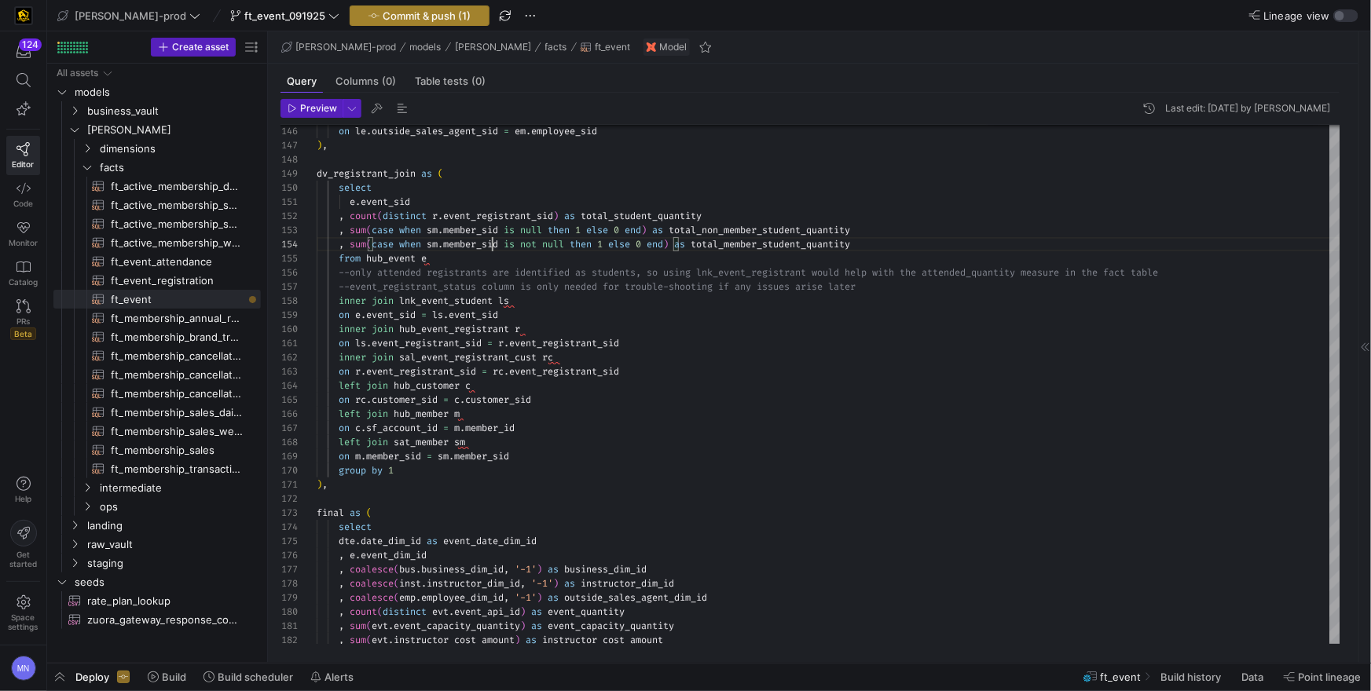
type textarea "e.event_sid , count(distinct r.event_registrant_sid) as total_student_quantity …"
click at [383, 19] on span "Commit & push (1)" at bounding box center [427, 15] width 88 height 13
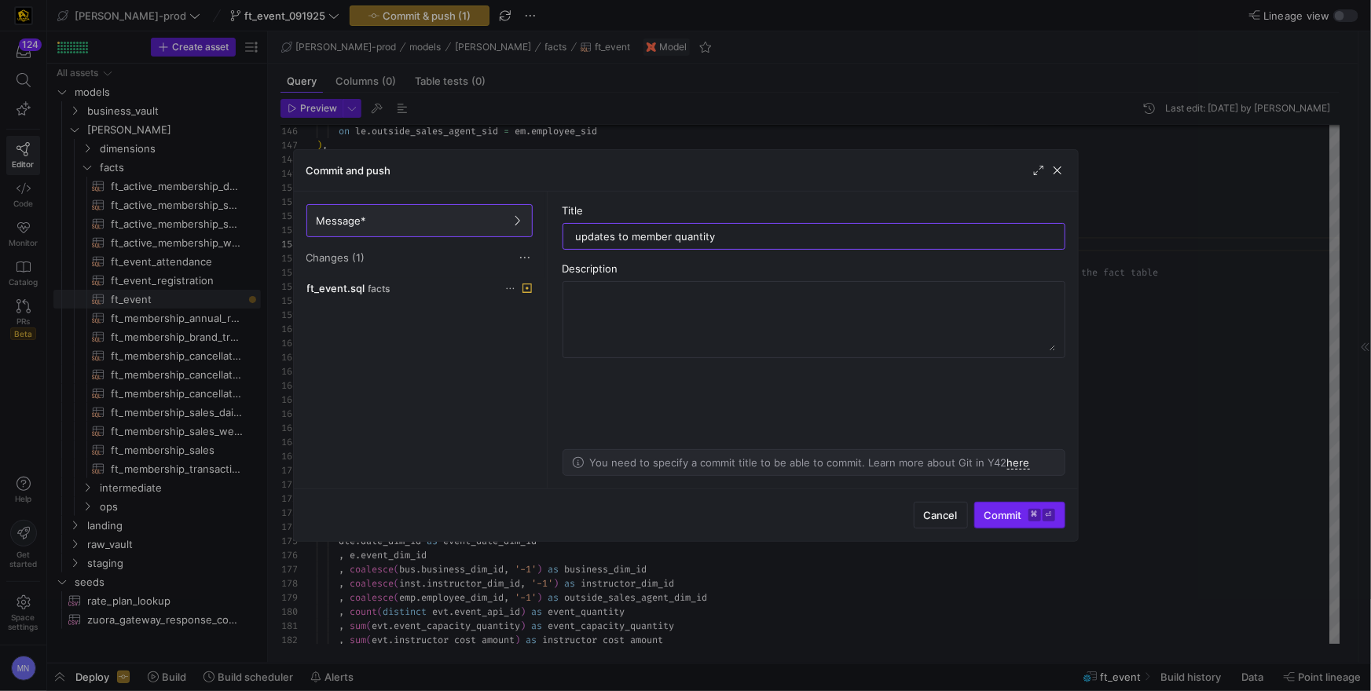
type input "updates to member quantity"
click at [992, 512] on span "Commit ⌘ ⏎" at bounding box center [1020, 515] width 71 height 13
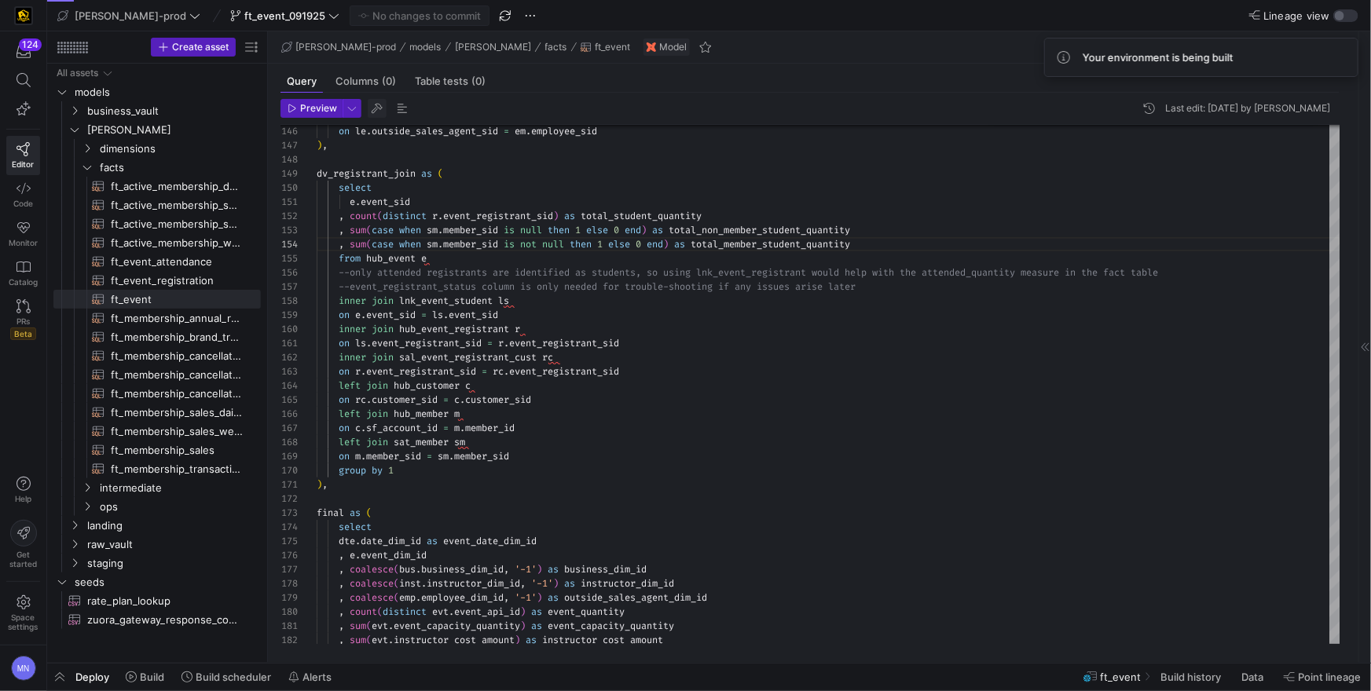
click at [384, 111] on span "button" at bounding box center [377, 108] width 19 height 19
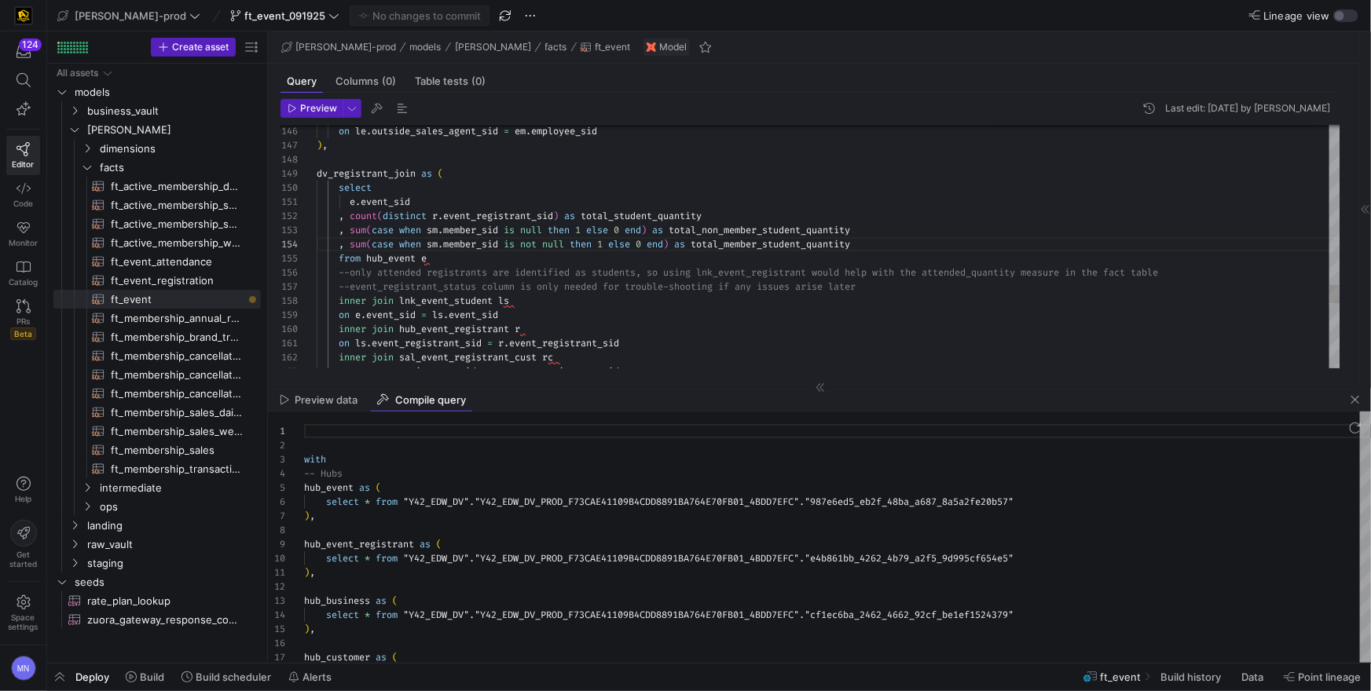
scroll to position [141, 0]
type textarea "with -- Hubs hub_event as ( select * from "Y42_EDW_DV"."Y42_EDW_DV_PROD_F73CAE4…"
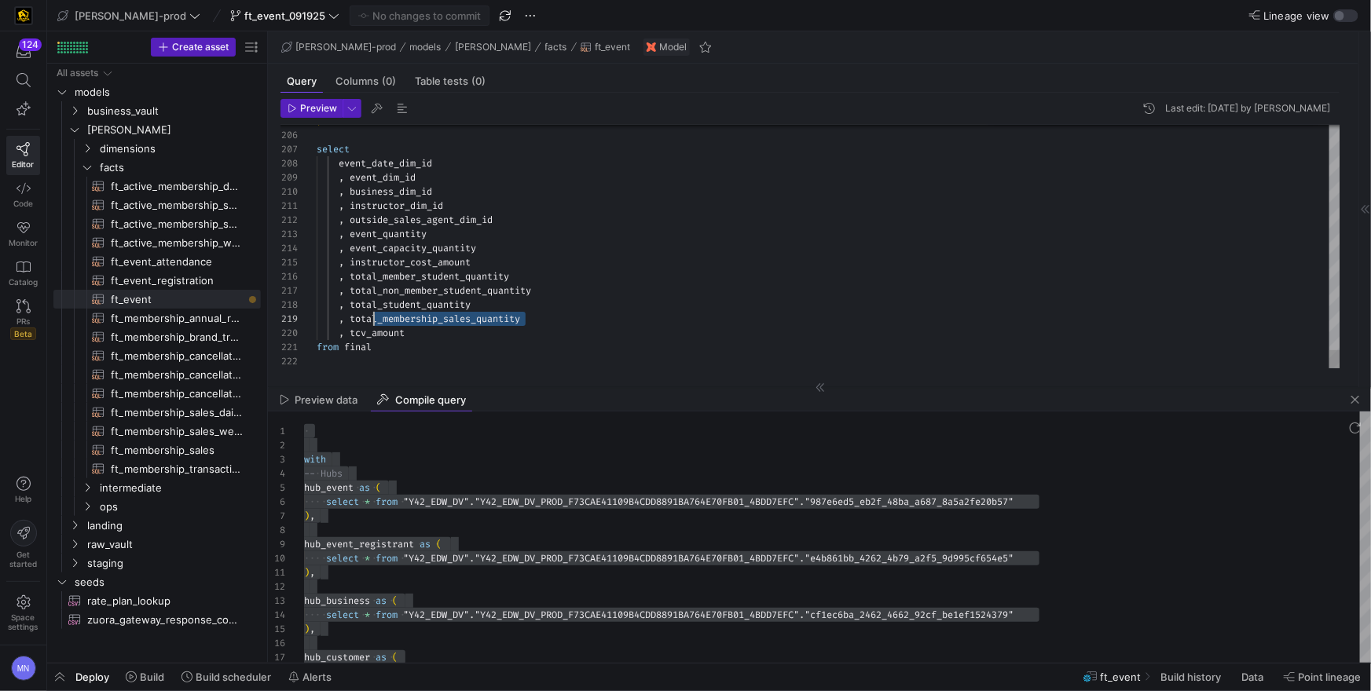
scroll to position [113, 0]
drag, startPoint x: 539, startPoint y: 321, endPoint x: 284, endPoint y: 313, distance: 255.5
click at [285, 313] on div "205 206 207 208 209 210 211 212 213 214 215 216 217 218 219 220 221 222 ) selec…" at bounding box center [811, 247] width 1060 height 244
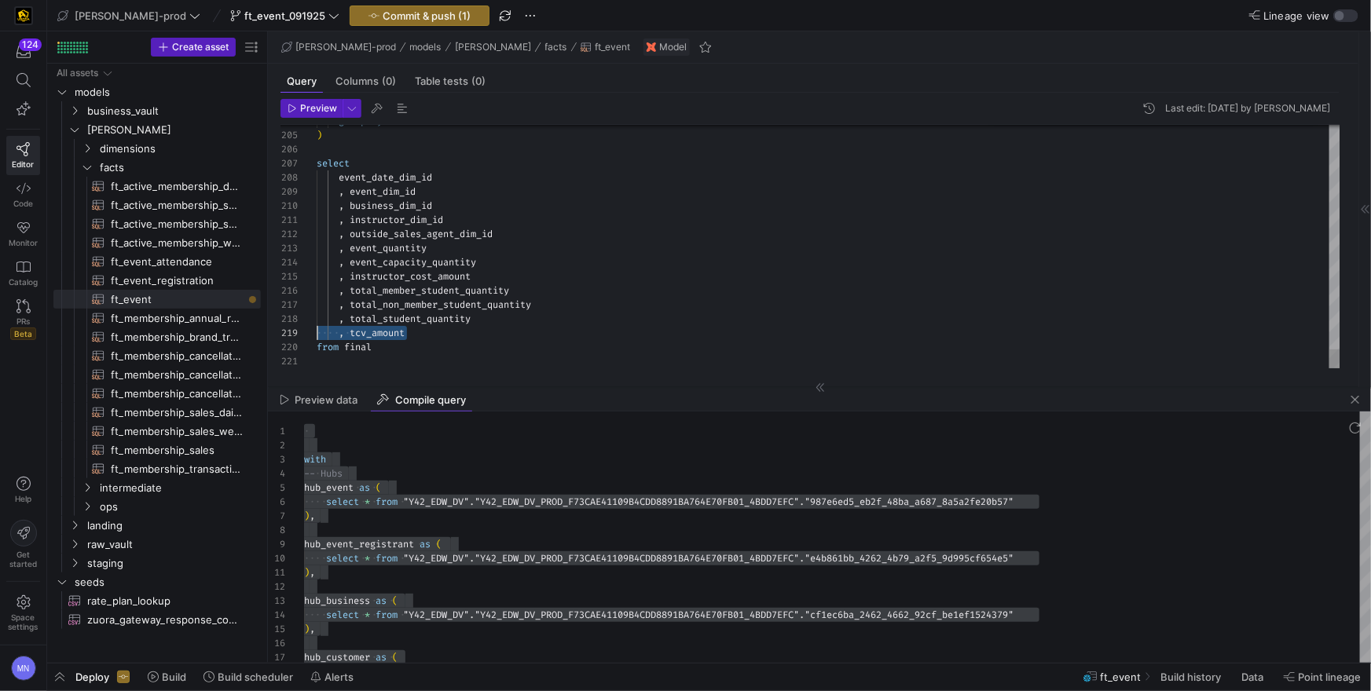
drag, startPoint x: 369, startPoint y: 333, endPoint x: 270, endPoint y: 332, distance: 98.2
click at [271, 332] on div "Preview Last edit: Thursday 02 October 2025 by Mohammad Nurbhasha 205 206 207 2…" at bounding box center [810, 234] width 1084 height 282
type textarea ", instructor_dim_id , outside_sales_agent_dim_id , event_quantity , event_capac…"
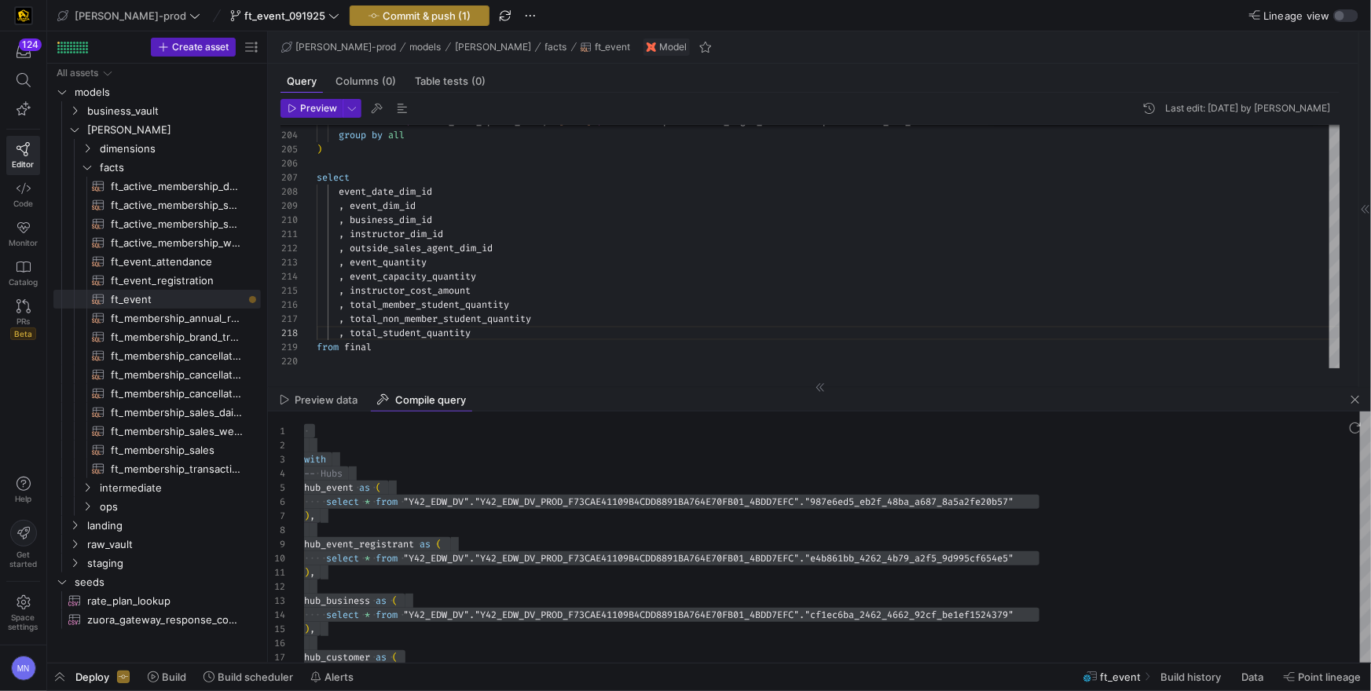
click at [383, 20] on span "Commit & push (1)" at bounding box center [427, 15] width 88 height 13
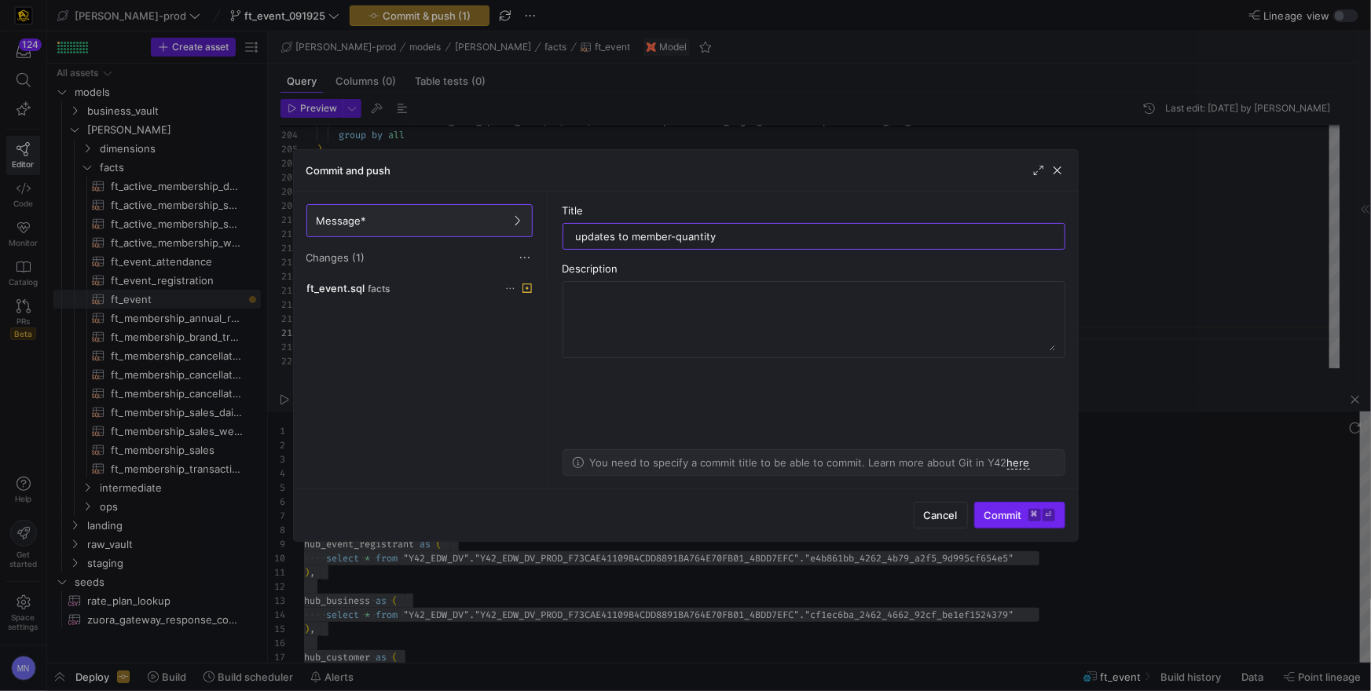
type input "updates to member-quantity"
click at [1007, 519] on span "Commit ⌘ ⏎" at bounding box center [1020, 515] width 71 height 13
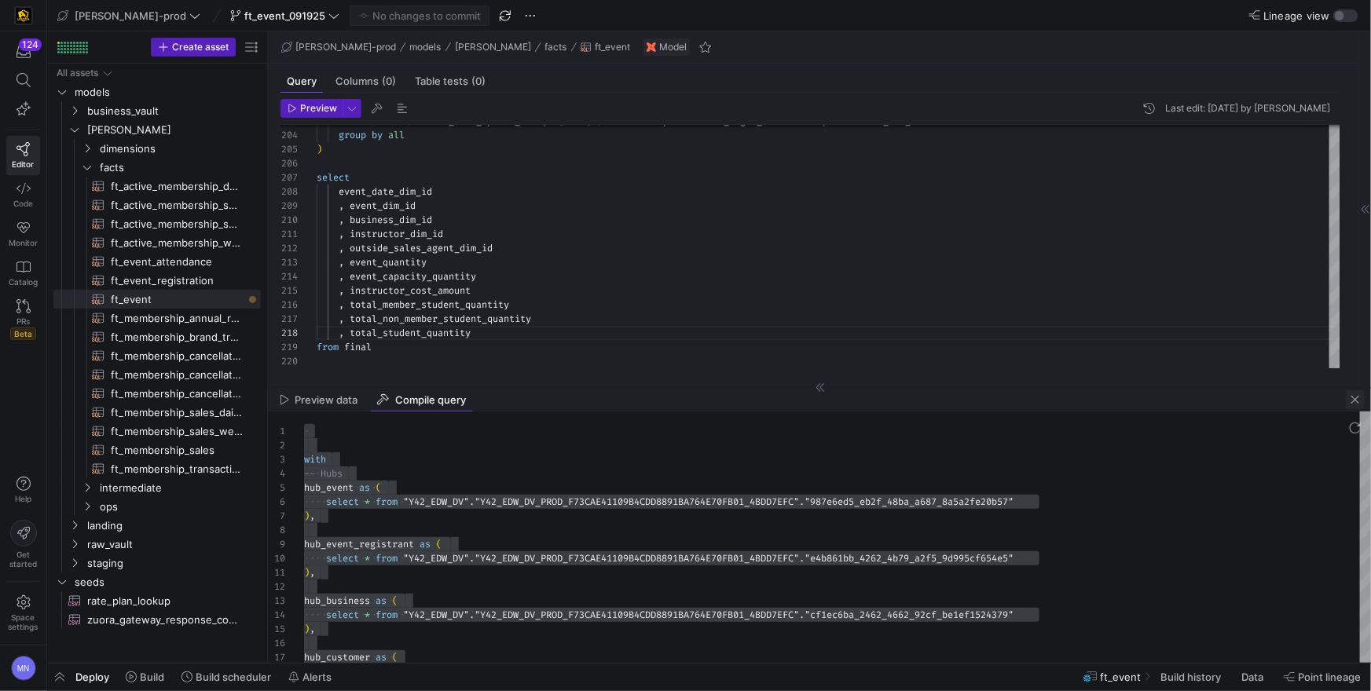
click at [1352, 404] on span "button" at bounding box center [1355, 400] width 19 height 19
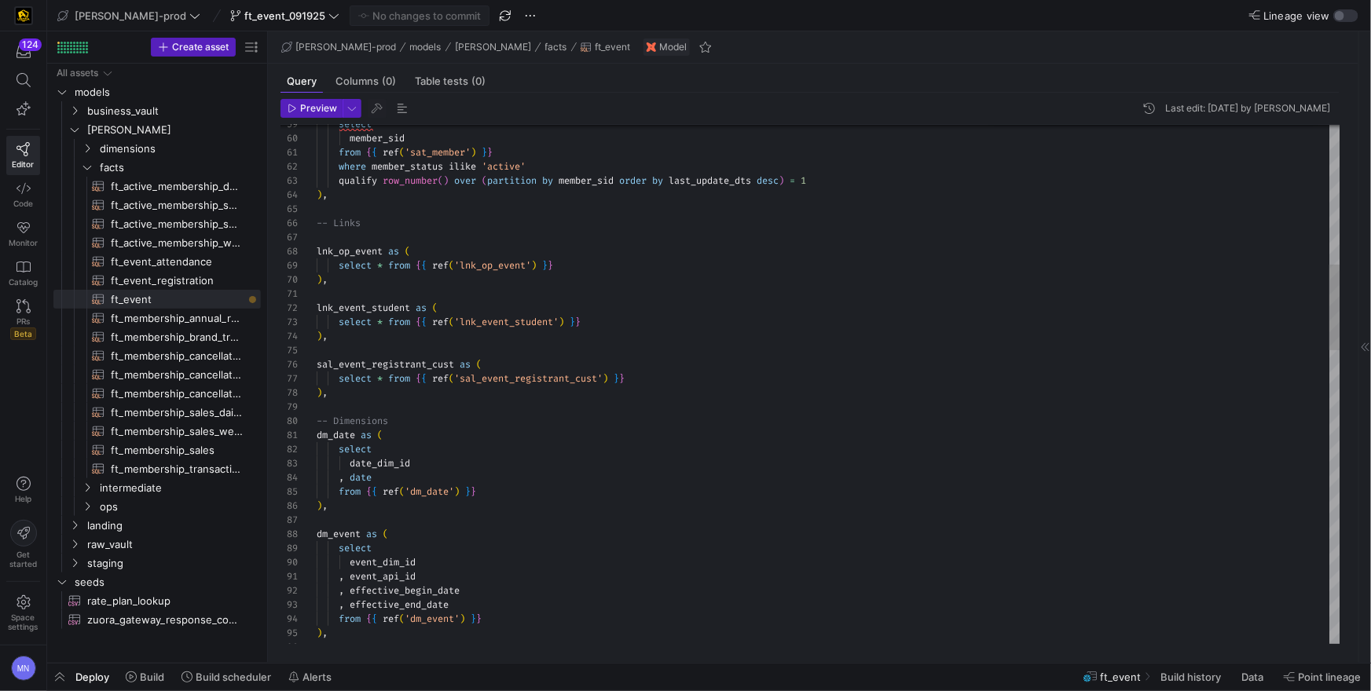
scroll to position [127, 11]
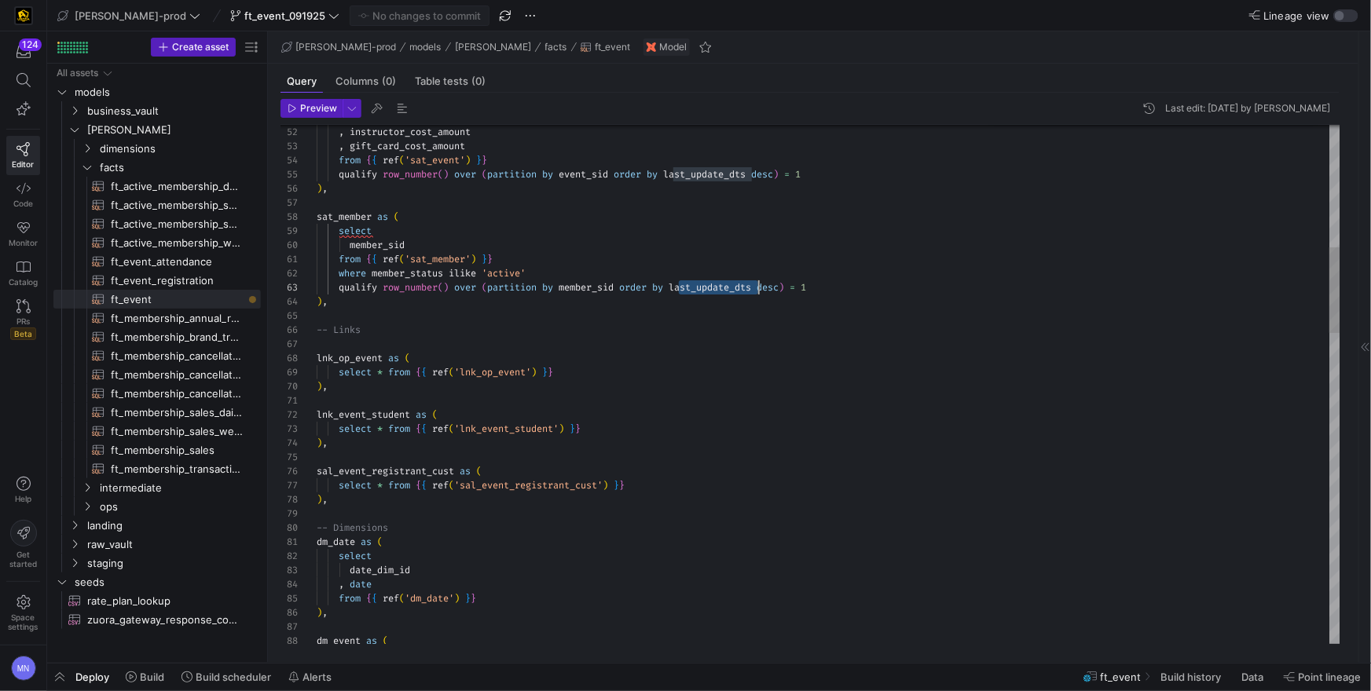
scroll to position [28, 441]
drag, startPoint x: 684, startPoint y: 287, endPoint x: 759, endPoint y: 287, distance: 75.4
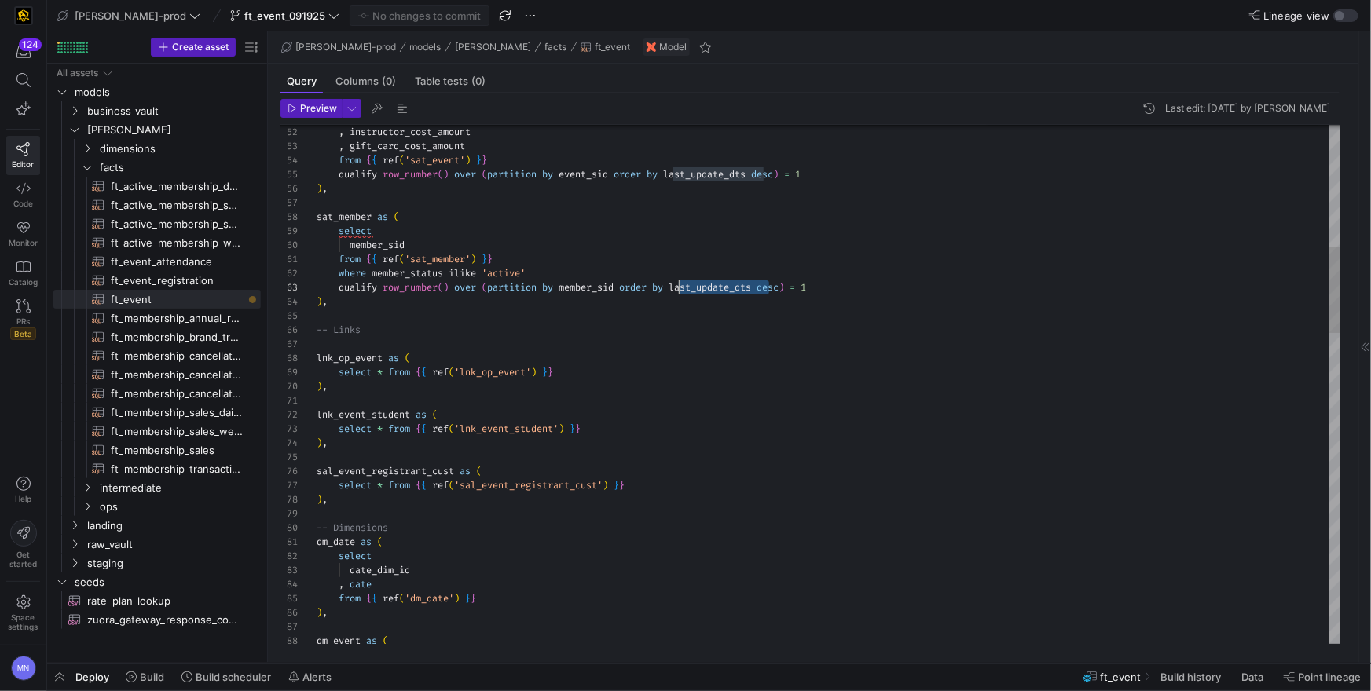
drag, startPoint x: 767, startPoint y: 288, endPoint x: 677, endPoint y: 288, distance: 90.4
click at [677, 288] on span "qualify row_number ( ) over ( partition by member_sid order by last_update_dts …" at bounding box center [562, 287] width 490 height 13
drag, startPoint x: 479, startPoint y: 248, endPoint x: 537, endPoint y: 258, distance: 58.1
click at [479, 248] on div "member_sid" at bounding box center [829, 245] width 1024 height 14
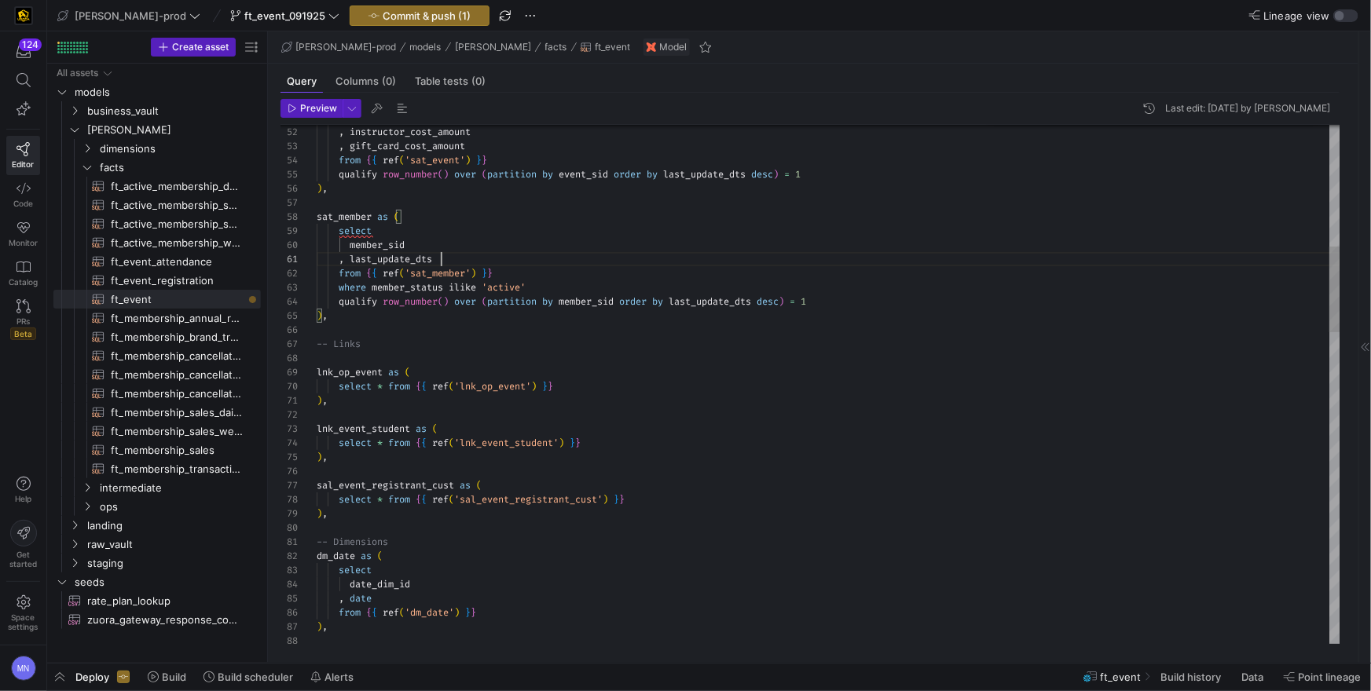
scroll to position [0, 124]
click at [689, 346] on div "-- Links" at bounding box center [829, 344] width 1024 height 14
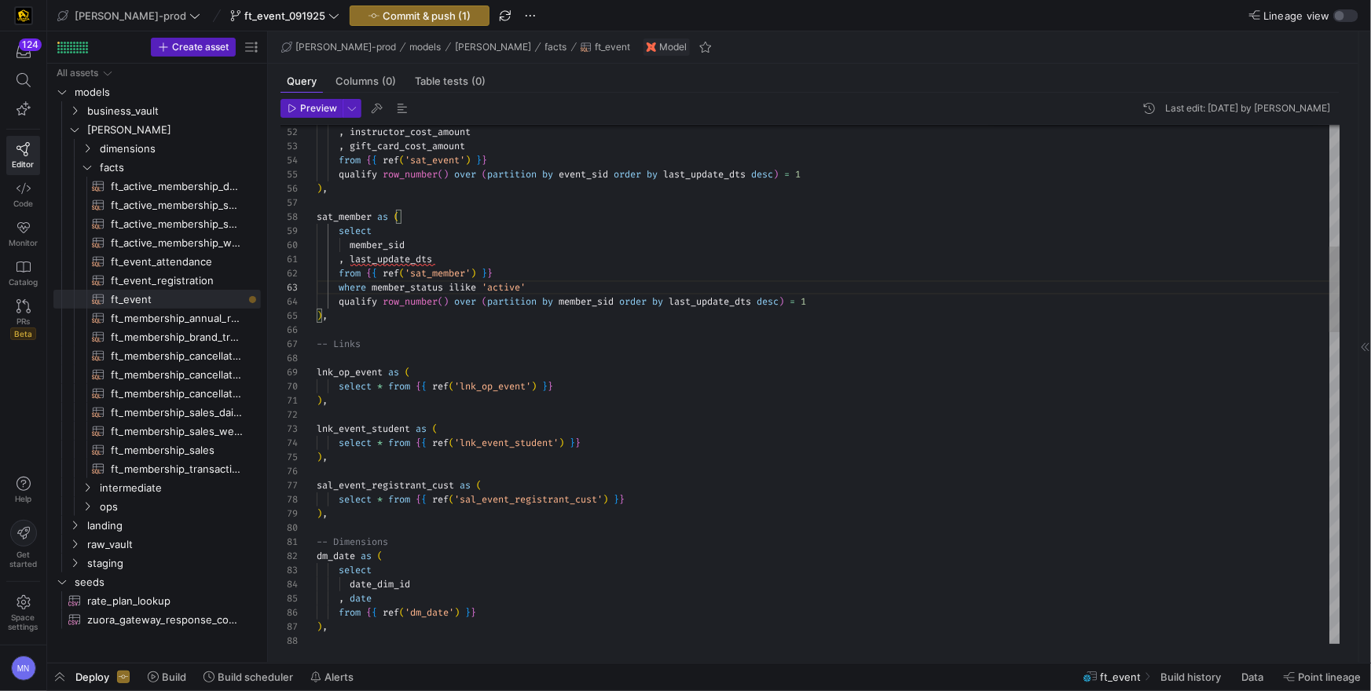
click at [477, 259] on div ", last_update_dts" at bounding box center [829, 259] width 1024 height 14
type textarea ", last_update_dts::date member_update_date from {{ ref('sat_member') }} where m…"
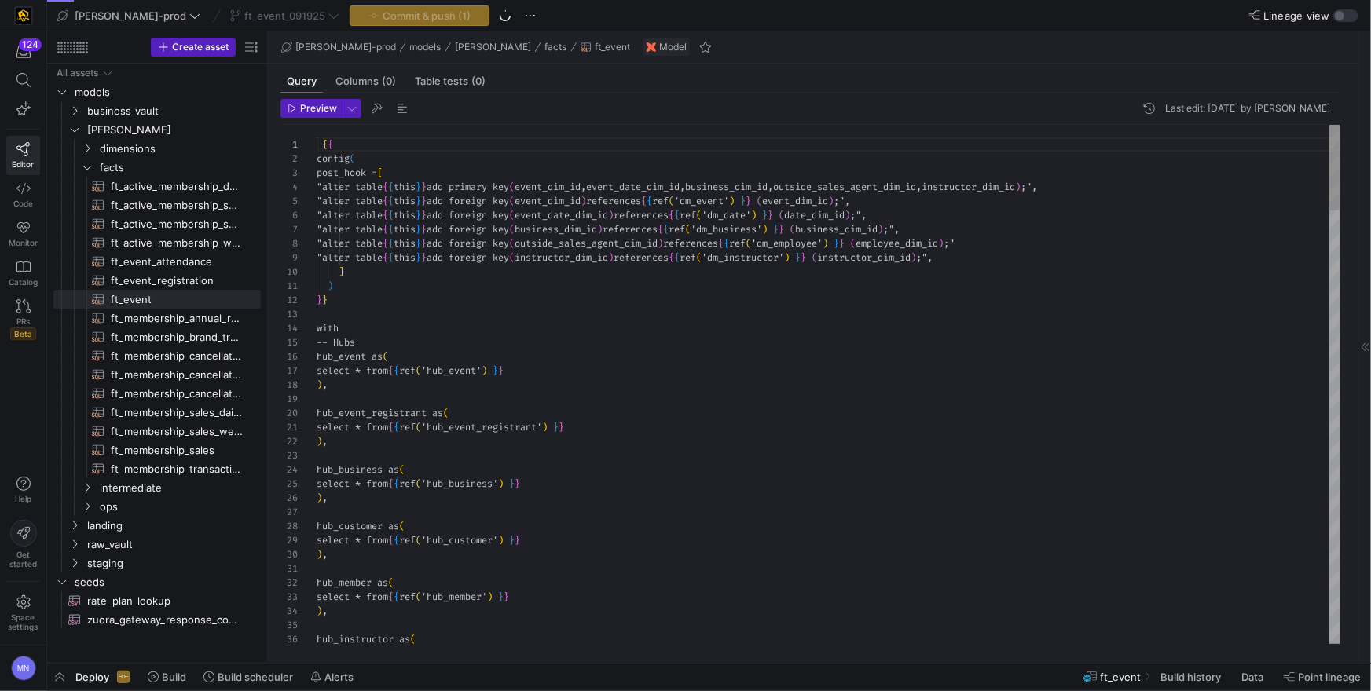
scroll to position [84, 0]
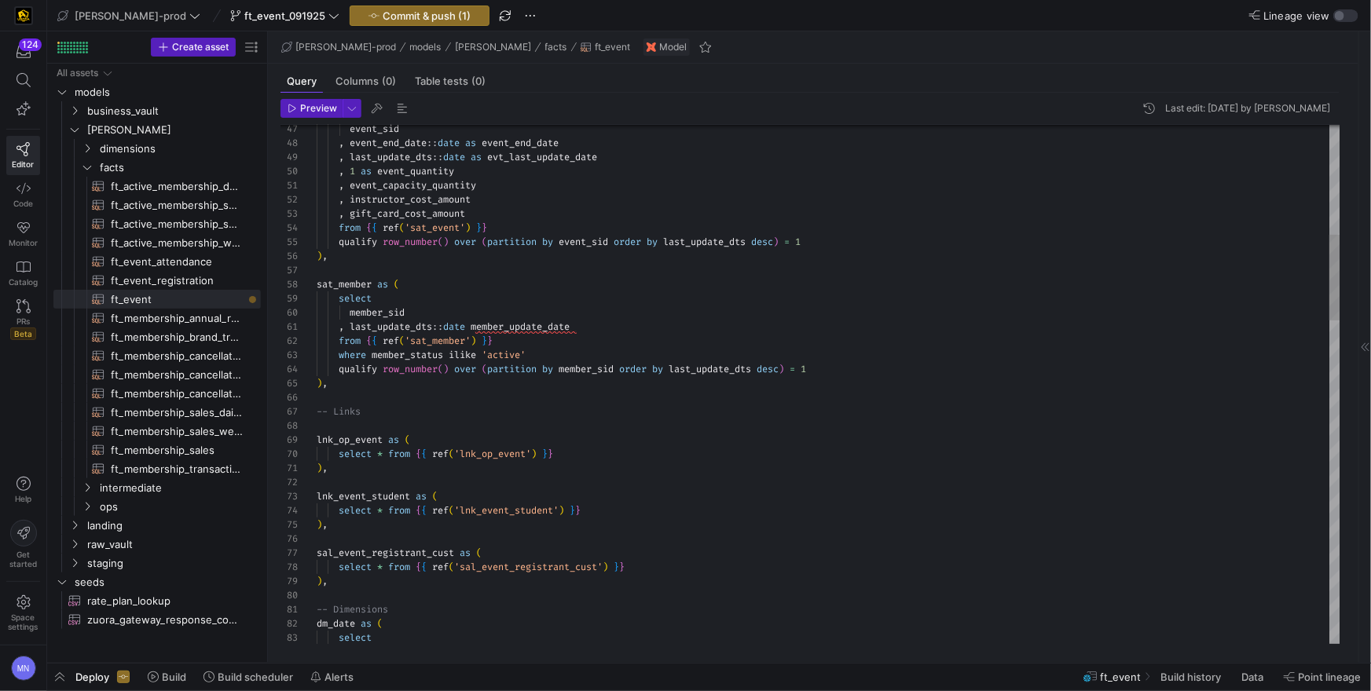
drag, startPoint x: 481, startPoint y: 329, endPoint x: 500, endPoint y: 328, distance: 18.9
click at [944, 425] on div at bounding box center [829, 425] width 1024 height 14
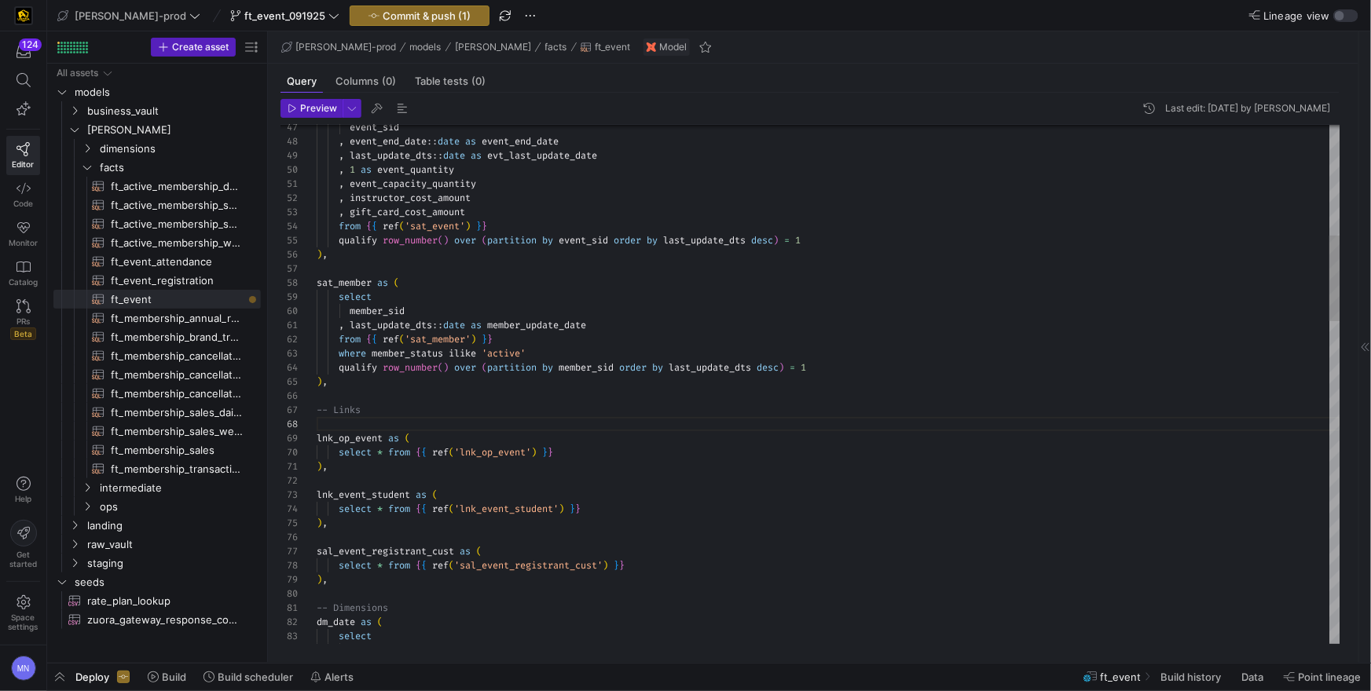
type textarea ", event_capacity_quantity , instructor_cost_amount , gift_card_cost_amount from…"
drag, startPoint x: 438, startPoint y: 310, endPoint x: 526, endPoint y: 307, distance: 87.3
click at [438, 310] on div "member_sid" at bounding box center [829, 311] width 1024 height 14
